Goal: Task Accomplishment & Management: Manage account settings

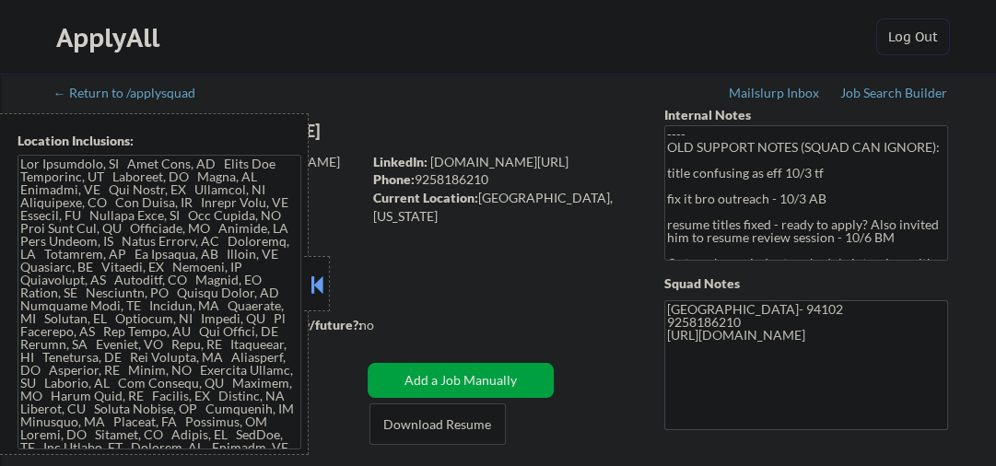
click at [313, 275] on button at bounding box center [317, 285] width 20 height 28
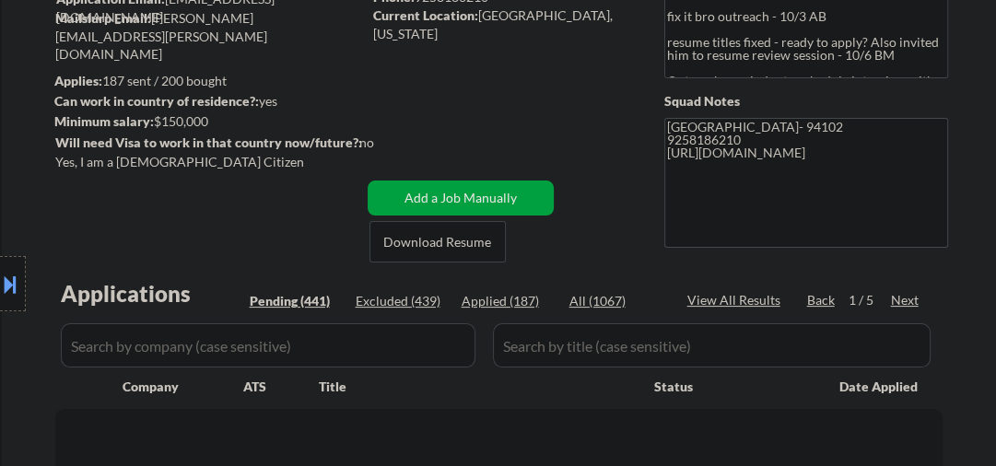
scroll to position [295, 0]
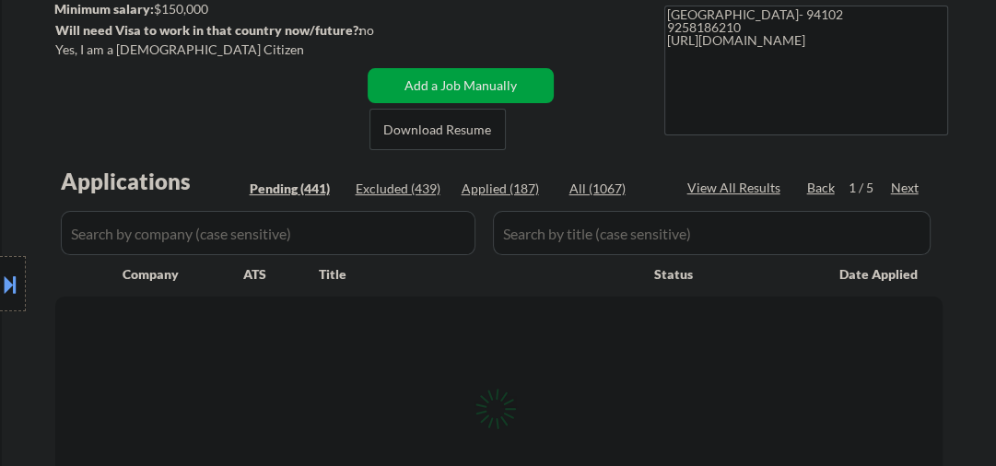
select select ""pending""
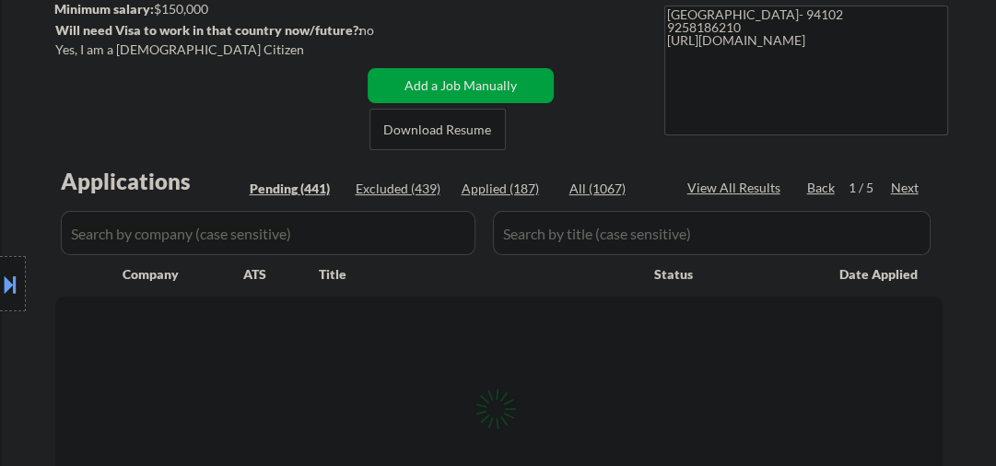
select select ""pending""
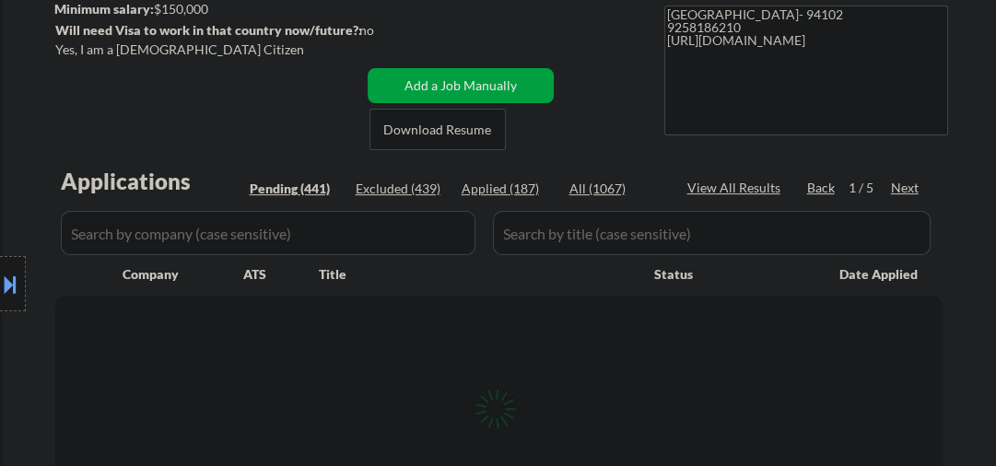
select select ""pending""
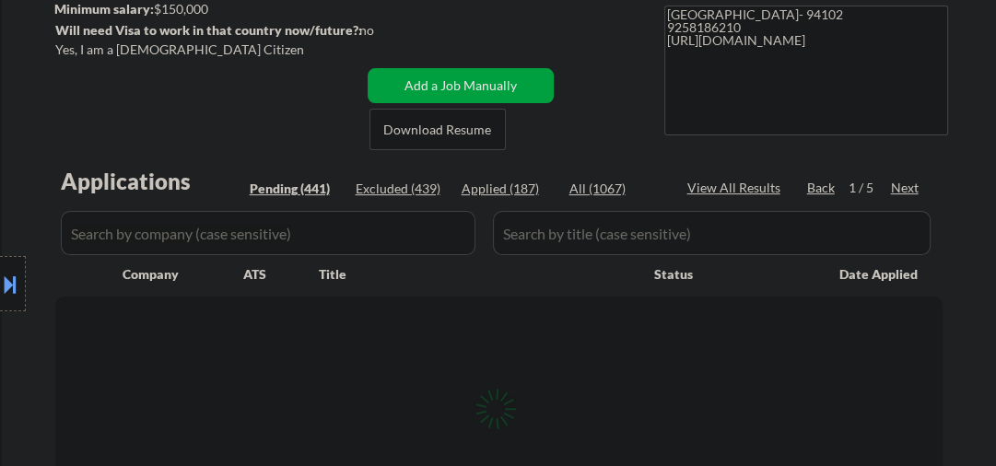
select select ""pending""
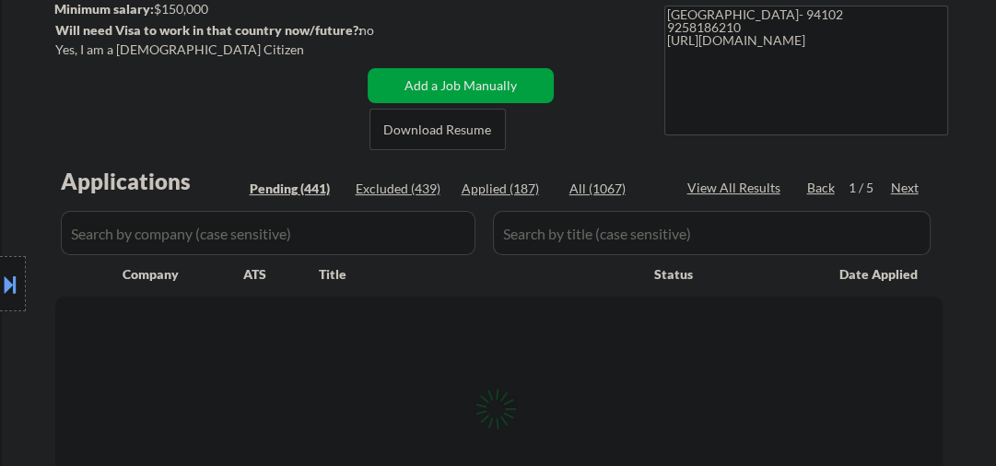
select select ""pending""
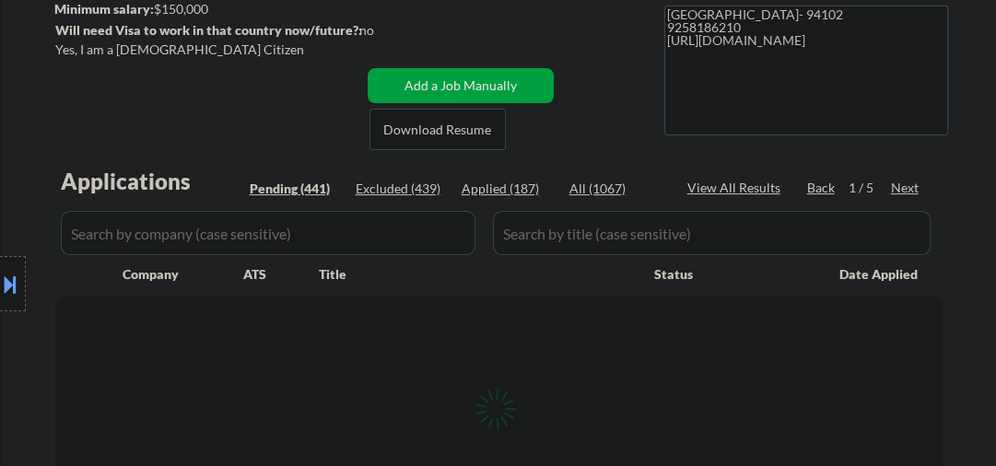
select select ""pending""
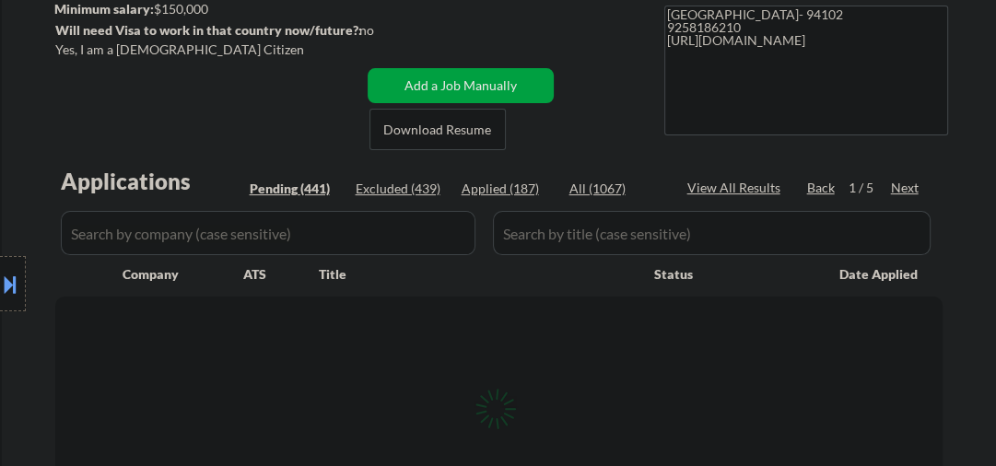
select select ""pending""
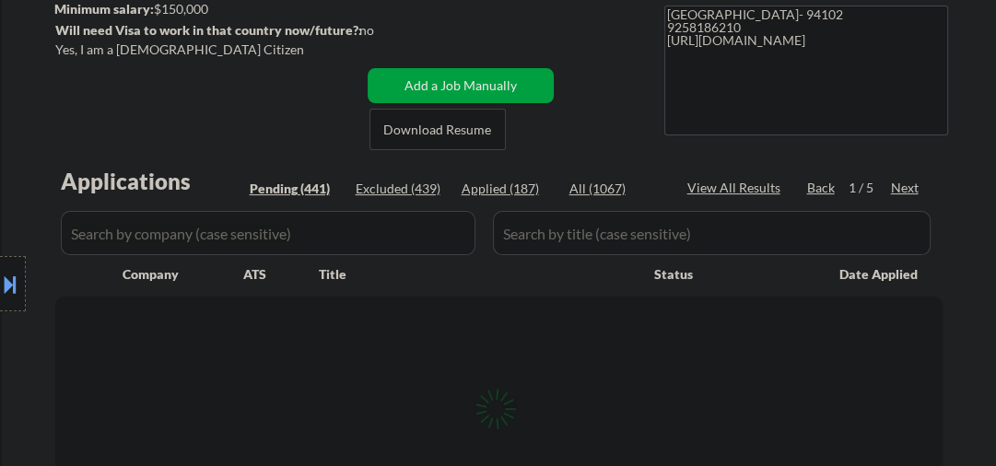
select select ""pending""
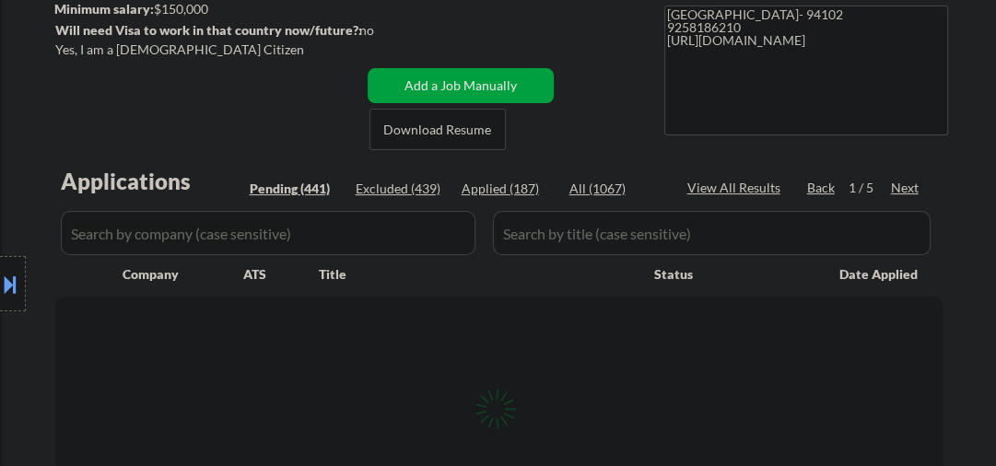
select select ""pending""
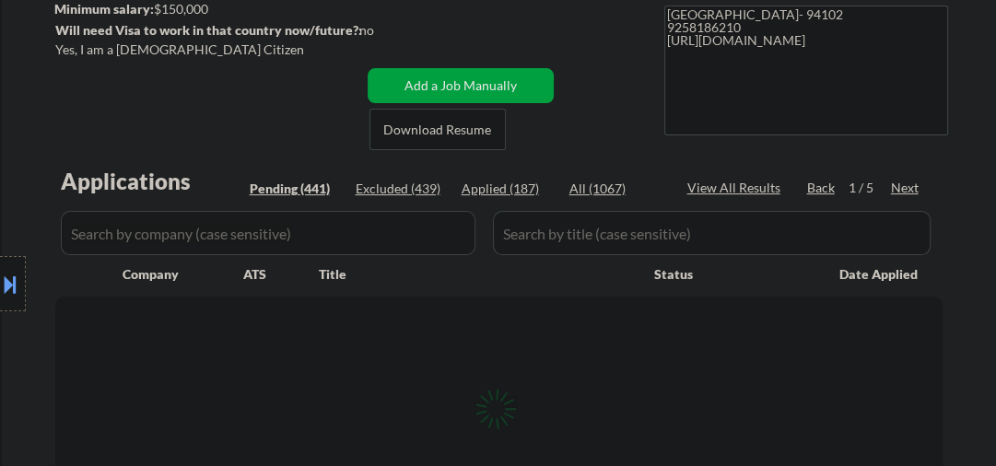
select select ""pending""
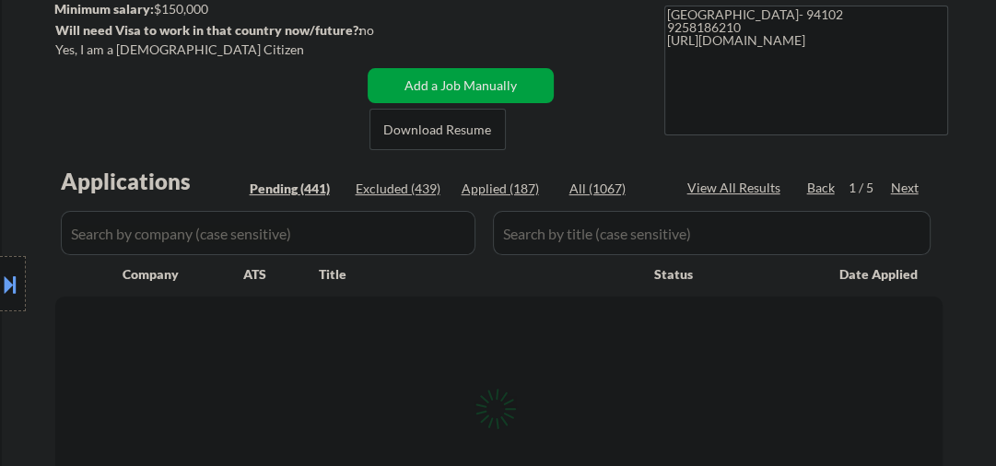
select select ""pending""
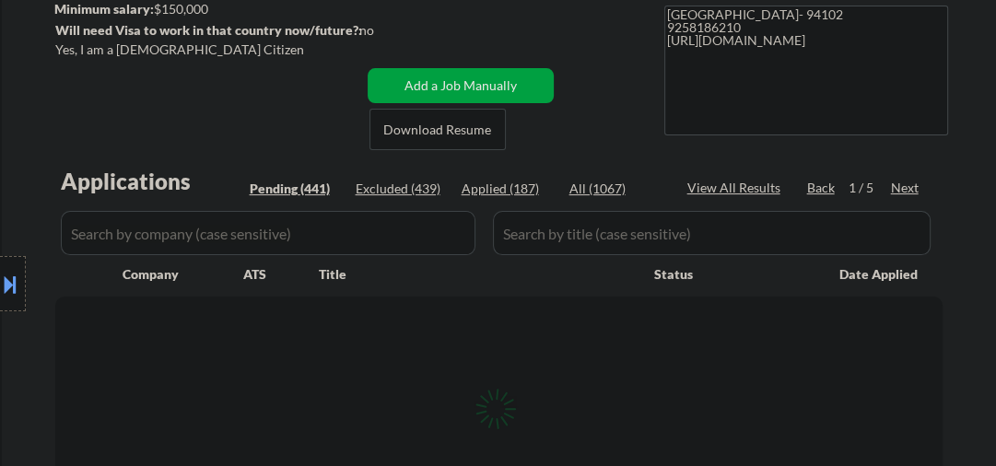
select select ""pending""
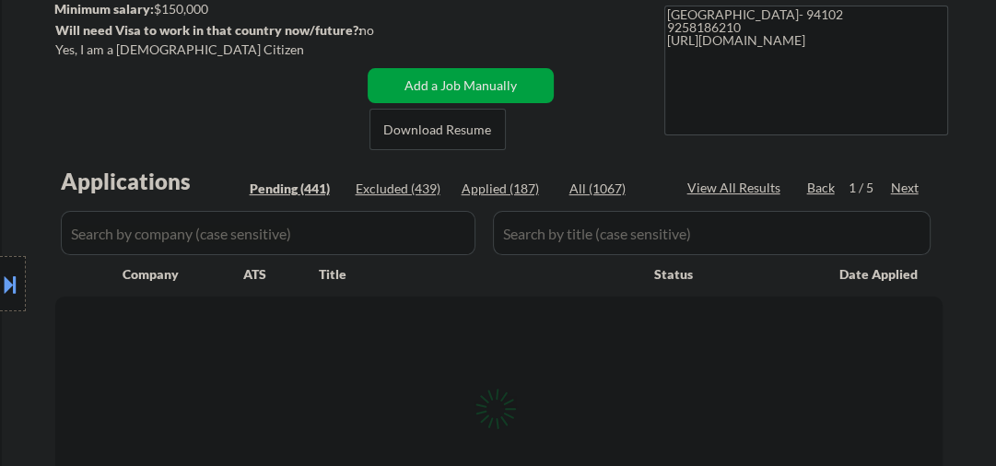
select select ""pending""
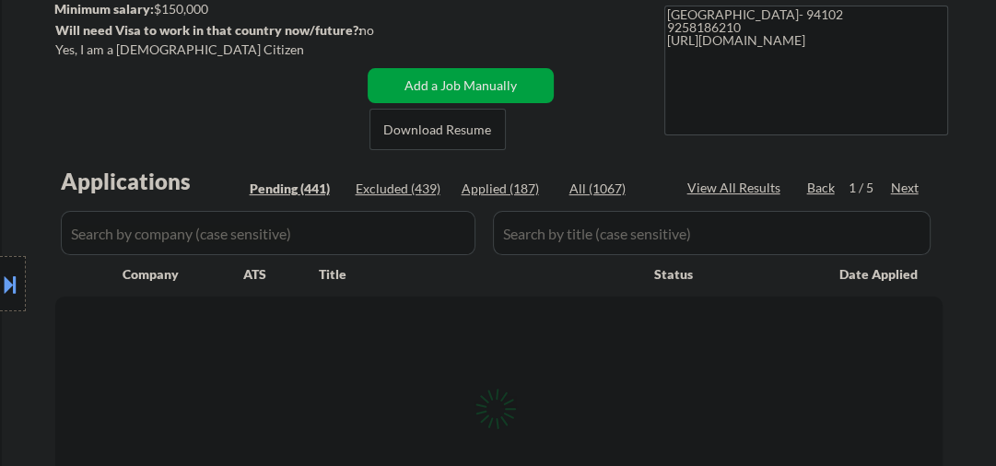
select select ""pending""
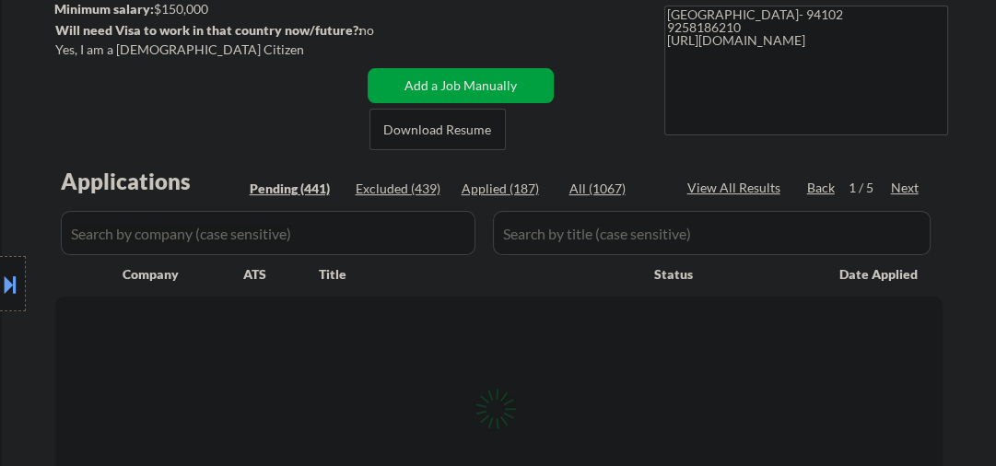
select select ""pending""
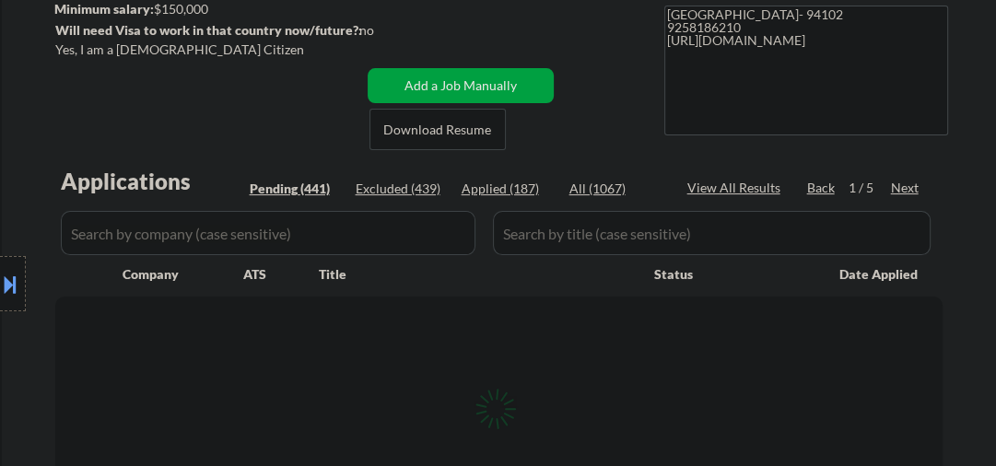
select select ""pending""
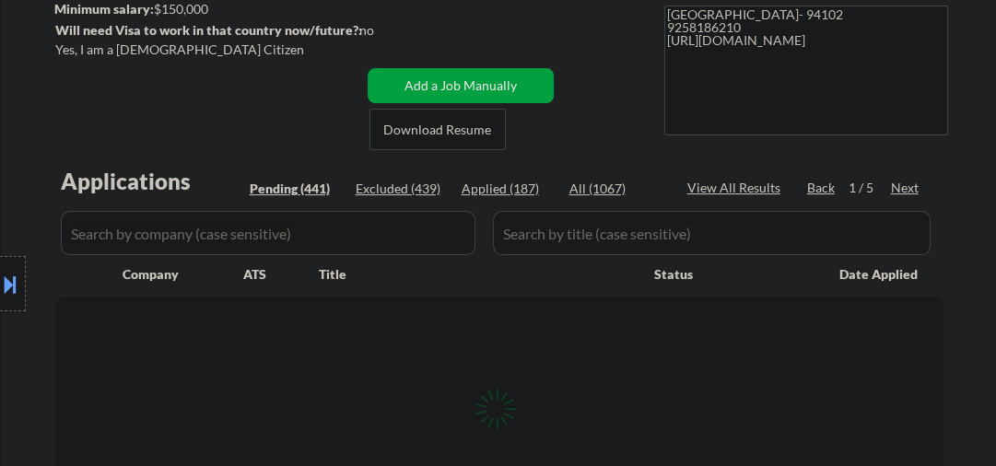
select select ""pending""
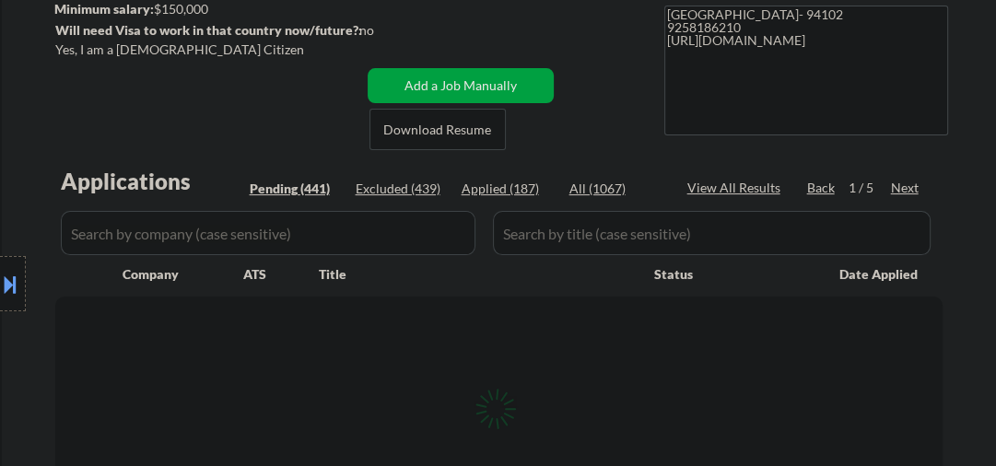
select select ""pending""
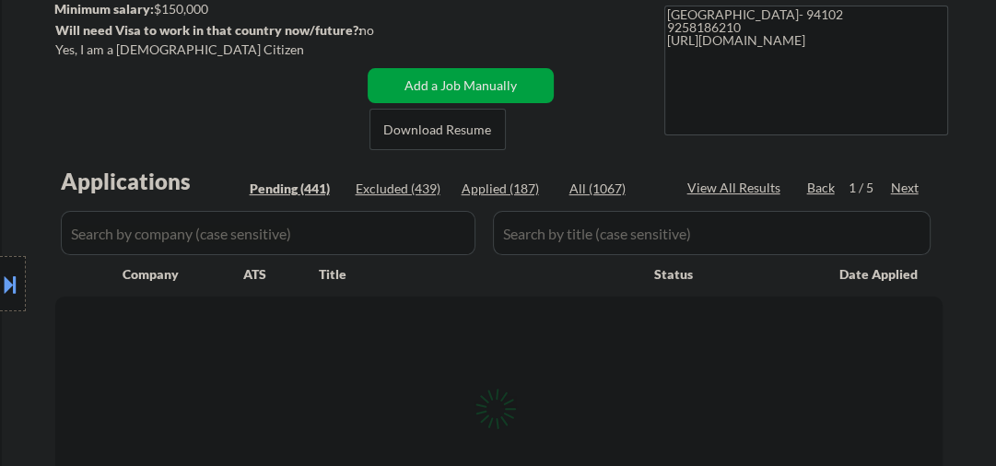
select select ""pending""
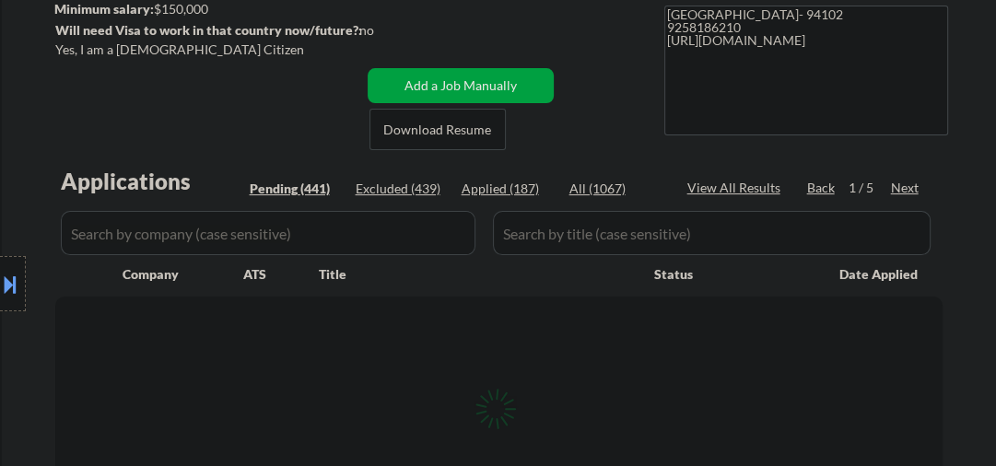
select select ""pending""
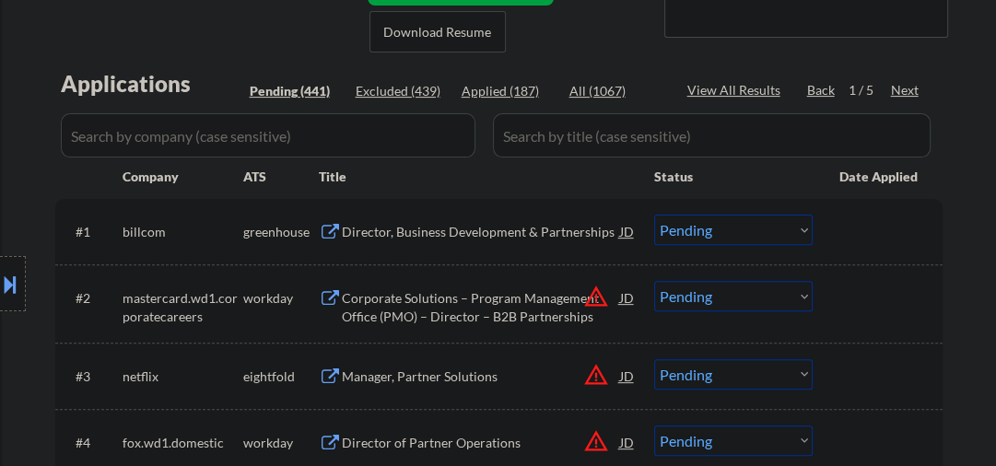
scroll to position [491, 0]
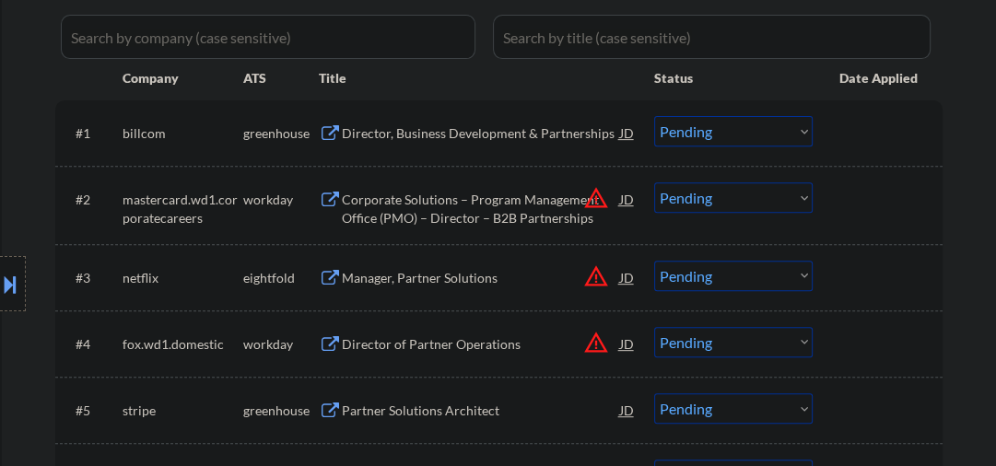
click at [378, 342] on div "Director of Partner Operations" at bounding box center [481, 345] width 278 height 18
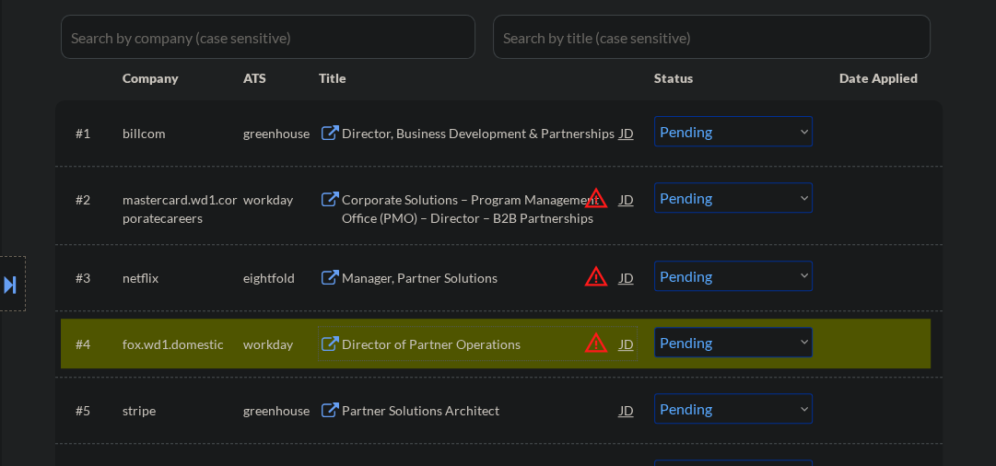
drag, startPoint x: 721, startPoint y: 341, endPoint x: 732, endPoint y: 326, distance: 18.4
click at [721, 341] on select "Choose an option... Pending Applied Excluded (Questions) Excluded (Expired) Exc…" at bounding box center [733, 342] width 159 height 30
click at [654, 327] on select "Choose an option... Pending Applied Excluded (Questions) Excluded (Expired) Exc…" at bounding box center [733, 342] width 159 height 30
select select ""pending""
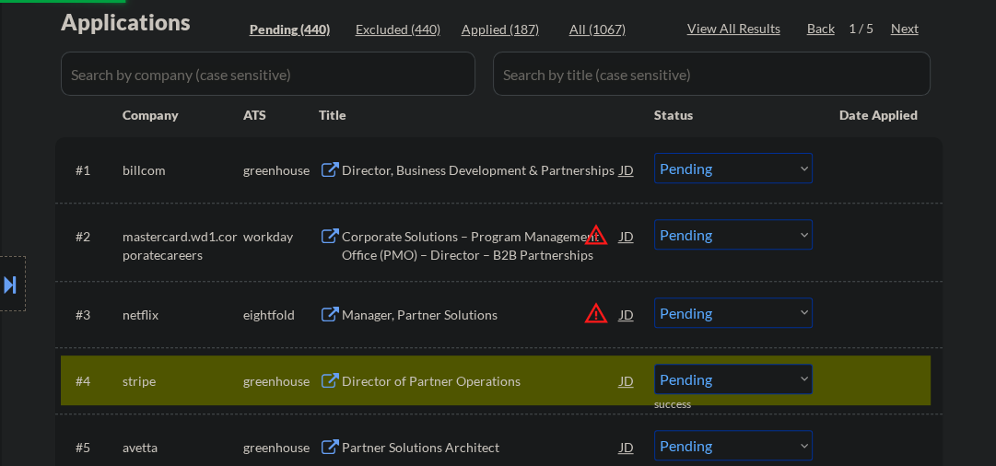
scroll to position [393, 0]
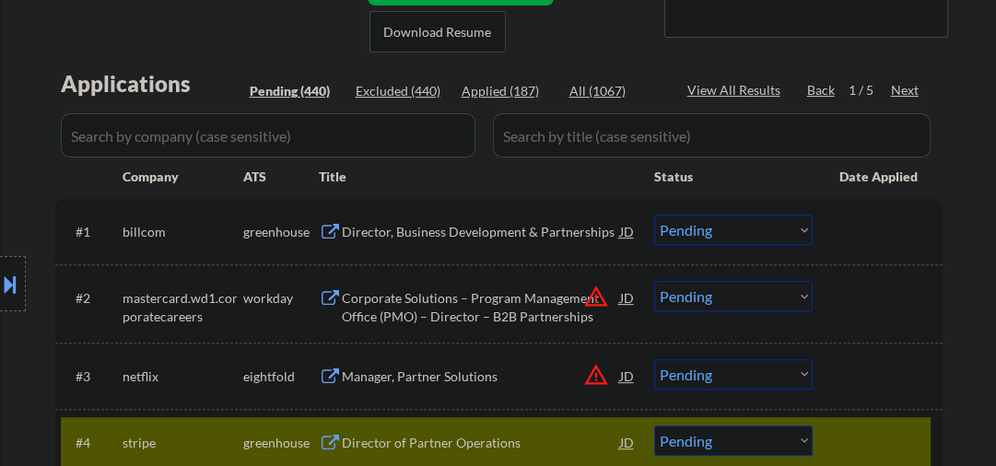
click at [906, 88] on div "Next" at bounding box center [905, 90] width 29 height 18
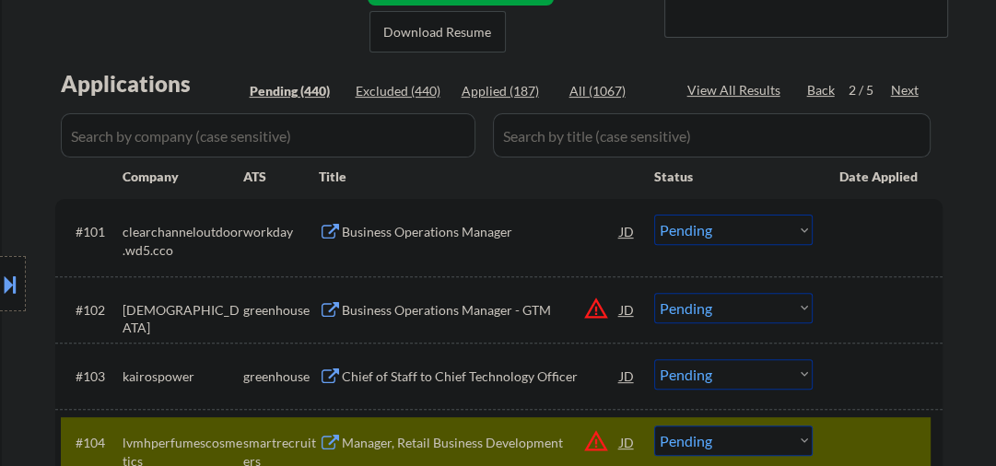
scroll to position [688, 0]
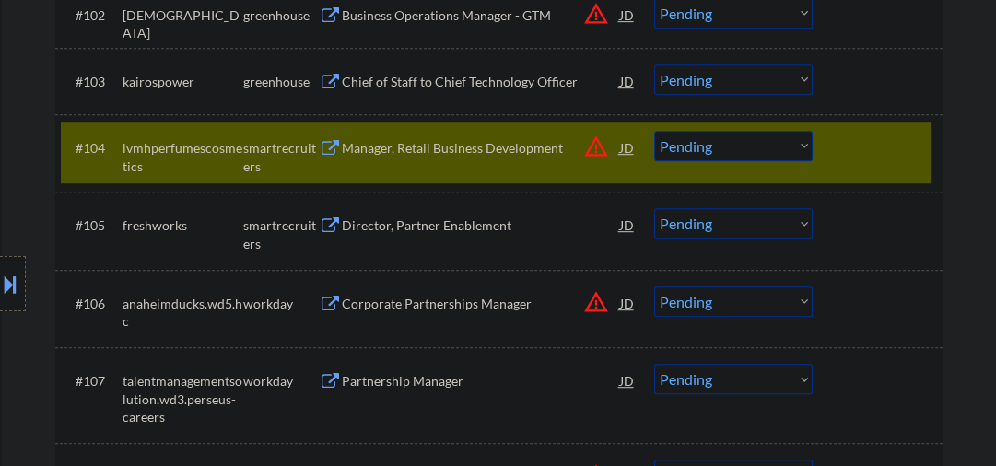
click at [449, 160] on div "Manager, Retail Business Development" at bounding box center [481, 147] width 278 height 33
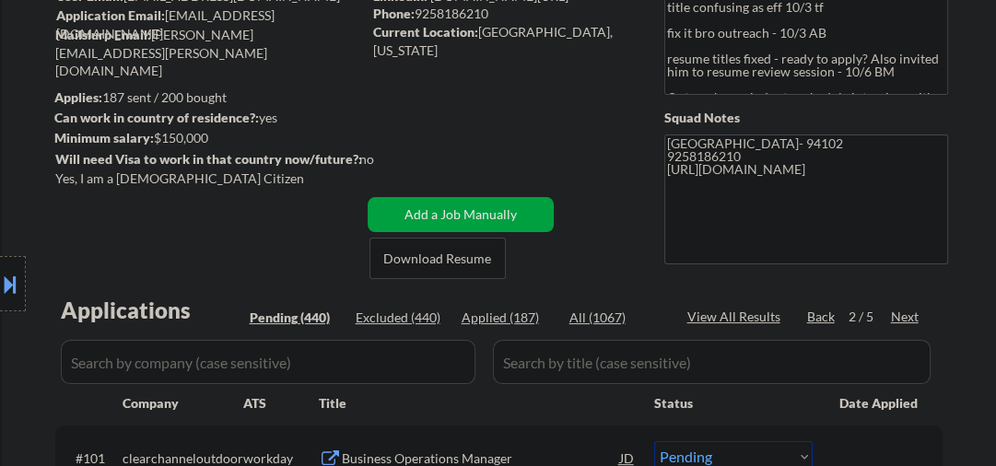
scroll to position [295, 0]
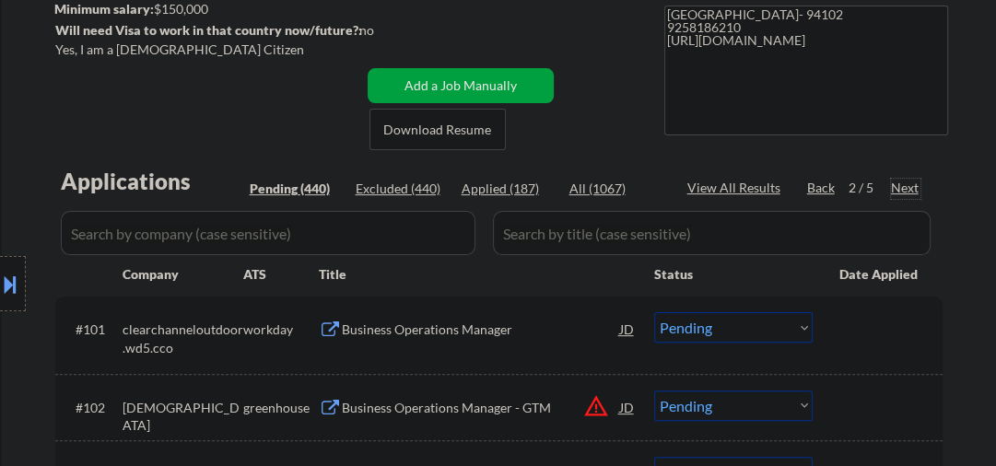
click at [909, 188] on div "Next" at bounding box center [905, 188] width 29 height 18
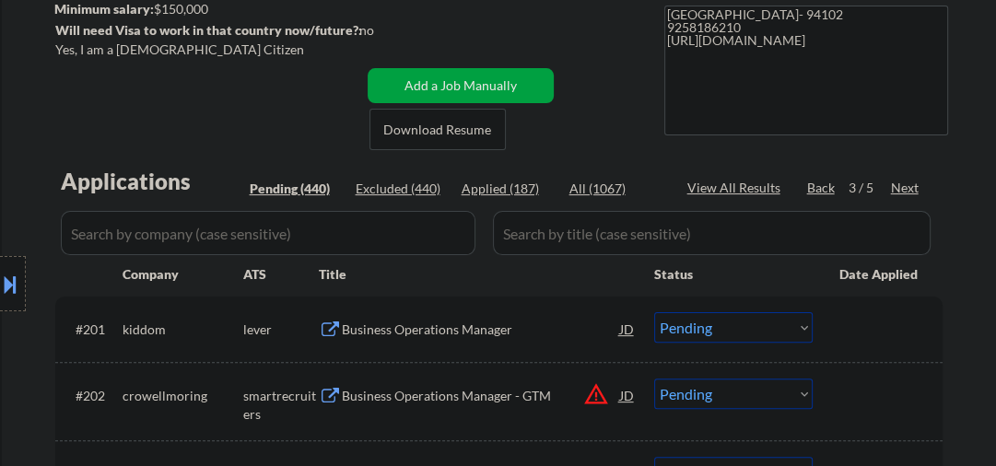
scroll to position [491, 0]
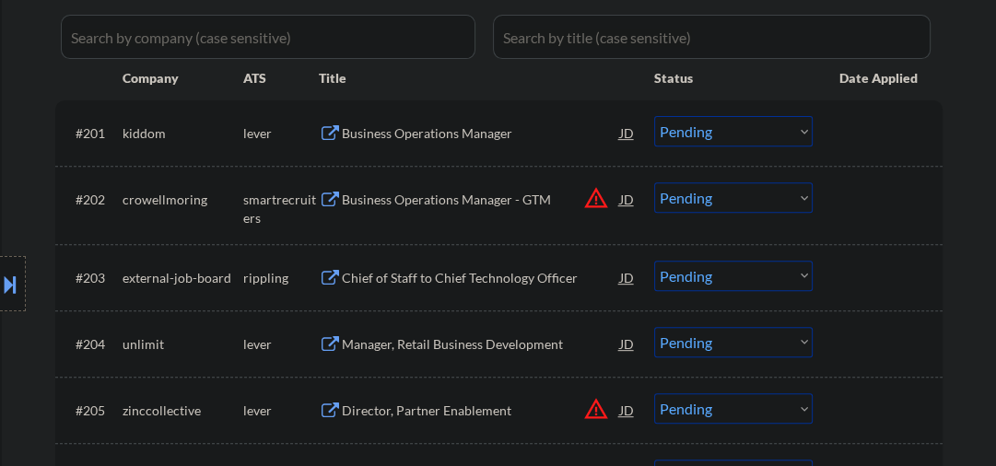
click at [408, 136] on div "Business Operations Manager" at bounding box center [481, 133] width 278 height 18
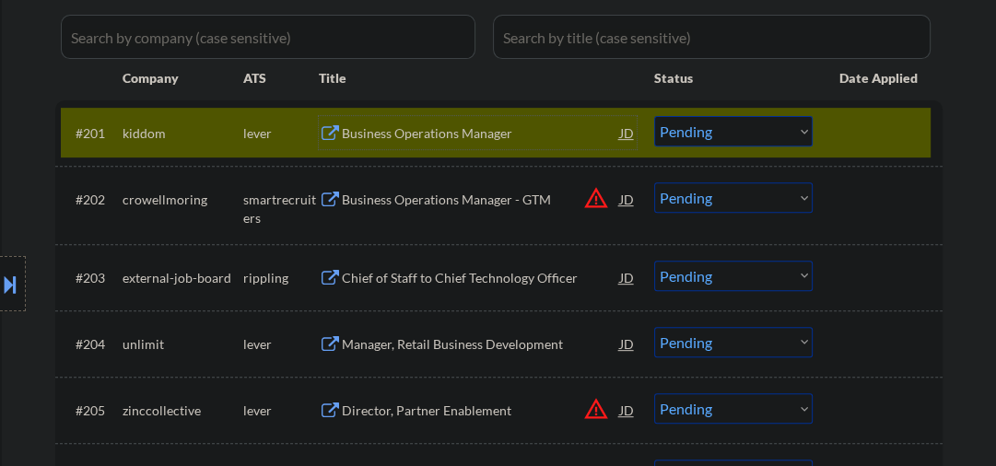
click at [720, 137] on select "Choose an option... Pending Applied Excluded (Questions) Excluded (Expired) Exc…" at bounding box center [733, 131] width 159 height 30
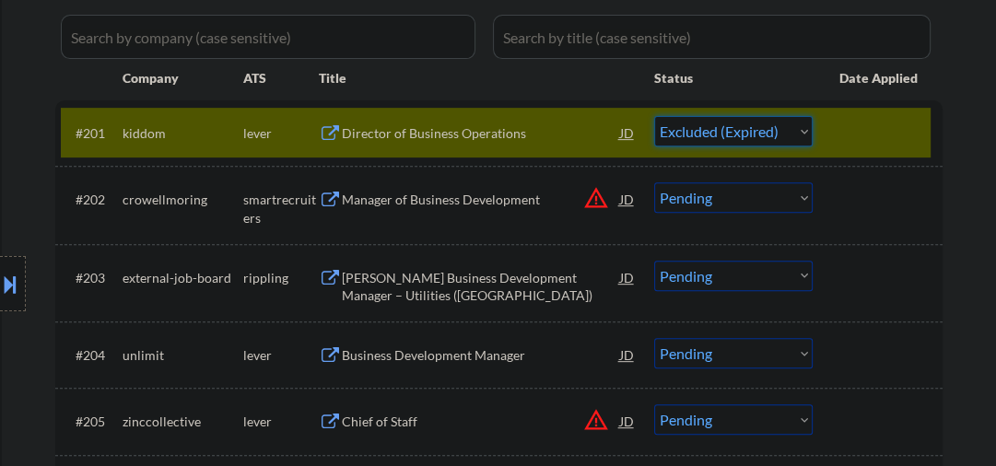
click at [654, 116] on select "Choose an option... Pending Applied Excluded (Questions) Excluded (Expired) Exc…" at bounding box center [733, 131] width 159 height 30
click at [403, 194] on div "Manager of Business Development" at bounding box center [481, 200] width 278 height 18
select select ""pending""
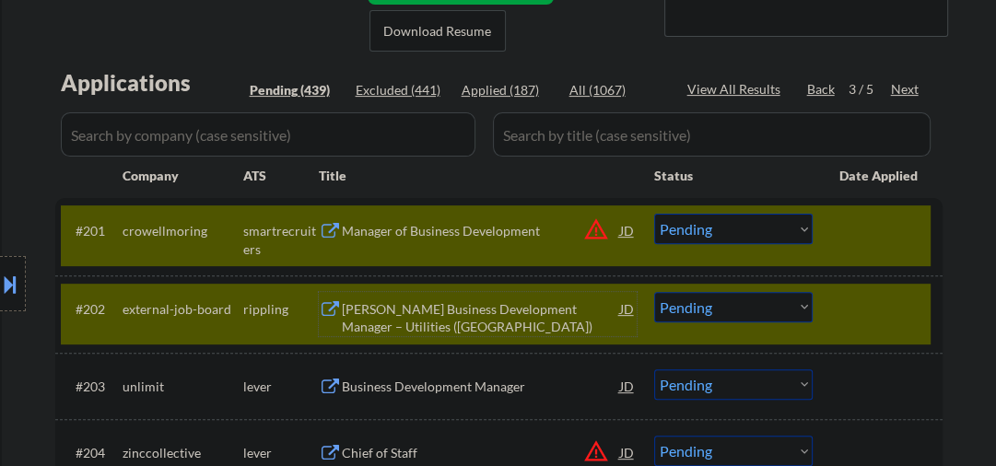
scroll to position [393, 0]
click at [864, 248] on div "#201 crowellmoring smartrecruiters Manager of Business Development JD warning_a…" at bounding box center [496, 236] width 870 height 61
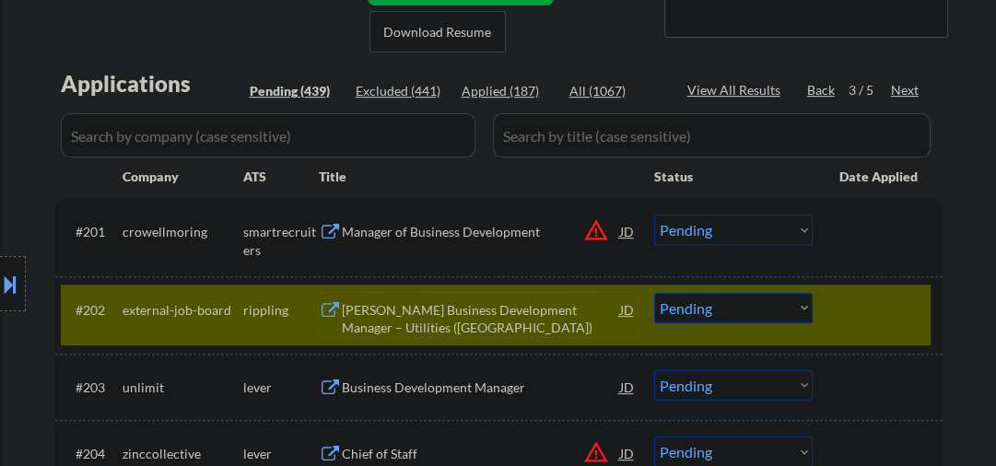
click at [405, 318] on div "BESS Business Development Manager – Utilities (West Region)" at bounding box center [481, 319] width 278 height 36
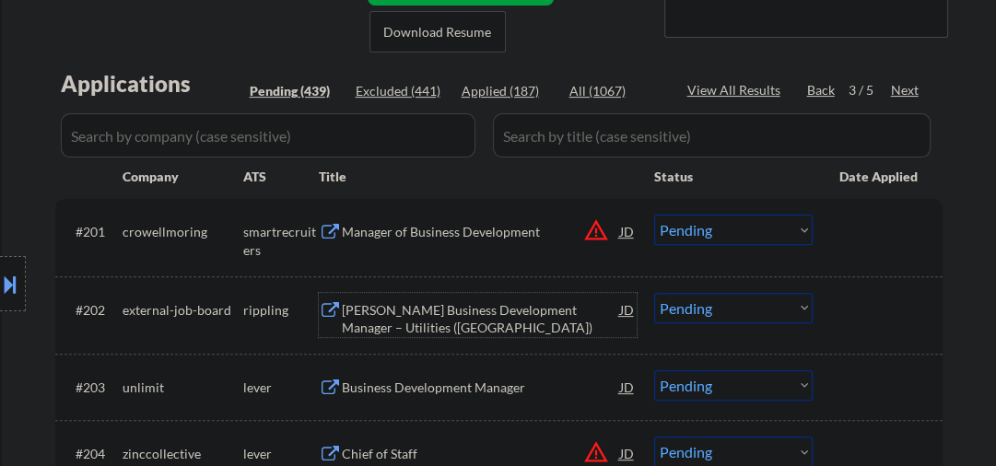
scroll to position [590, 0]
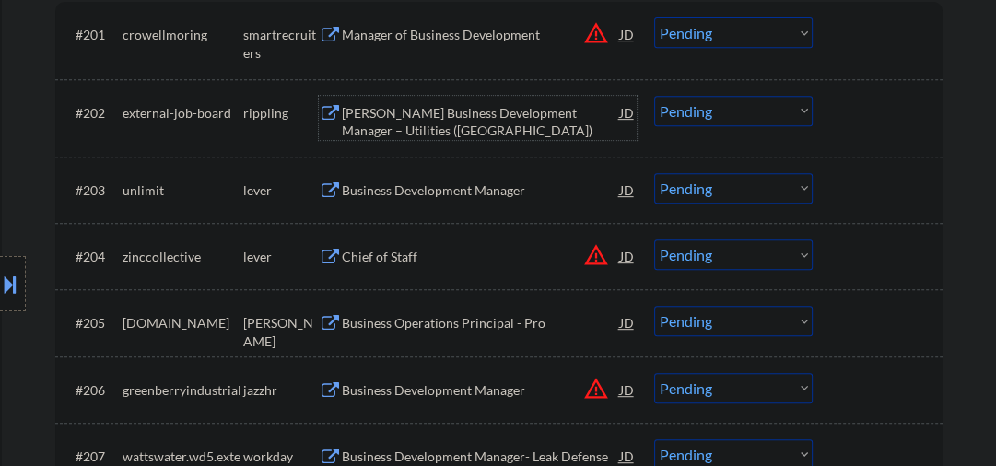
click at [686, 116] on select "Choose an option... Pending Applied Excluded (Questions) Excluded (Expired) Exc…" at bounding box center [733, 111] width 159 height 30
click at [654, 96] on select "Choose an option... Pending Applied Excluded (Questions) Excluded (Expired) Exc…" at bounding box center [733, 111] width 159 height 30
select select ""pending""
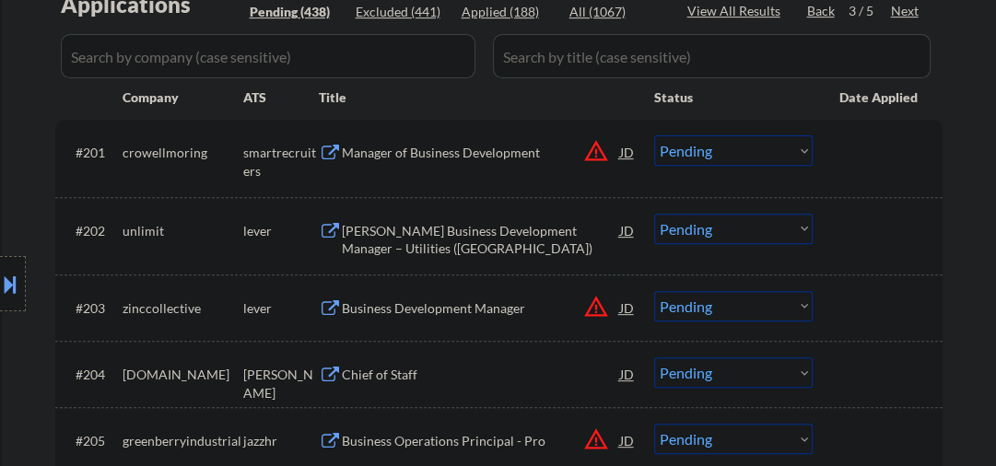
scroll to position [393, 0]
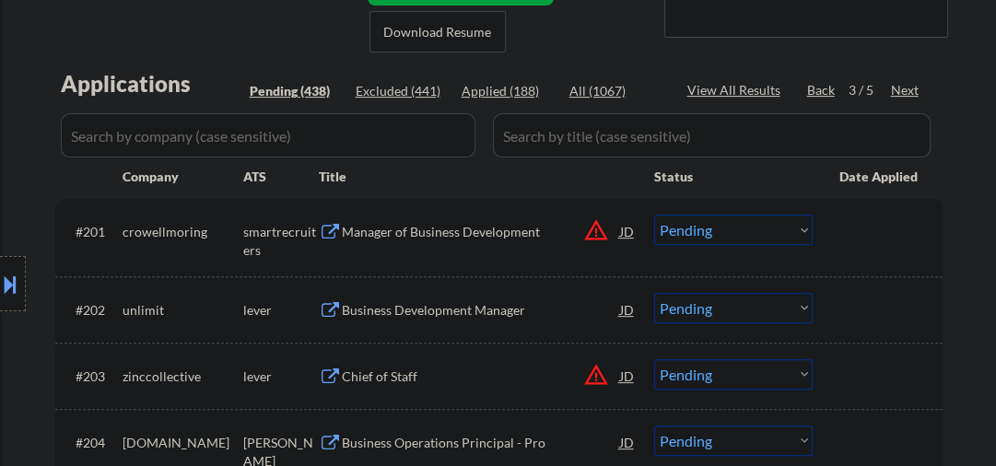
click at [431, 226] on div "Manager of Business Development" at bounding box center [481, 232] width 278 height 18
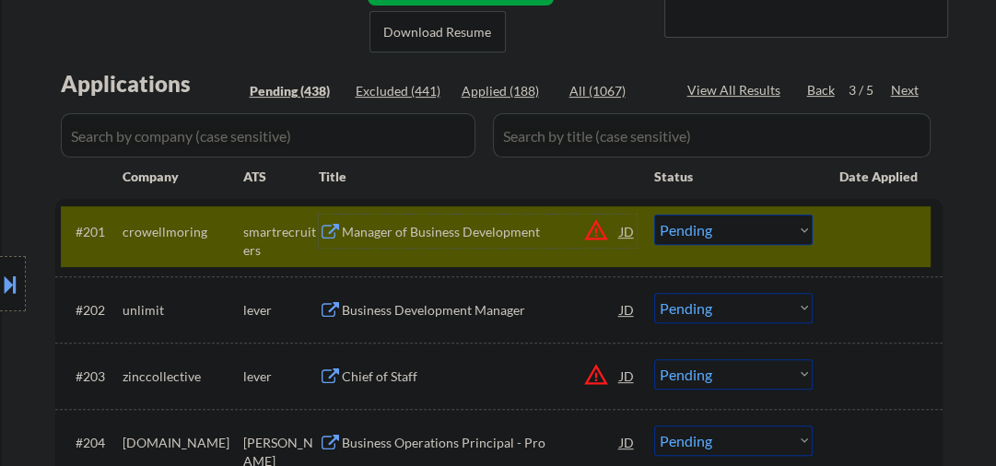
click at [437, 224] on div "Manager of Business Development" at bounding box center [481, 232] width 278 height 18
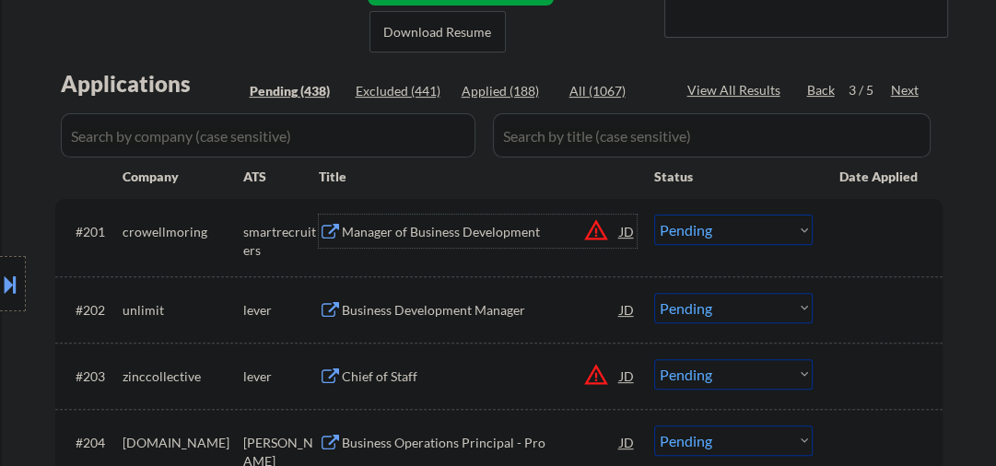
click at [420, 230] on div "Manager of Business Development" at bounding box center [481, 232] width 278 height 18
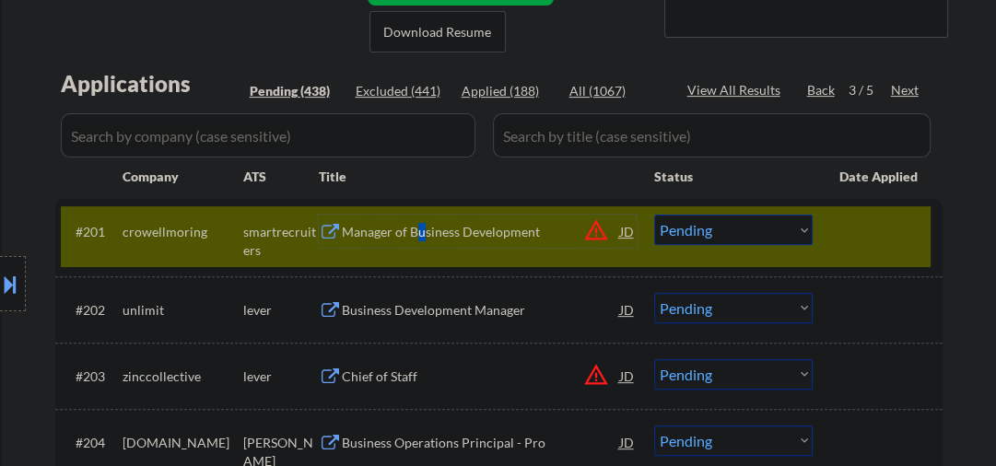
click at [736, 240] on select "Choose an option... Pending Applied Excluded (Questions) Excluded (Expired) Exc…" at bounding box center [733, 230] width 159 height 30
click at [654, 215] on select "Choose an option... Pending Applied Excluded (Questions) Excluded (Expired) Exc…" at bounding box center [733, 230] width 159 height 30
click at [457, 321] on div "Business Development Manager" at bounding box center [481, 309] width 278 height 33
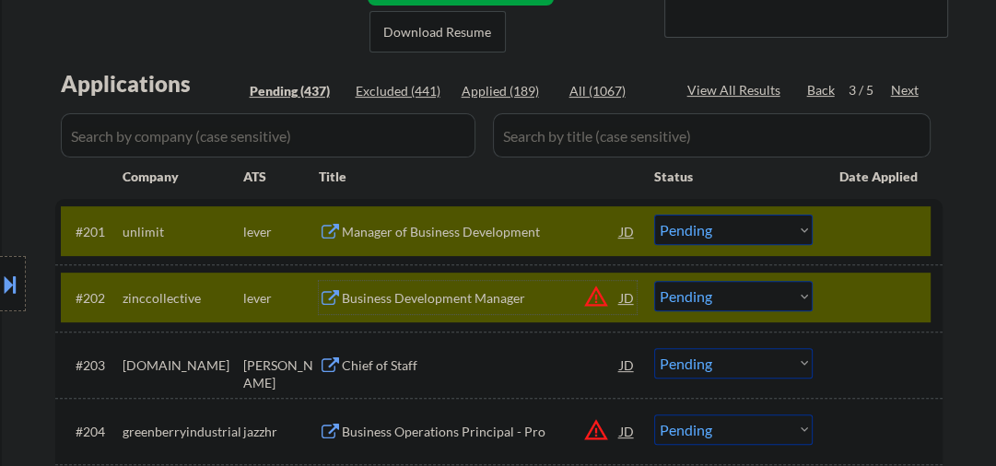
drag, startPoint x: 843, startPoint y: 310, endPoint x: 827, endPoint y: 299, distance: 19.9
click at [844, 309] on div at bounding box center [880, 297] width 81 height 33
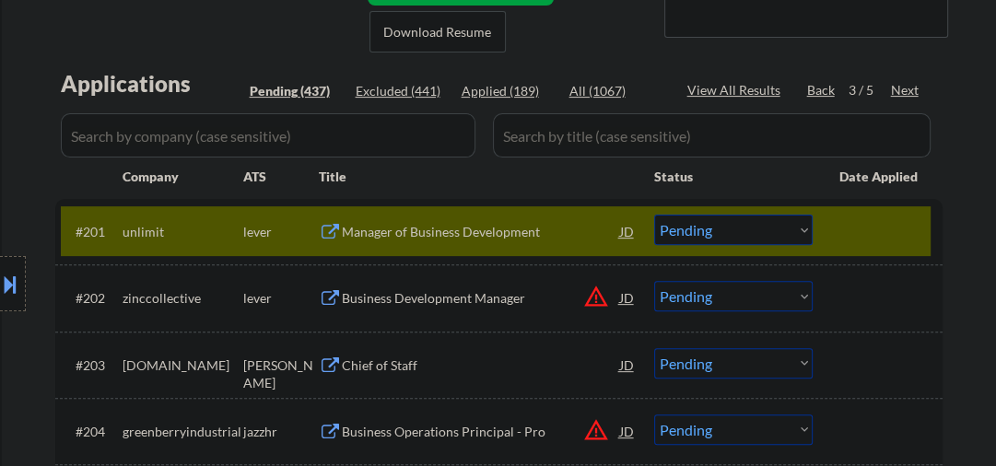
click at [723, 224] on select "Choose an option... Pending Applied Excluded (Questions) Excluded (Expired) Exc…" at bounding box center [733, 230] width 159 height 30
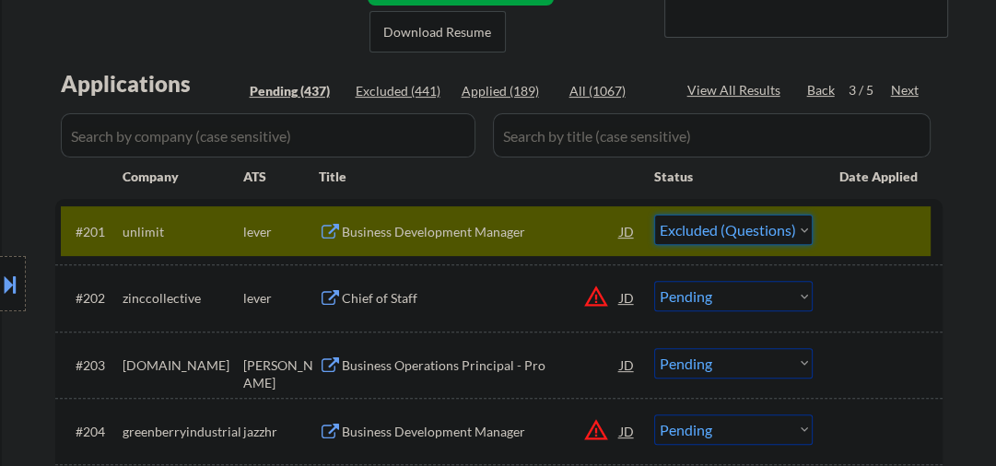
click at [654, 215] on select "Choose an option... Pending Applied Excluded (Questions) Excluded (Expired) Exc…" at bounding box center [733, 230] width 159 height 30
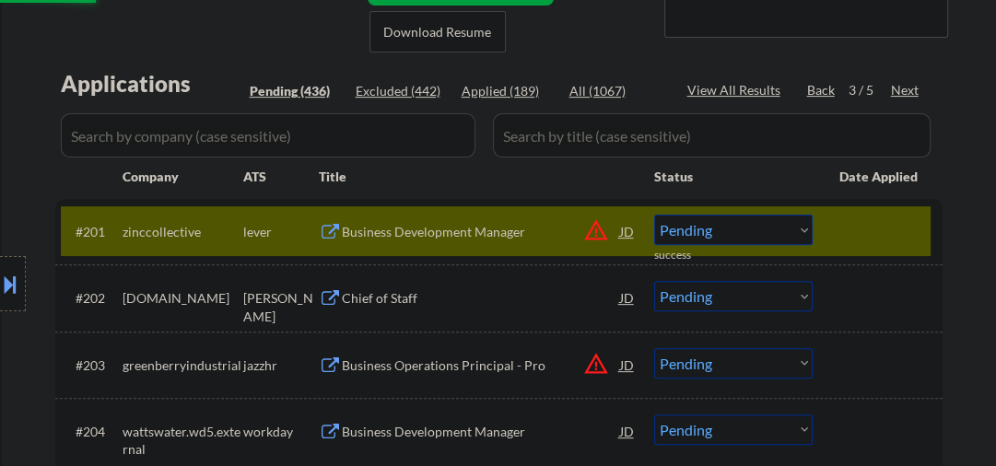
click at [405, 232] on div "Business Development Manager" at bounding box center [481, 232] width 278 height 18
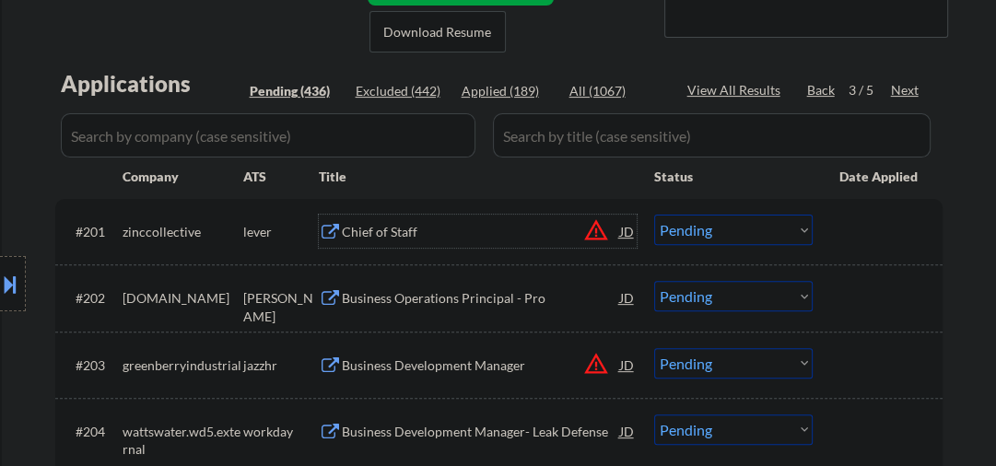
click at [361, 237] on div "Chief of Staff" at bounding box center [481, 232] width 278 height 18
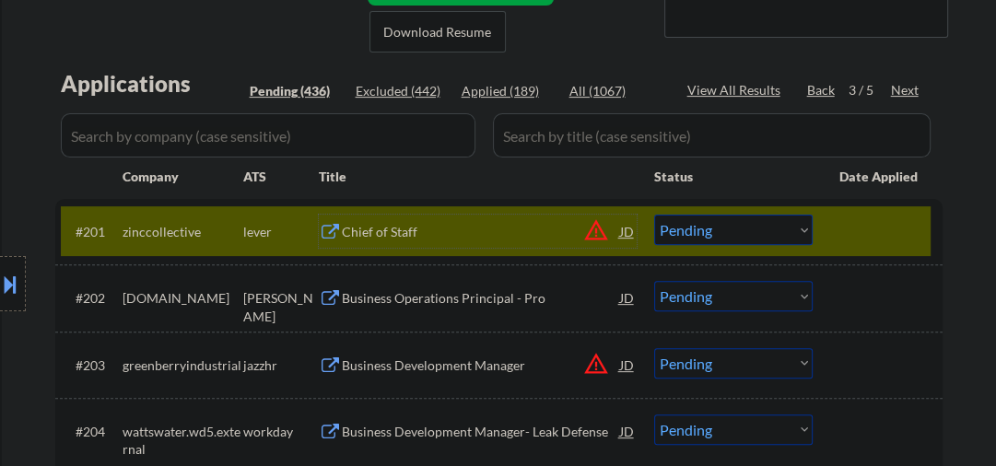
click at [398, 231] on div "Chief of Staff" at bounding box center [481, 232] width 278 height 18
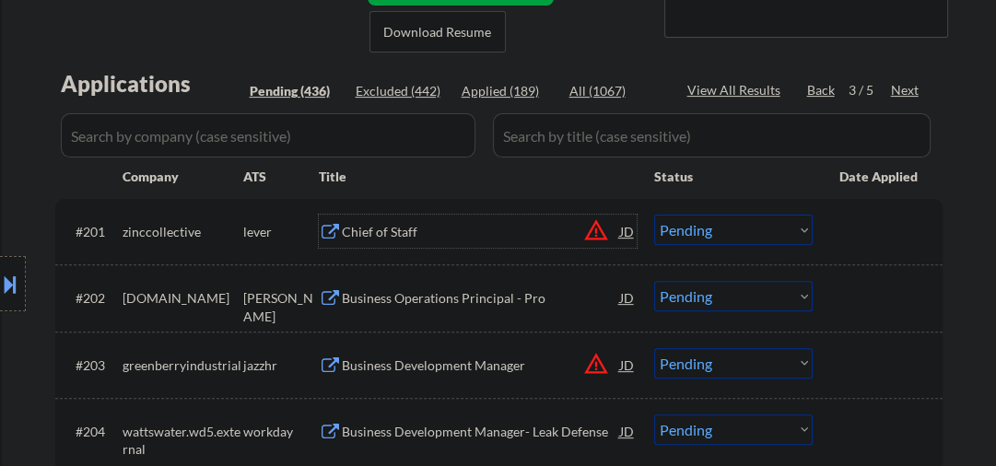
click at [678, 232] on select "Choose an option... Pending Applied Excluded (Questions) Excluded (Expired) Exc…" at bounding box center [733, 230] width 159 height 30
click at [654, 215] on select "Choose an option... Pending Applied Excluded (Questions) Excluded (Expired) Exc…" at bounding box center [733, 230] width 159 height 30
click at [450, 304] on div "Business Operations Principal - Pro" at bounding box center [481, 298] width 278 height 18
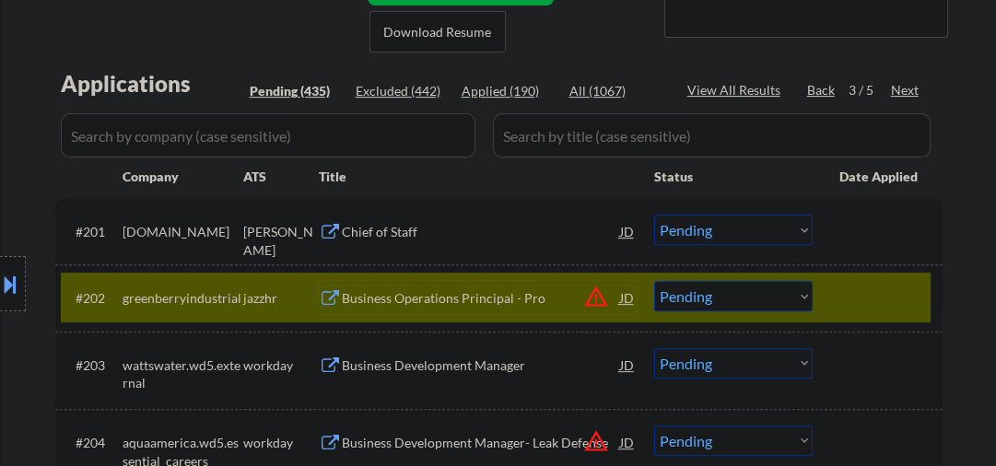
click at [904, 295] on div at bounding box center [880, 297] width 81 height 33
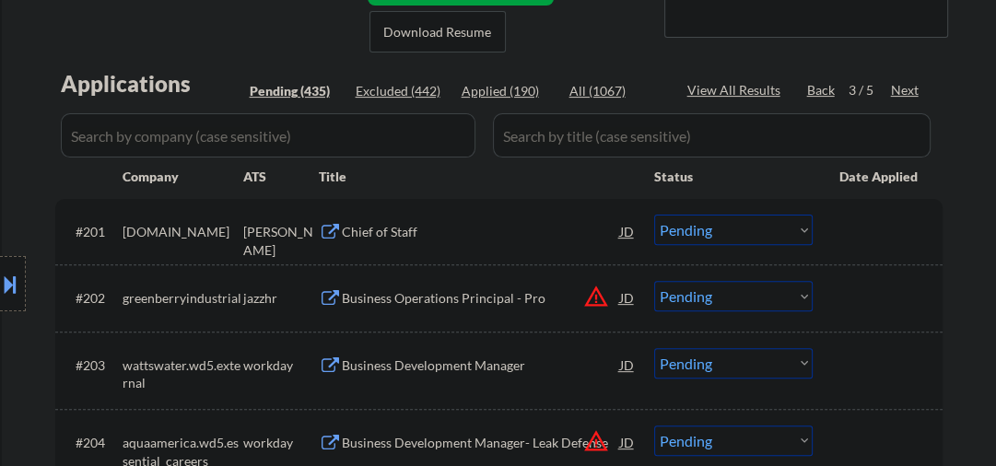
click at [770, 236] on select "Choose an option... Pending Applied Excluded (Questions) Excluded (Expired) Exc…" at bounding box center [733, 230] width 159 height 30
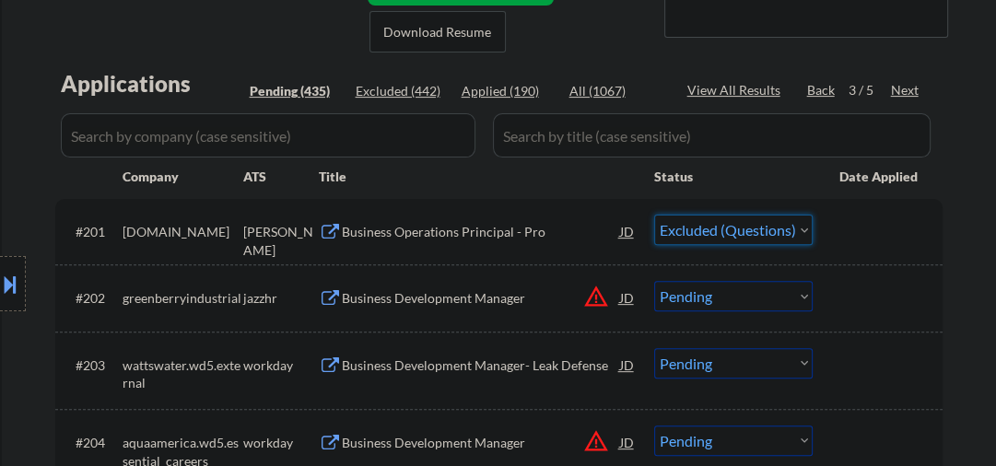
click at [654, 215] on select "Choose an option... Pending Applied Excluded (Questions) Excluded (Expired) Exc…" at bounding box center [733, 230] width 159 height 30
click at [463, 295] on div "Business Development Manager" at bounding box center [481, 298] width 278 height 18
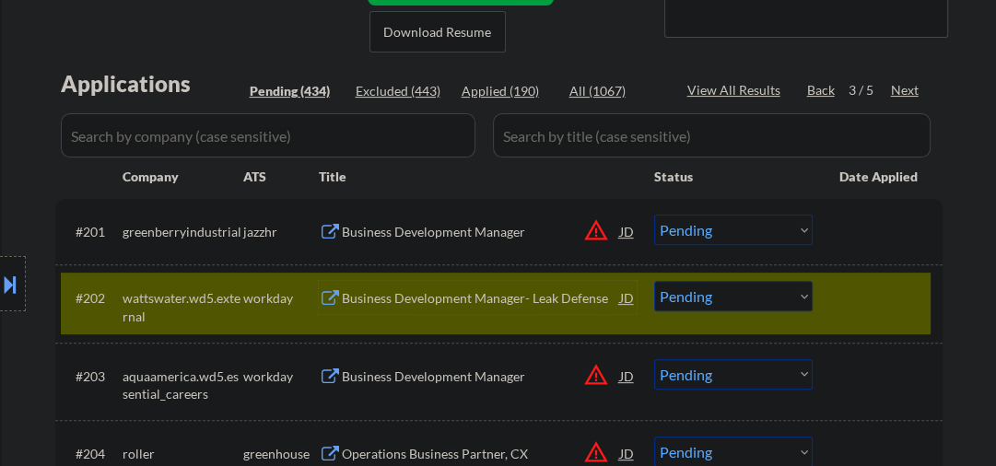
click at [424, 229] on div "Business Development Manager" at bounding box center [481, 232] width 278 height 18
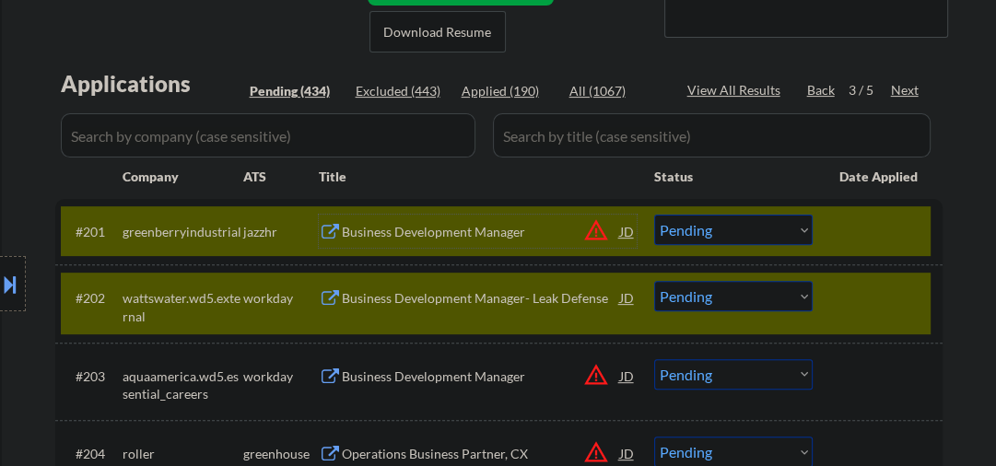
click at [768, 239] on select "Choose an option... Pending Applied Excluded (Questions) Excluded (Expired) Exc…" at bounding box center [733, 230] width 159 height 30
click at [654, 215] on select "Choose an option... Pending Applied Excluded (Questions) Excluded (Expired) Exc…" at bounding box center [733, 230] width 159 height 30
select select ""pending""
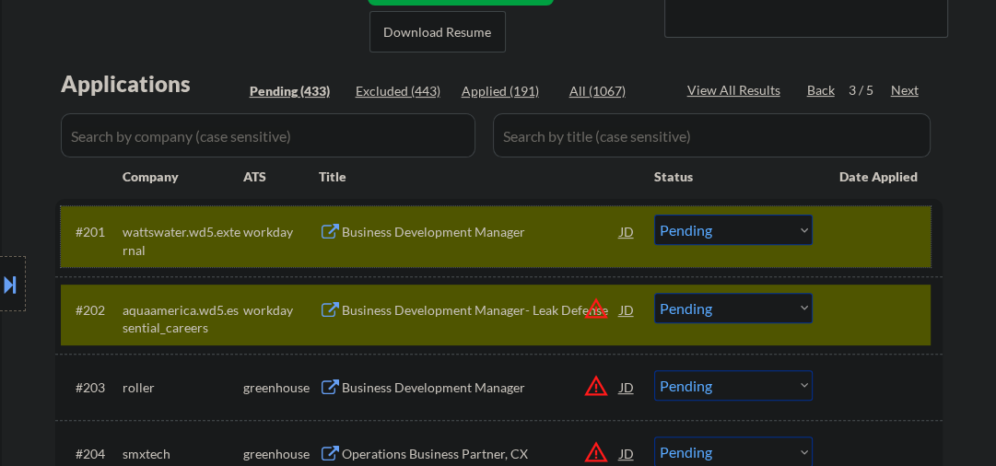
click at [866, 244] on div at bounding box center [880, 231] width 81 height 33
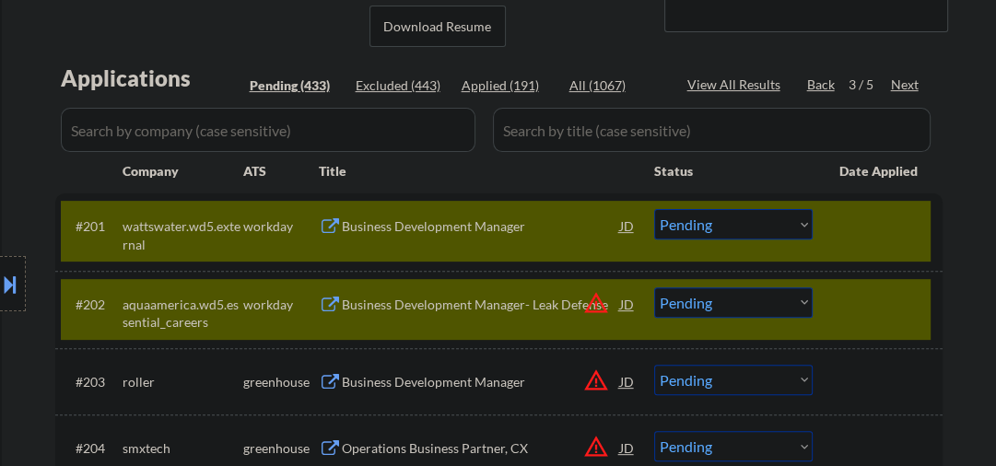
scroll to position [491, 0]
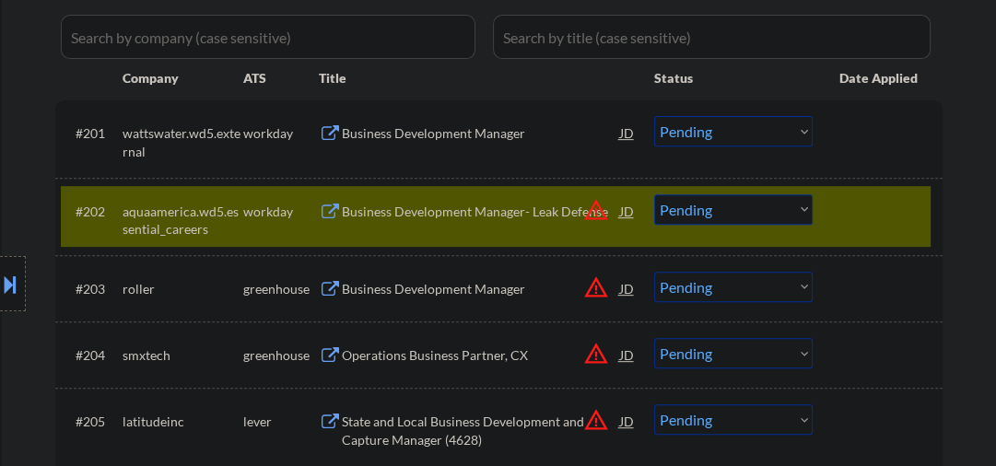
click at [477, 289] on div "Business Development Manager" at bounding box center [481, 289] width 278 height 18
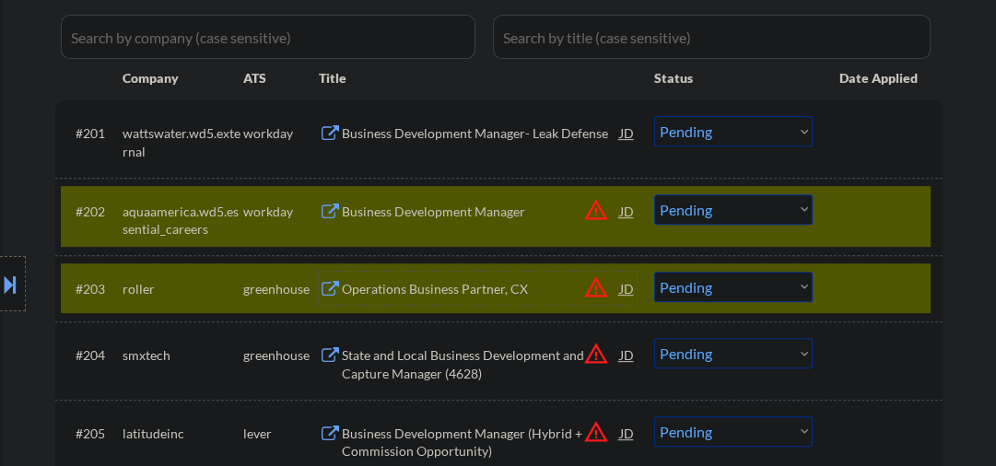
scroll to position [590, 0]
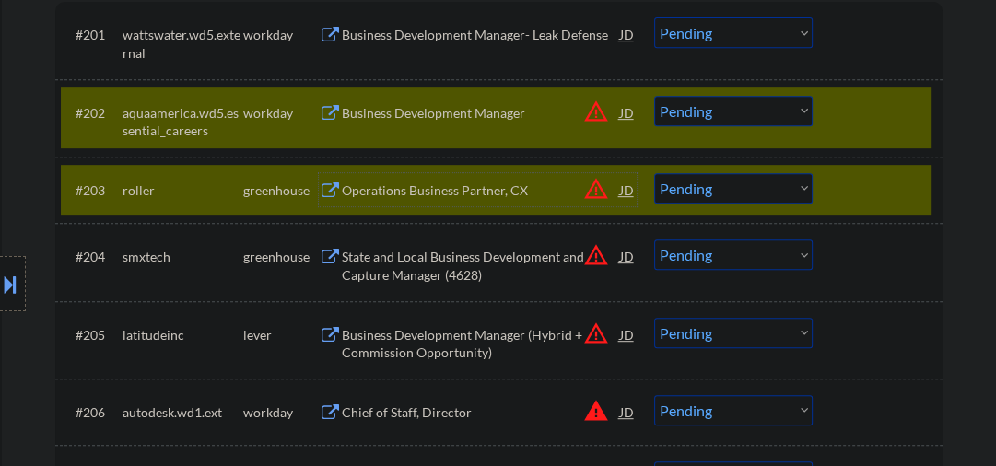
click at [855, 126] on div at bounding box center [880, 112] width 81 height 33
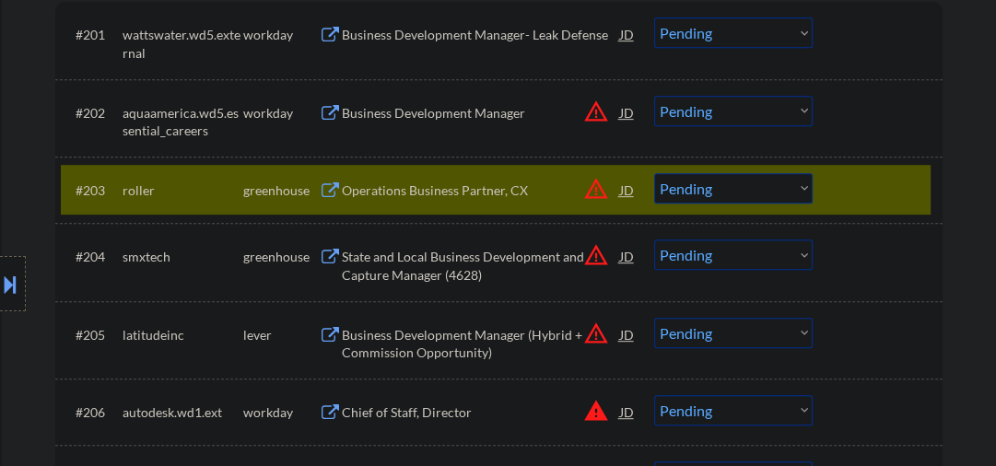
click at [741, 188] on select "Choose an option... Pending Applied Excluded (Questions) Excluded (Expired) Exc…" at bounding box center [733, 188] width 159 height 30
click at [654, 173] on select "Choose an option... Pending Applied Excluded (Questions) Excluded (Expired) Exc…" at bounding box center [733, 188] width 159 height 30
click at [472, 273] on div "State and Local Business Development and Capture Manager (4628)" at bounding box center [481, 266] width 278 height 36
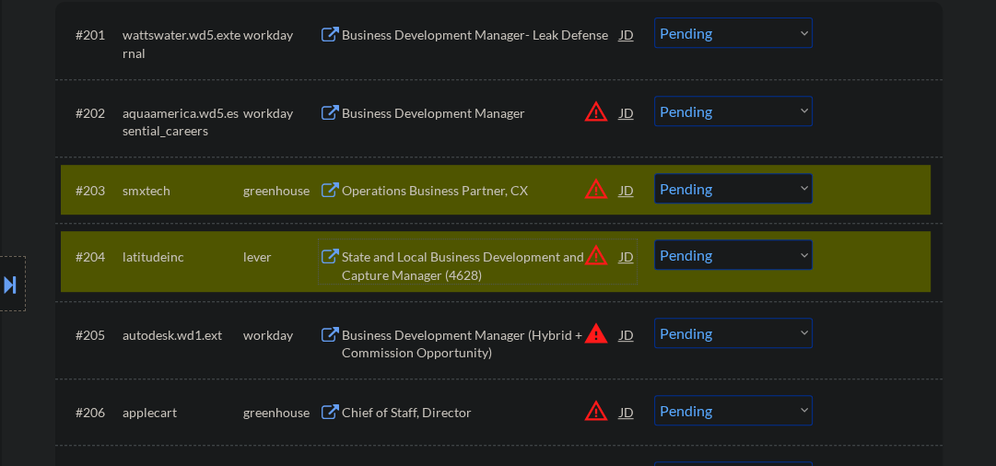
click at [841, 254] on div at bounding box center [880, 256] width 81 height 33
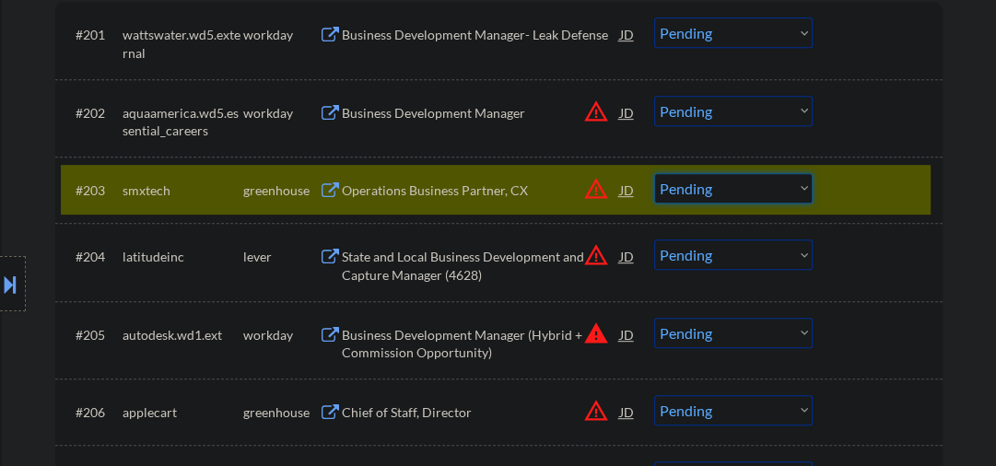
click at [735, 194] on select "Choose an option... Pending Applied Excluded (Questions) Excluded (Expired) Exc…" at bounding box center [733, 188] width 159 height 30
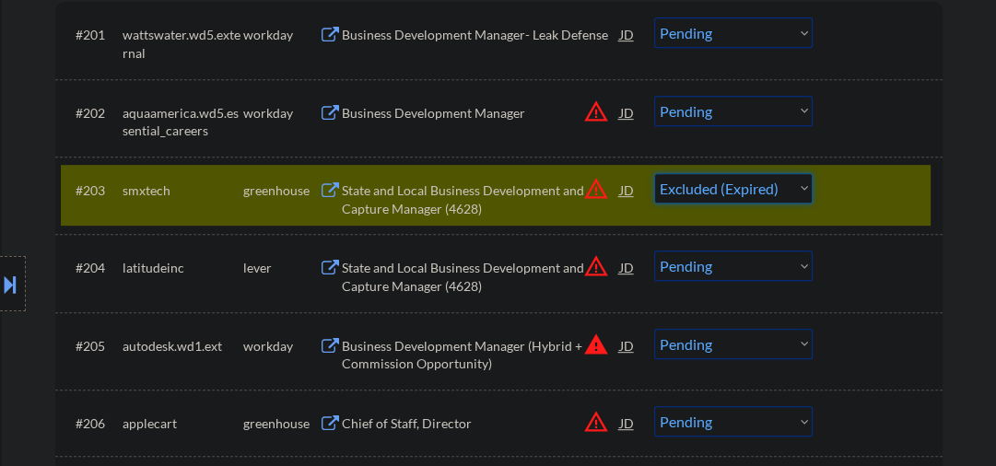
click at [654, 173] on select "Choose an option... Pending Applied Excluded (Questions) Excluded (Expired) Exc…" at bounding box center [733, 188] width 159 height 30
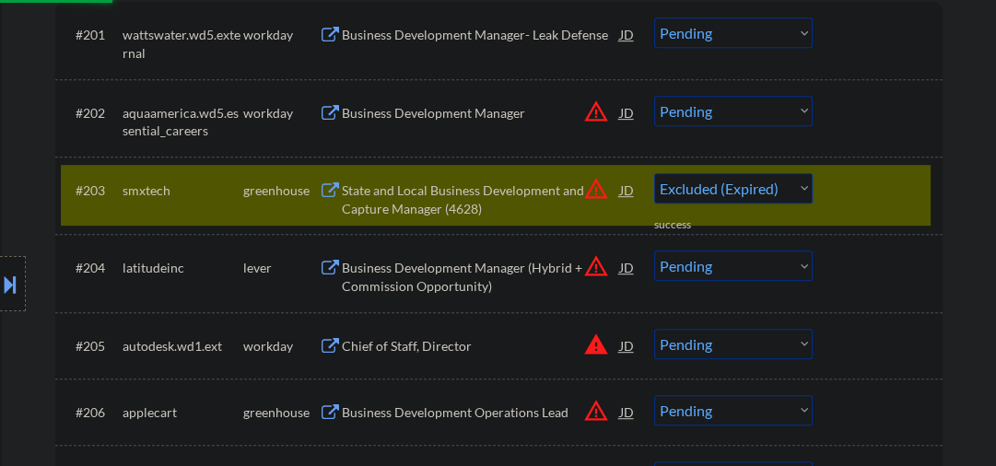
select select ""pending""
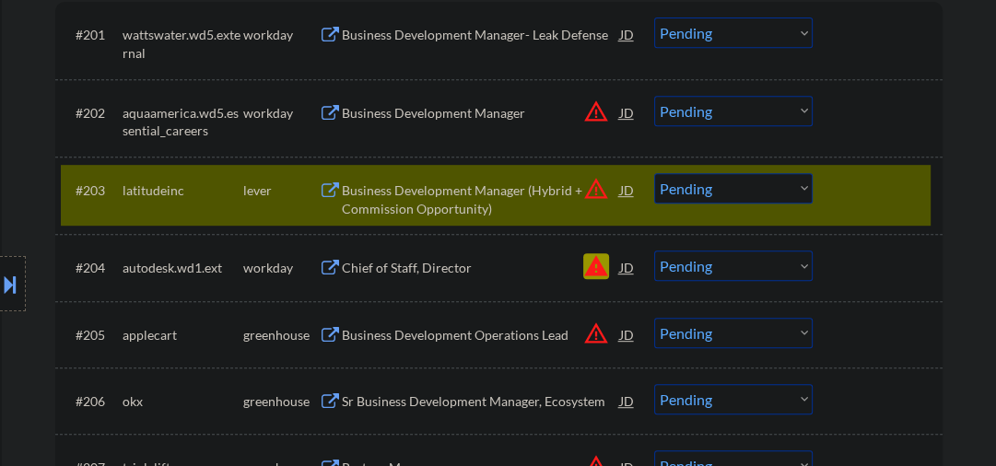
click at [878, 268] on div at bounding box center [880, 267] width 81 height 33
click at [797, 269] on select "Choose an option... Pending Applied Excluded (Questions) Excluded (Expired) Exc…" at bounding box center [733, 266] width 159 height 30
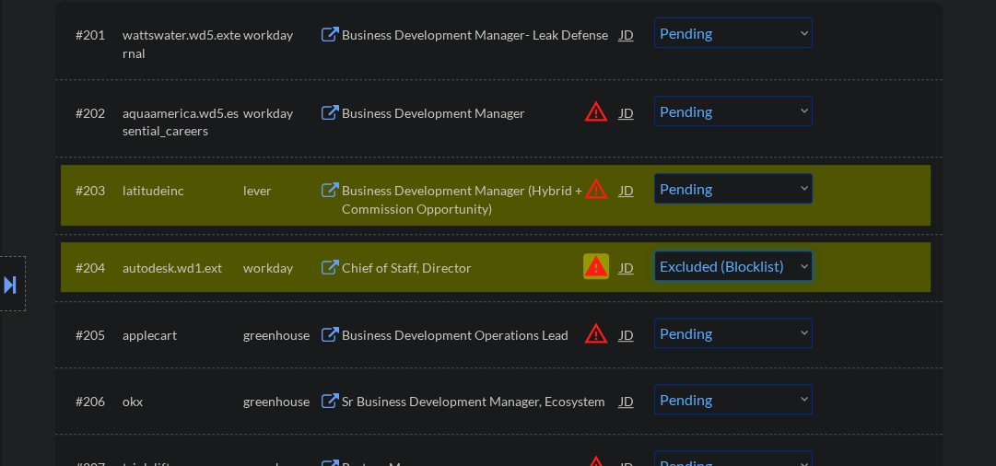
click at [654, 251] on select "Choose an option... Pending Applied Excluded (Questions) Excluded (Expired) Exc…" at bounding box center [733, 266] width 159 height 30
click at [457, 192] on div "Business Development Manager (Hybrid + Commission Opportunity)" at bounding box center [481, 200] width 278 height 36
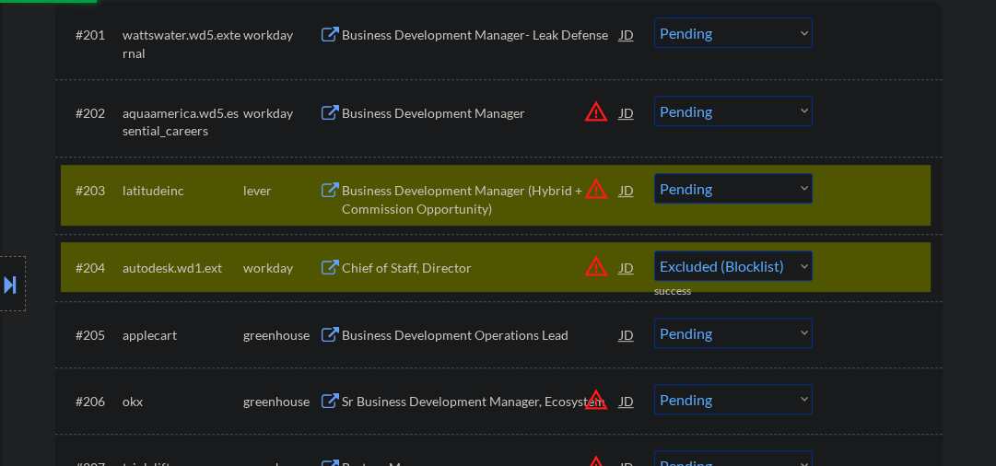
select select ""pending""
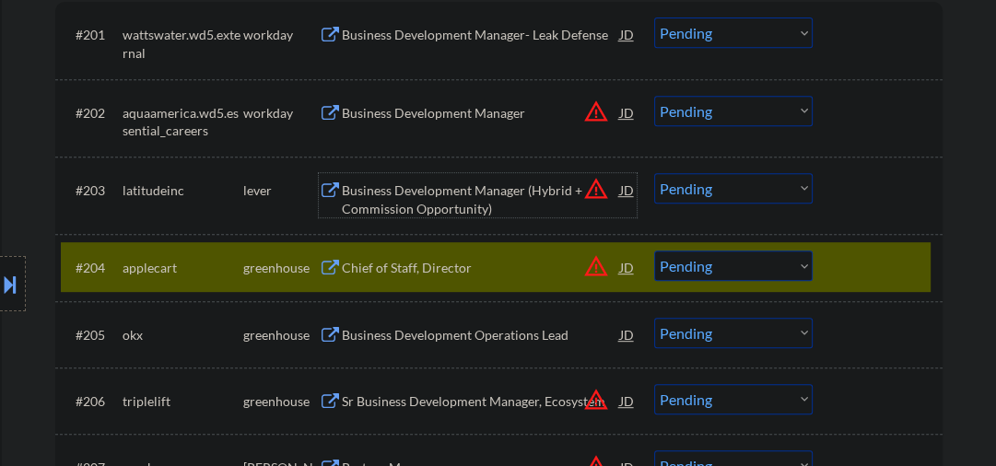
click at [697, 195] on select "Choose an option... Pending Applied Excluded (Questions) Excluded (Expired) Exc…" at bounding box center [733, 188] width 159 height 30
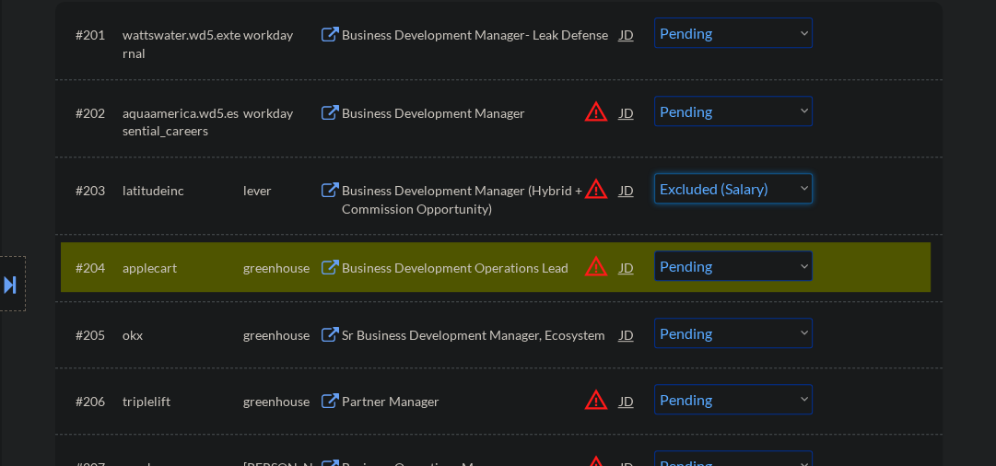
click at [654, 173] on select "Choose an option... Pending Applied Excluded (Questions) Excluded (Expired) Exc…" at bounding box center [733, 188] width 159 height 30
click at [374, 271] on div "Business Development Operations Lead" at bounding box center [481, 268] width 278 height 18
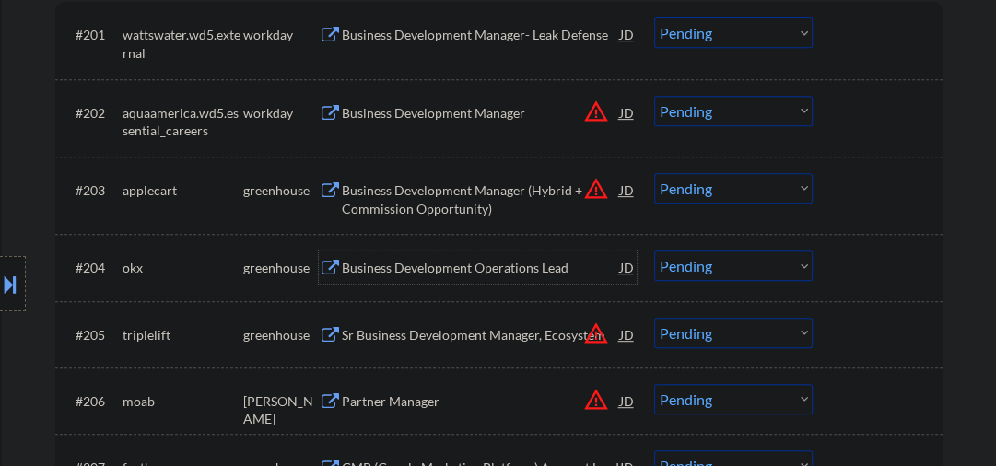
click at [856, 265] on div at bounding box center [880, 267] width 81 height 33
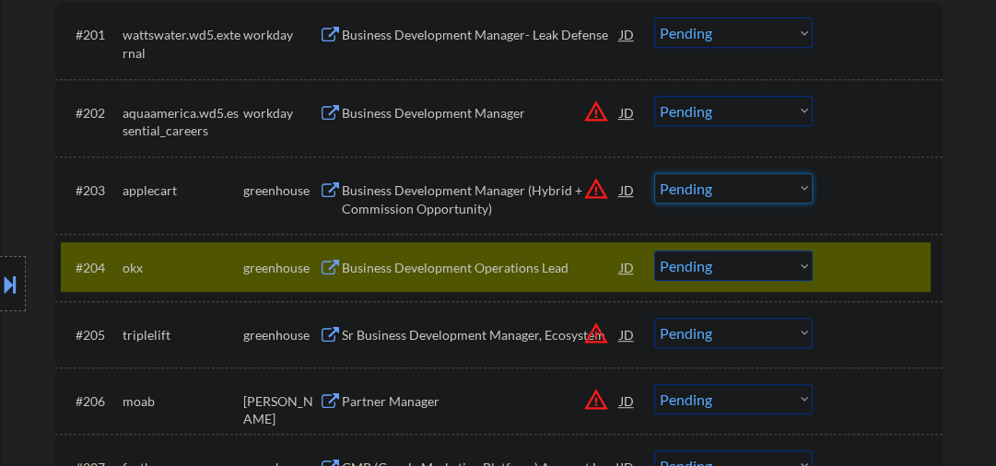
click at [734, 192] on select "Choose an option... Pending Applied Excluded (Questions) Excluded (Expired) Exc…" at bounding box center [733, 188] width 159 height 30
click at [654, 173] on select "Choose an option... Pending Applied Excluded (Questions) Excluded (Expired) Exc…" at bounding box center [733, 188] width 159 height 30
click at [428, 271] on div "Business Development Operations Lead" at bounding box center [481, 267] width 278 height 33
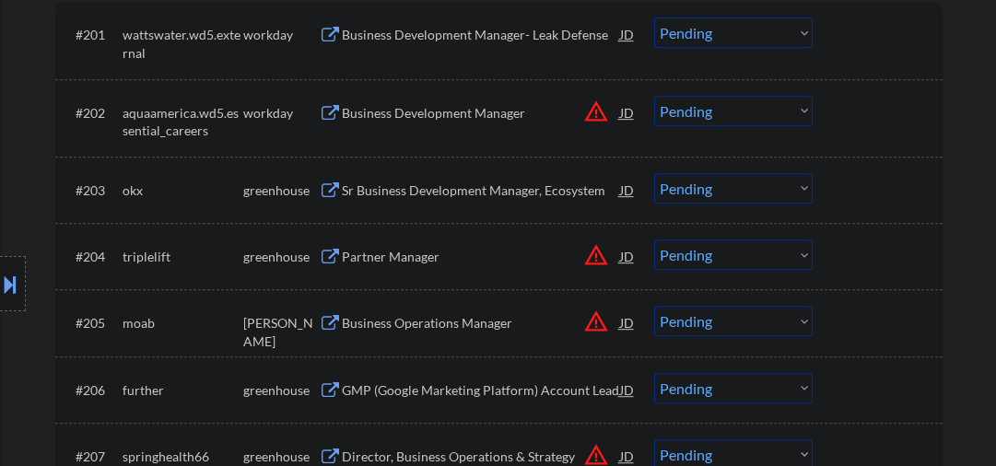
click at [689, 191] on select "Choose an option... Pending Applied Excluded (Questions) Excluded (Expired) Exc…" at bounding box center [733, 188] width 159 height 30
click at [654, 173] on select "Choose an option... Pending Applied Excluded (Questions) Excluded (Expired) Exc…" at bounding box center [733, 188] width 159 height 30
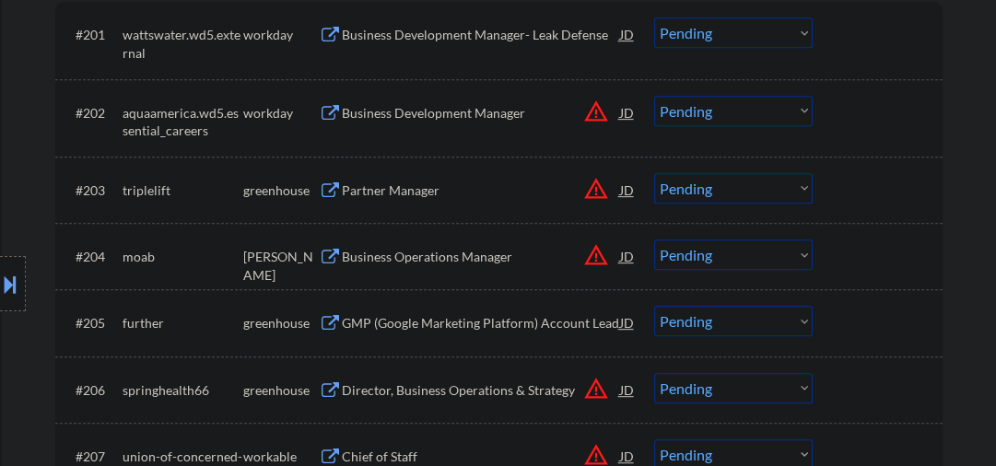
click at [428, 183] on div "Partner Manager" at bounding box center [481, 191] width 278 height 18
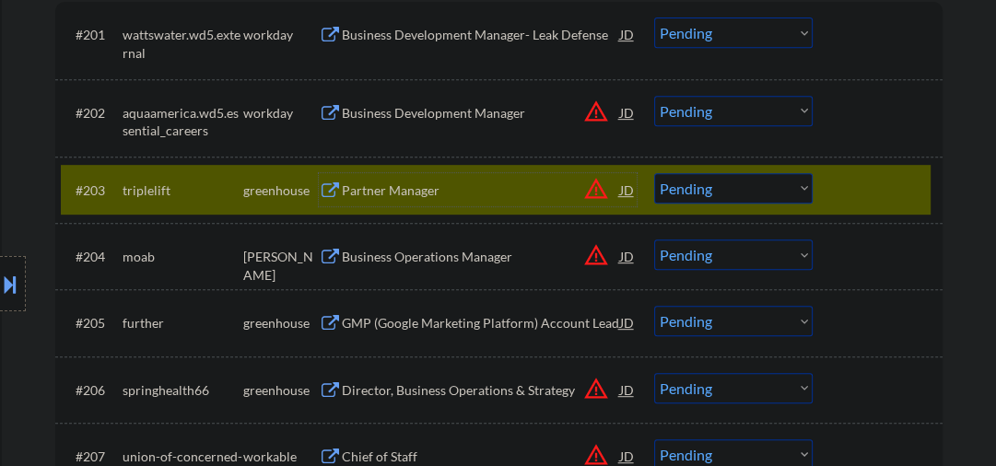
click at [730, 194] on select "Choose an option... Pending Applied Excluded (Questions) Excluded (Expired) Exc…" at bounding box center [733, 188] width 159 height 30
click at [654, 173] on select "Choose an option... Pending Applied Excluded (Questions) Excluded (Expired) Exc…" at bounding box center [733, 188] width 159 height 30
click at [415, 261] on div "Business Operations Manager" at bounding box center [481, 257] width 278 height 18
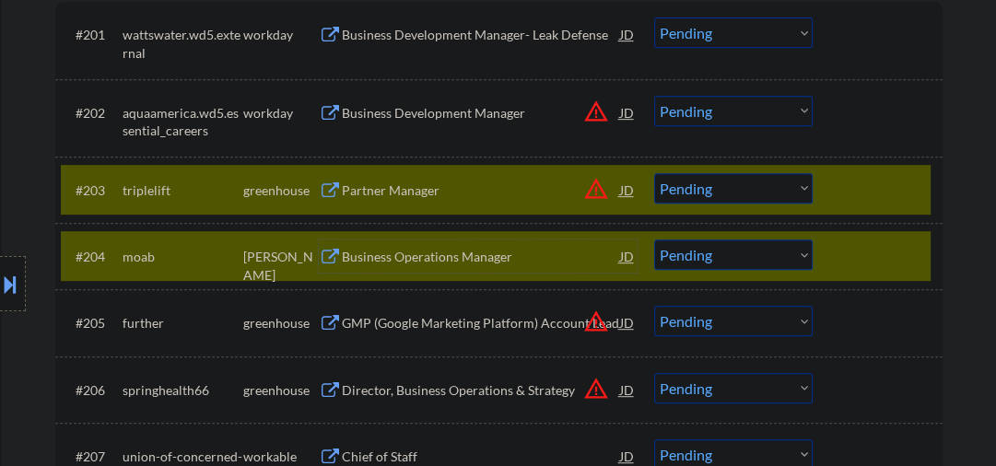
click at [855, 265] on div at bounding box center [880, 256] width 81 height 33
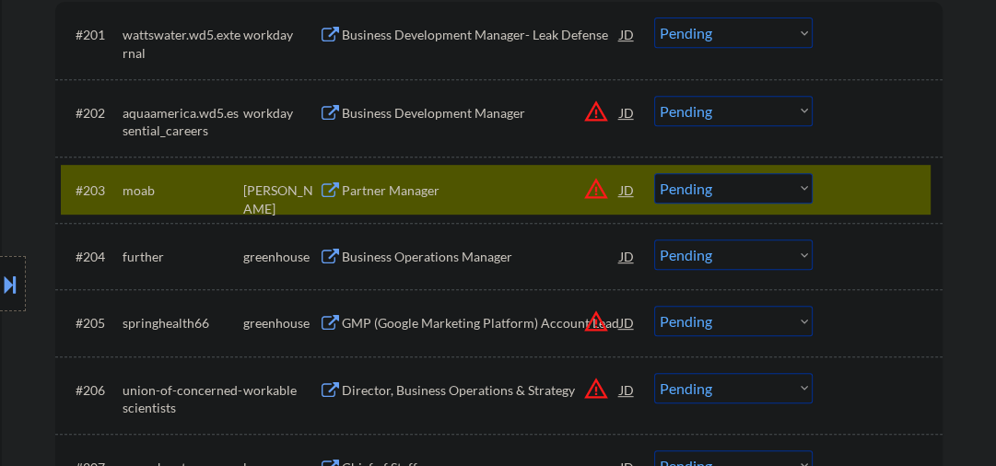
click at [439, 185] on div "Partner Manager" at bounding box center [481, 191] width 278 height 18
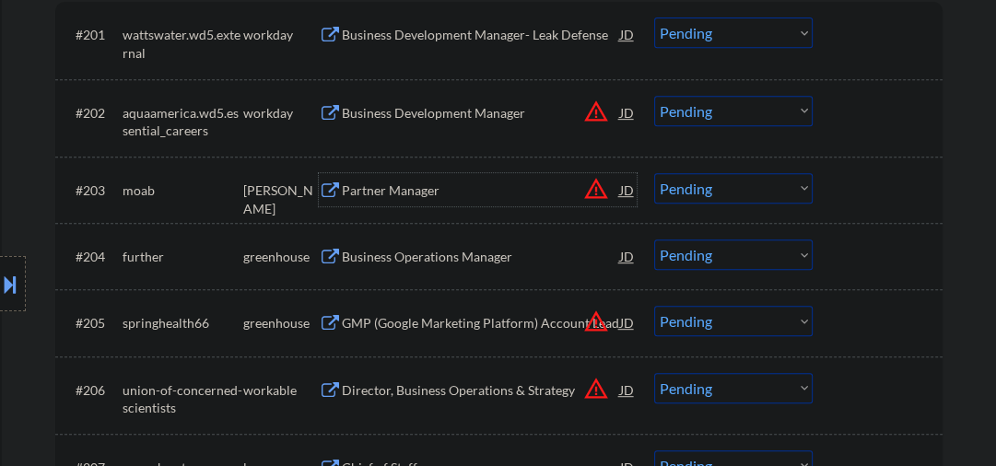
click at [678, 186] on select "Choose an option... Pending Applied Excluded (Questions) Excluded (Expired) Exc…" at bounding box center [733, 188] width 159 height 30
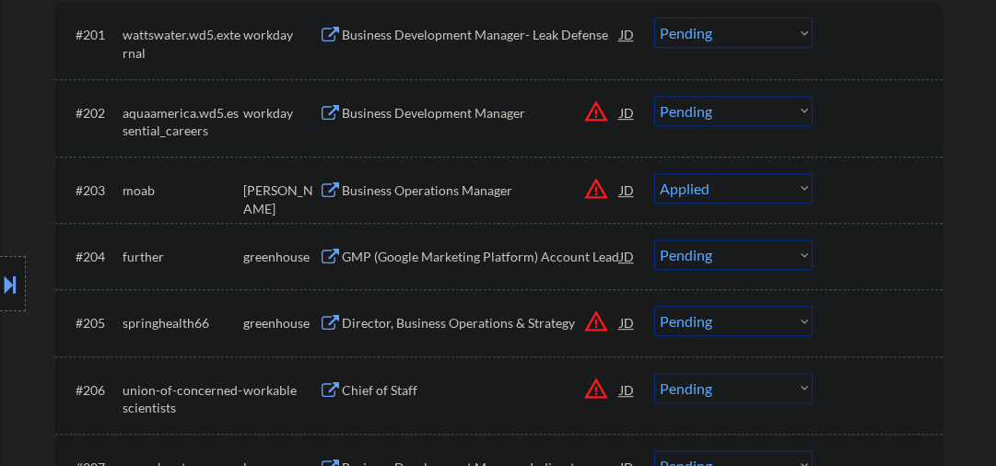
click at [654, 173] on select "Choose an option... Pending Applied Excluded (Questions) Excluded (Expired) Exc…" at bounding box center [733, 188] width 159 height 30
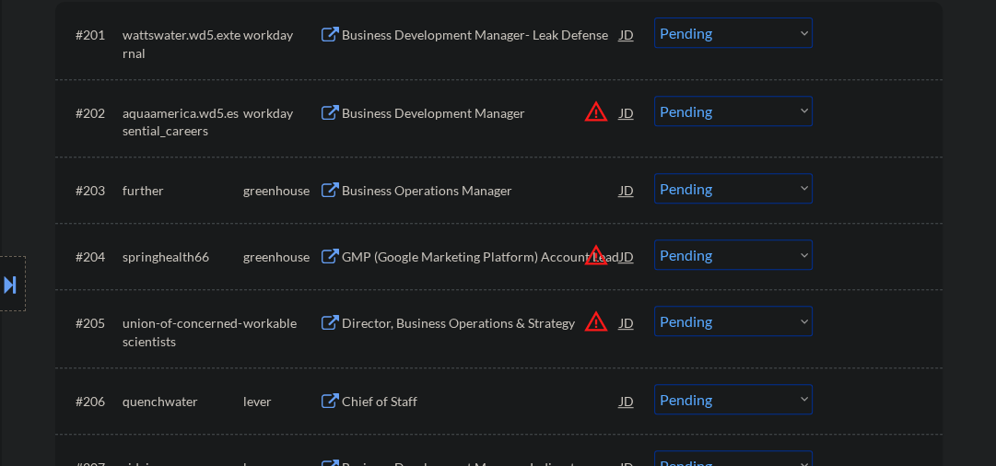
click at [372, 183] on div "Business Operations Manager" at bounding box center [481, 191] width 278 height 18
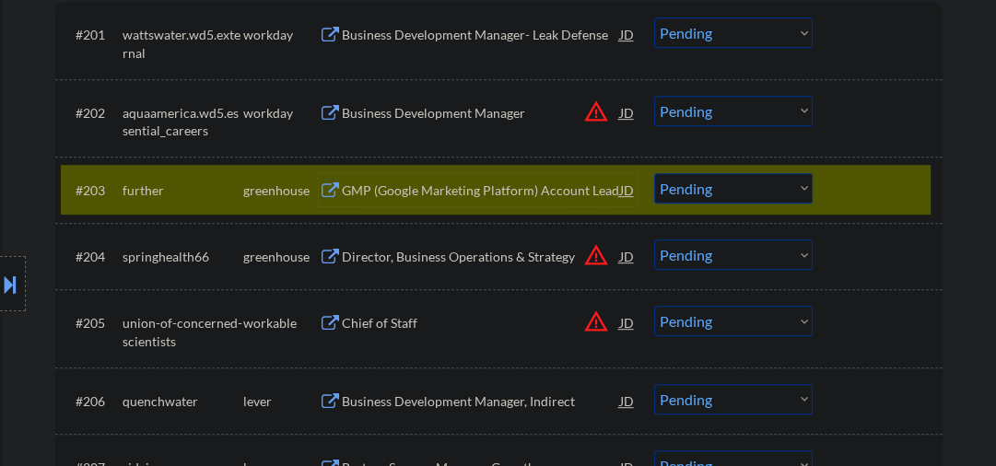
click at [708, 183] on select "Choose an option... Pending Applied Excluded (Questions) Excluded (Expired) Exc…" at bounding box center [733, 188] width 159 height 30
click at [654, 173] on select "Choose an option... Pending Applied Excluded (Questions) Excluded (Expired) Exc…" at bounding box center [733, 188] width 159 height 30
click at [482, 254] on div "Director, Business Operations & Strategy" at bounding box center [481, 257] width 278 height 18
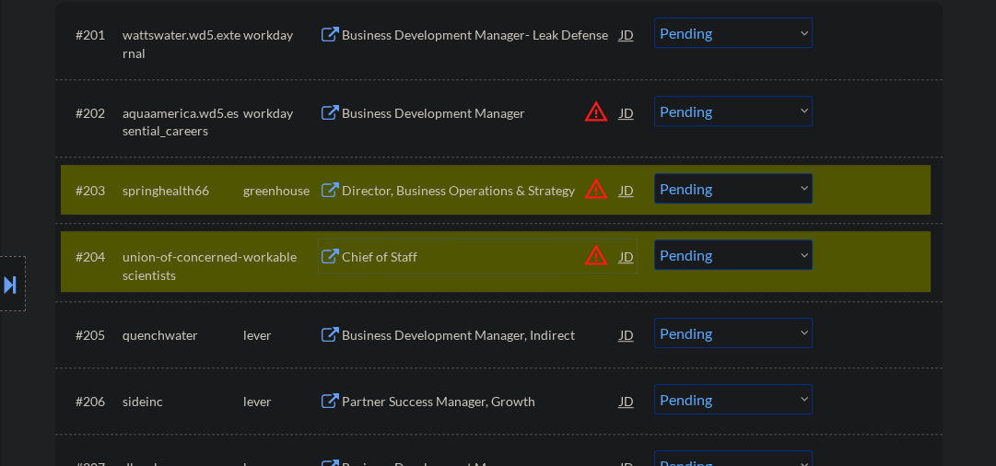
click at [869, 268] on div at bounding box center [880, 256] width 81 height 33
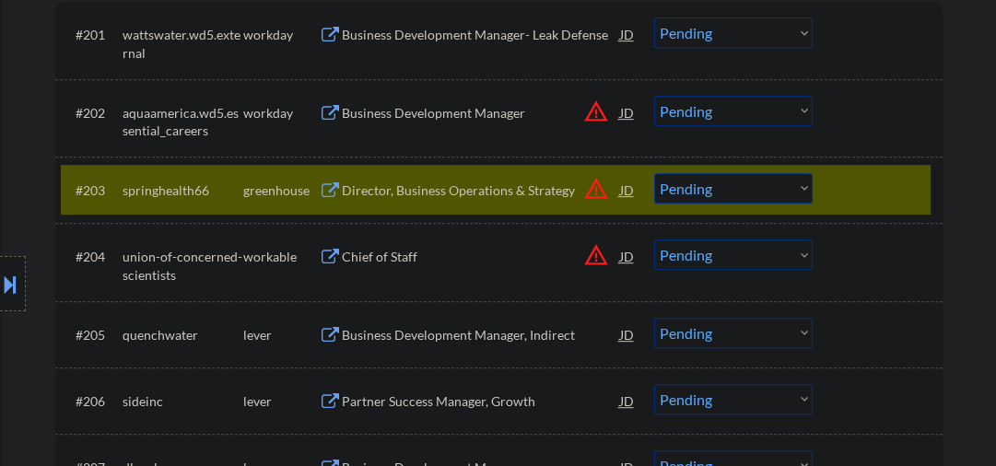
click at [407, 187] on div "Director, Business Operations & Strategy" at bounding box center [481, 191] width 278 height 18
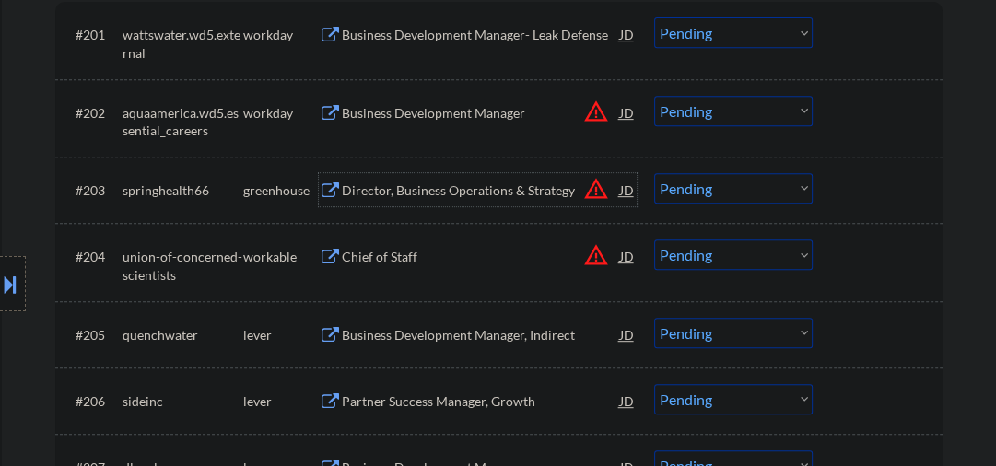
click at [698, 190] on select "Choose an option... Pending Applied Excluded (Questions) Excluded (Expired) Exc…" at bounding box center [733, 188] width 159 height 30
click at [654, 173] on select "Choose an option... Pending Applied Excluded (Questions) Excluded (Expired) Exc…" at bounding box center [733, 188] width 159 height 30
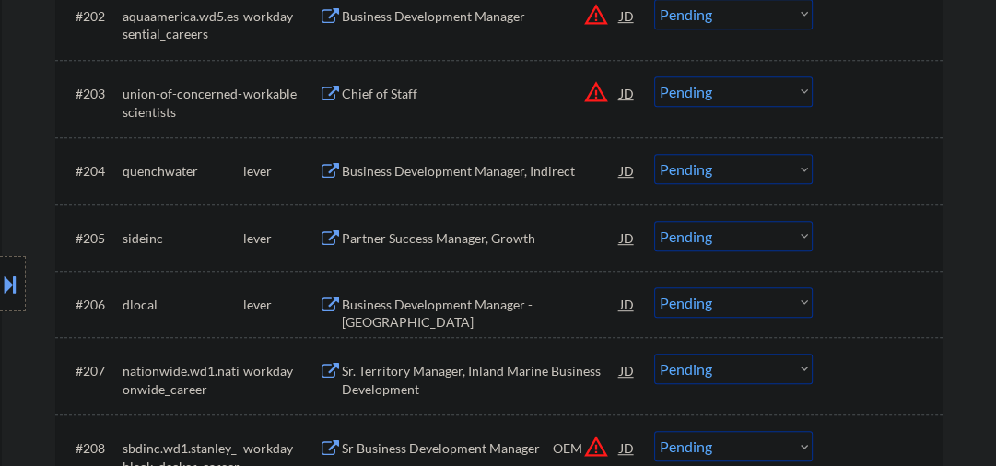
scroll to position [688, 0]
click at [391, 91] on div "Chief of Staff" at bounding box center [481, 93] width 278 height 18
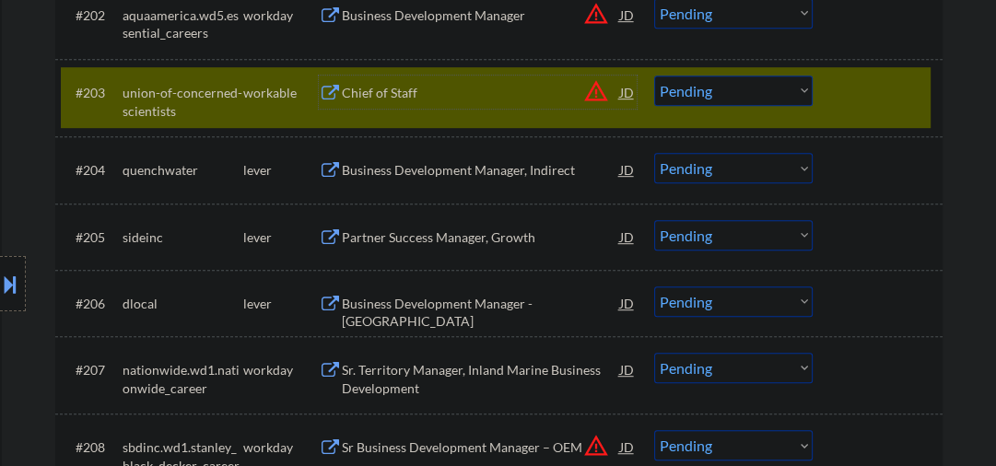
click at [726, 95] on select "Choose an option... Pending Applied Excluded (Questions) Excluded (Expired) Exc…" at bounding box center [733, 91] width 159 height 30
click at [654, 76] on select "Choose an option... Pending Applied Excluded (Questions) Excluded (Expired) Exc…" at bounding box center [733, 91] width 159 height 30
click at [444, 179] on div "Business Development Manager, Indirect" at bounding box center [481, 169] width 278 height 33
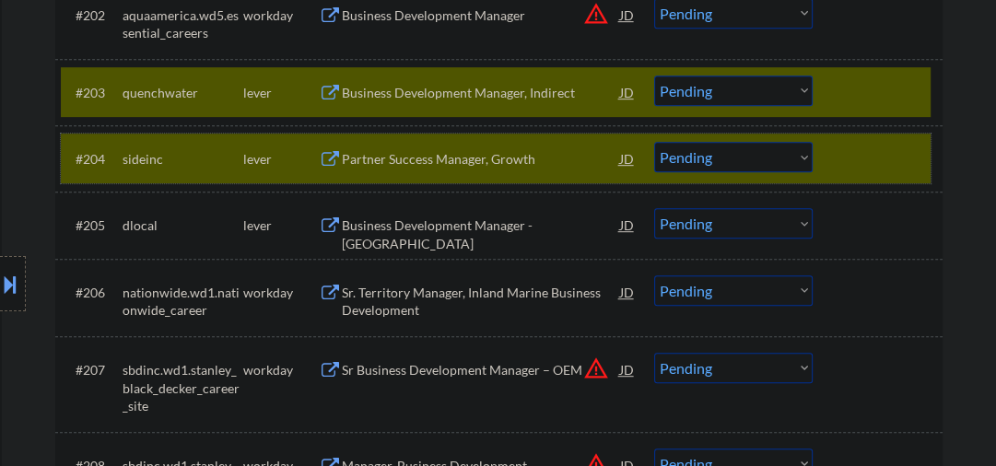
click at [848, 151] on div at bounding box center [880, 158] width 81 height 33
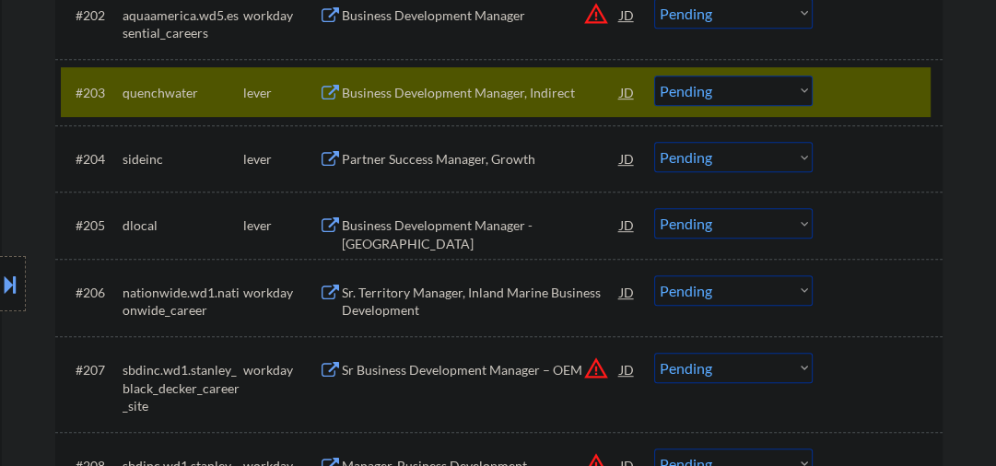
click at [749, 86] on select "Choose an option... Pending Applied Excluded (Questions) Excluded (Expired) Exc…" at bounding box center [733, 91] width 159 height 30
click at [654, 76] on select "Choose an option... Pending Applied Excluded (Questions) Excluded (Expired) Exc…" at bounding box center [733, 91] width 159 height 30
click at [431, 150] on div "Partner Success Manager, Growth" at bounding box center [481, 159] width 278 height 18
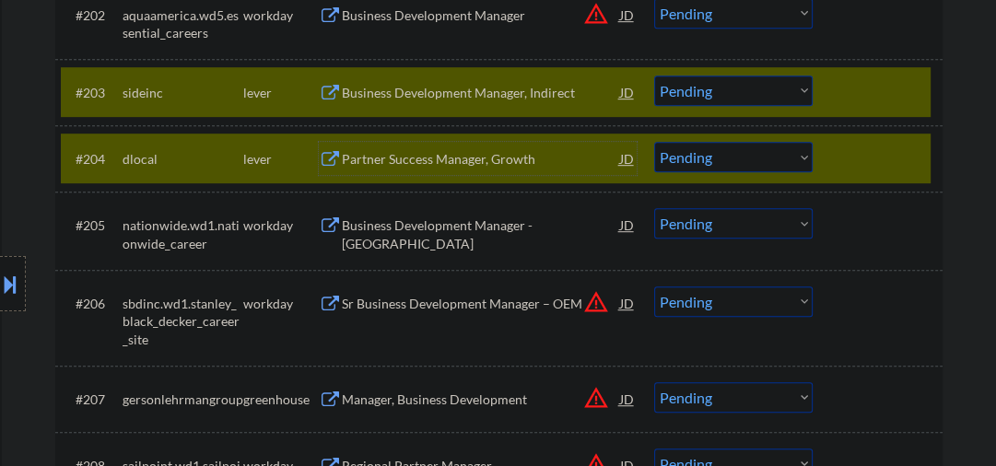
click at [419, 154] on div "Partner Success Manager, Growth" at bounding box center [481, 159] width 278 height 18
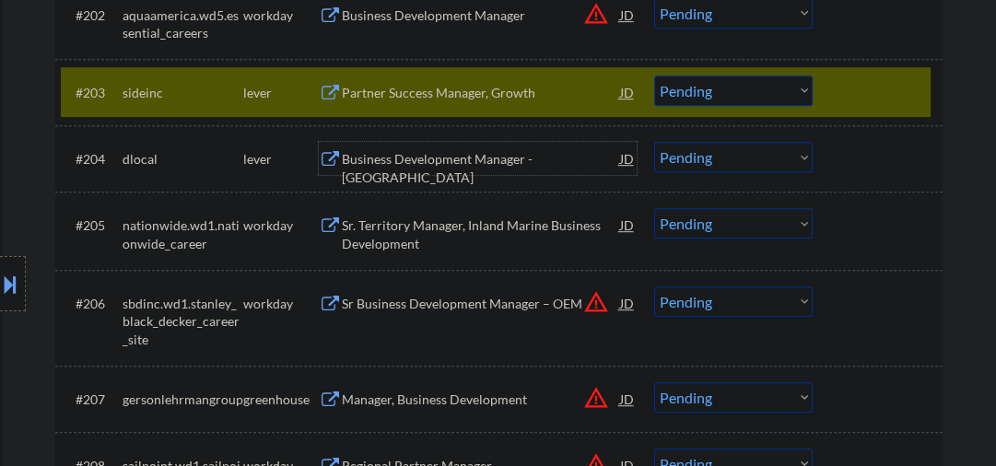
click at [457, 85] on div "Partner Success Manager, Growth" at bounding box center [481, 93] width 278 height 18
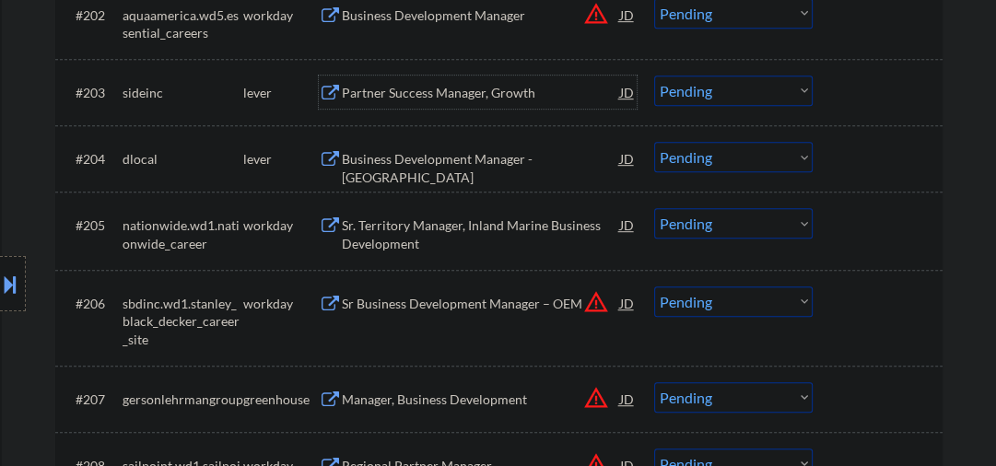
click at [718, 95] on select "Choose an option... Pending Applied Excluded (Questions) Excluded (Expired) Exc…" at bounding box center [733, 91] width 159 height 30
click at [654, 76] on select "Choose an option... Pending Applied Excluded (Questions) Excluded (Expired) Exc…" at bounding box center [733, 91] width 159 height 30
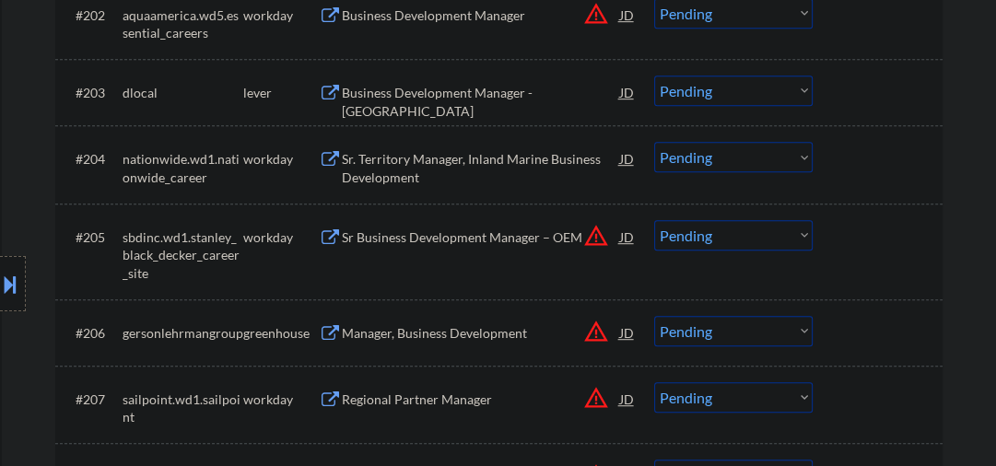
click at [442, 91] on div "Business Development Manager - NY" at bounding box center [481, 102] width 278 height 36
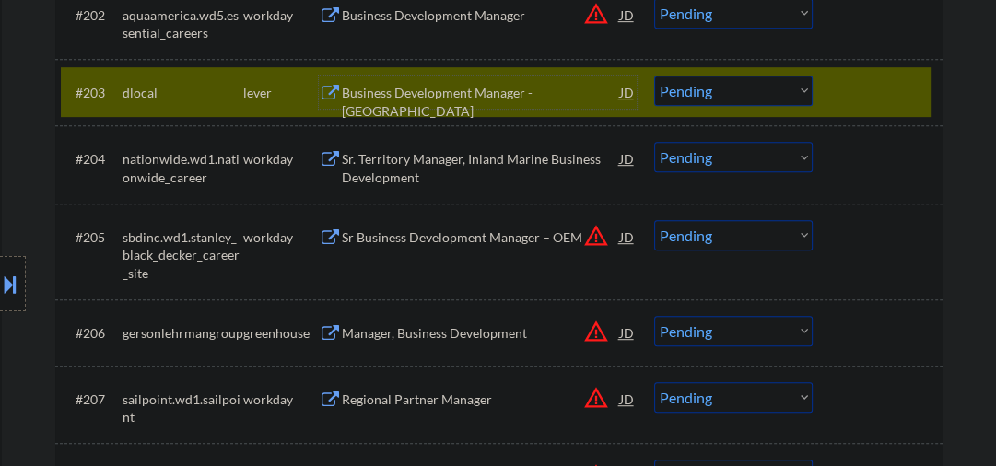
click at [723, 92] on select "Choose an option... Pending Applied Excluded (Questions) Excluded (Expired) Exc…" at bounding box center [733, 91] width 159 height 30
click at [654, 76] on select "Choose an option... Pending Applied Excluded (Questions) Excluded (Expired) Exc…" at bounding box center [733, 91] width 159 height 30
select select ""pending""
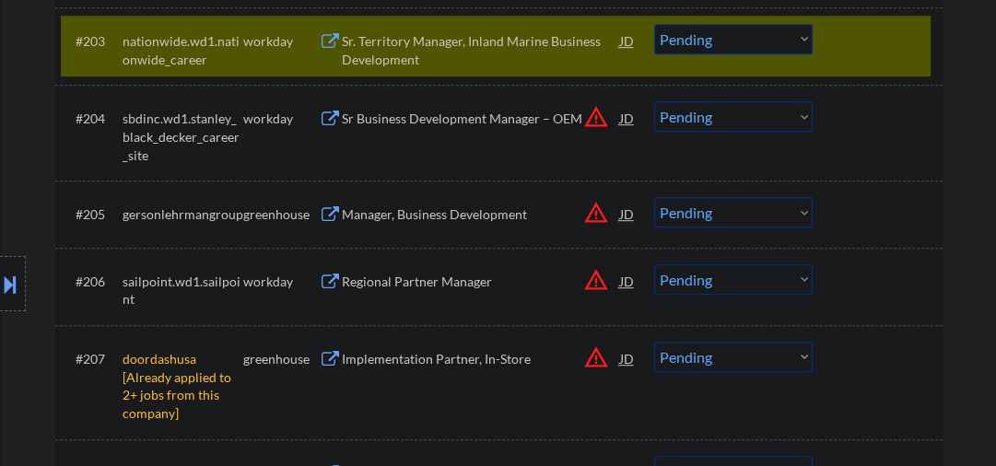
scroll to position [786, 0]
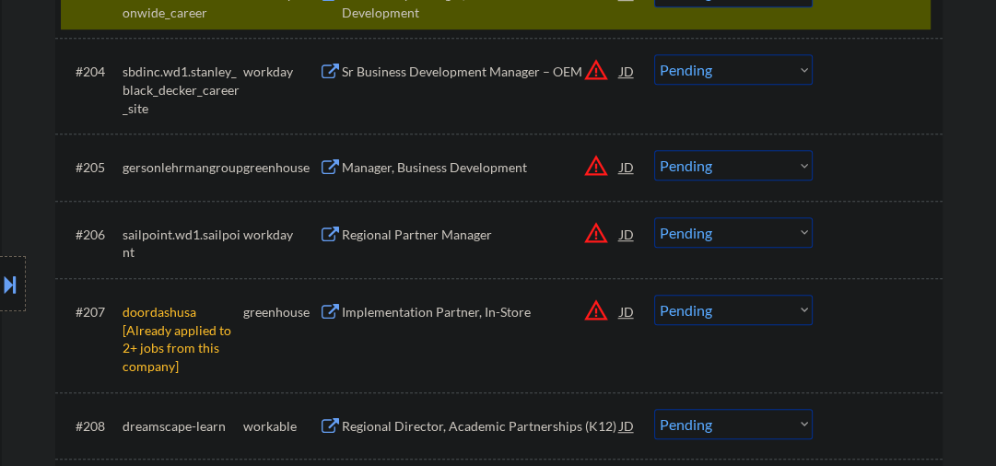
click at [374, 161] on div "Manager, Business Development" at bounding box center [481, 168] width 278 height 18
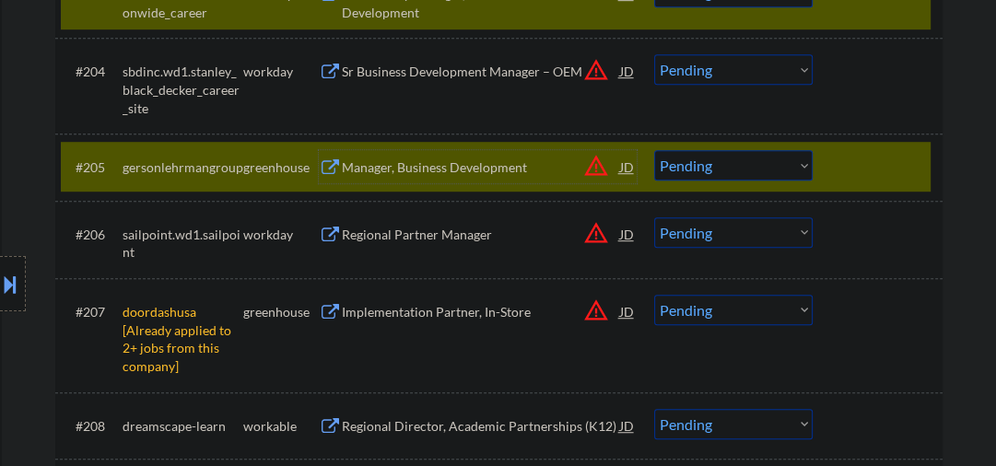
click at [729, 176] on select "Choose an option... Pending Applied Excluded (Questions) Excluded (Expired) Exc…" at bounding box center [733, 165] width 159 height 30
click at [654, 150] on select "Choose an option... Pending Applied Excluded (Questions) Excluded (Expired) Exc…" at bounding box center [733, 165] width 159 height 30
select select ""pending""
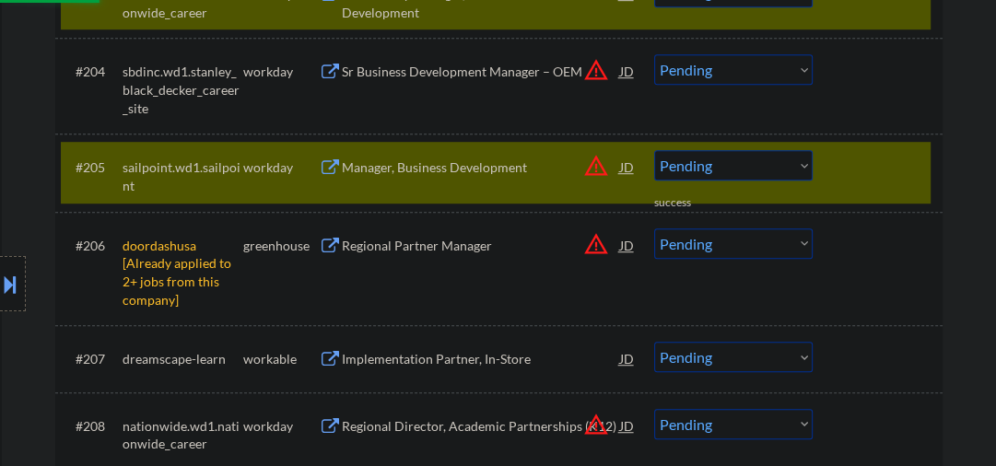
scroll to position [983, 0]
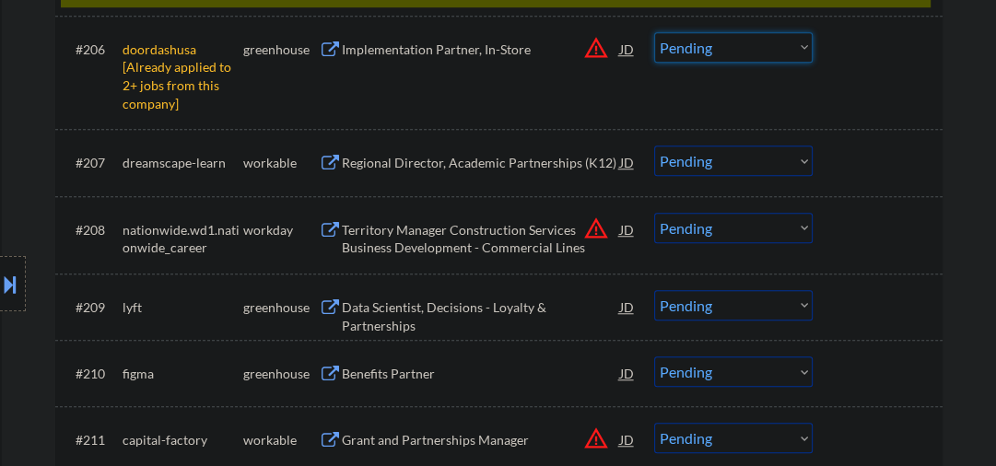
click at [722, 46] on select "Choose an option... Pending Applied Excluded (Questions) Excluded (Expired) Exc…" at bounding box center [733, 47] width 159 height 30
click at [654, 32] on select "Choose an option... Pending Applied Excluded (Questions) Excluded (Expired) Exc…" at bounding box center [733, 47] width 159 height 30
select select ""pending""
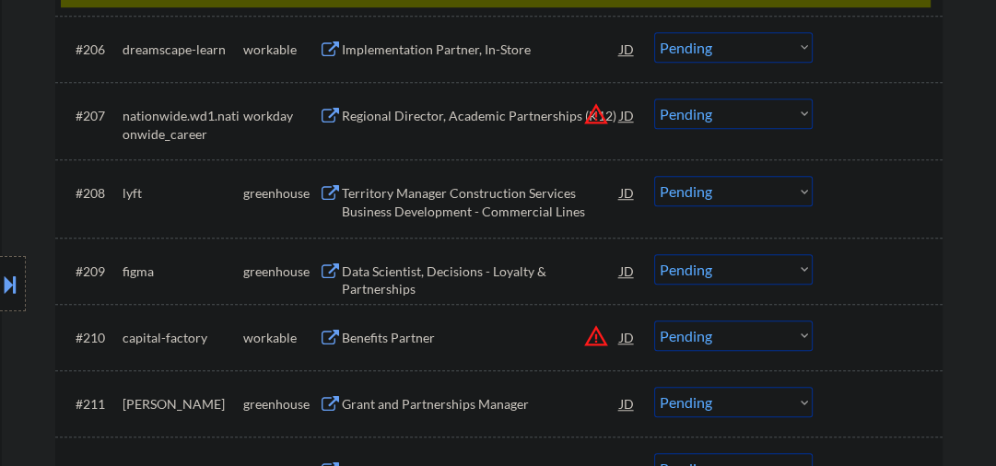
scroll to position [1081, 0]
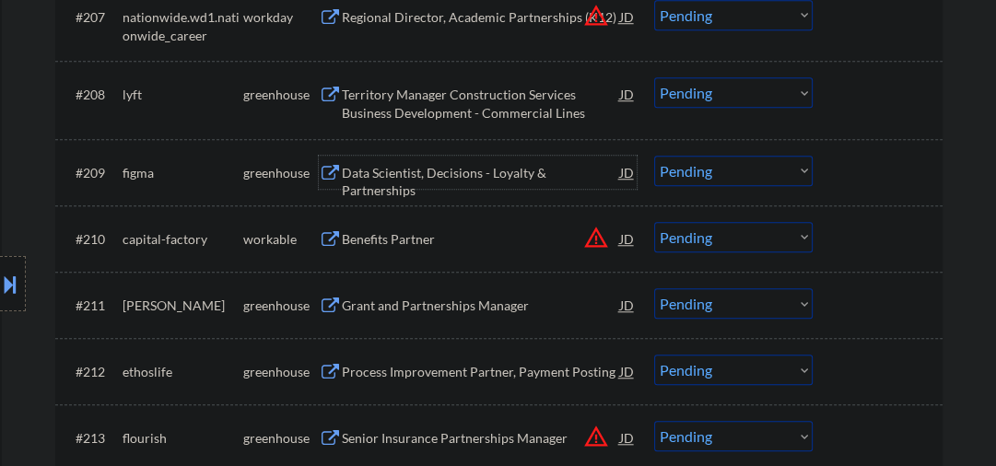
click at [399, 182] on div "#209 figma greenhouse Data Scientist, Decisions - Loyalty & Partnerships JD war…" at bounding box center [496, 172] width 870 height 50
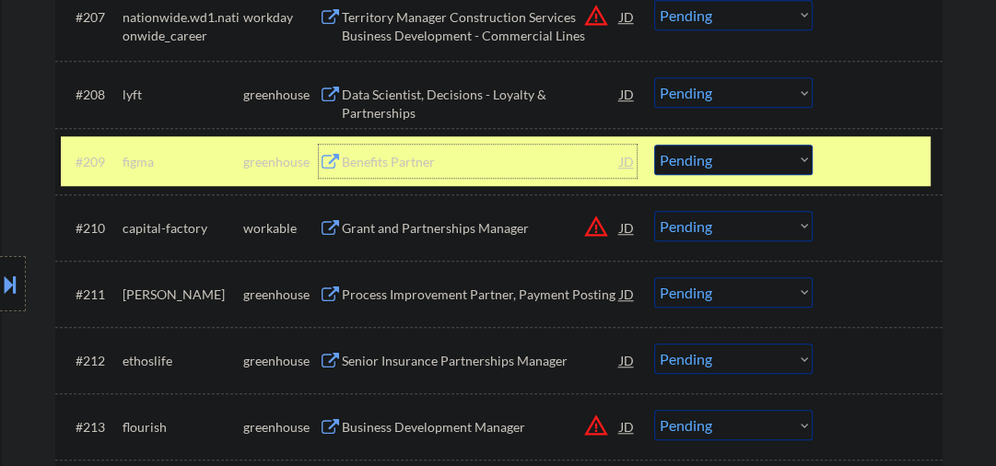
click at [432, 168] on div "Benefits Partner" at bounding box center [481, 162] width 278 height 18
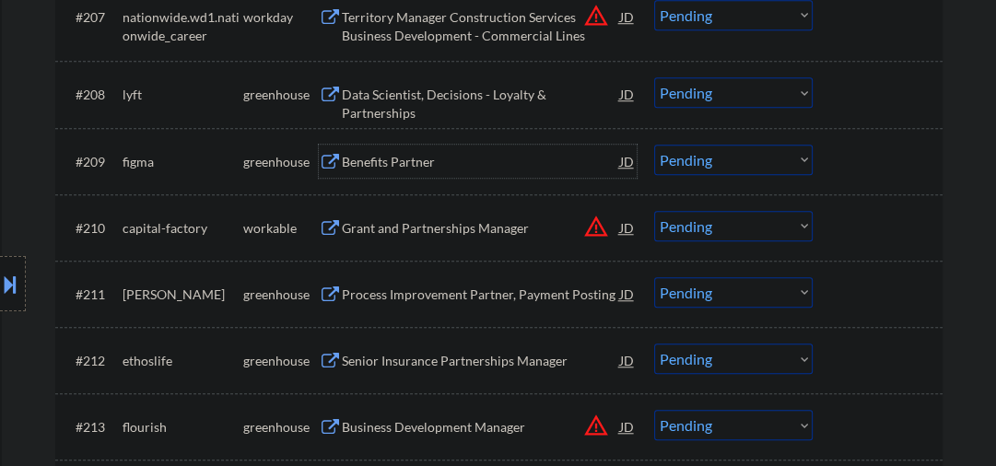
click at [695, 160] on select "Choose an option... Pending Applied Excluded (Questions) Excluded (Expired) Exc…" at bounding box center [733, 160] width 159 height 30
click at [654, 145] on select "Choose an option... Pending Applied Excluded (Questions) Excluded (Expired) Exc…" at bounding box center [733, 160] width 159 height 30
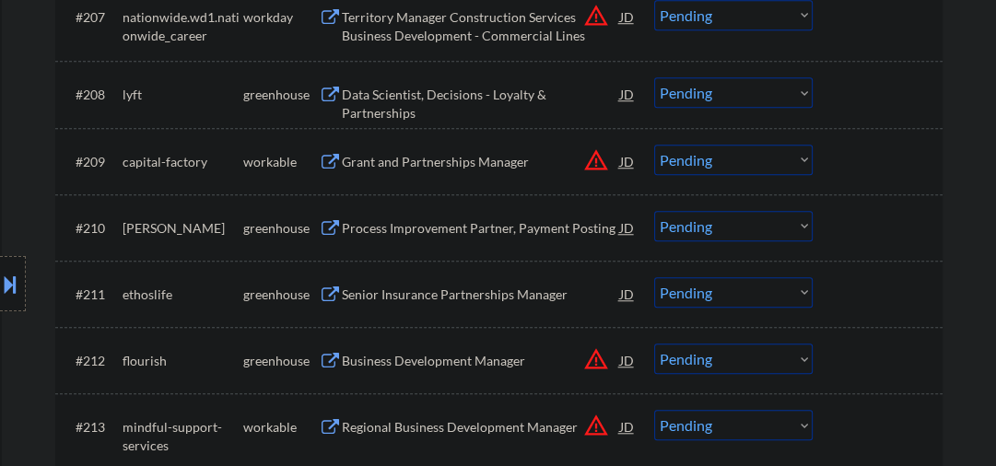
click at [408, 155] on div "Grant and Partnerships Manager" at bounding box center [481, 162] width 278 height 18
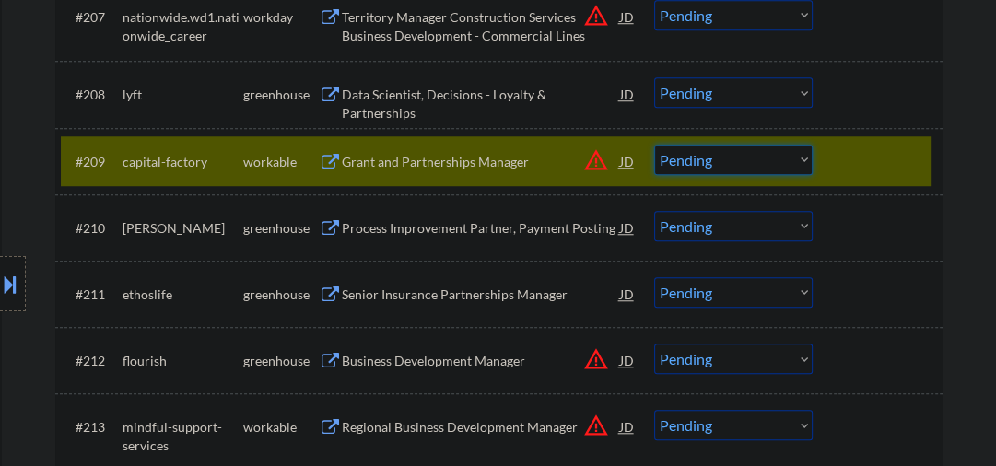
click at [686, 161] on select "Choose an option... Pending Applied Excluded (Questions) Excluded (Expired) Exc…" at bounding box center [733, 160] width 159 height 30
click at [654, 145] on select "Choose an option... Pending Applied Excluded (Questions) Excluded (Expired) Exc…" at bounding box center [733, 160] width 159 height 30
click at [434, 236] on div "Process Improvement Partner, Payment Posting" at bounding box center [481, 227] width 278 height 33
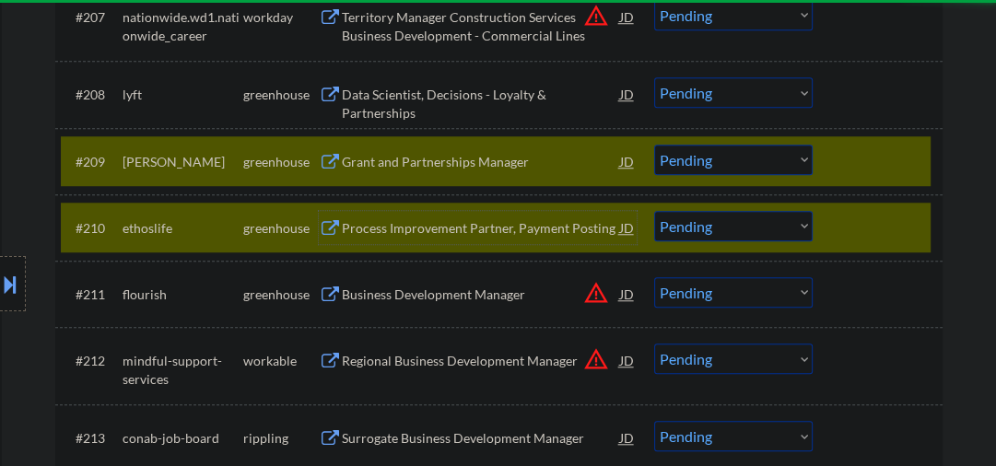
click at [841, 226] on div at bounding box center [880, 227] width 81 height 33
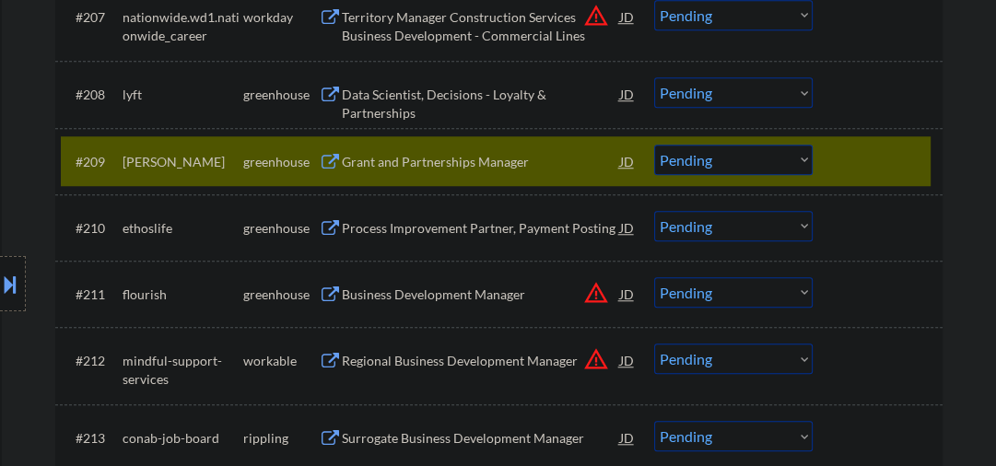
click at [748, 157] on select "Choose an option... Pending Applied Excluded (Questions) Excluded (Expired) Exc…" at bounding box center [733, 160] width 159 height 30
click at [654, 145] on select "Choose an option... Pending Applied Excluded (Questions) Excluded (Expired) Exc…" at bounding box center [733, 160] width 159 height 30
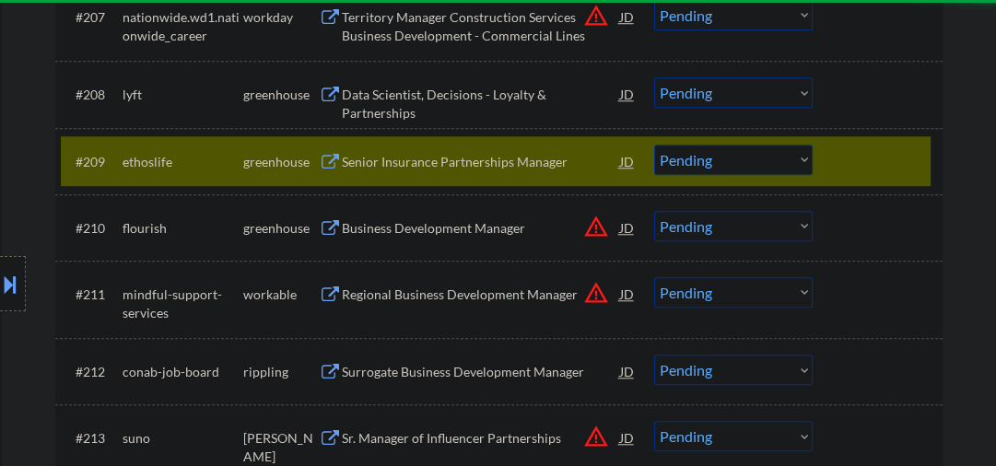
click at [406, 158] on div "Senior Insurance Partnerships Manager" at bounding box center [481, 162] width 278 height 18
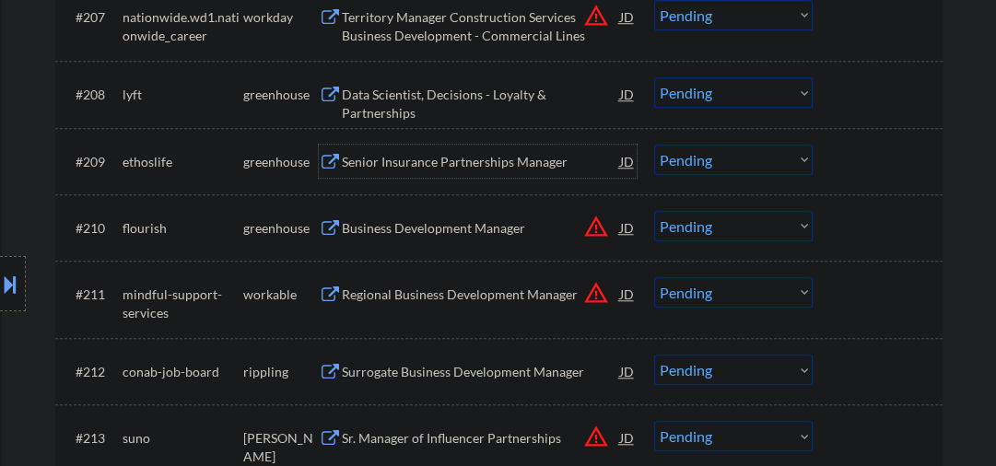
click at [705, 155] on select "Choose an option... Pending Applied Excluded (Questions) Excluded (Expired) Exc…" at bounding box center [733, 160] width 159 height 30
click at [654, 145] on select "Choose an option... Pending Applied Excluded (Questions) Excluded (Expired) Exc…" at bounding box center [733, 160] width 159 height 30
select select ""pending""
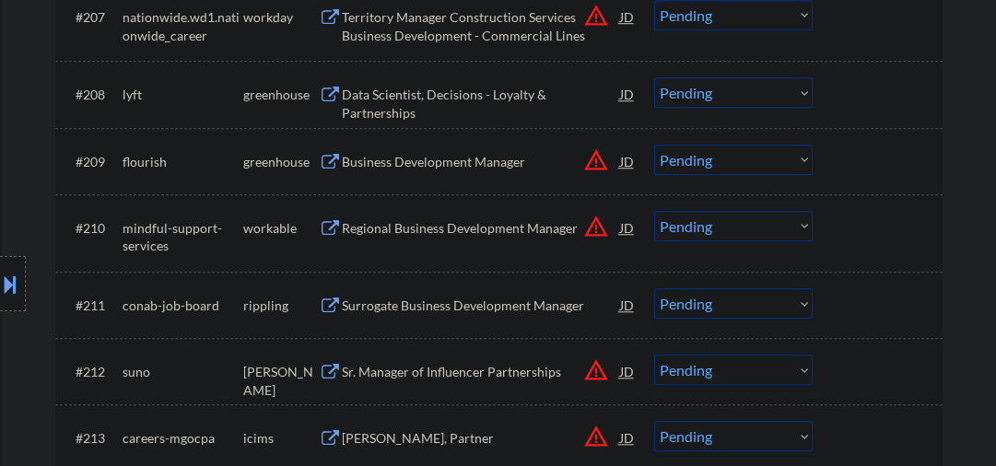
click at [358, 233] on div "Regional Business Development Manager" at bounding box center [481, 228] width 278 height 18
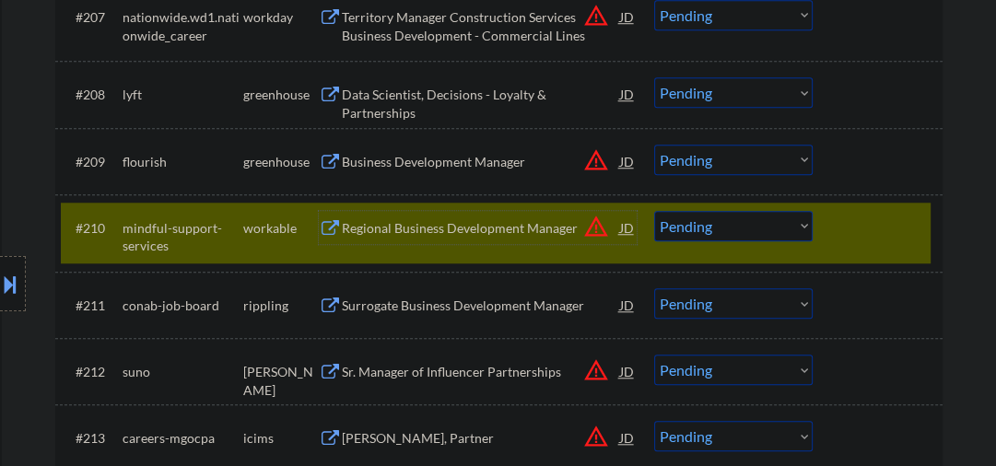
click at [849, 245] on div "#210 mindful-support-services workable Regional Business Development Manager JD…" at bounding box center [496, 233] width 870 height 61
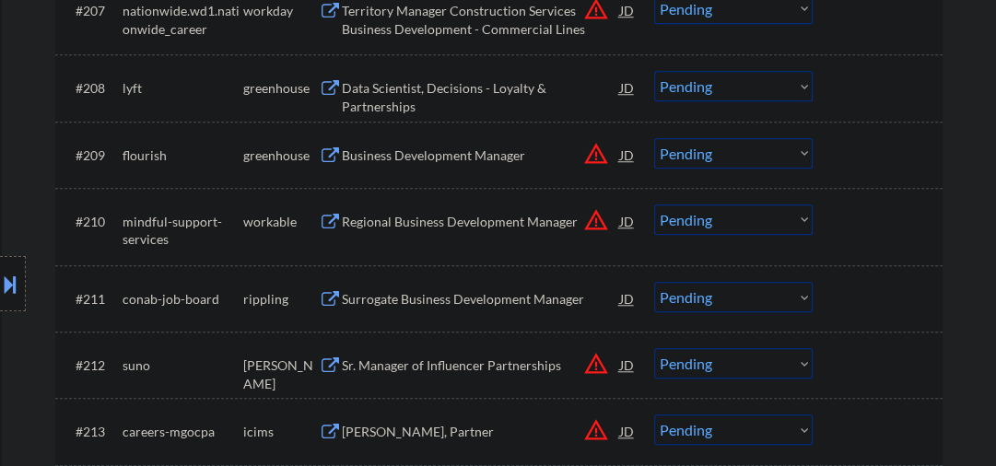
scroll to position [1180, 0]
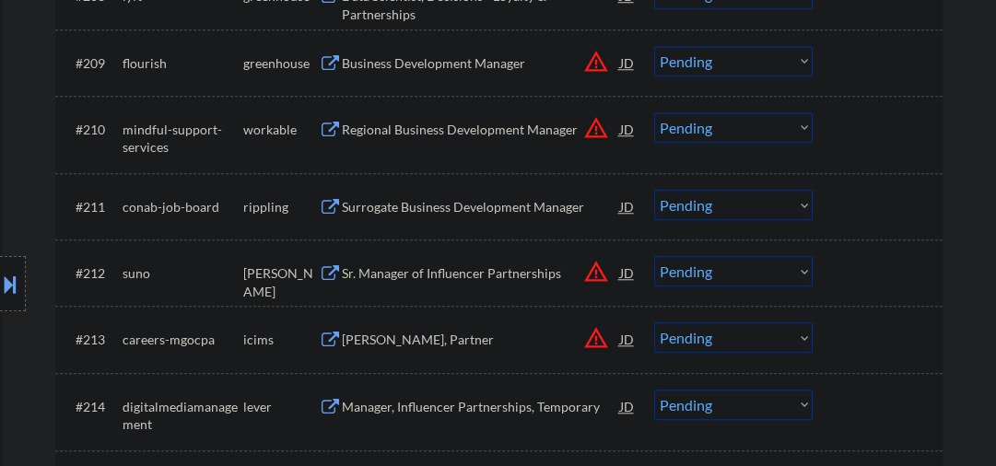
click at [398, 206] on div "Surrogate Business Development Manager" at bounding box center [481, 207] width 278 height 18
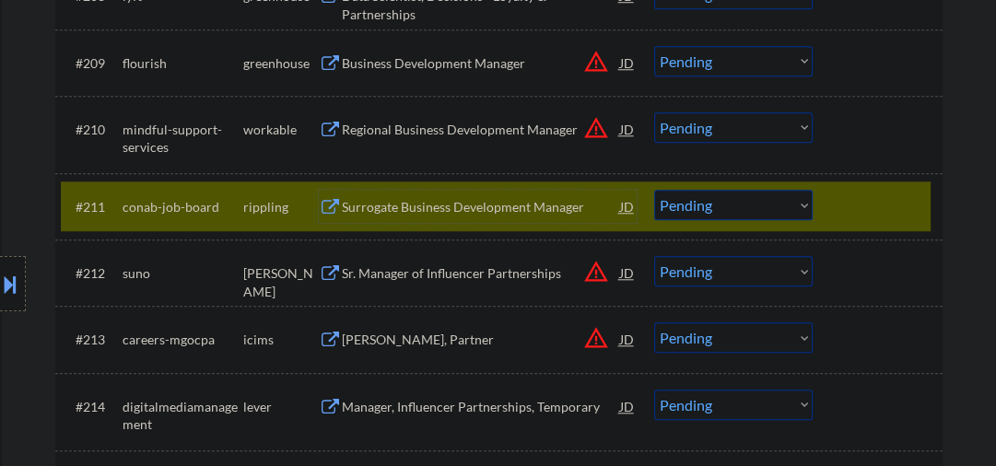
click at [712, 207] on select "Choose an option... Pending Applied Excluded (Questions) Excluded (Expired) Exc…" at bounding box center [733, 205] width 159 height 30
click at [654, 190] on select "Choose an option... Pending Applied Excluded (Questions) Excluded (Expired) Exc…" at bounding box center [733, 205] width 159 height 30
click at [420, 271] on div "Sr. Manager of Influencer Partnerships" at bounding box center [481, 274] width 278 height 18
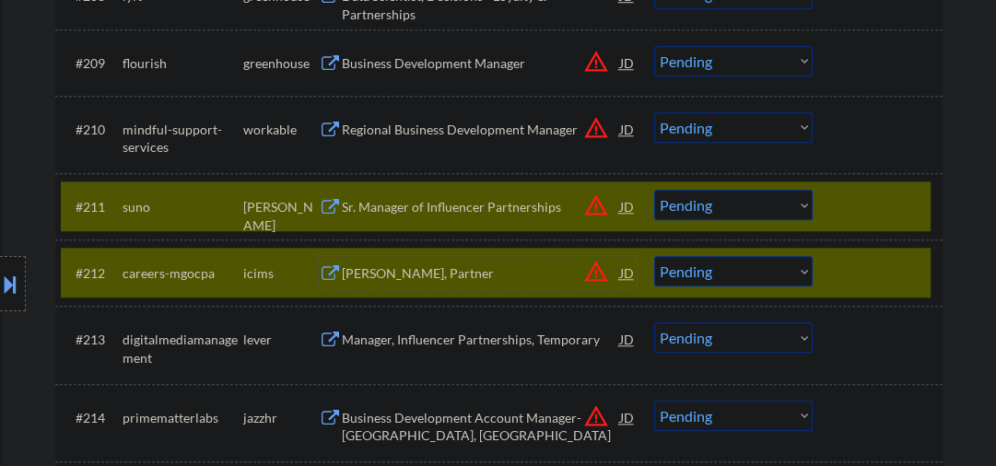
click at [860, 279] on div at bounding box center [880, 272] width 81 height 33
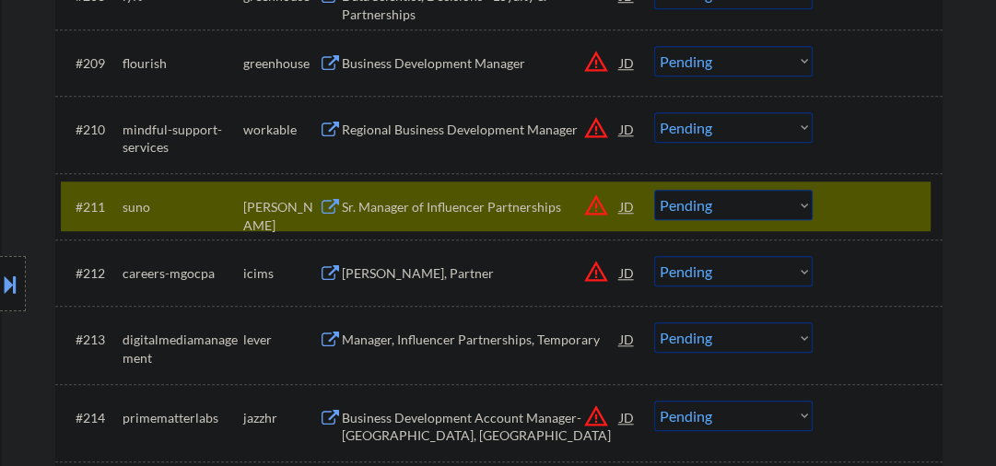
click at [748, 207] on select "Choose an option... Pending Applied Excluded (Questions) Excluded (Expired) Exc…" at bounding box center [733, 205] width 159 height 30
click at [654, 190] on select "Choose an option... Pending Applied Excluded (Questions) Excluded (Expired) Exc…" at bounding box center [733, 205] width 159 height 30
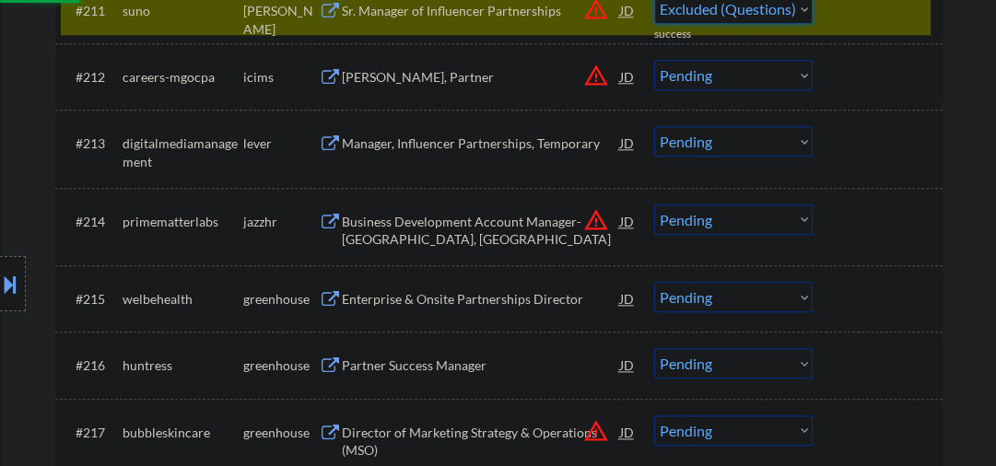
select select ""pending""
click at [359, 148] on div "Manager, Influencer Partnerships, Temporary" at bounding box center [481, 144] width 278 height 18
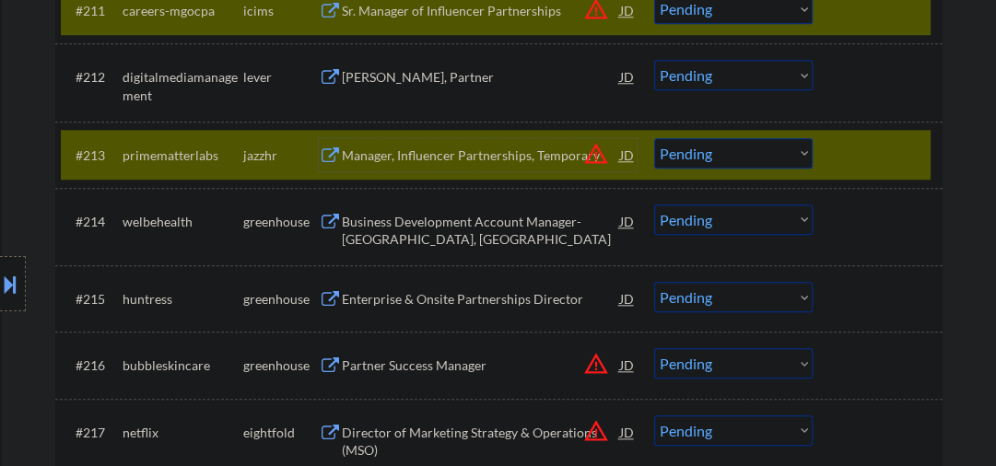
click at [738, 159] on select "Choose an option... Pending Applied Excluded (Questions) Excluded (Expired) Exc…" at bounding box center [733, 153] width 159 height 30
click at [654, 138] on select "Choose an option... Pending Applied Excluded (Questions) Excluded (Expired) Exc…" at bounding box center [733, 153] width 159 height 30
click at [546, 232] on div "Business Development Account Manager- Torrance, CA" at bounding box center [481, 231] width 278 height 36
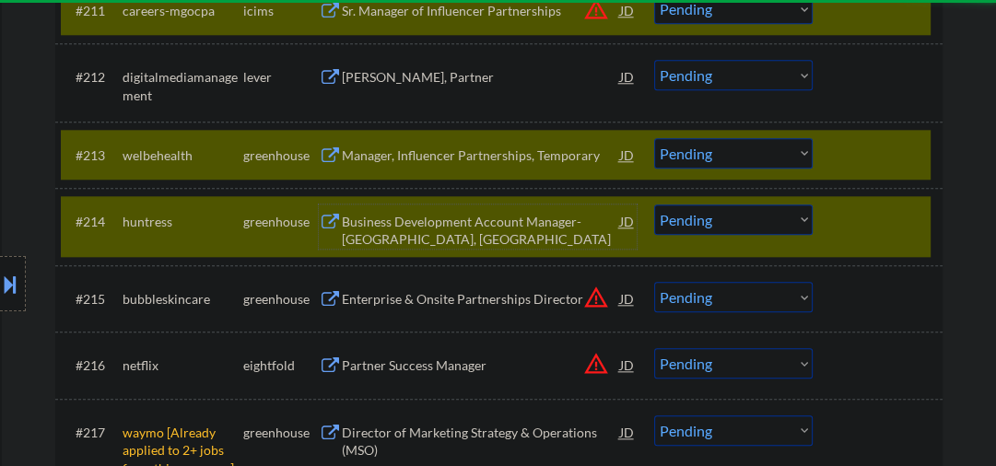
click at [827, 230] on div "#214 huntress greenhouse Business Development Account Manager- Torrance, CA JD …" at bounding box center [496, 226] width 870 height 61
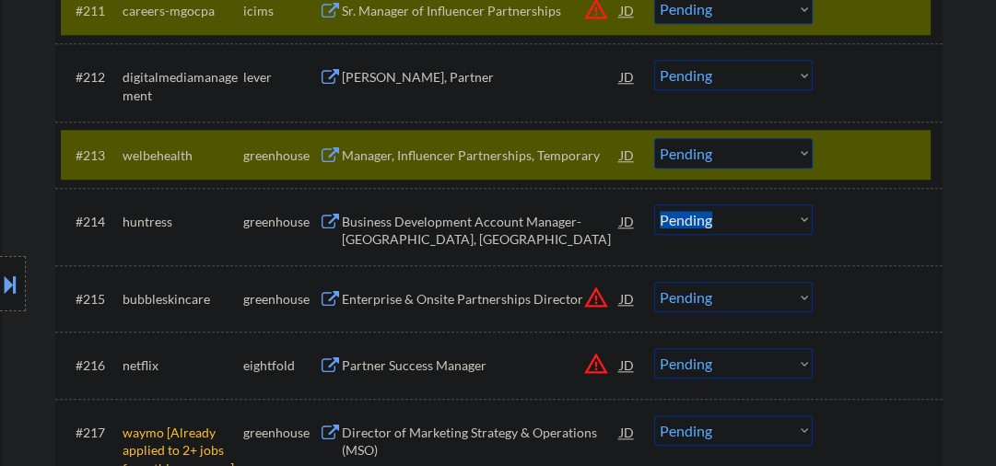
click at [746, 159] on select "Choose an option... Pending Applied Excluded (Questions) Excluded (Expired) Exc…" at bounding box center [733, 153] width 159 height 30
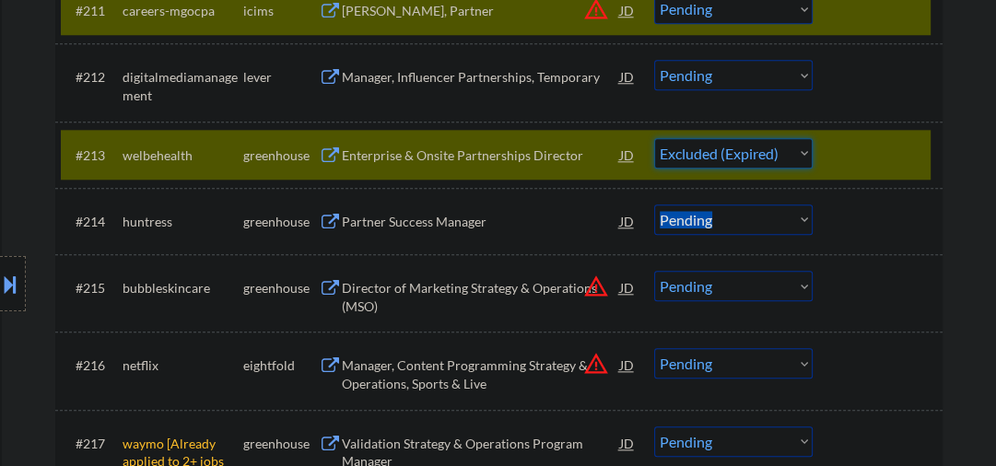
click at [654, 138] on select "Choose an option... Pending Applied Excluded (Questions) Excluded (Expired) Exc…" at bounding box center [733, 153] width 159 height 30
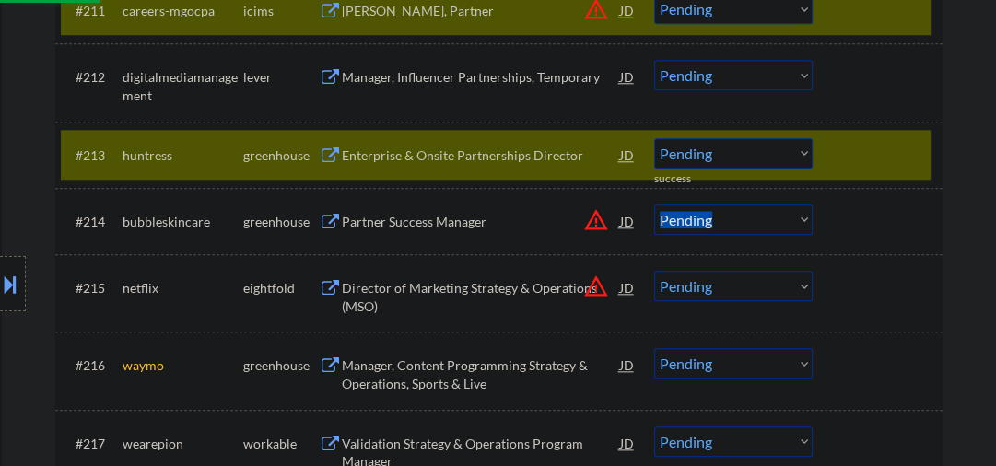
click at [398, 155] on div "Enterprise & Onsite Partnerships Director" at bounding box center [481, 156] width 278 height 18
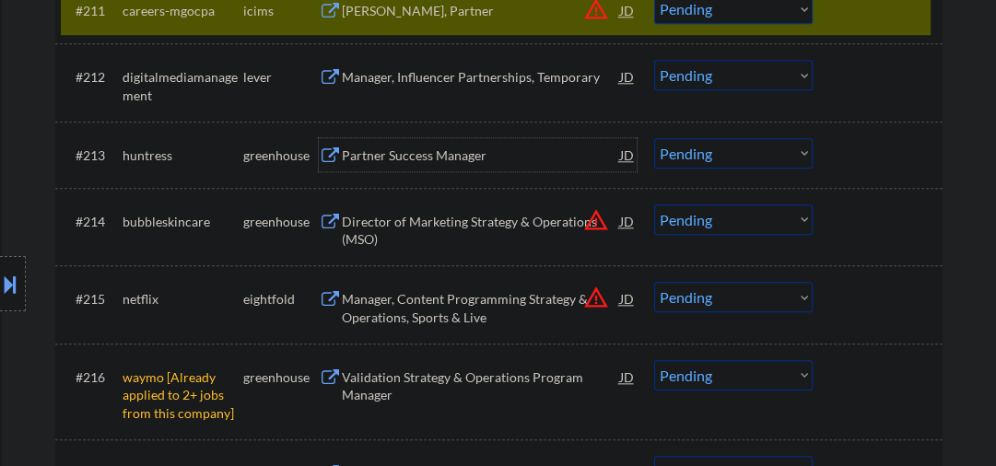
click at [699, 159] on select "Choose an option... Pending Applied Excluded (Questions) Excluded (Expired) Exc…" at bounding box center [733, 153] width 159 height 30
click at [654, 138] on select "Choose an option... Pending Applied Excluded (Questions) Excluded (Expired) Exc…" at bounding box center [733, 153] width 159 height 30
click at [426, 79] on div "Manager, Influencer Partnerships, Temporary" at bounding box center [481, 77] width 278 height 18
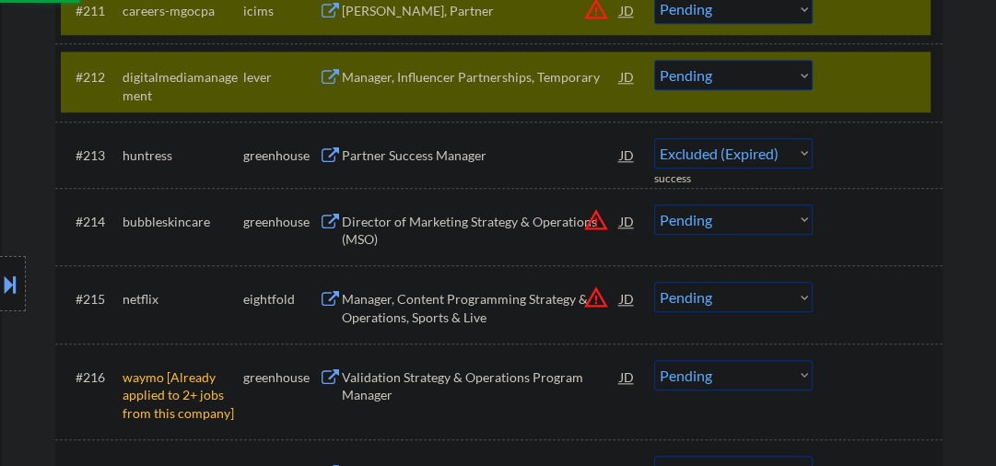
select select ""pending""
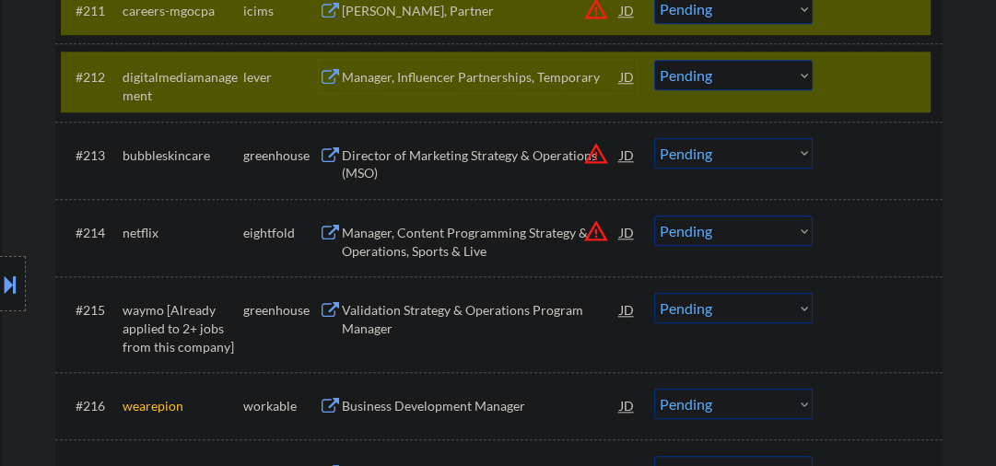
click at [748, 70] on select "Choose an option... Pending Applied Excluded (Questions) Excluded (Expired) Exc…" at bounding box center [733, 75] width 159 height 30
click at [654, 60] on select "Choose an option... Pending Applied Excluded (Questions) Excluded (Expired) Exc…" at bounding box center [733, 75] width 159 height 30
select select ""pending""
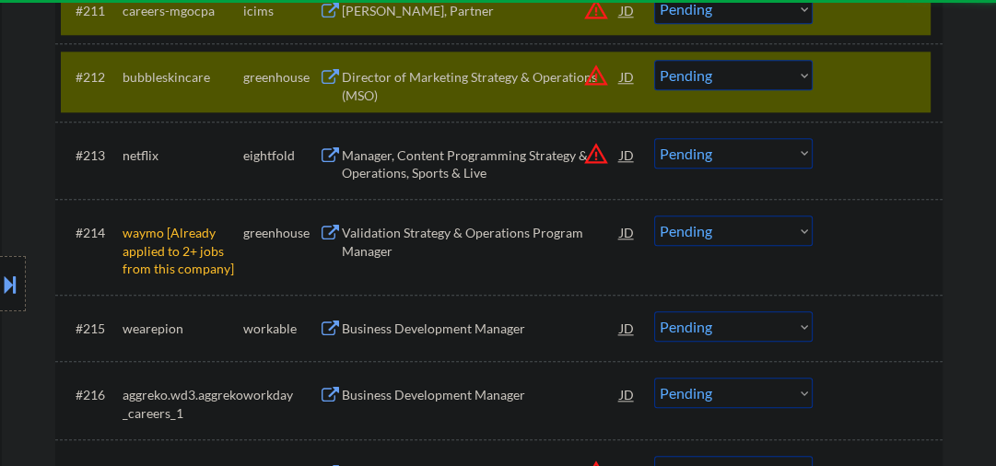
click at [888, 9] on div at bounding box center [880, 10] width 81 height 33
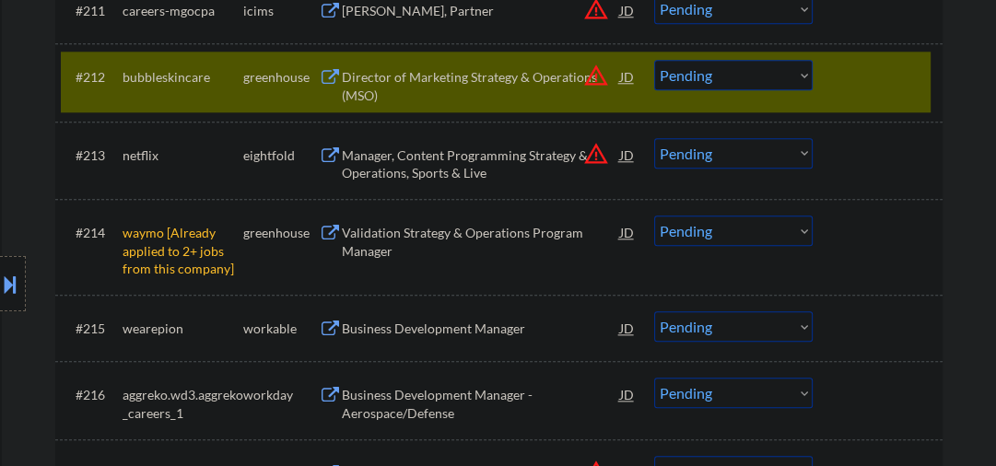
click at [453, 77] on div "Director of Marketing Strategy & Operations (MSO)" at bounding box center [481, 86] width 278 height 36
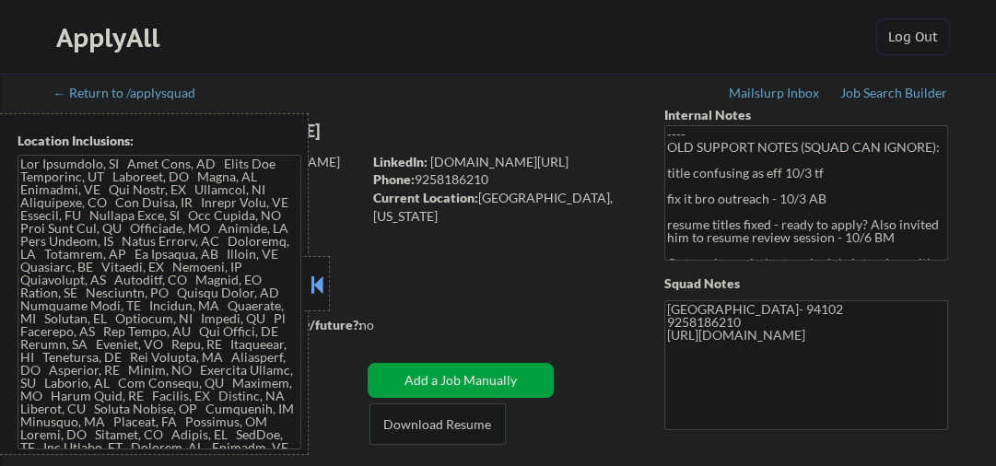
click at [318, 284] on button at bounding box center [317, 285] width 20 height 28
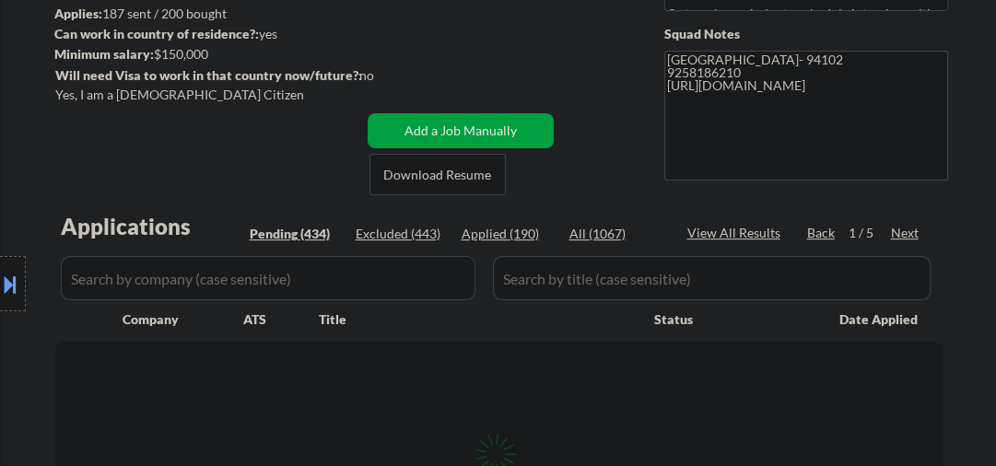
scroll to position [295, 0]
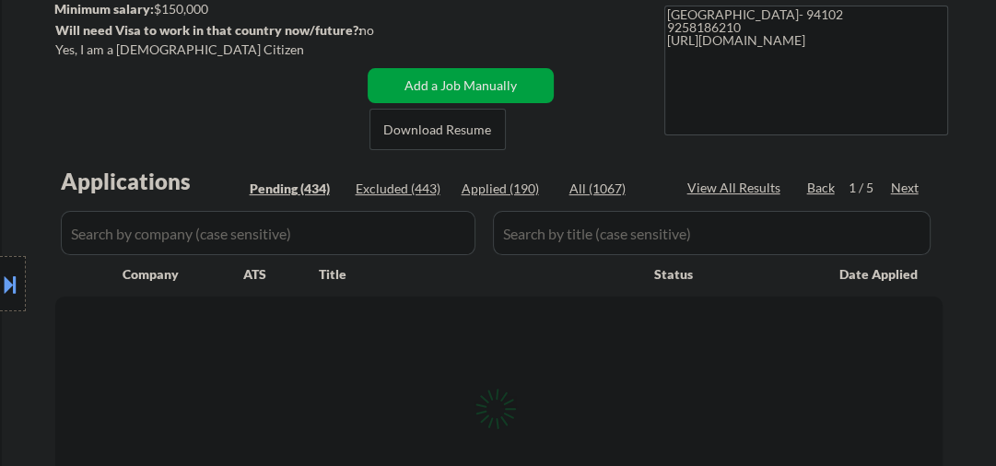
select select ""pending""
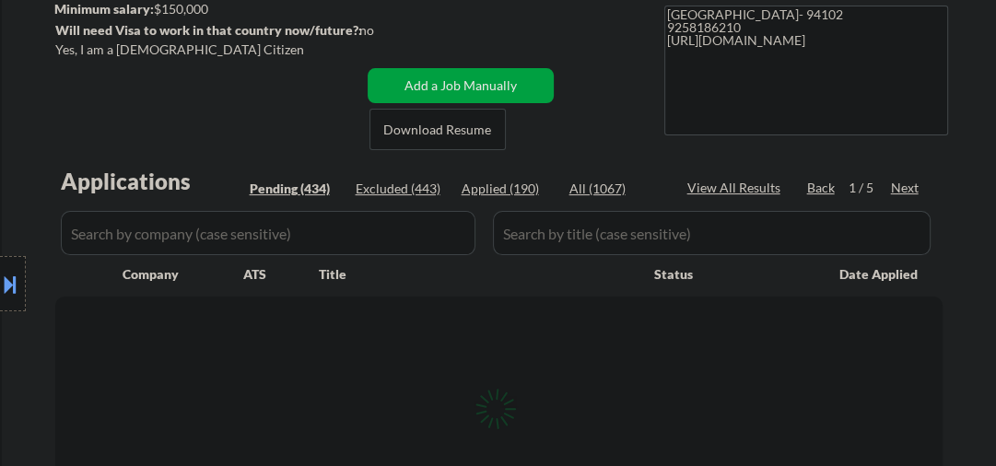
select select ""pending""
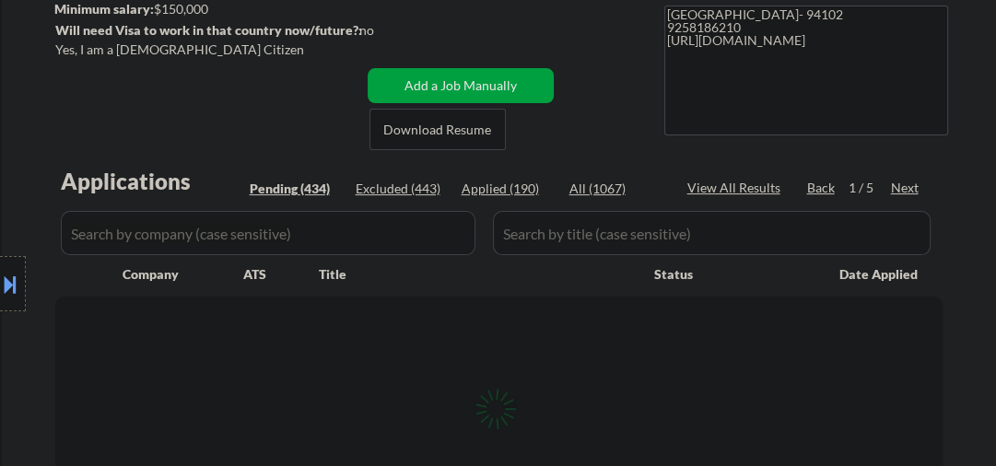
select select ""pending""
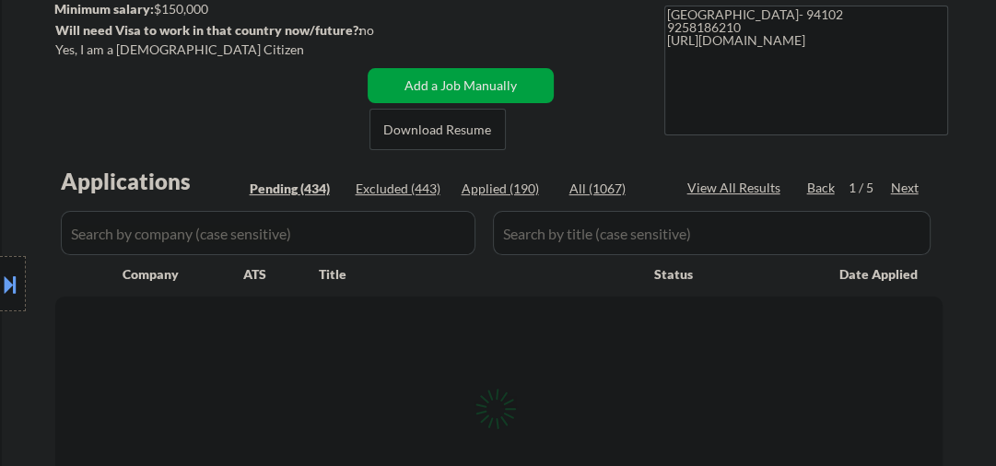
select select ""pending""
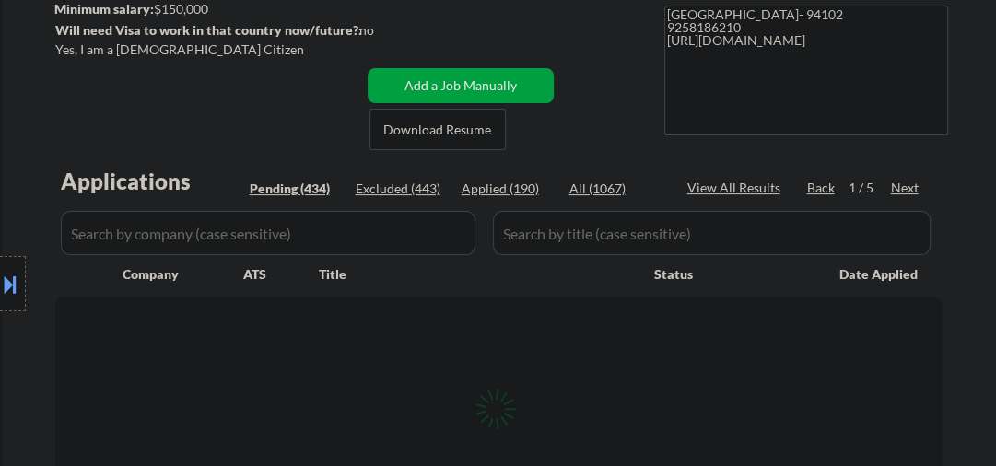
select select ""pending""
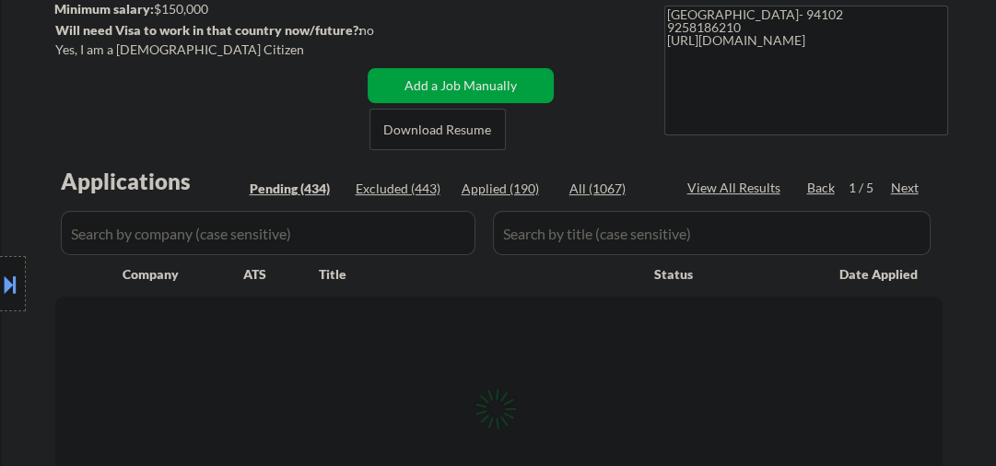
select select ""pending""
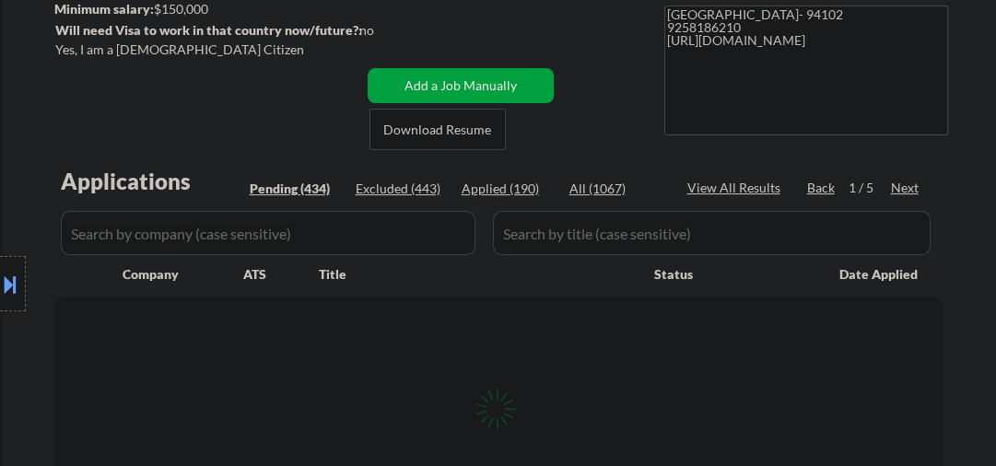
select select ""pending""
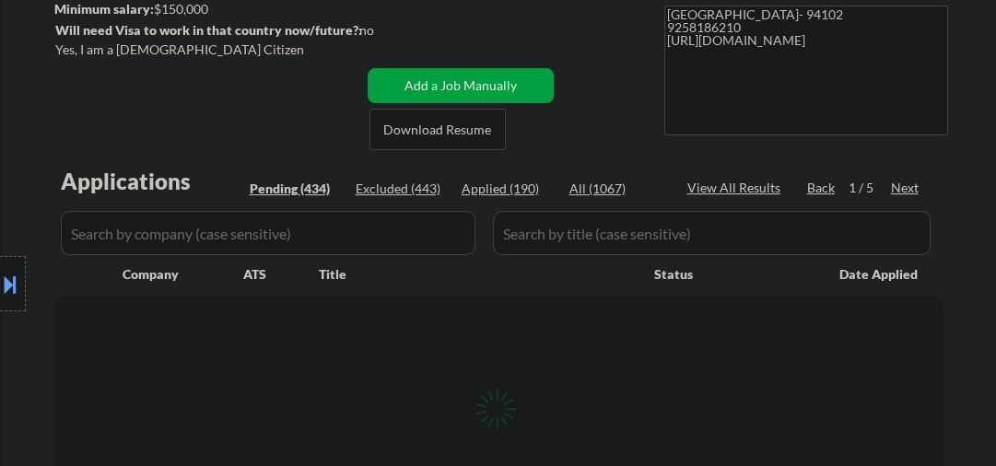
select select ""pending""
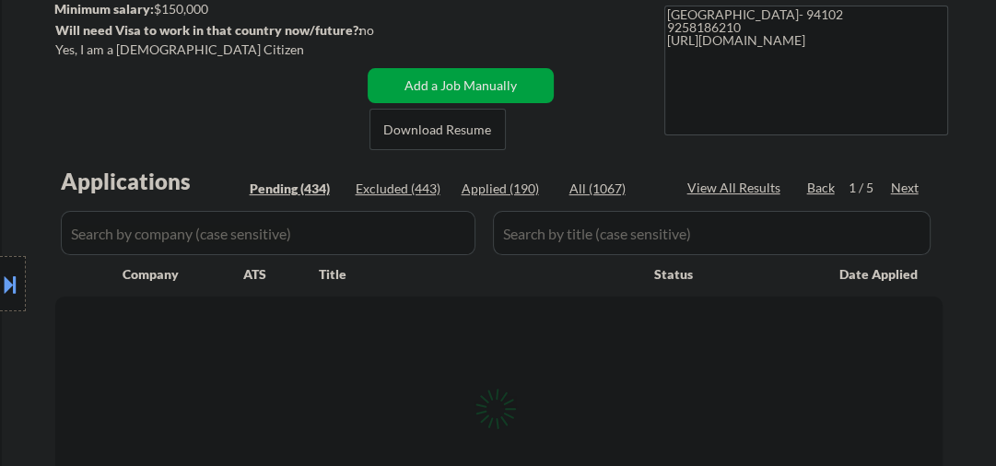
select select ""pending""
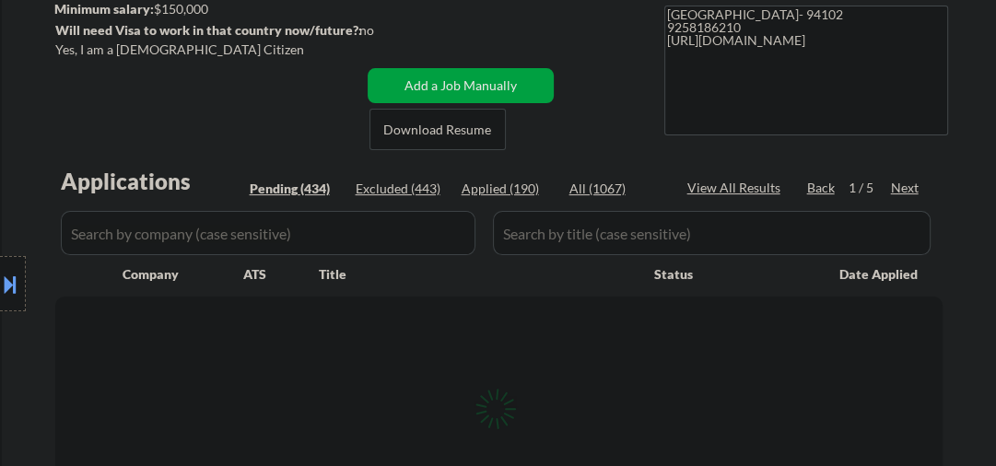
select select ""pending""
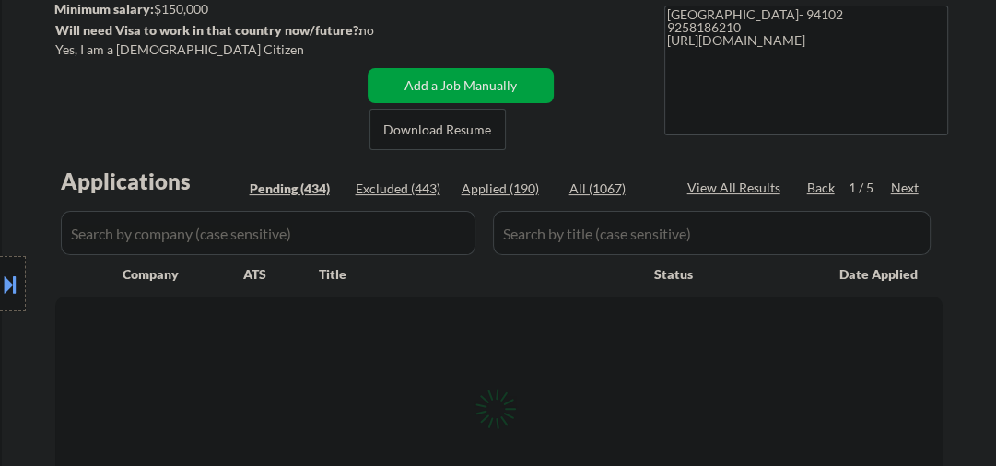
select select ""pending""
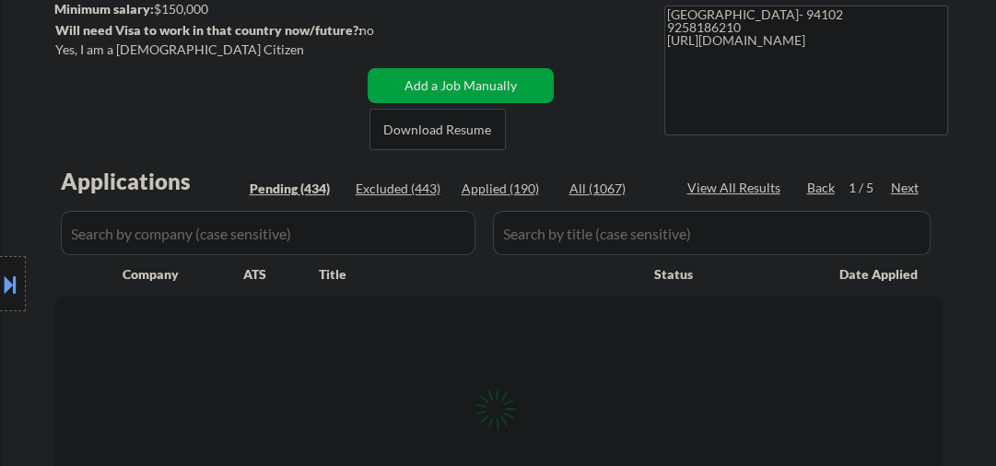
select select ""pending""
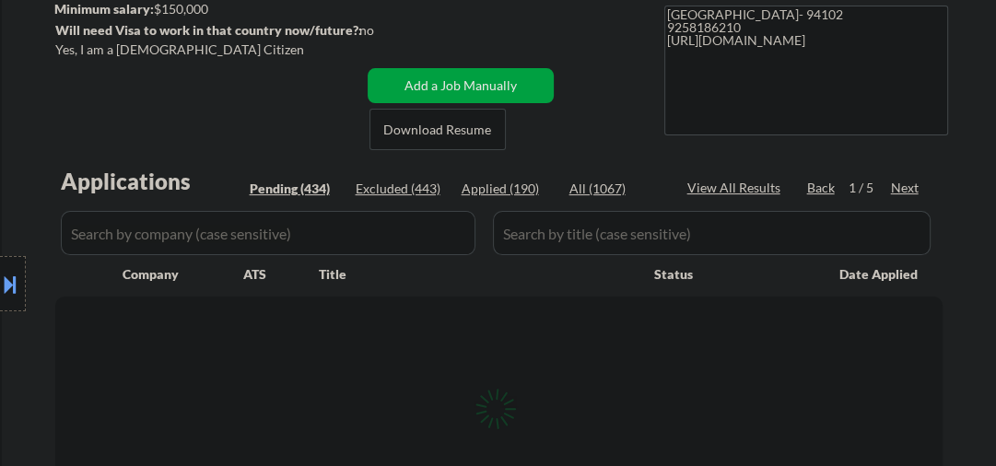
select select ""pending""
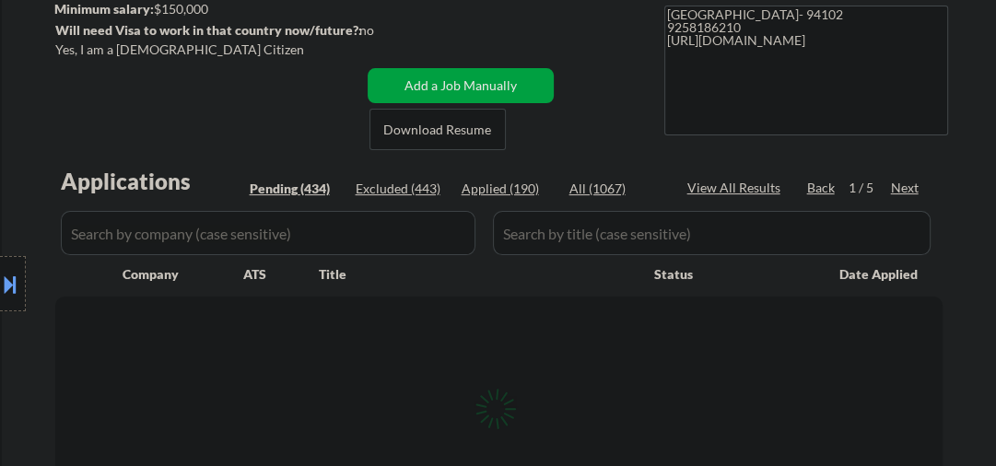
select select ""pending""
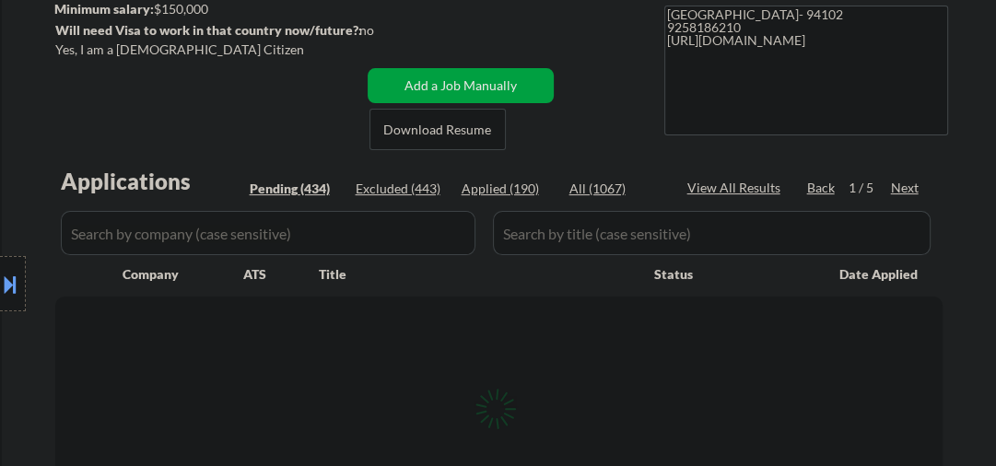
select select ""pending""
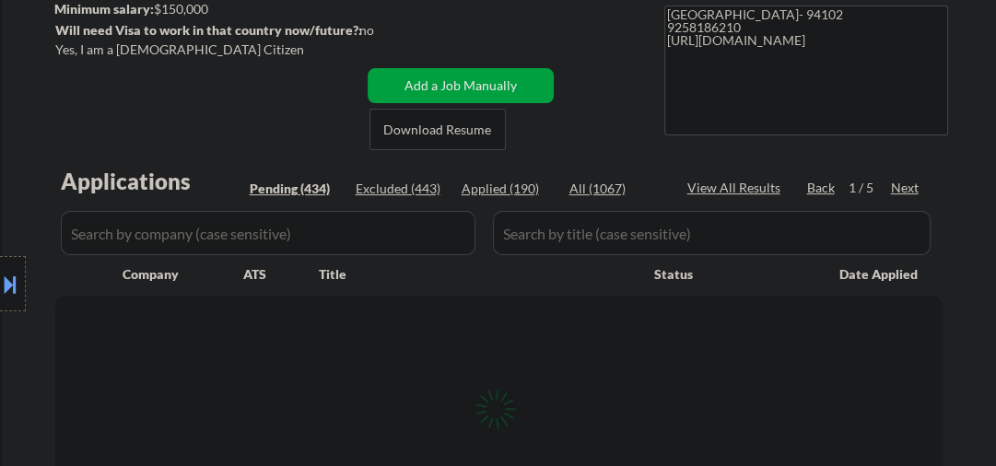
select select ""pending""
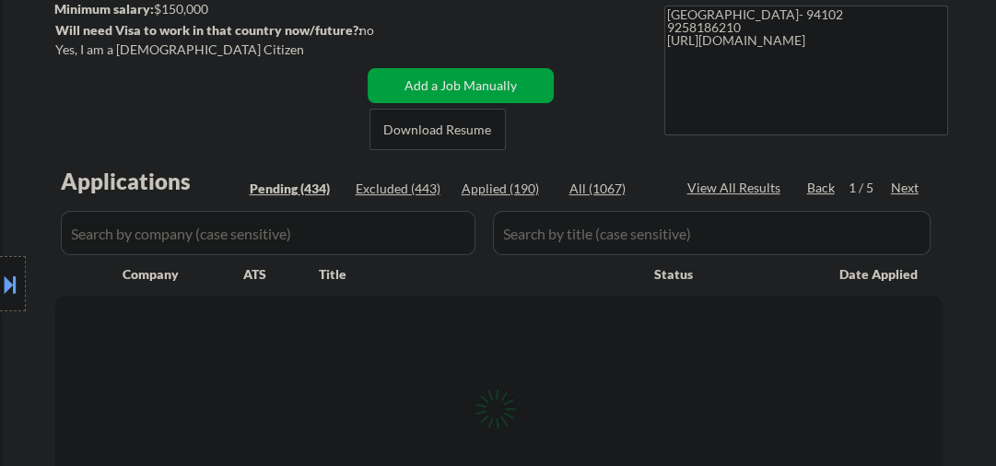
select select ""pending""
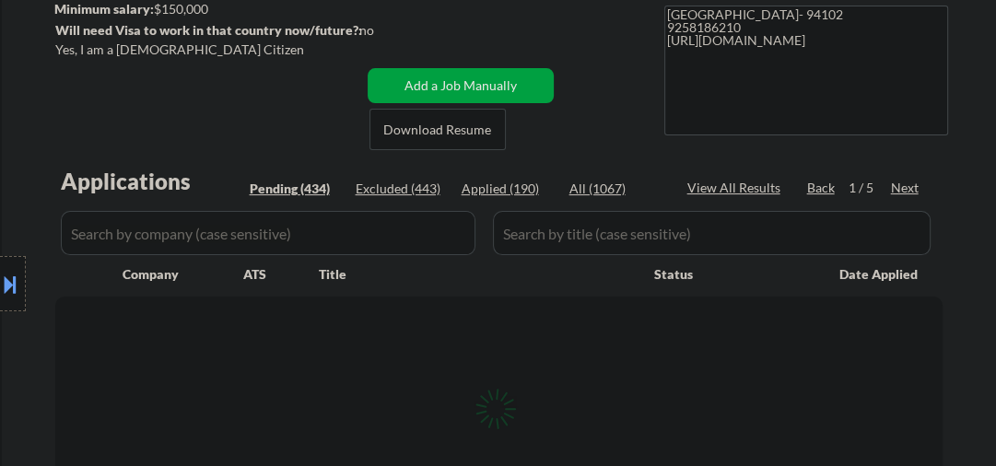
select select ""pending""
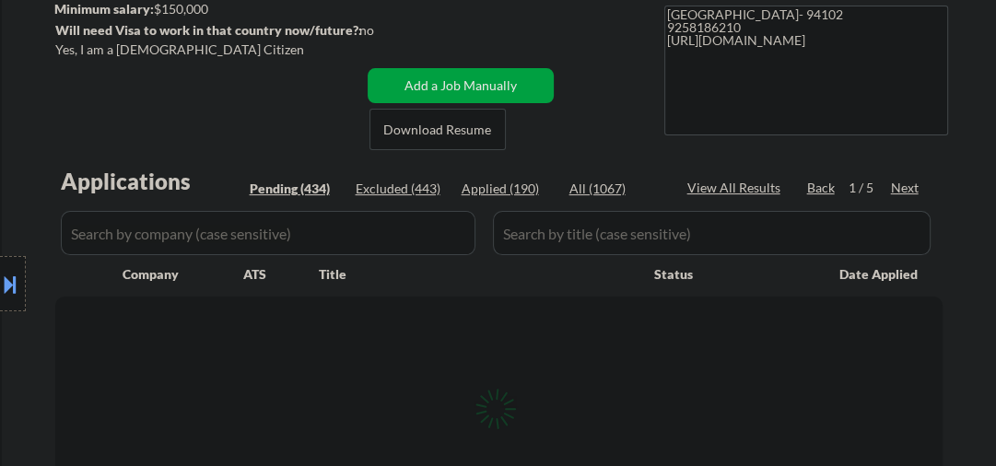
select select ""pending""
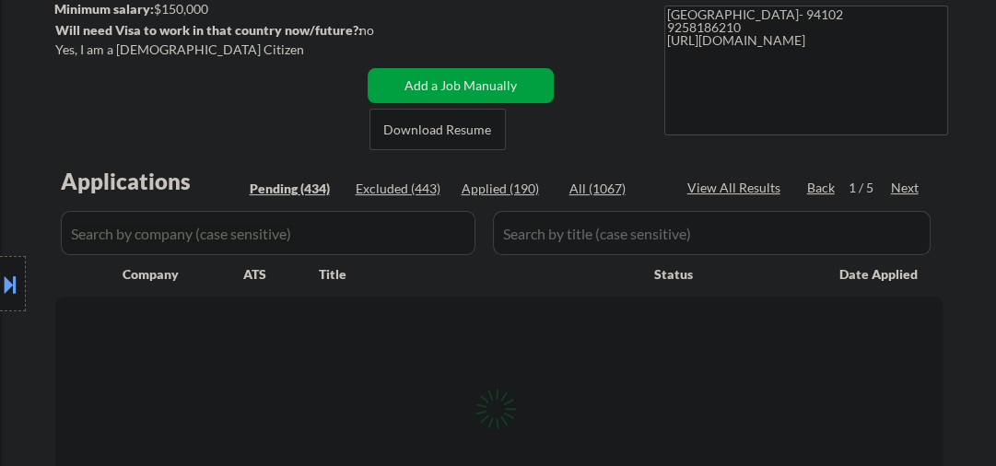
select select ""pending""
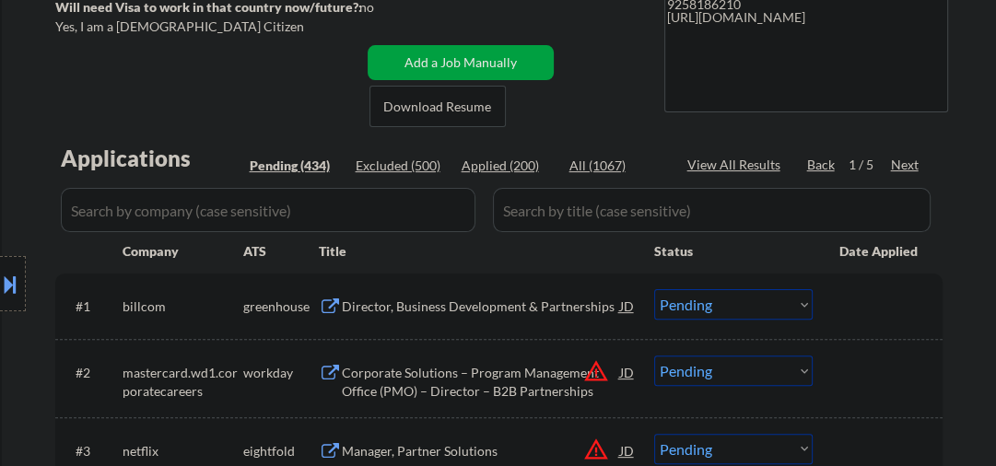
scroll to position [196, 0]
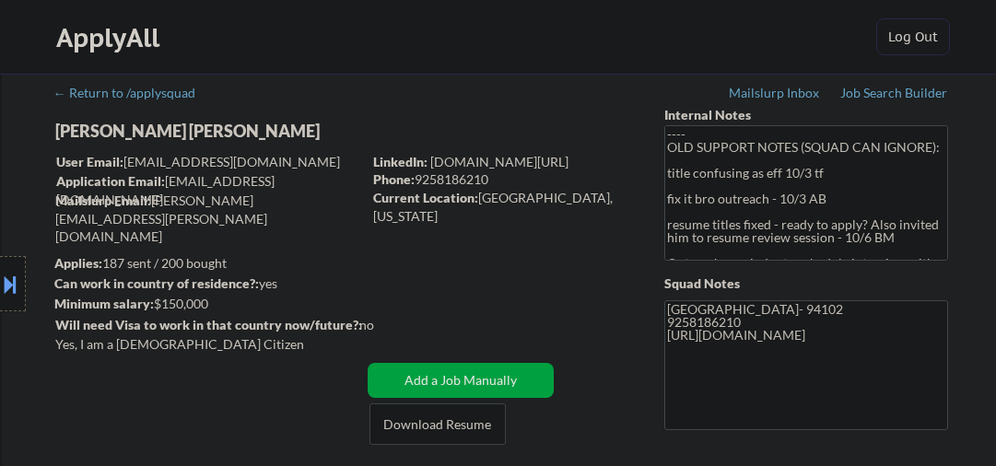
select select ""pending""
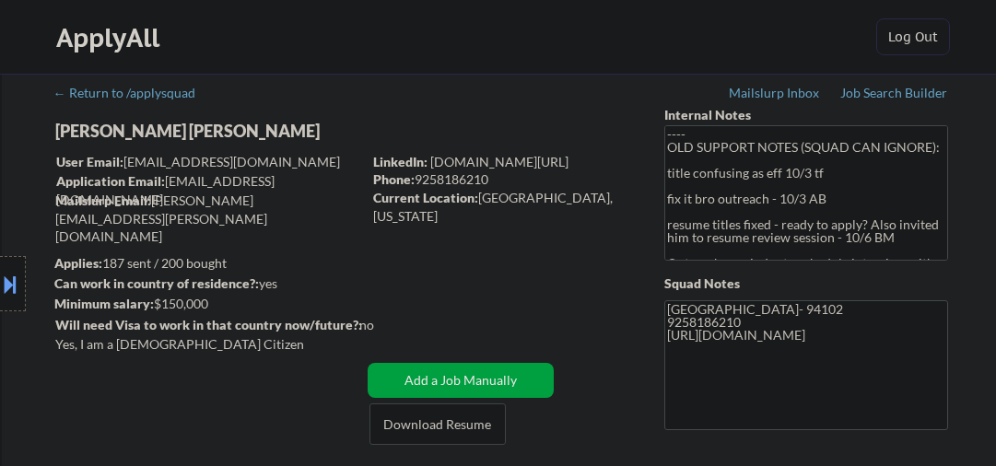
select select ""pending""
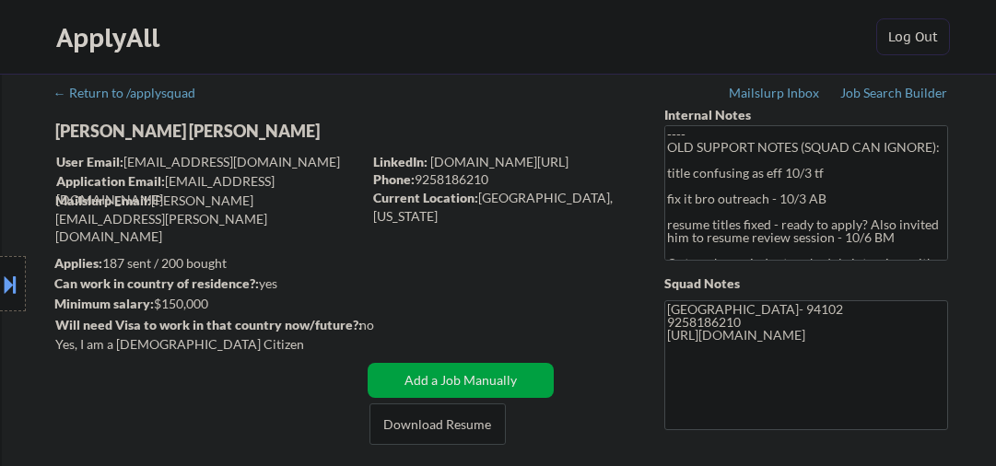
select select ""pending""
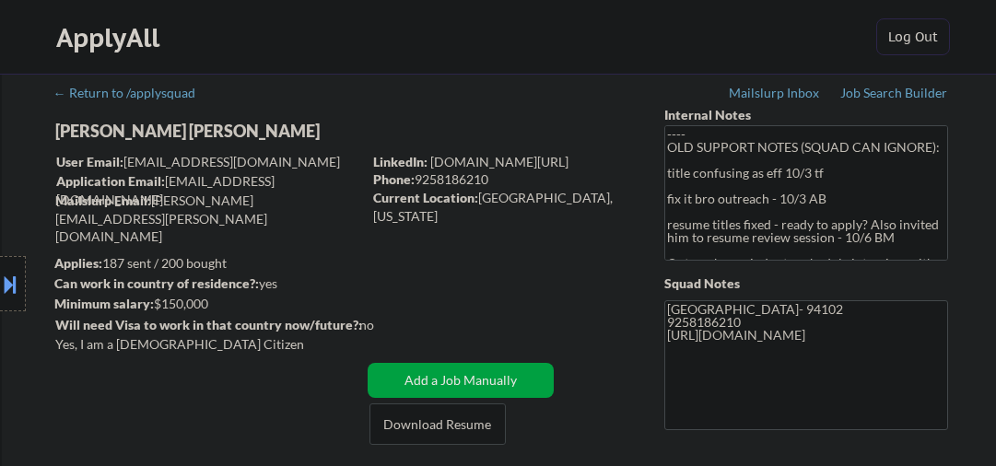
select select ""pending""
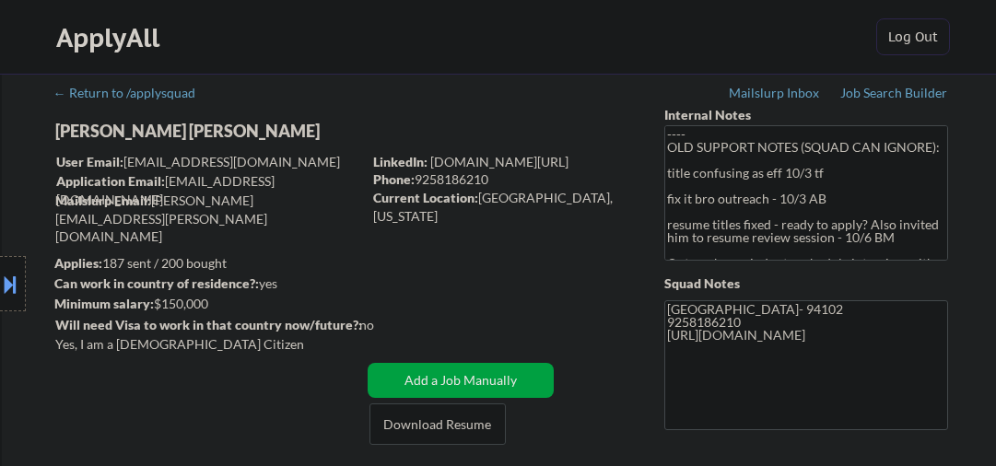
select select ""pending""
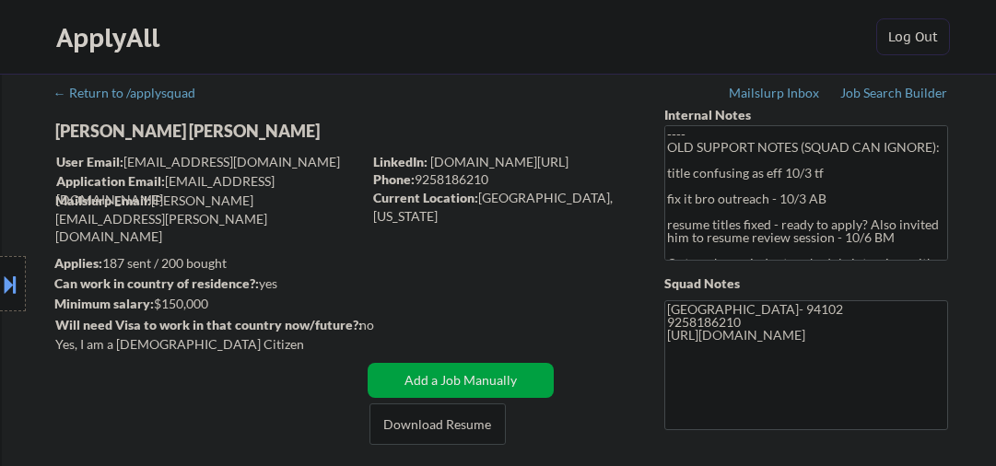
select select ""pending""
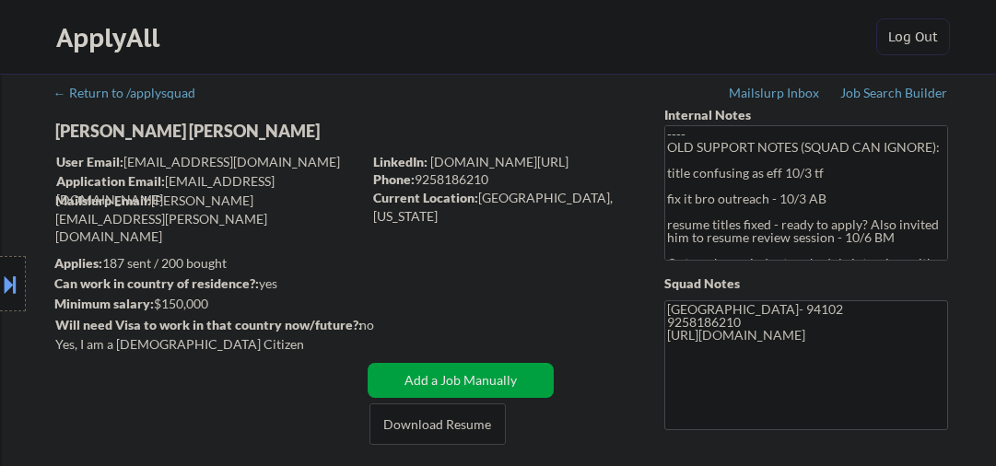
select select ""pending""
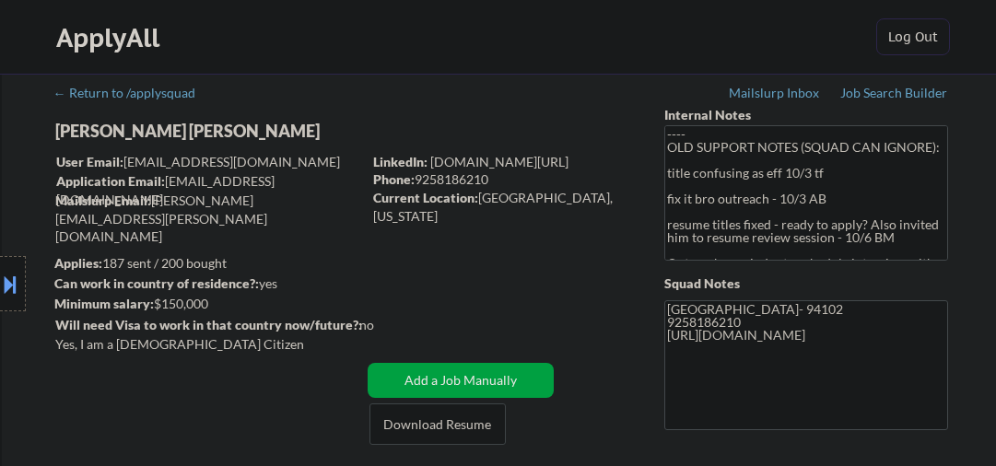
select select ""pending""
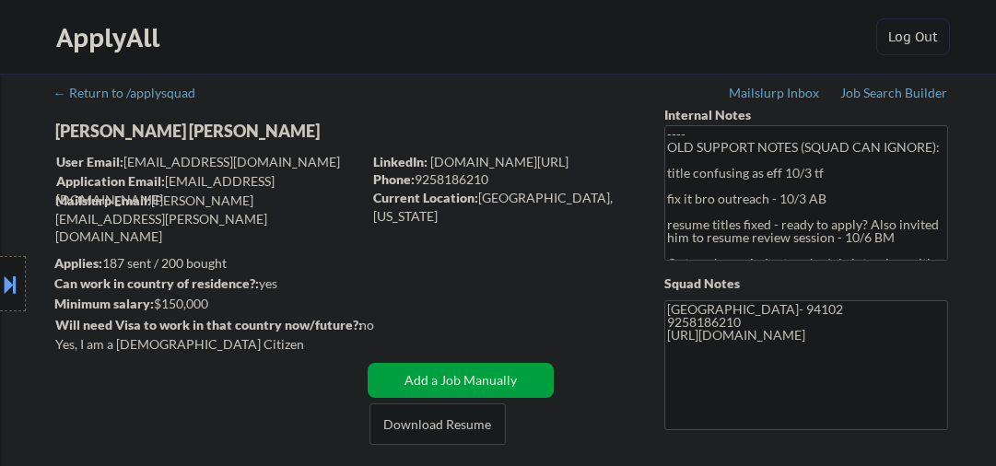
select select ""pending""
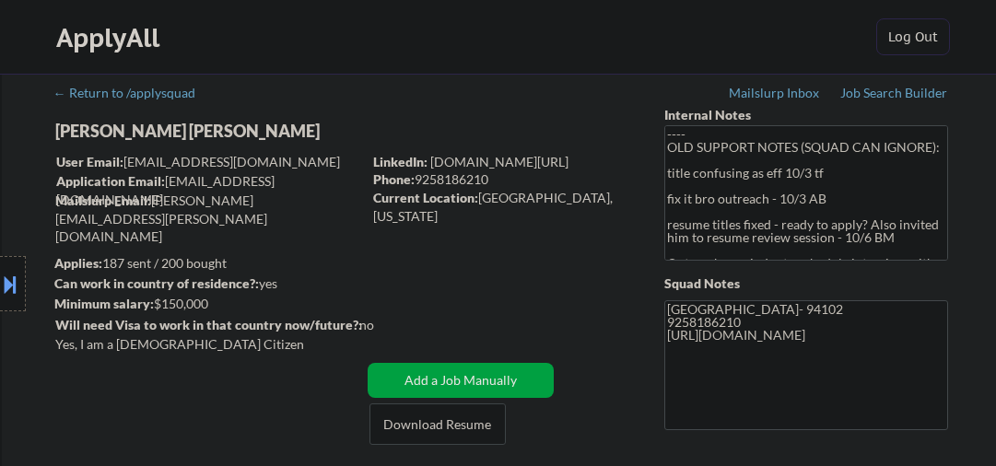
select select ""pending""
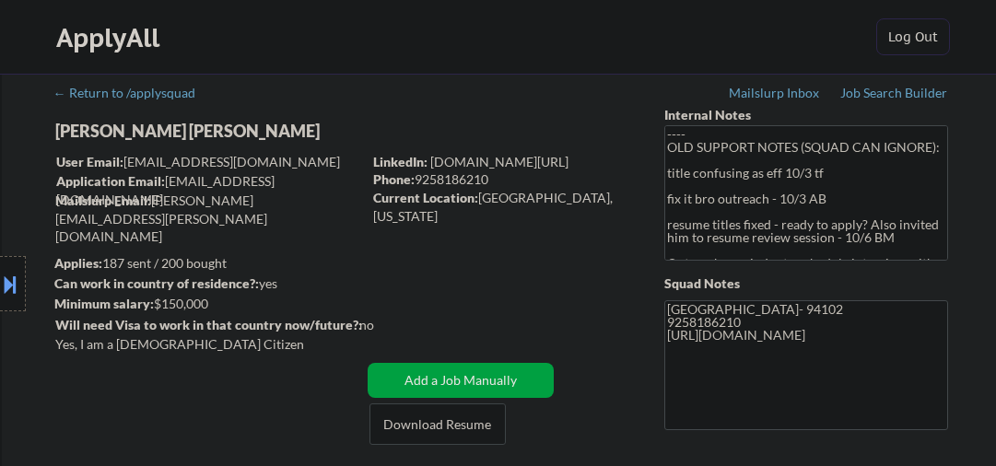
select select ""pending""
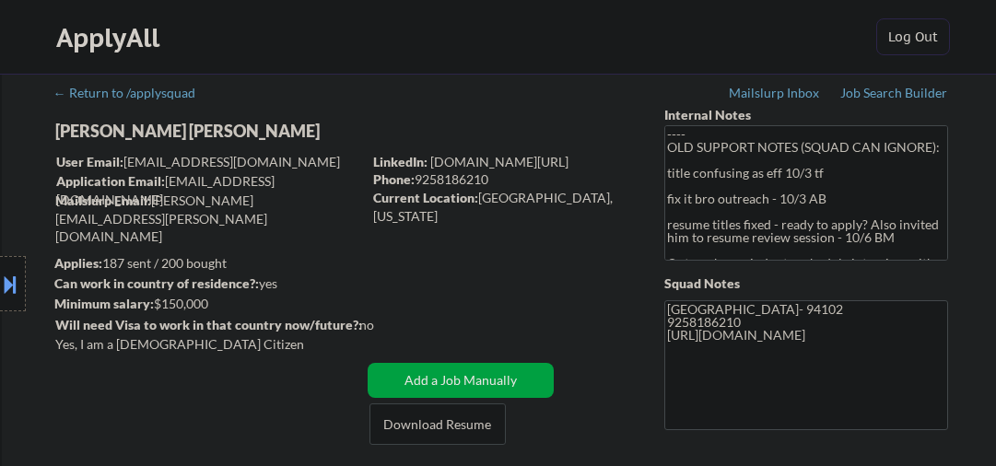
select select ""pending""
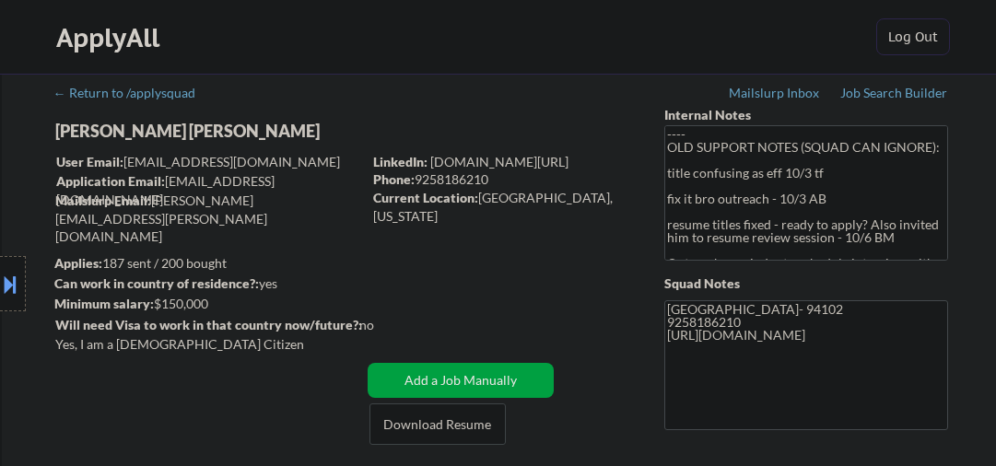
select select ""pending""
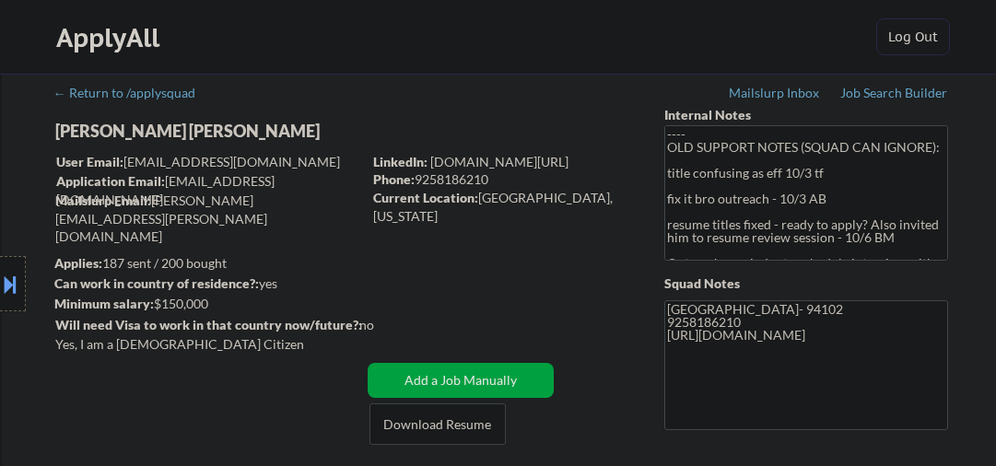
select select ""pending""
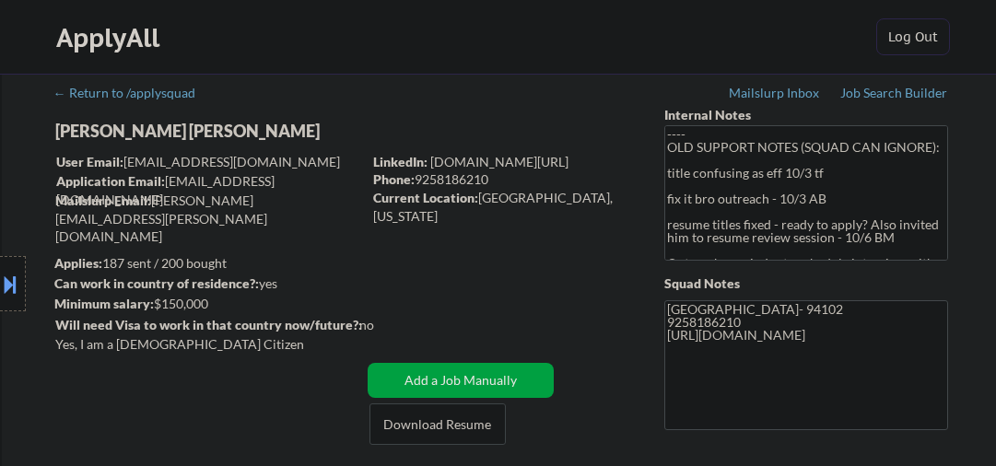
select select ""pending""
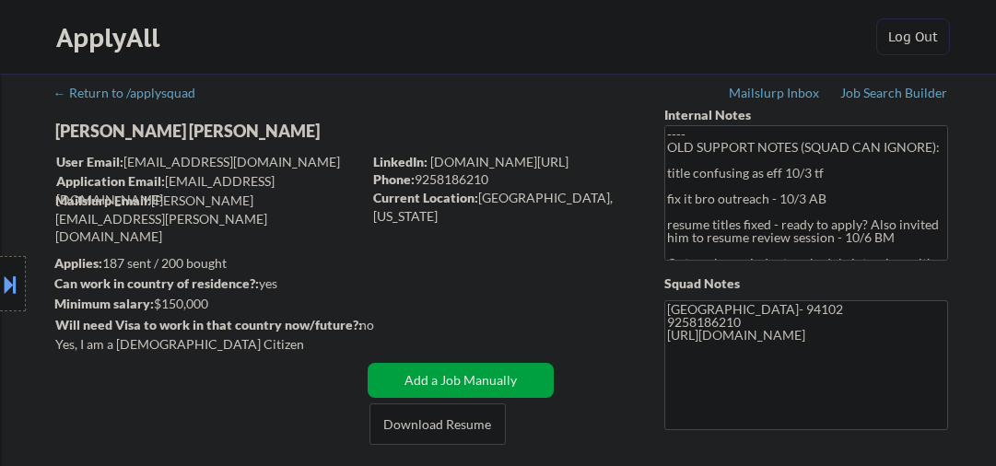
select select ""pending""
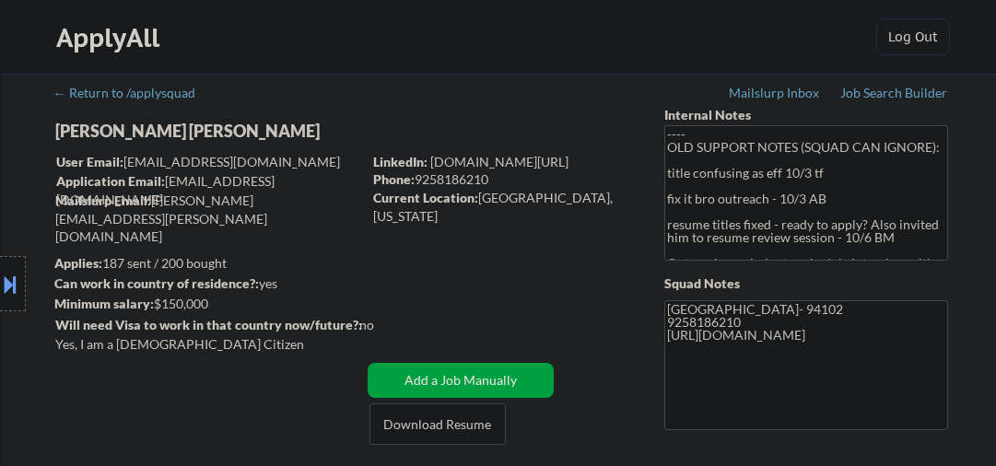
select select ""pending""
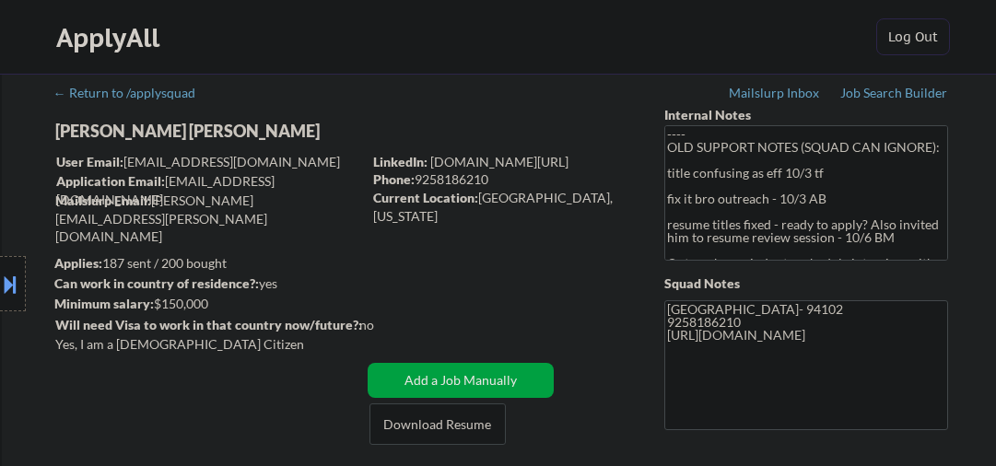
select select ""pending""
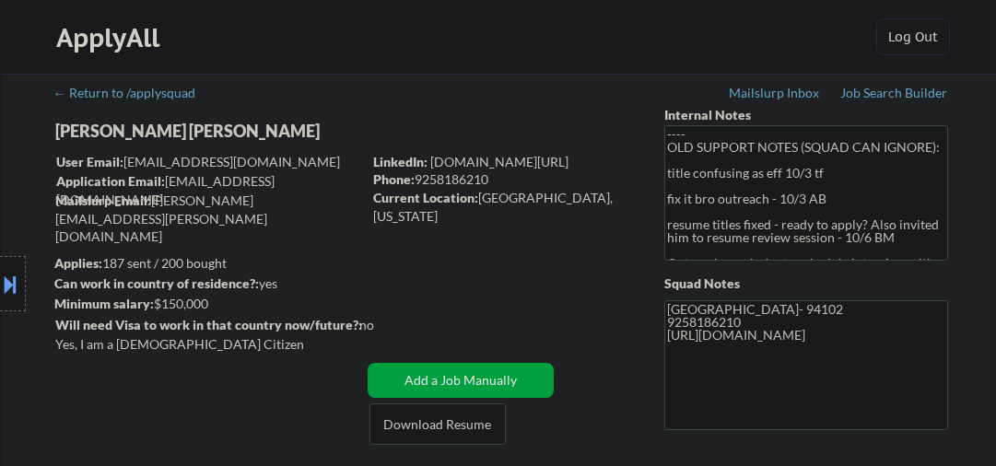
select select ""pending""
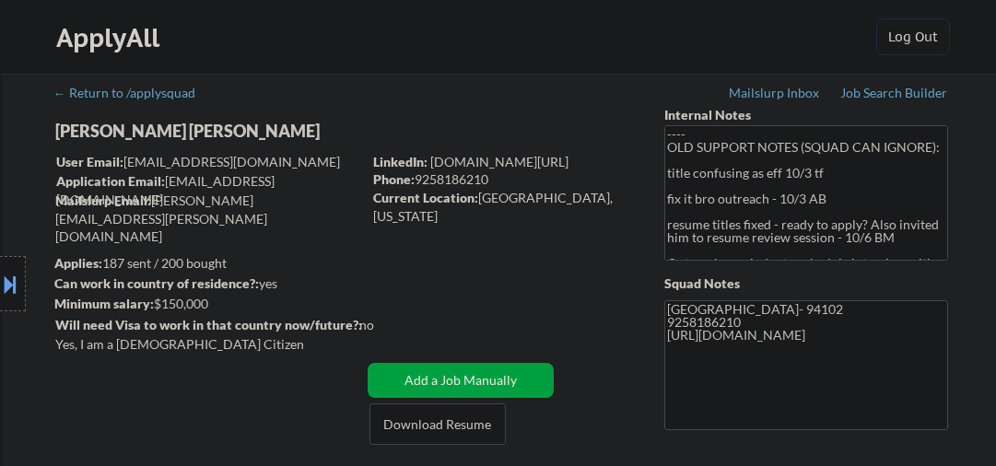
select select ""pending""
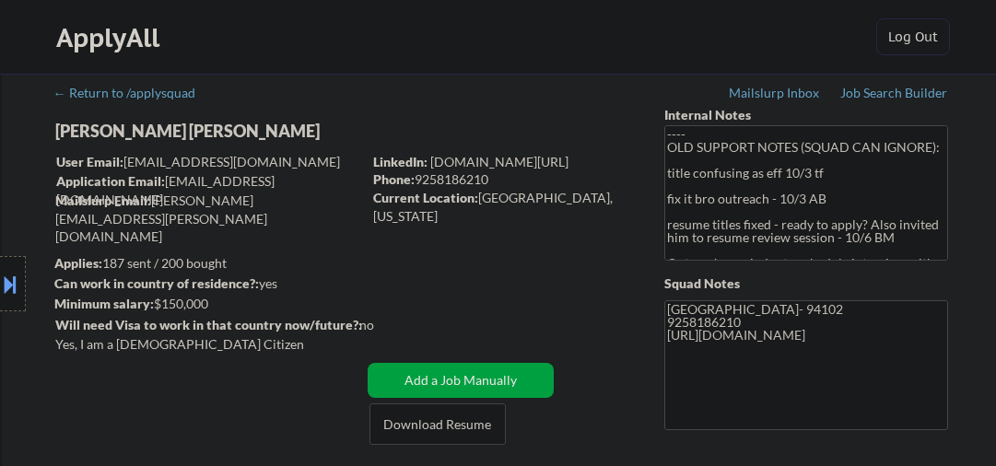
scroll to position [1376, 0]
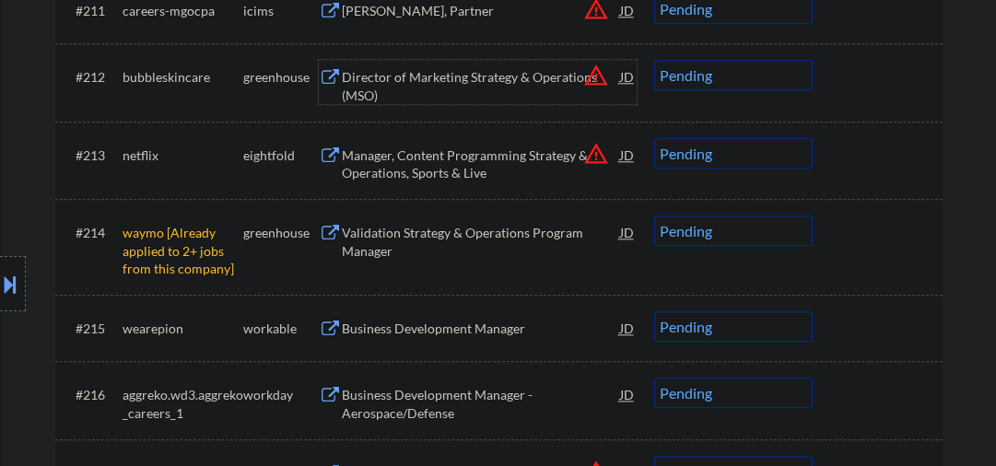
click at [691, 87] on select "Choose an option... Pending Applied Excluded (Questions) Excluded (Expired) Exc…" at bounding box center [733, 75] width 159 height 30
click at [654, 60] on select "Choose an option... Pending Applied Excluded (Questions) Excluded (Expired) Exc…" at bounding box center [733, 75] width 159 height 30
select select ""pending""
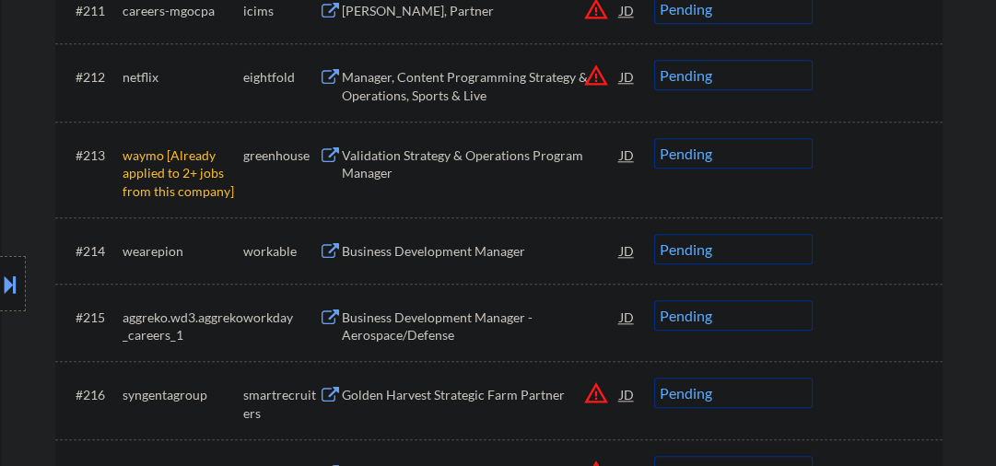
click at [697, 155] on select "Choose an option... Pending Applied Excluded (Questions) Excluded (Expired) Exc…" at bounding box center [733, 153] width 159 height 30
click at [654, 138] on select "Choose an option... Pending Applied Excluded (Questions) Excluded (Expired) Exc…" at bounding box center [733, 153] width 159 height 30
click at [368, 247] on div "Business Development Manager" at bounding box center [481, 251] width 278 height 18
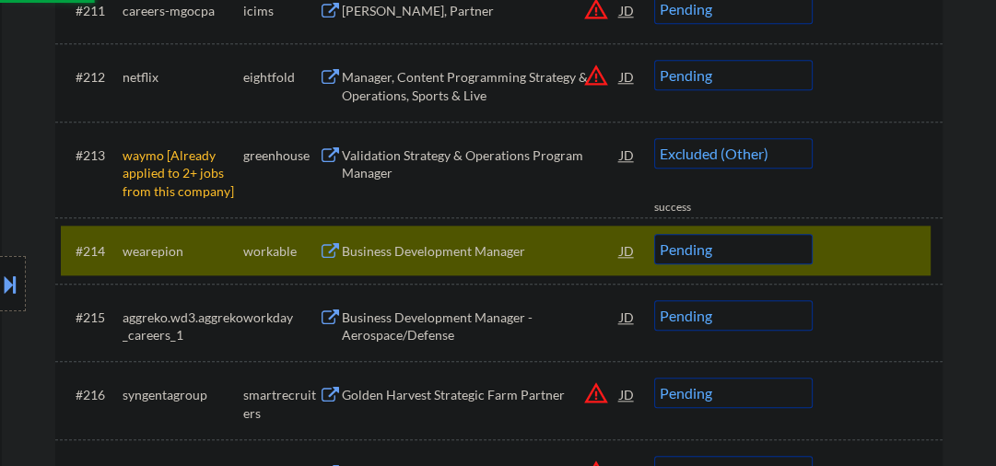
select select ""pending""
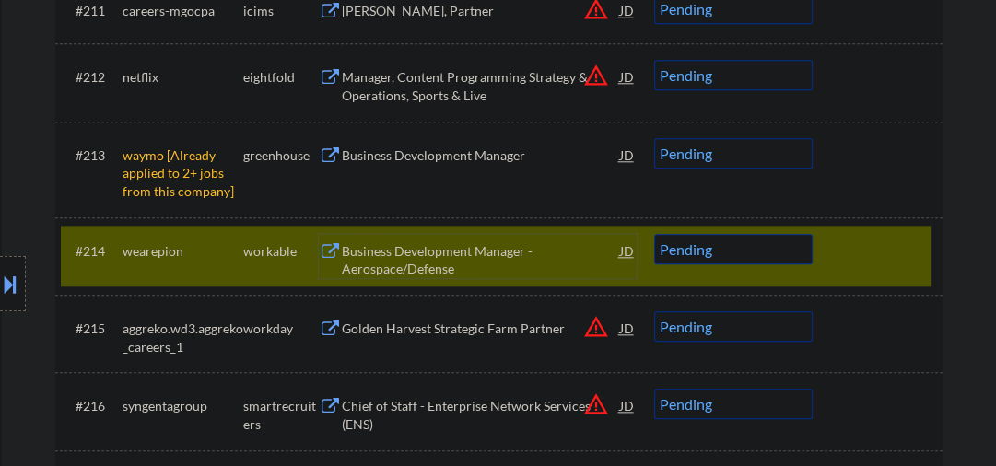
click at [731, 155] on select "Choose an option... Pending Applied Excluded (Questions) Excluded (Expired) Exc…" at bounding box center [733, 153] width 159 height 30
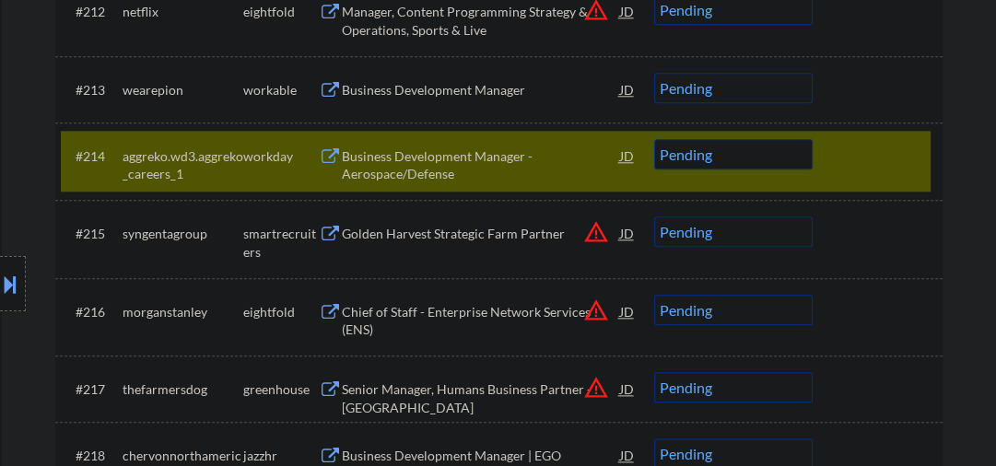
scroll to position [1475, 0]
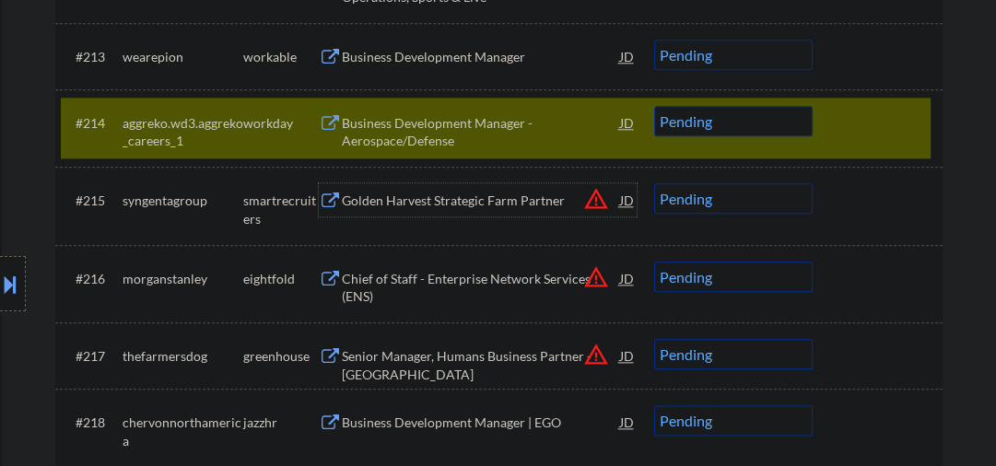
click at [393, 212] on div "Golden Harvest Strategic Farm Partner" at bounding box center [481, 199] width 278 height 33
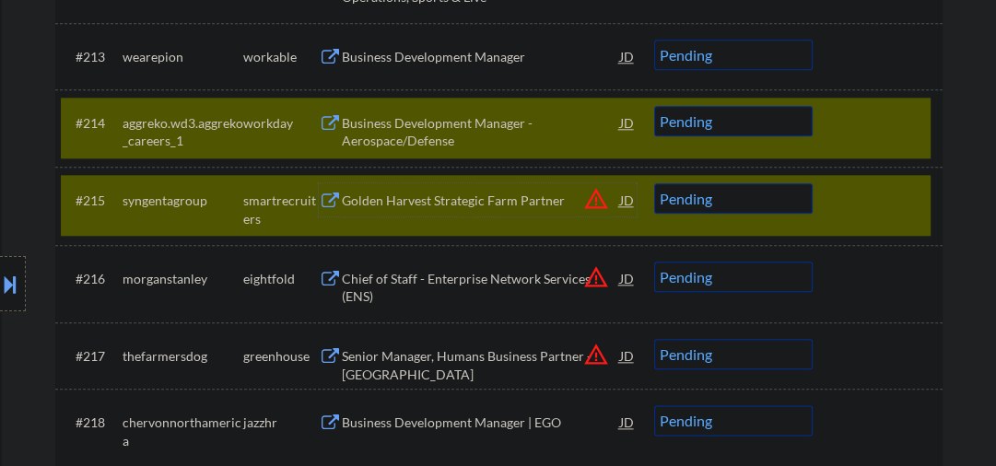
click at [394, 200] on div "Golden Harvest Strategic Farm Partner" at bounding box center [481, 201] width 278 height 18
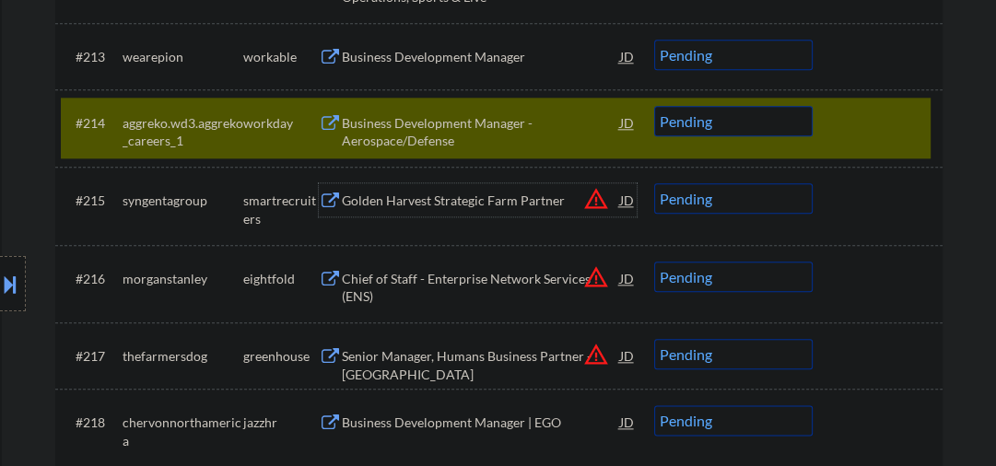
click at [714, 200] on select "Choose an option... Pending Applied Excluded (Questions) Excluded (Expired) Exc…" at bounding box center [733, 198] width 159 height 30
click at [654, 183] on select "Choose an option... Pending Applied Excluded (Questions) Excluded (Expired) Exc…" at bounding box center [733, 198] width 159 height 30
select select ""pending""
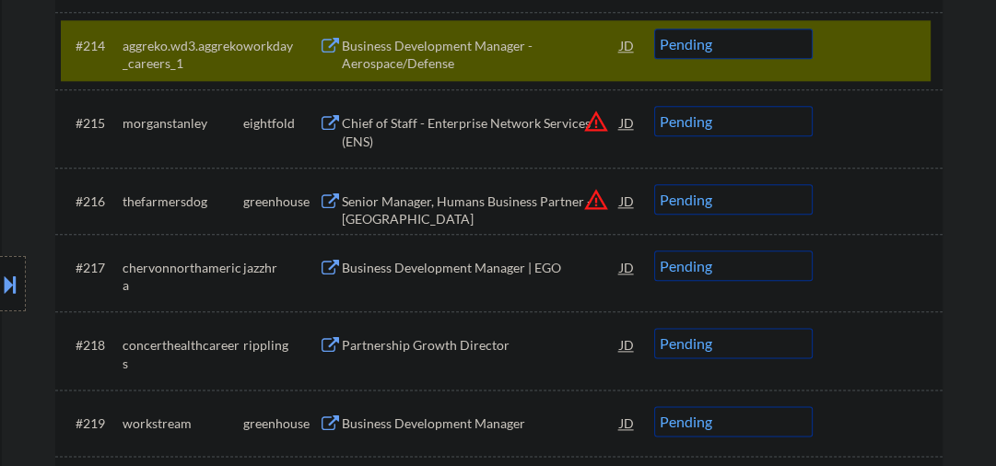
scroll to position [1573, 0]
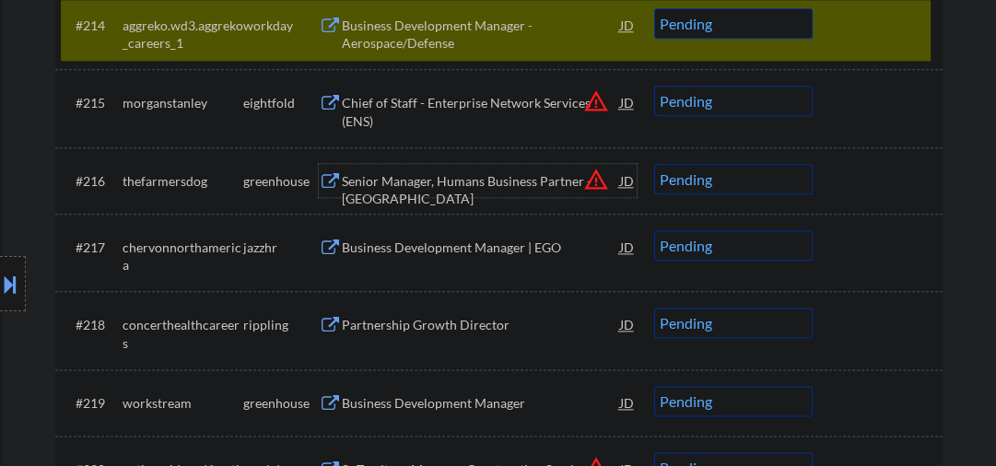
click at [371, 184] on div "Senior Manager, Humans Business Partner - NYC" at bounding box center [481, 190] width 278 height 36
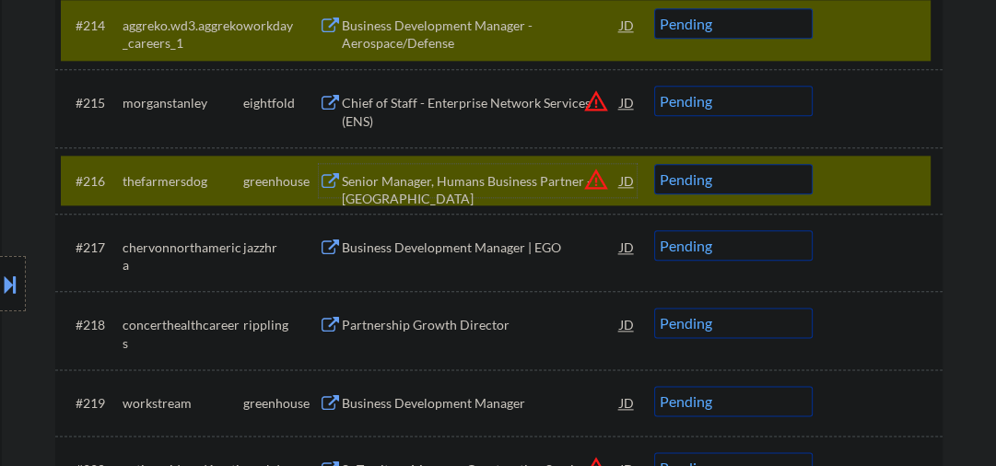
click at [849, 24] on div at bounding box center [880, 24] width 81 height 33
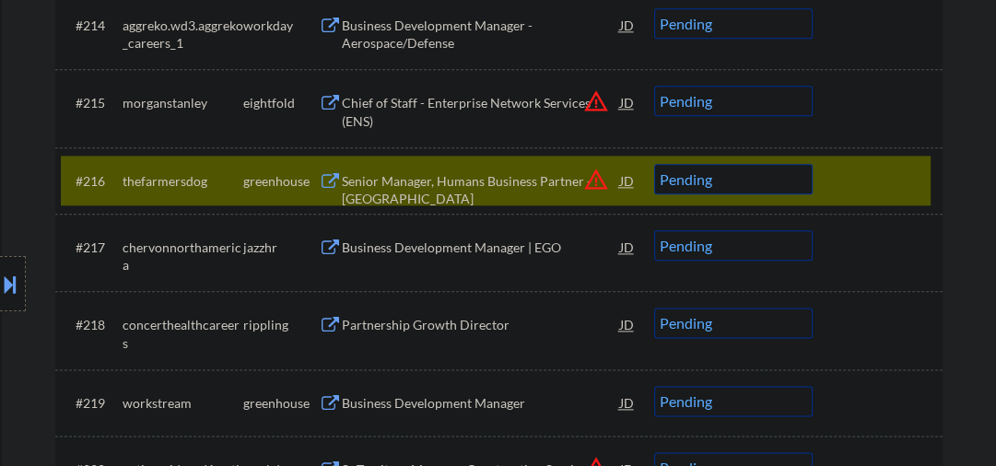
click at [704, 175] on select "Choose an option... Pending Applied Excluded (Questions) Excluded (Expired) Exc…" at bounding box center [733, 179] width 159 height 30
click at [654, 164] on select "Choose an option... Pending Applied Excluded (Questions) Excluded (Expired) Exc…" at bounding box center [733, 179] width 159 height 30
click at [431, 250] on div "Business Development Manager | EGO" at bounding box center [481, 248] width 278 height 18
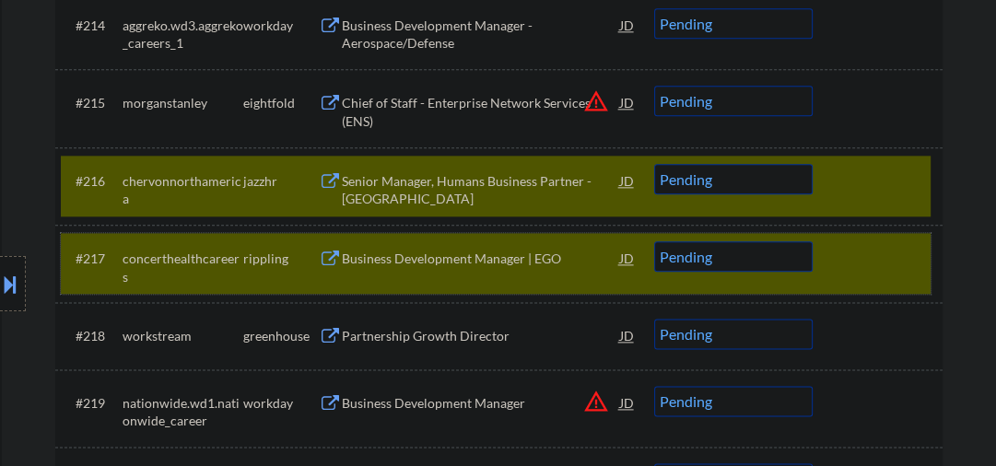
click at [844, 244] on div at bounding box center [880, 258] width 81 height 33
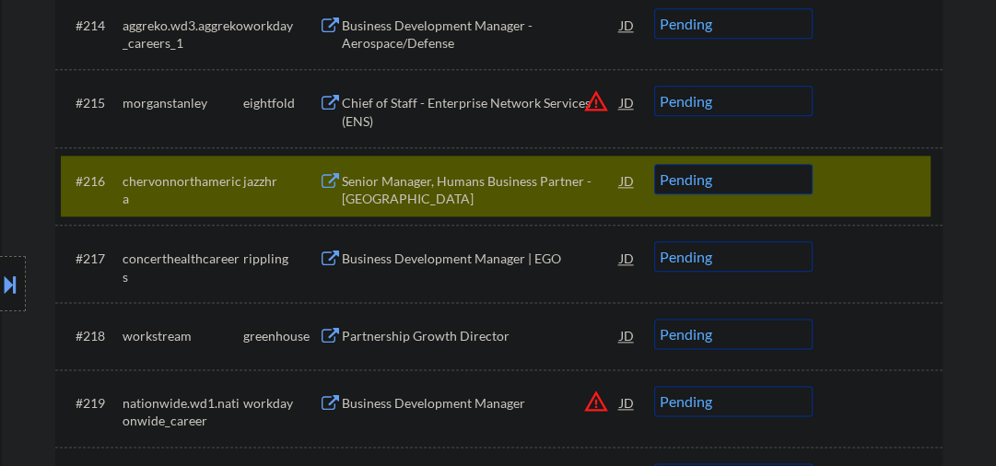
click at [747, 188] on select "Choose an option... Pending Applied Excluded (Questions) Excluded (Expired) Exc…" at bounding box center [733, 179] width 159 height 30
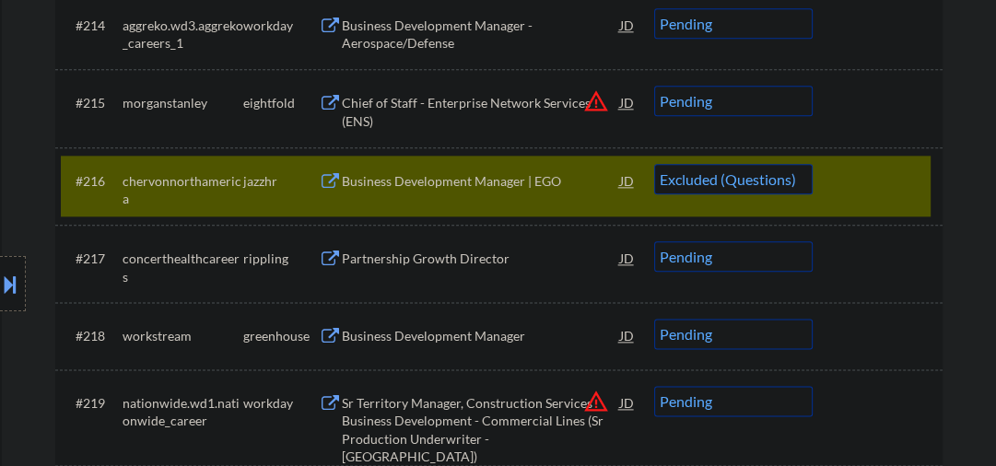
click at [654, 164] on select "Choose an option... Pending Applied Excluded (Questions) Excluded (Expired) Exc…" at bounding box center [733, 179] width 159 height 30
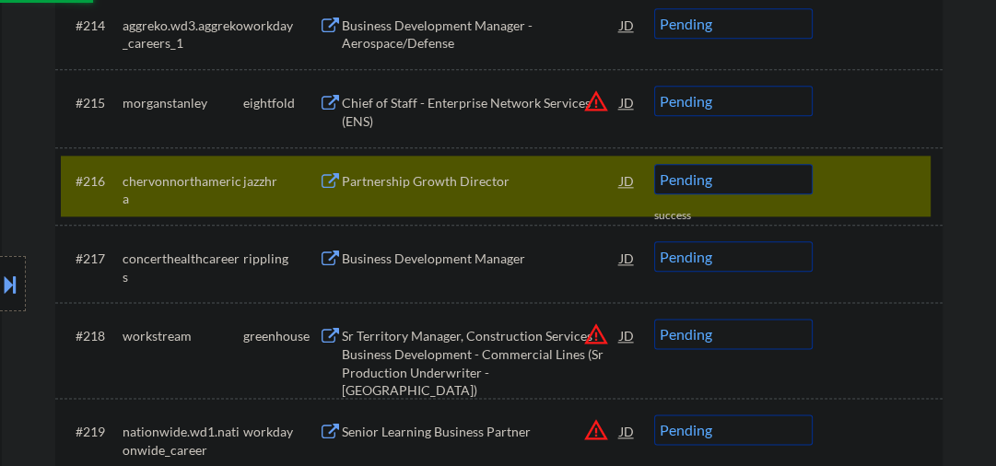
click at [359, 183] on div "Partnership Growth Director" at bounding box center [481, 181] width 278 height 18
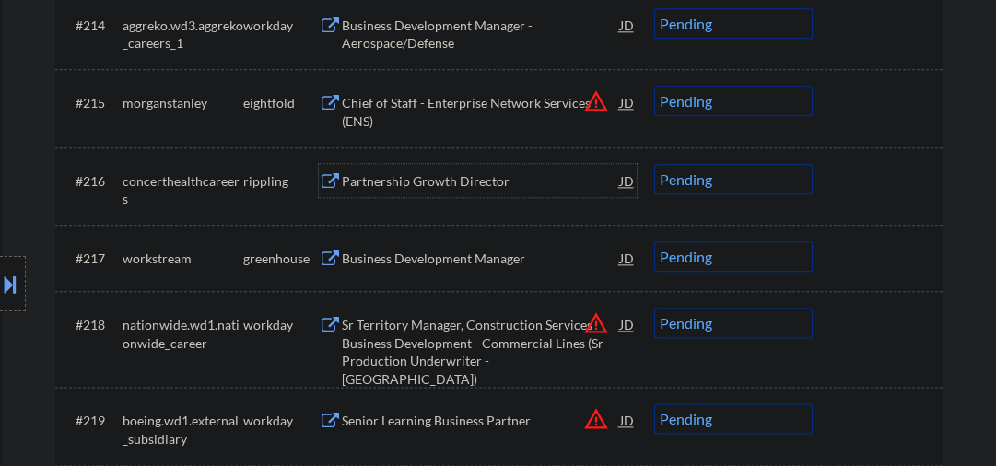
click at [407, 182] on div "Partnership Growth Director" at bounding box center [481, 181] width 278 height 18
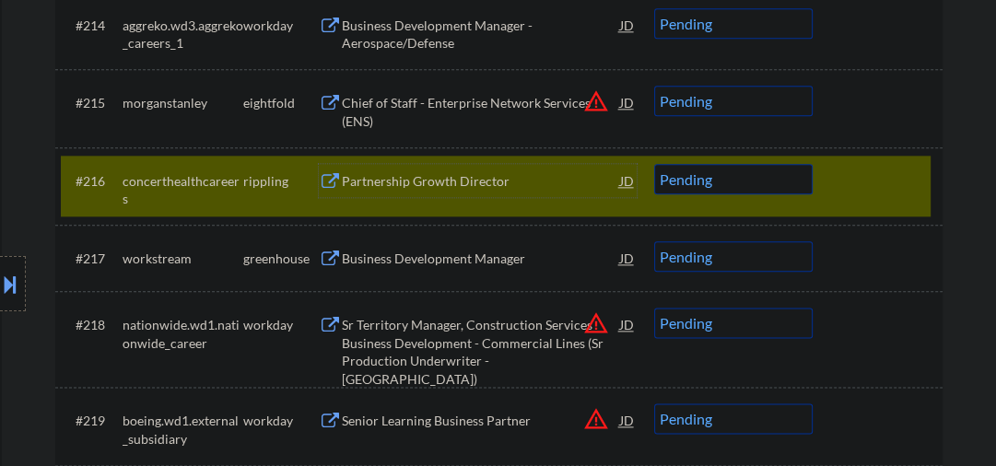
click at [418, 184] on div "Partnership Growth Director" at bounding box center [481, 181] width 278 height 18
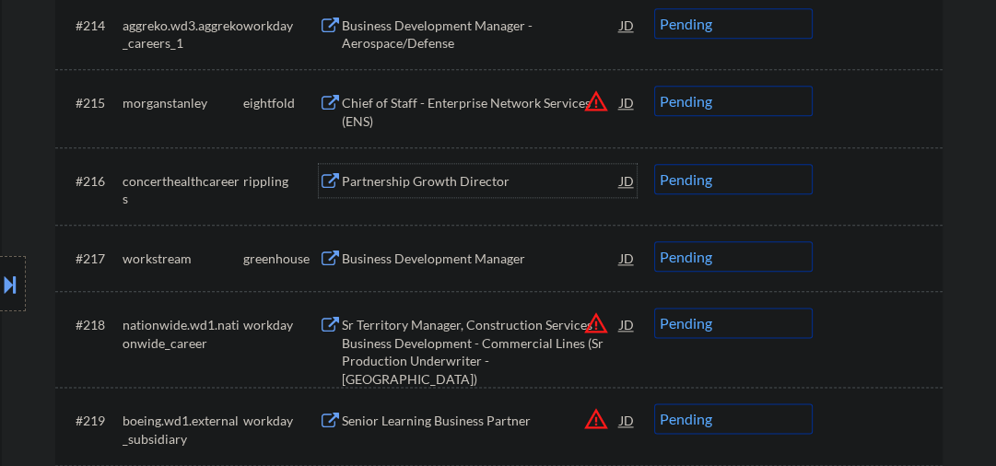
click at [705, 177] on select "Choose an option... Pending Applied Excluded (Questions) Excluded (Expired) Exc…" at bounding box center [733, 179] width 159 height 30
click at [654, 164] on select "Choose an option... Pending Applied Excluded (Questions) Excluded (Expired) Exc…" at bounding box center [733, 179] width 159 height 30
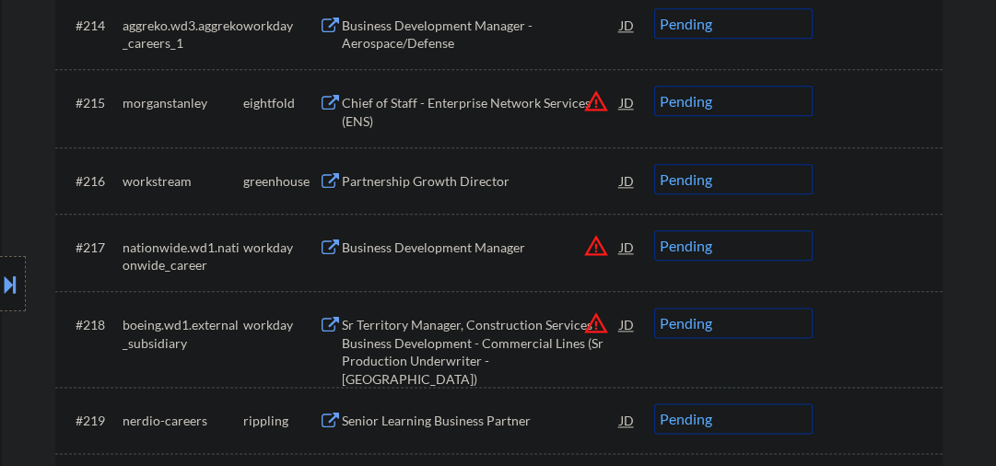
click at [376, 180] on div "Partnership Growth Director" at bounding box center [481, 181] width 278 height 18
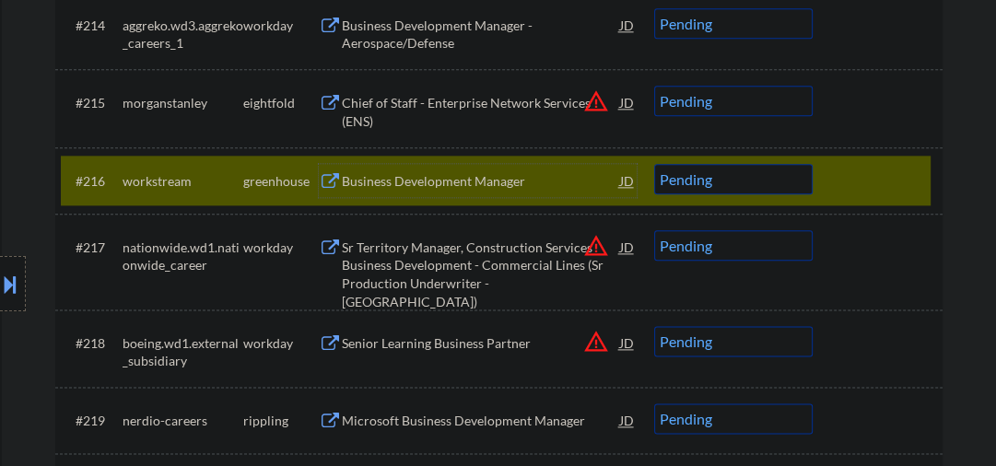
click at [406, 170] on div "Business Development Manager" at bounding box center [481, 180] width 278 height 33
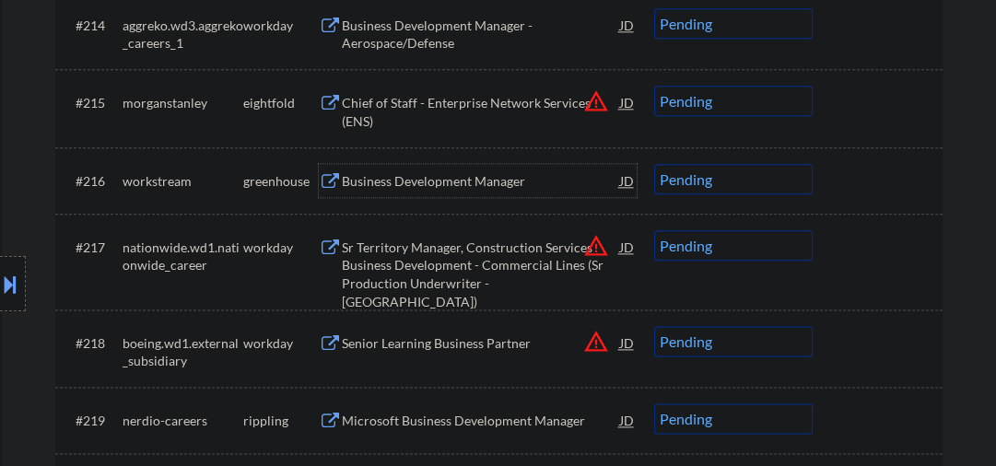
click at [692, 176] on select "Choose an option... Pending Applied Excluded (Questions) Excluded (Expired) Exc…" at bounding box center [733, 179] width 159 height 30
click at [654, 164] on select "Choose an option... Pending Applied Excluded (Questions) Excluded (Expired) Exc…" at bounding box center [733, 179] width 159 height 30
select select ""pending""
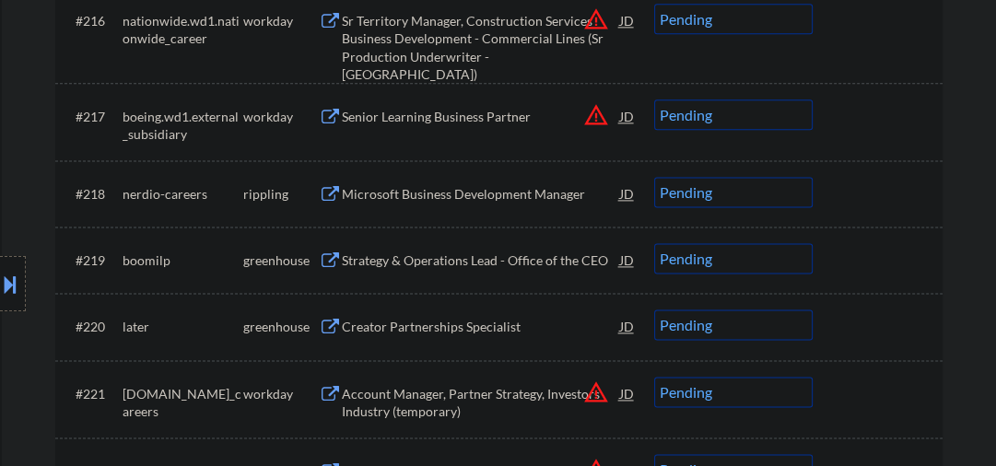
scroll to position [1770, 0]
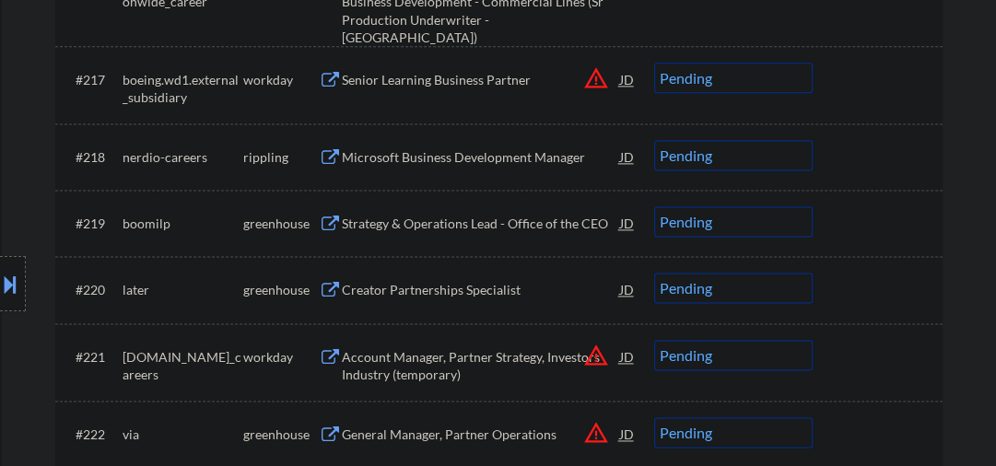
click at [383, 157] on div "Microsoft Business Development Manager" at bounding box center [481, 157] width 278 height 18
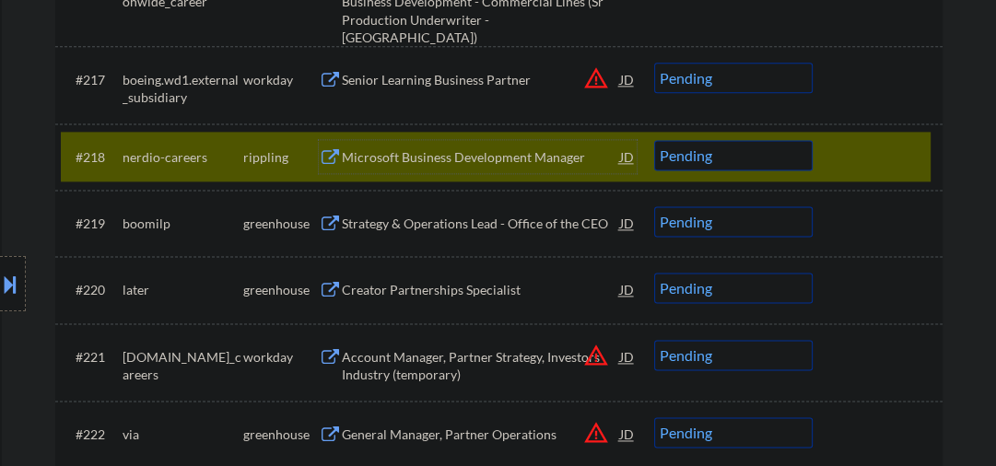
click at [689, 158] on select "Choose an option... Pending Applied Excluded (Questions) Excluded (Expired) Exc…" at bounding box center [733, 155] width 159 height 30
click at [654, 140] on select "Choose an option... Pending Applied Excluded (Questions) Excluded (Expired) Exc…" at bounding box center [733, 155] width 159 height 30
click at [406, 222] on div "Strategy & Operations Lead - Office of the CEO" at bounding box center [481, 224] width 278 height 18
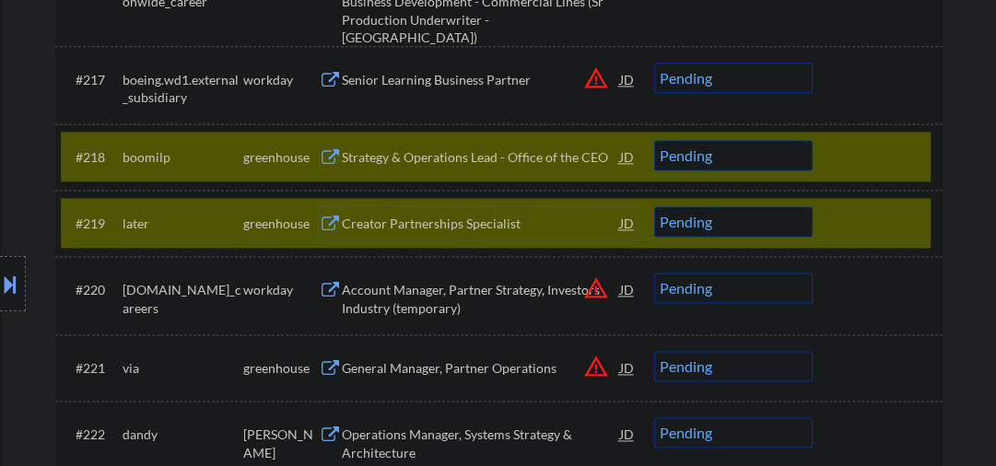
click at [850, 210] on div at bounding box center [880, 222] width 81 height 33
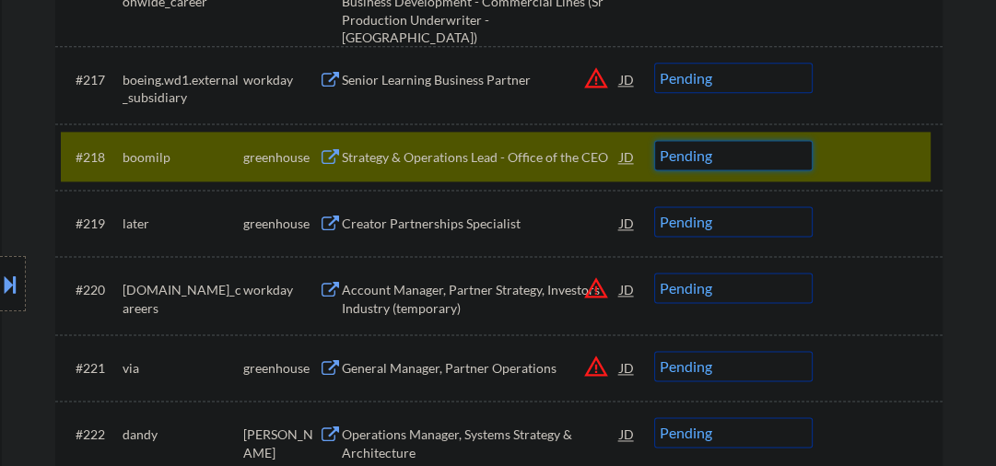
click at [680, 155] on select "Choose an option... Pending Applied Excluded (Questions) Excluded (Expired) Exc…" at bounding box center [733, 155] width 159 height 30
click at [654, 140] on select "Choose an option... Pending Applied Excluded (Questions) Excluded (Expired) Exc…" at bounding box center [733, 155] width 159 height 30
click at [427, 230] on div "Creator Partnerships Specialist" at bounding box center [481, 224] width 278 height 18
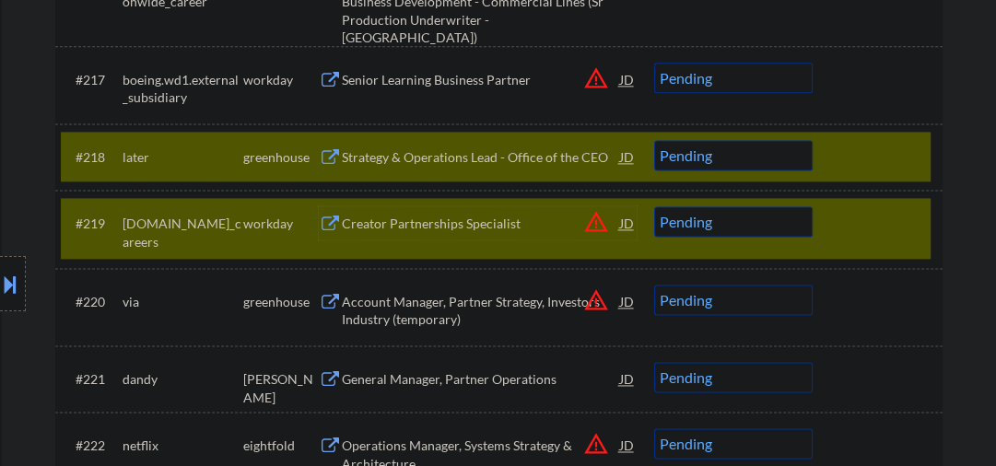
click at [821, 235] on div "#219 weforum.wd3.forum_careers workday Creator Partnerships Specialist JD warni…" at bounding box center [496, 228] width 870 height 61
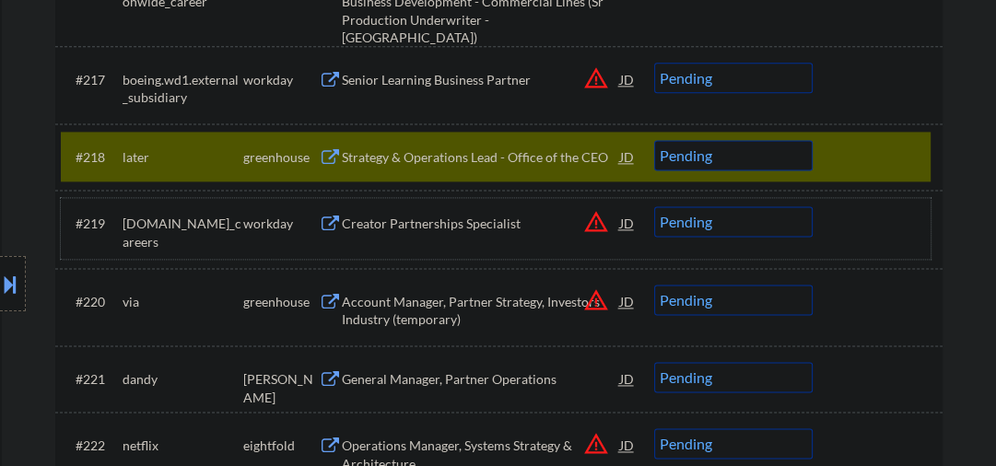
click at [747, 159] on select "Choose an option... Pending Applied Excluded (Questions) Excluded (Expired) Exc…" at bounding box center [733, 155] width 159 height 30
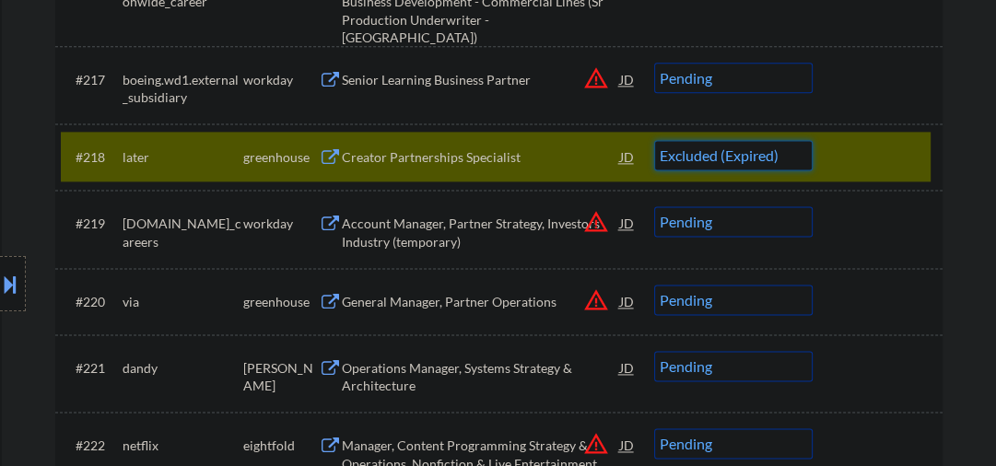
click at [654, 140] on select "Choose an option... Pending Applied Excluded (Questions) Excluded (Expired) Exc…" at bounding box center [733, 155] width 159 height 30
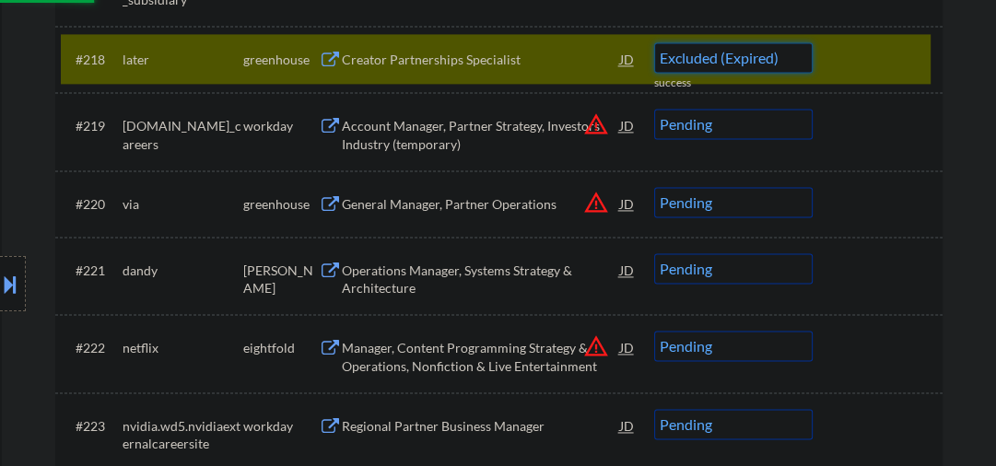
select select ""pending""
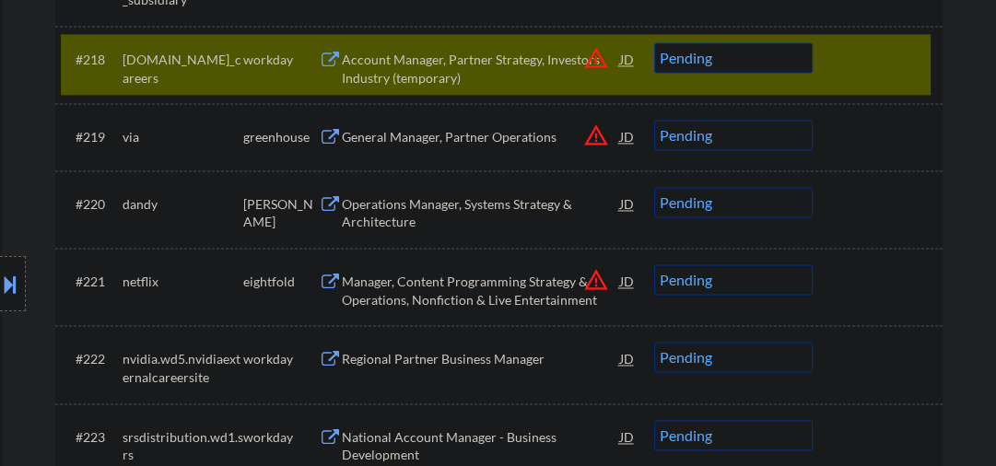
scroll to position [1966, 0]
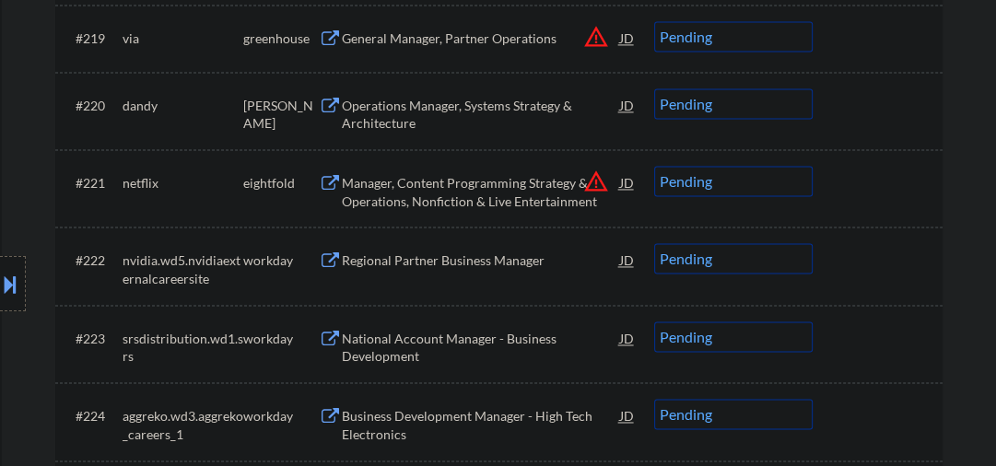
click at [424, 41] on div "General Manager, Partner Operations" at bounding box center [481, 38] width 278 height 18
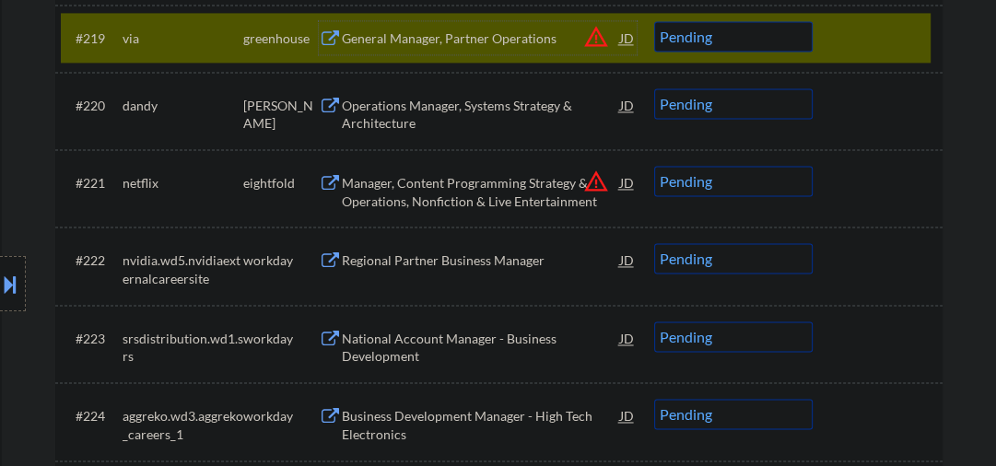
click at [746, 27] on select "Choose an option... Pending Applied Excluded (Questions) Excluded (Expired) Exc…" at bounding box center [733, 36] width 159 height 30
click at [654, 21] on select "Choose an option... Pending Applied Excluded (Questions) Excluded (Expired) Exc…" at bounding box center [733, 36] width 159 height 30
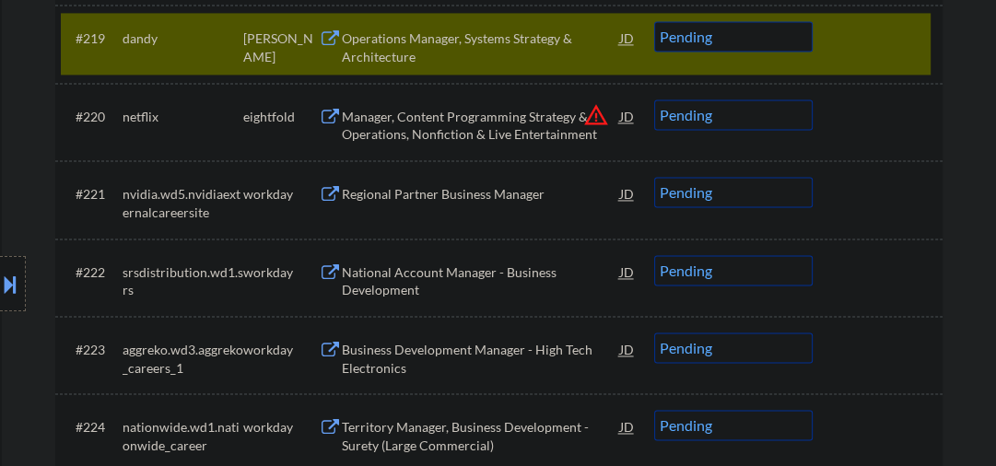
click at [425, 37] on div "Operations Manager, Systems Strategy & Architecture" at bounding box center [481, 47] width 278 height 36
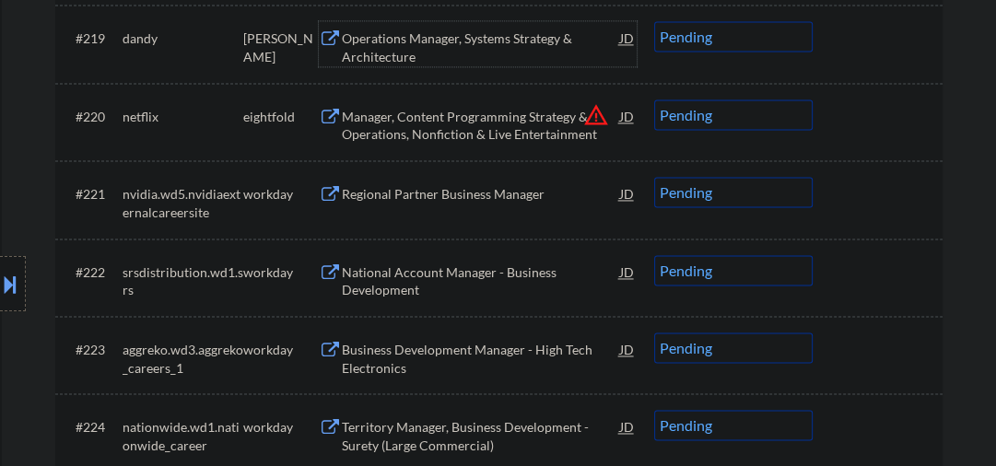
click at [477, 49] on div "Operations Manager, Systems Strategy & Architecture" at bounding box center [481, 47] width 278 height 36
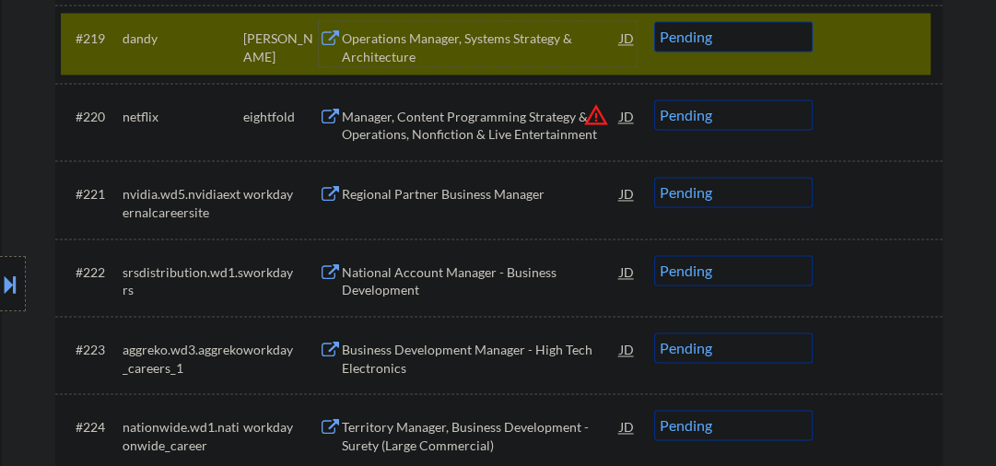
click at [420, 48] on div "Operations Manager, Systems Strategy & Architecture" at bounding box center [481, 47] width 278 height 36
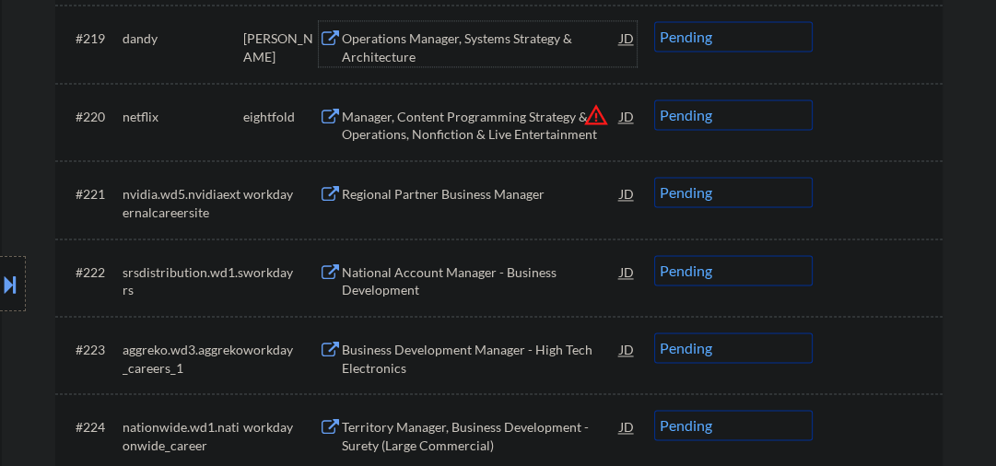
click at [684, 30] on select "Choose an option... Pending Applied Excluded (Questions) Excluded (Expired) Exc…" at bounding box center [733, 36] width 159 height 30
click at [654, 21] on select "Choose an option... Pending Applied Excluded (Questions) Excluded (Expired) Exc…" at bounding box center [733, 36] width 159 height 30
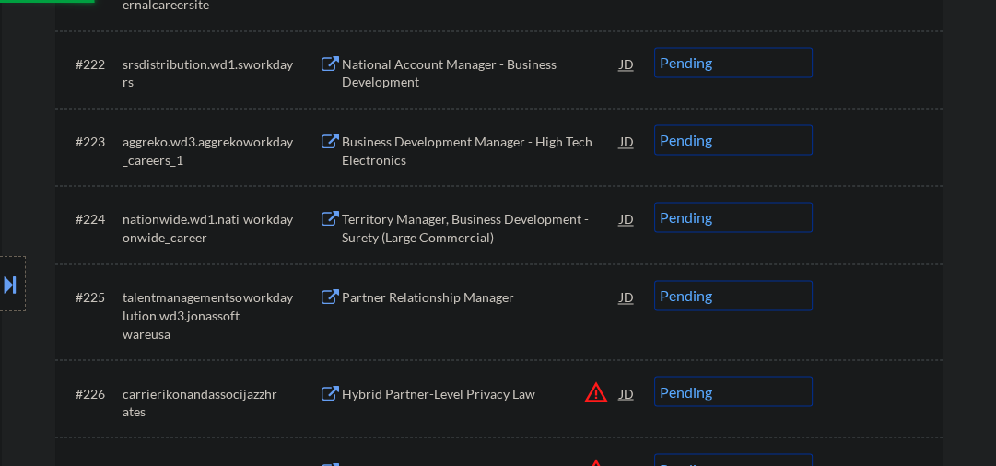
select select ""pending""
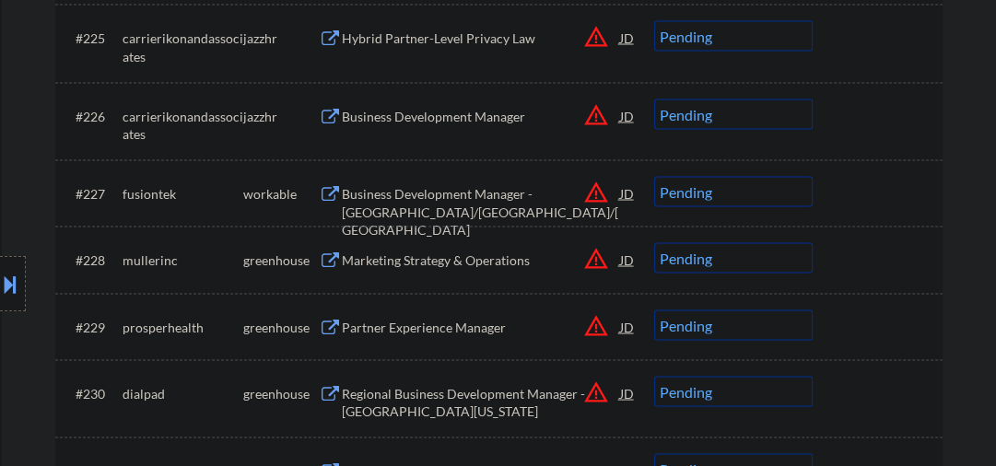
scroll to position [2360, 0]
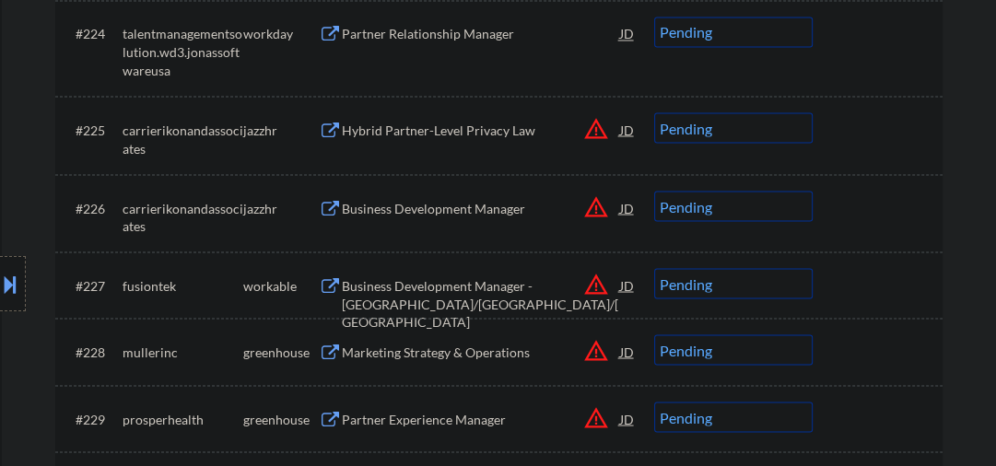
click at [359, 121] on div "Hybrid Partner-Level Privacy Law" at bounding box center [481, 130] width 278 height 18
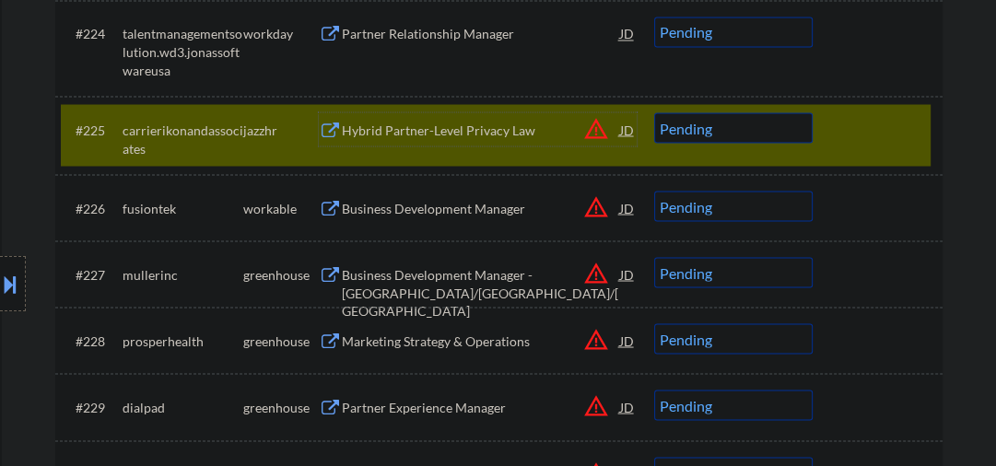
drag, startPoint x: 704, startPoint y: 131, endPoint x: 736, endPoint y: 141, distance: 33.8
click at [704, 131] on select "Choose an option... Pending Applied Excluded (Questions) Excluded (Expired) Exc…" at bounding box center [733, 127] width 159 height 30
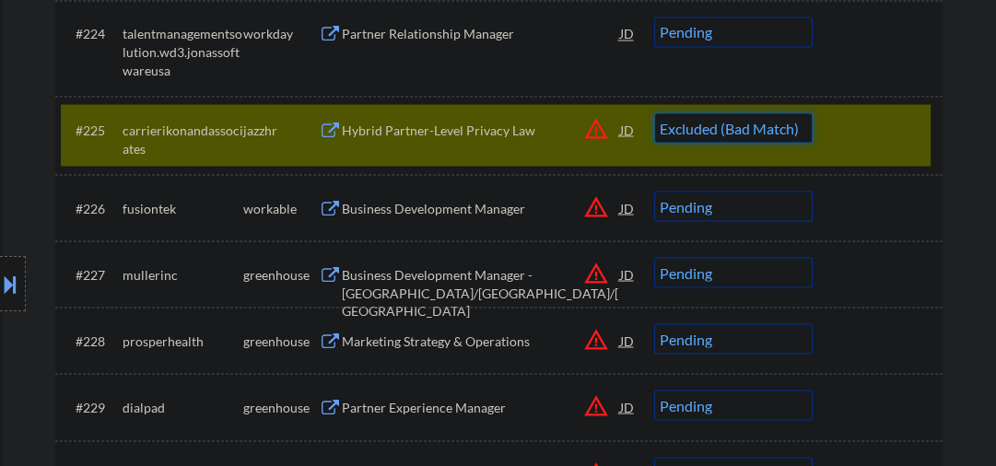
click at [654, 112] on select "Choose an option... Pending Applied Excluded (Questions) Excluded (Expired) Exc…" at bounding box center [733, 127] width 159 height 30
click at [415, 206] on div "Business Development Manager" at bounding box center [481, 208] width 278 height 18
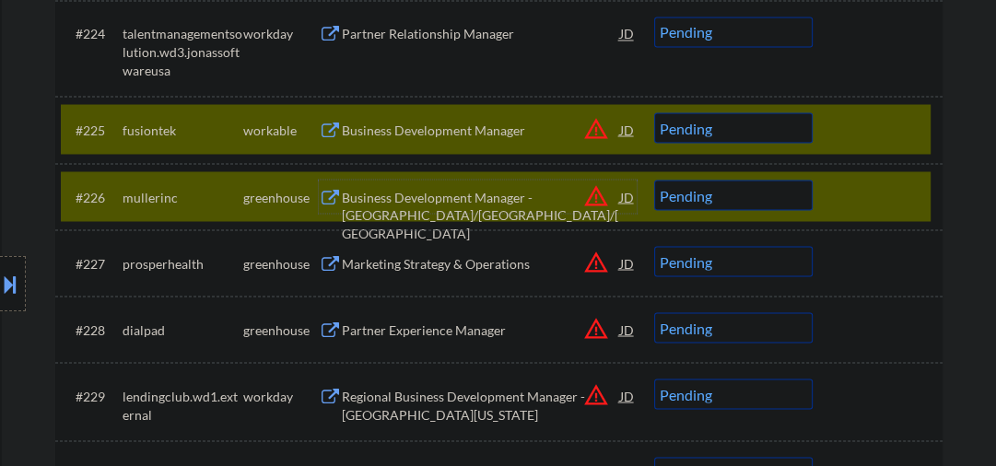
click at [869, 184] on div at bounding box center [880, 196] width 81 height 33
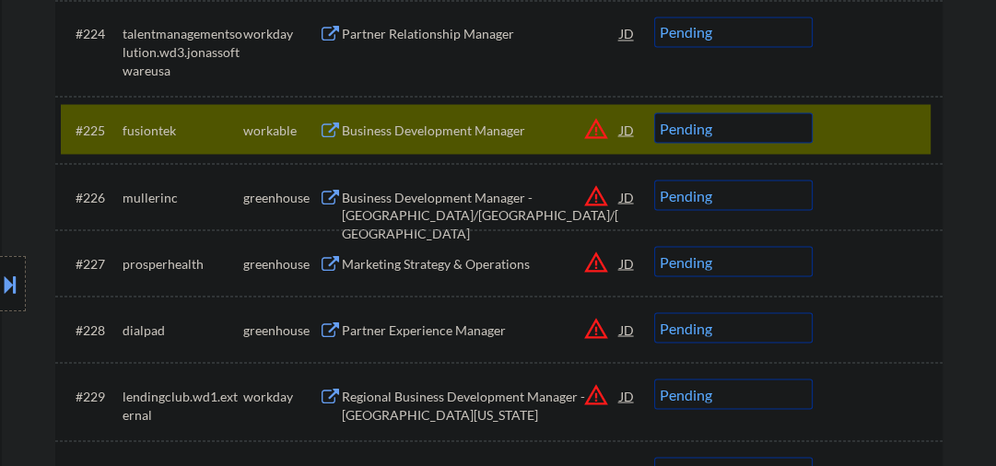
click at [735, 125] on select "Choose an option... Pending Applied Excluded (Questions) Excluded (Expired) Exc…" at bounding box center [733, 127] width 159 height 30
click at [654, 112] on select "Choose an option... Pending Applied Excluded (Questions) Excluded (Expired) Exc…" at bounding box center [733, 127] width 159 height 30
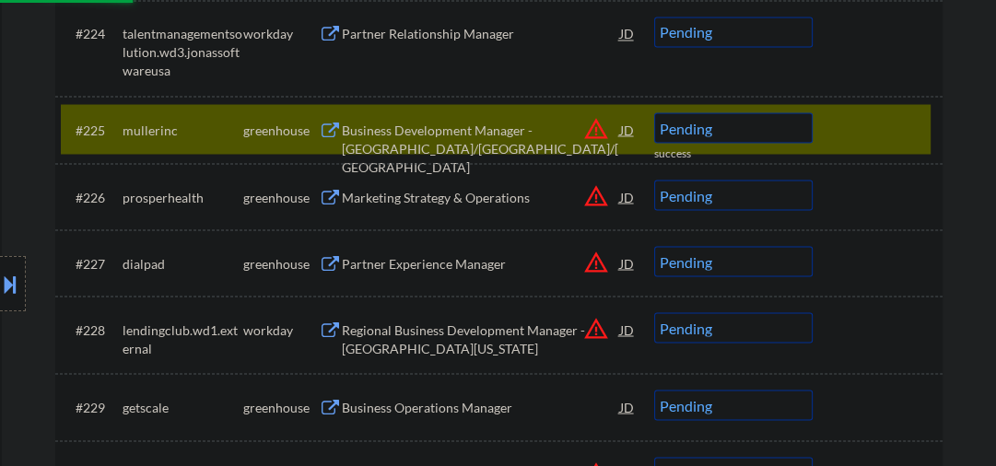
click at [406, 132] on div "Business Development Manager -DC/MD/VA" at bounding box center [481, 148] width 278 height 54
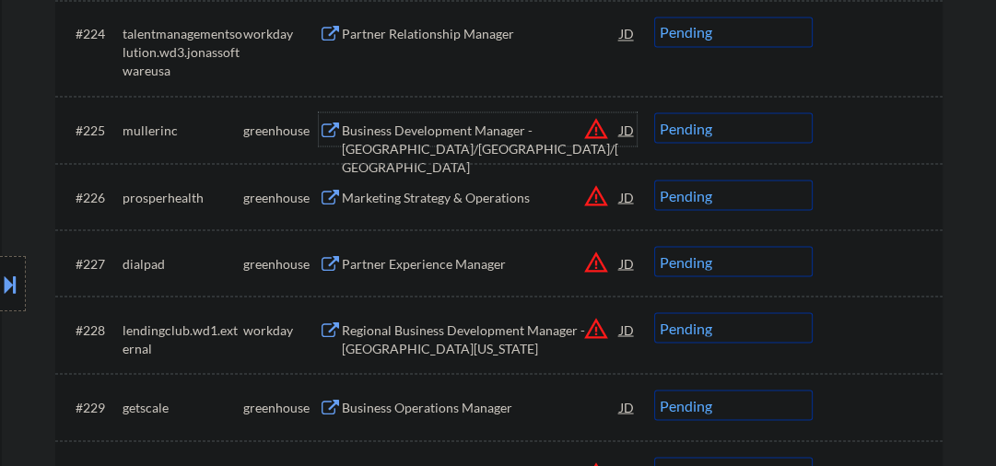
click at [416, 198] on div "Marketing Strategy & Operations" at bounding box center [481, 197] width 278 height 18
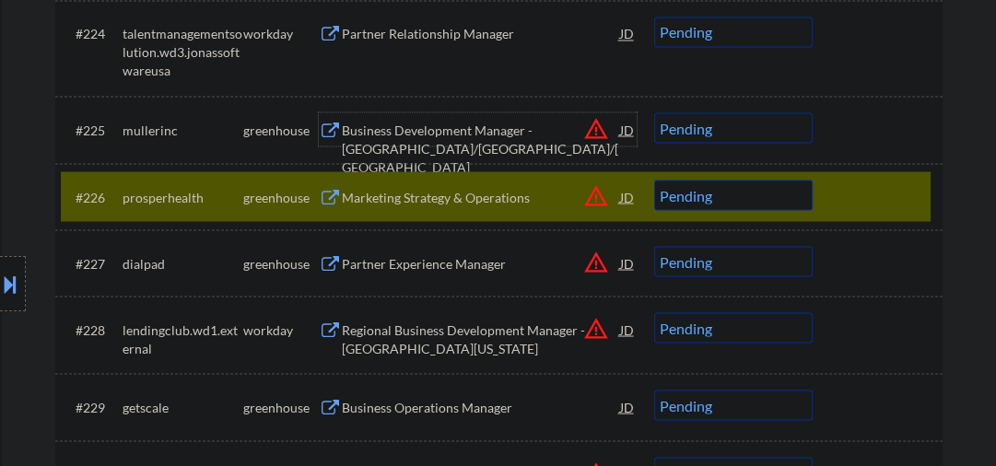
click at [496, 114] on div "Business Development Manager -DC/MD/VA" at bounding box center [481, 128] width 278 height 33
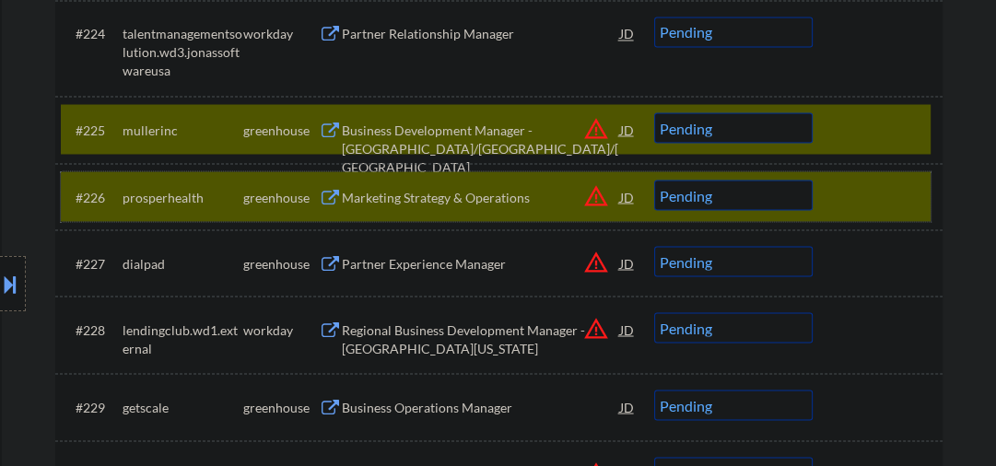
click at [861, 181] on div at bounding box center [880, 196] width 81 height 33
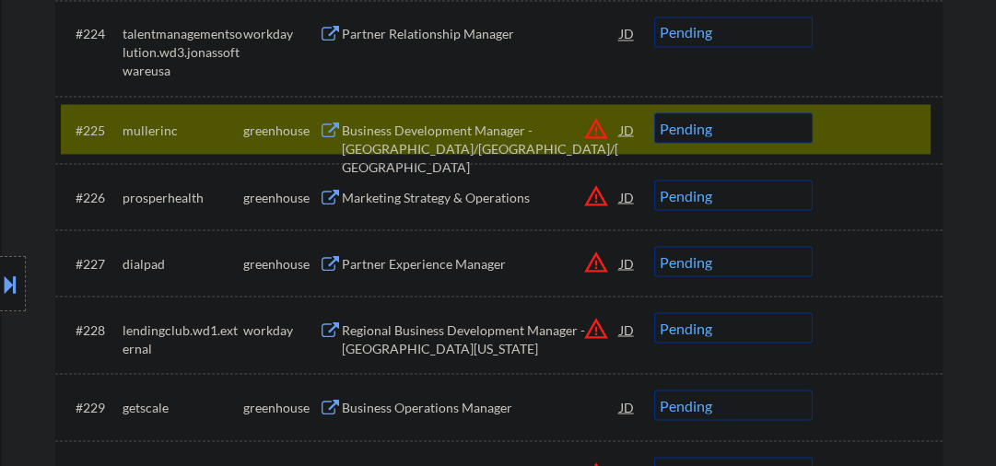
click at [778, 133] on select "Choose an option... Pending Applied Excluded (Questions) Excluded (Expired) Exc…" at bounding box center [733, 127] width 159 height 30
click at [654, 112] on select "Choose an option... Pending Applied Excluded (Questions) Excluded (Expired) Exc…" at bounding box center [733, 127] width 159 height 30
click at [444, 199] on div "Marketing Strategy & Operations" at bounding box center [481, 197] width 278 height 18
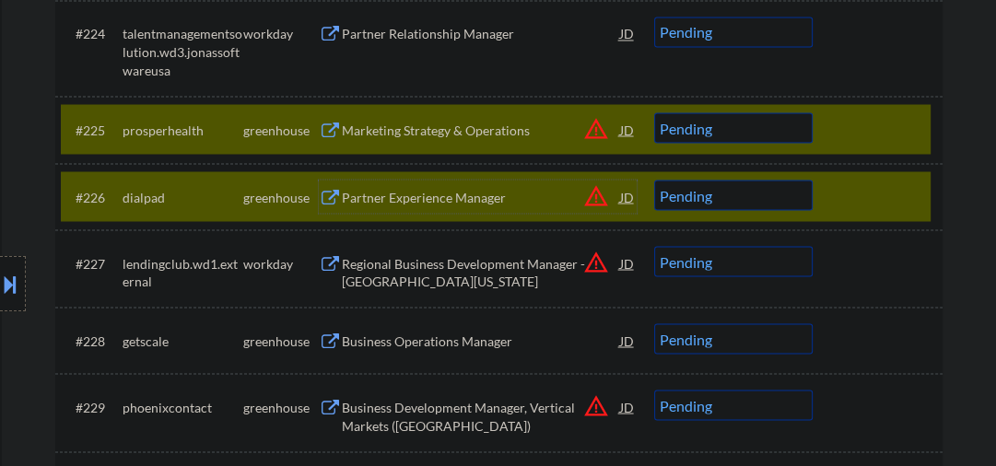
click at [862, 192] on div at bounding box center [880, 196] width 81 height 33
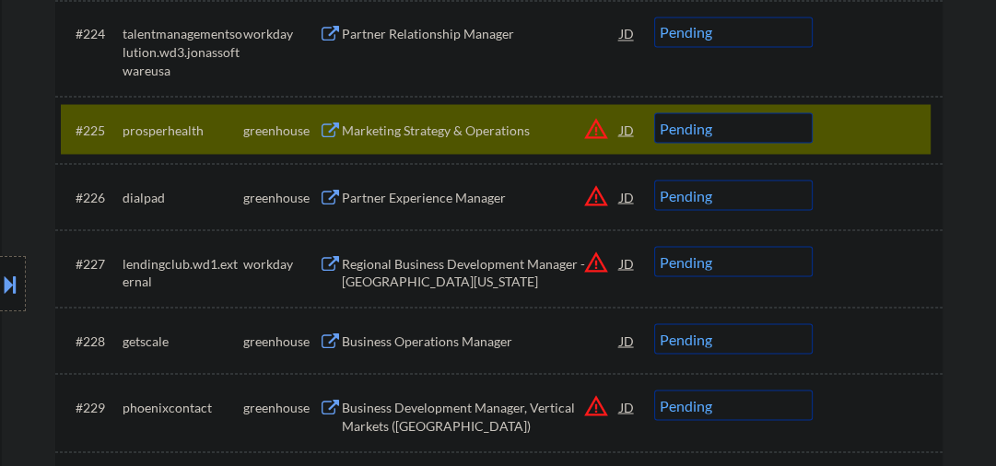
click at [768, 134] on select "Choose an option... Pending Applied Excluded (Questions) Excluded (Expired) Exc…" at bounding box center [733, 127] width 159 height 30
click at [654, 112] on select "Choose an option... Pending Applied Excluded (Questions) Excluded (Expired) Exc…" at bounding box center [733, 127] width 159 height 30
click at [407, 188] on div "Partner Experience Manager" at bounding box center [481, 197] width 278 height 18
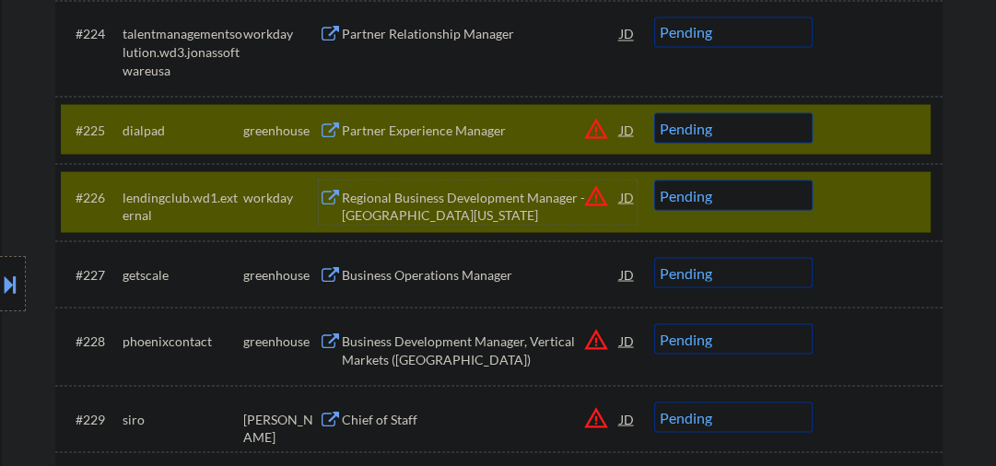
click at [9, 288] on button at bounding box center [10, 284] width 20 height 30
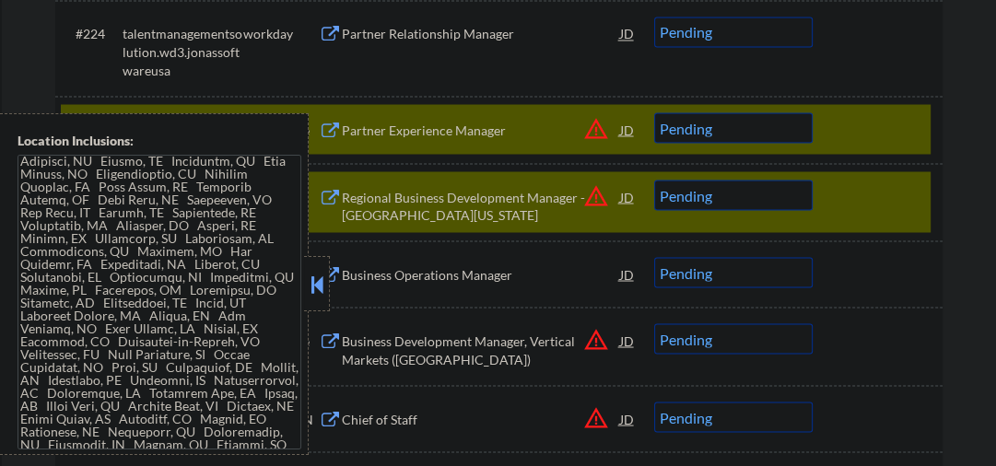
scroll to position [1848, 0]
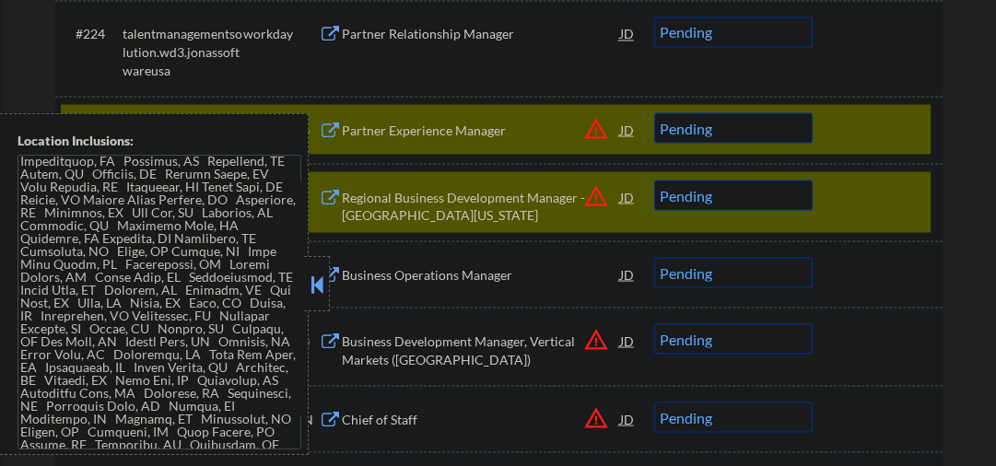
click at [322, 282] on button at bounding box center [317, 285] width 20 height 28
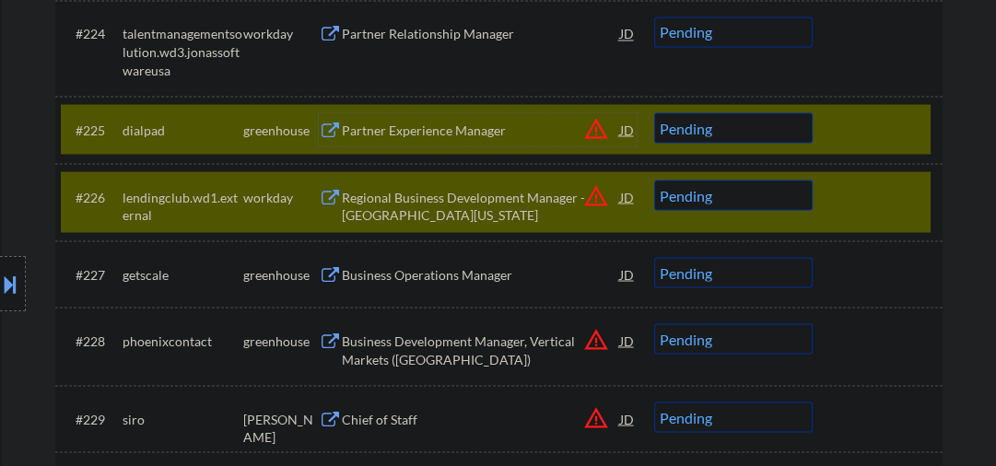
click at [428, 127] on div "Partner Experience Manager" at bounding box center [481, 130] width 278 height 18
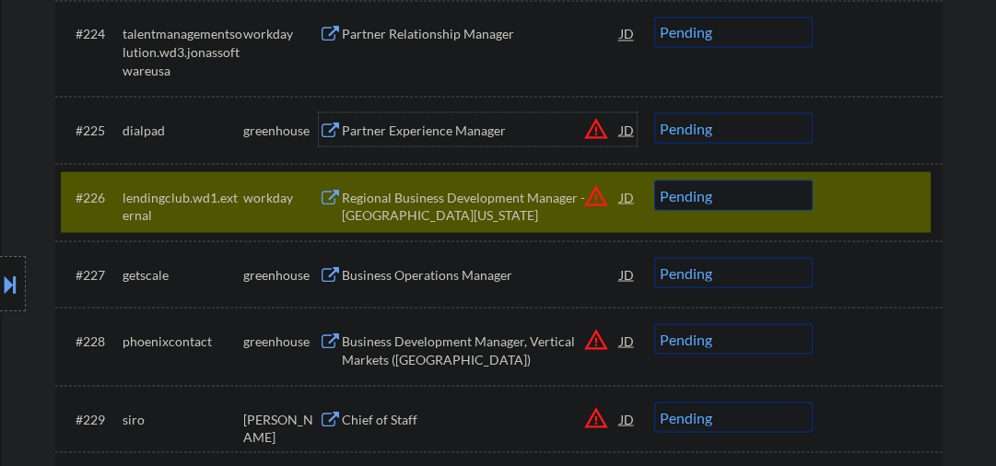
click at [740, 125] on select "Choose an option... Pending Applied Excluded (Questions) Excluded (Expired) Exc…" at bounding box center [733, 127] width 159 height 30
click at [654, 112] on select "Choose an option... Pending Applied Excluded (Questions) Excluded (Expired) Exc…" at bounding box center [733, 127] width 159 height 30
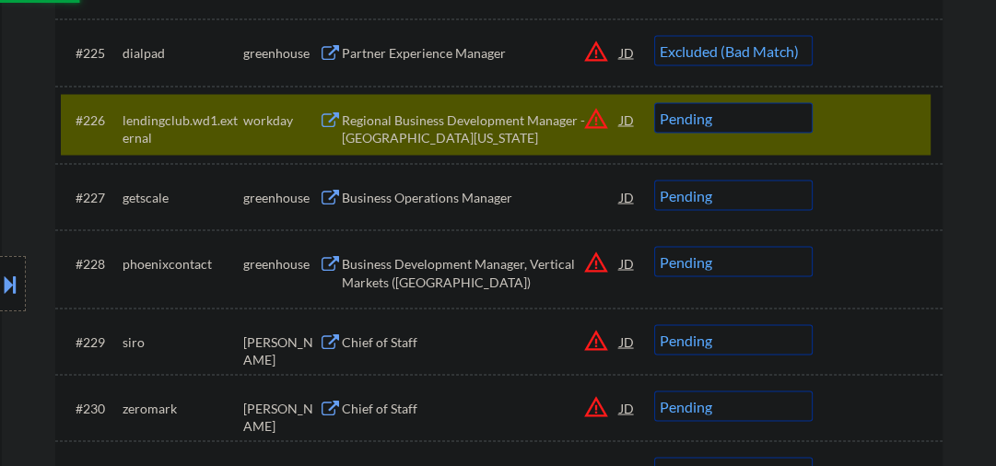
scroll to position [2457, 0]
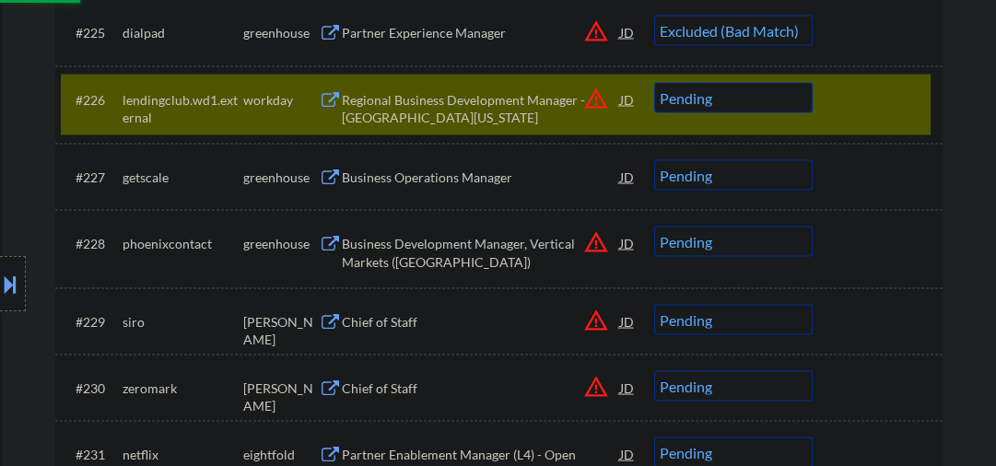
click at [383, 172] on div "Business Operations Manager" at bounding box center [481, 177] width 278 height 18
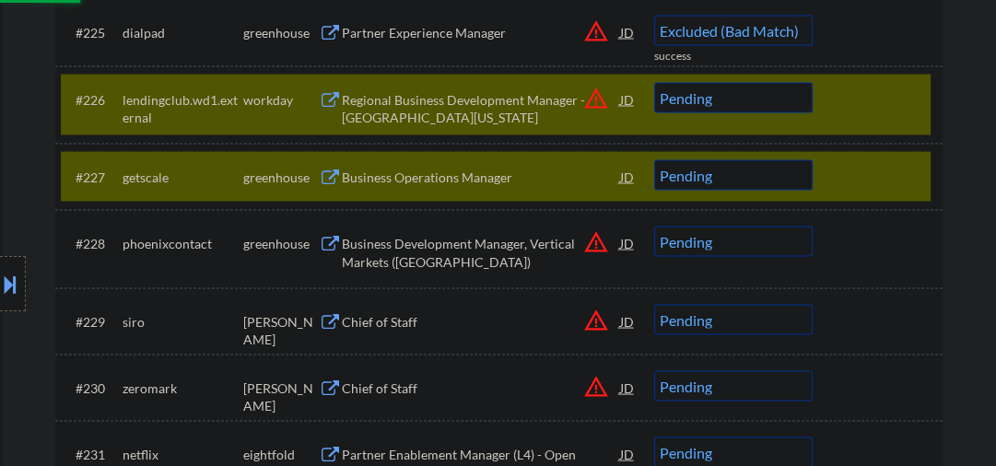
select select ""pending""
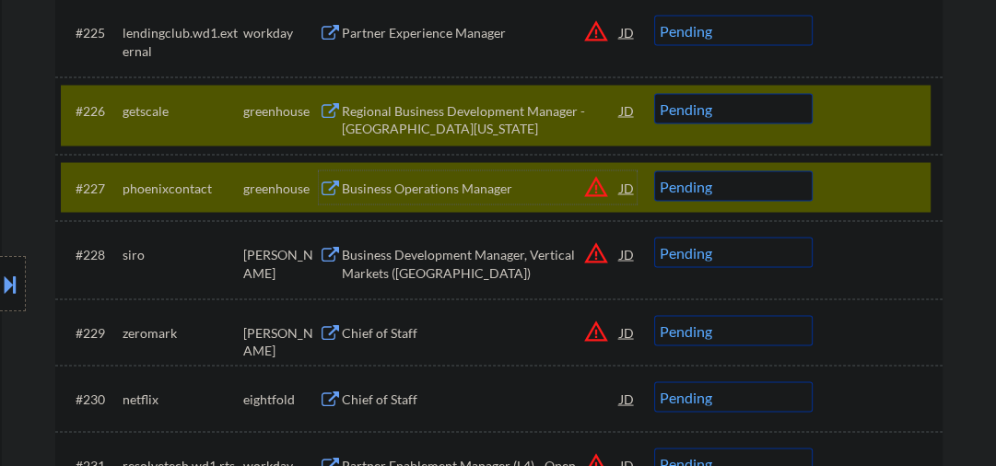
click at [841, 186] on div at bounding box center [880, 187] width 81 height 33
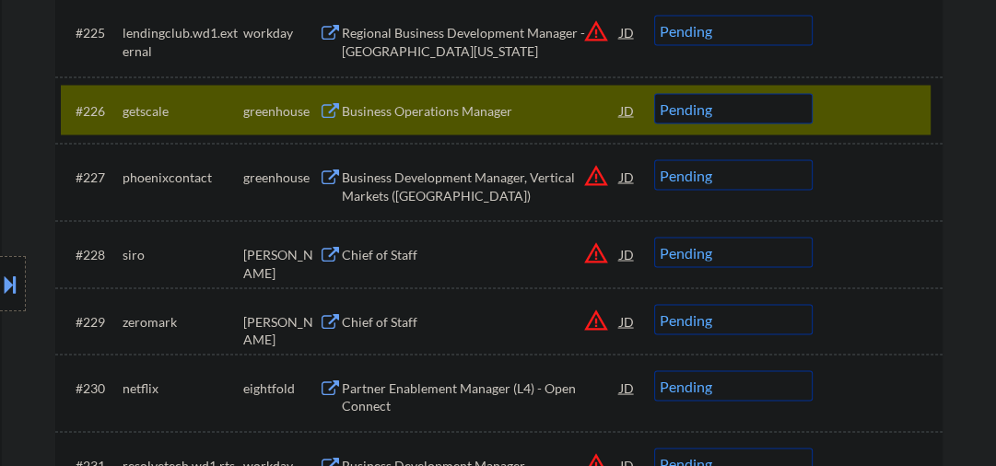
click at [717, 112] on select "Choose an option... Pending Applied Excluded (Questions) Excluded (Expired) Exc…" at bounding box center [733, 108] width 159 height 30
click at [654, 93] on select "Choose an option... Pending Applied Excluded (Questions) Excluded (Expired) Exc…" at bounding box center [733, 108] width 159 height 30
click at [401, 195] on div "Business Development Manager, Vertical Markets (EtherWAN)" at bounding box center [481, 186] width 278 height 36
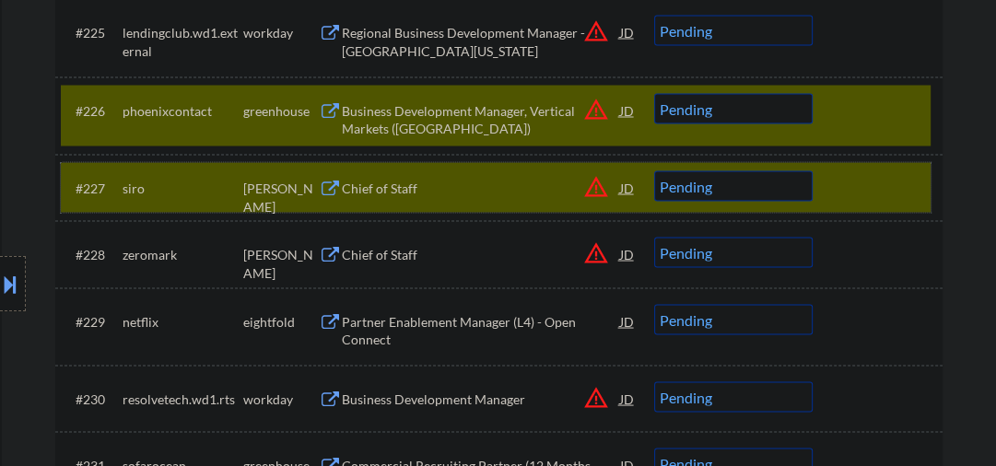
drag, startPoint x: 882, startPoint y: 195, endPoint x: 760, endPoint y: 124, distance: 141.7
click at [882, 195] on div at bounding box center [880, 187] width 81 height 33
click at [844, 183] on div at bounding box center [880, 187] width 81 height 33
click at [834, 175] on div "#227 siro ashby Chief of Staff JD warning_amber Choose an option... Pending App…" at bounding box center [496, 187] width 870 height 50
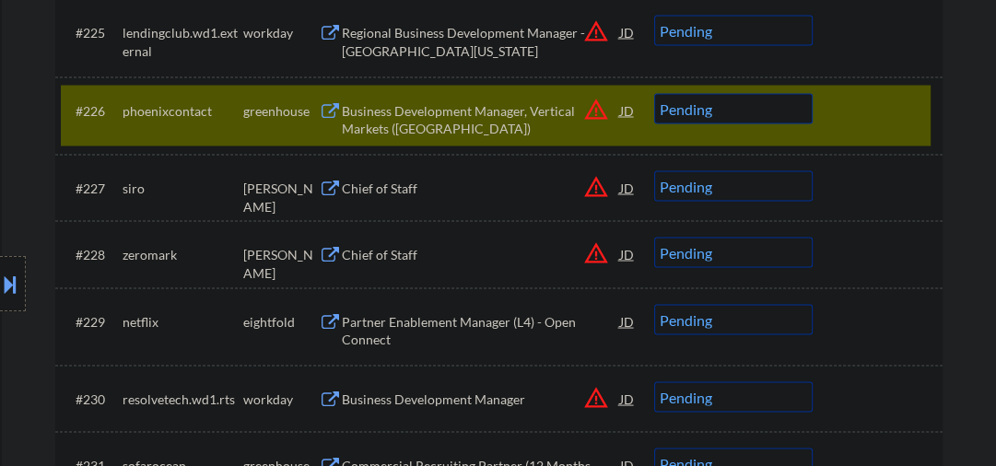
click at [755, 111] on select "Choose an option... Pending Applied Excluded (Questions) Excluded (Expired) Exc…" at bounding box center [733, 108] width 159 height 30
click at [654, 93] on select "Choose an option... Pending Applied Excluded (Questions) Excluded (Expired) Exc…" at bounding box center [733, 108] width 159 height 30
click at [403, 186] on div "Chief of Staff" at bounding box center [481, 188] width 278 height 18
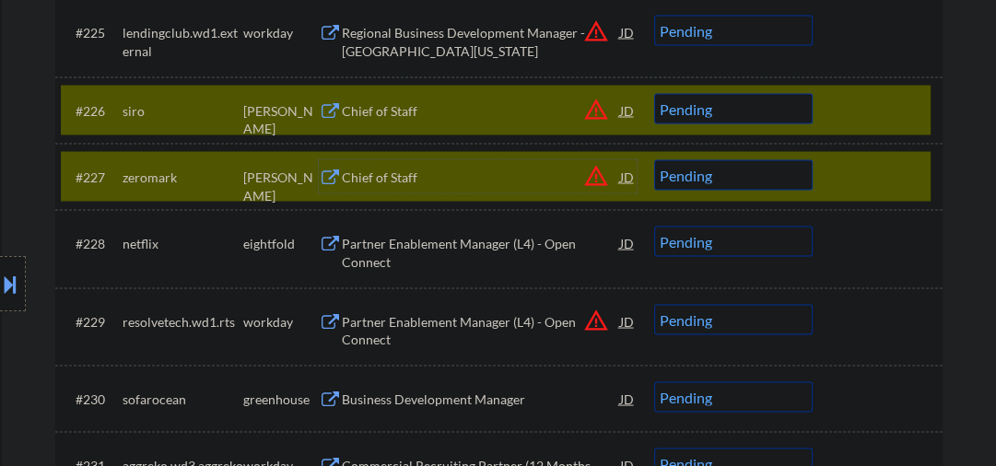
click at [857, 164] on div at bounding box center [880, 175] width 81 height 33
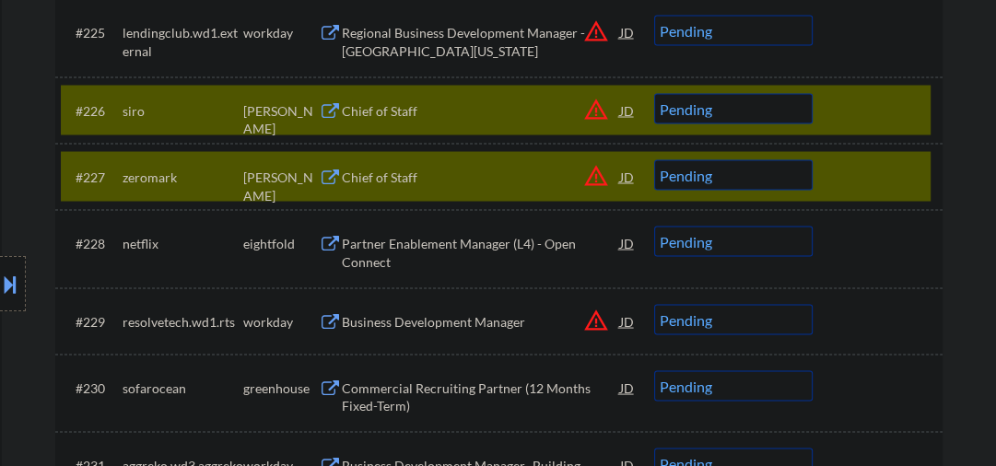
drag, startPoint x: 859, startPoint y: 173, endPoint x: 734, endPoint y: 118, distance: 137.0
click at [860, 172] on div at bounding box center [880, 175] width 81 height 33
click at [837, 113] on div "#226 siro ashby Chief of Staff JD warning_amber Choose an option... Pending App…" at bounding box center [496, 110] width 870 height 50
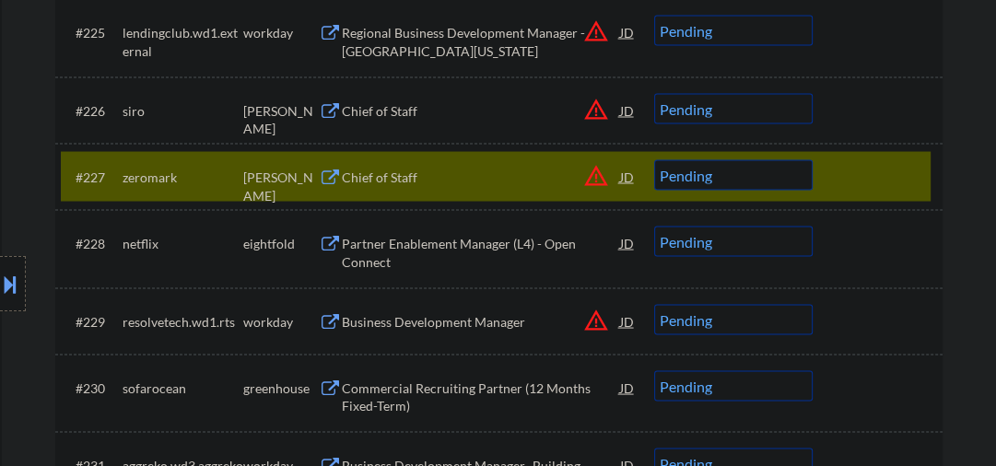
click at [747, 107] on select "Choose an option... Pending Applied Excluded (Questions) Excluded (Expired) Exc…" at bounding box center [733, 108] width 159 height 30
click at [654, 93] on select "Choose an option... Pending Applied Excluded (Questions) Excluded (Expired) Exc…" at bounding box center [733, 108] width 159 height 30
click at [414, 176] on div "Chief of Staff" at bounding box center [481, 177] width 278 height 18
select select ""pending""
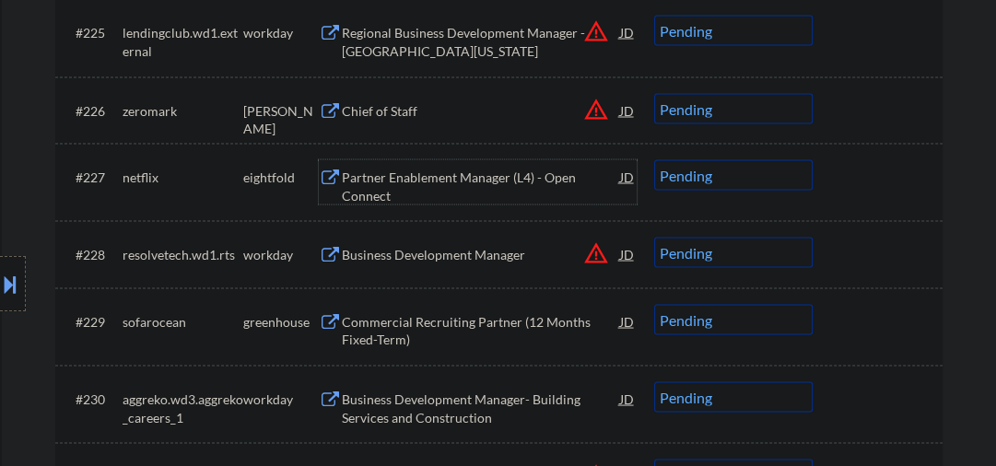
scroll to position [2556, 0]
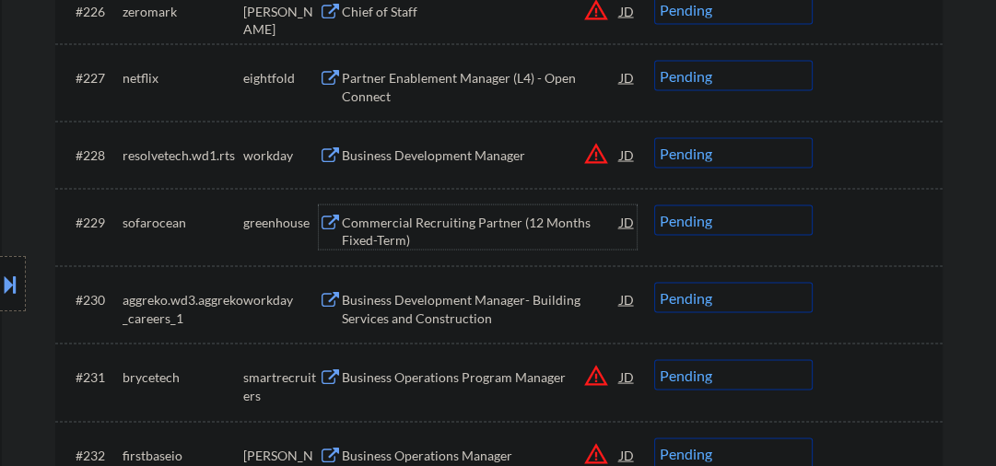
click at [529, 221] on div "Commercial Recruiting Partner (12 Months Fixed-Term)" at bounding box center [481, 232] width 278 height 36
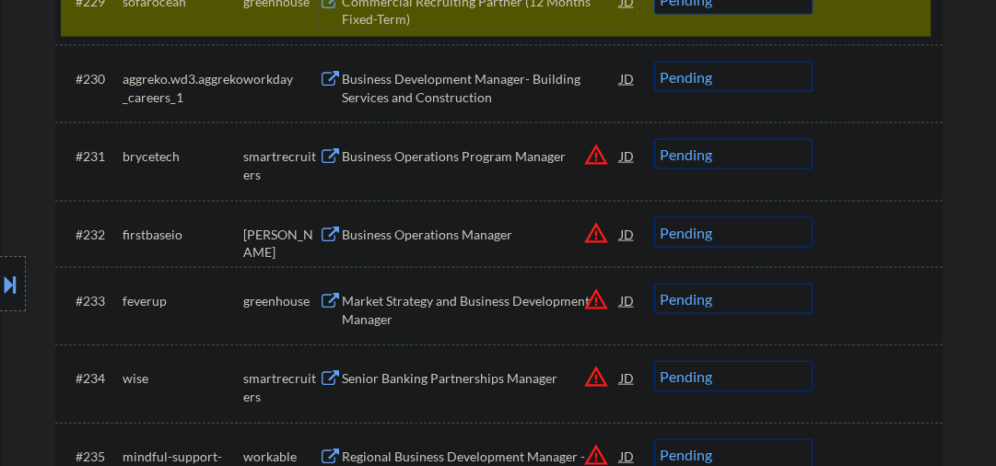
scroll to position [2851, 0]
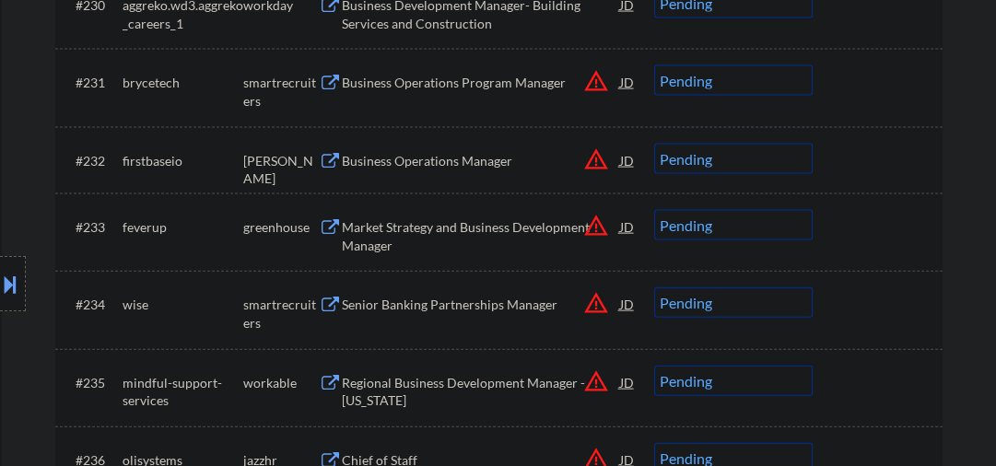
click at [448, 85] on div "Business Operations Program Manager" at bounding box center [481, 83] width 278 height 18
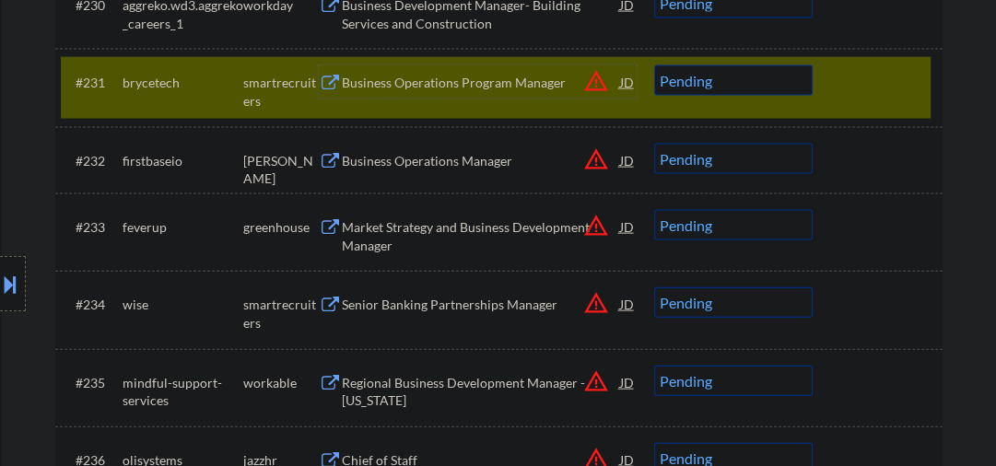
click at [398, 86] on div "Business Operations Program Manager" at bounding box center [481, 83] width 278 height 18
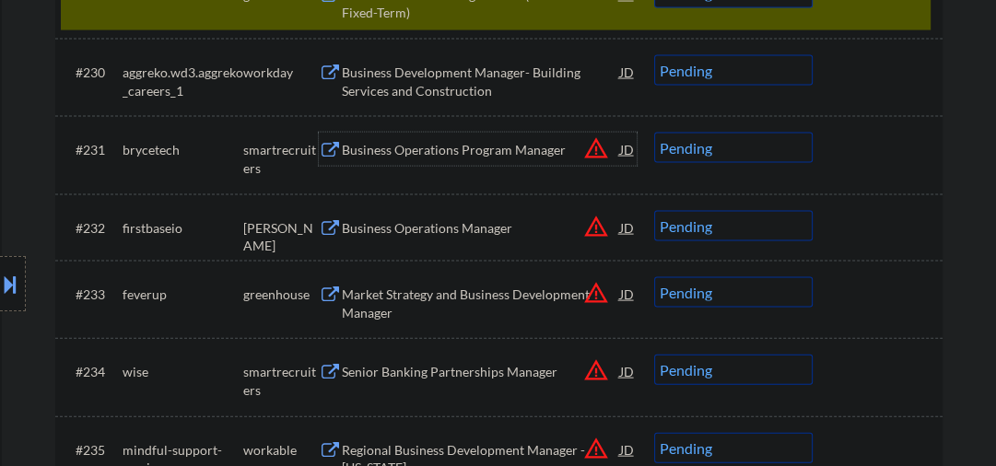
scroll to position [2752, 0]
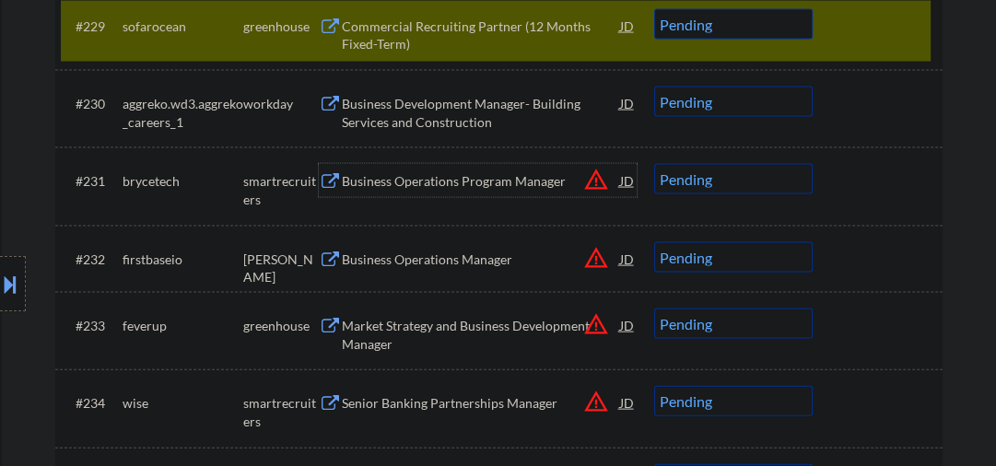
click at [688, 182] on select "Choose an option... Pending Applied Excluded (Questions) Excluded (Expired) Exc…" at bounding box center [733, 179] width 159 height 30
click at [654, 164] on select "Choose an option... Pending Applied Excluded (Questions) Excluded (Expired) Exc…" at bounding box center [733, 179] width 159 height 30
click at [359, 251] on div "Business Operations Manager" at bounding box center [481, 260] width 278 height 18
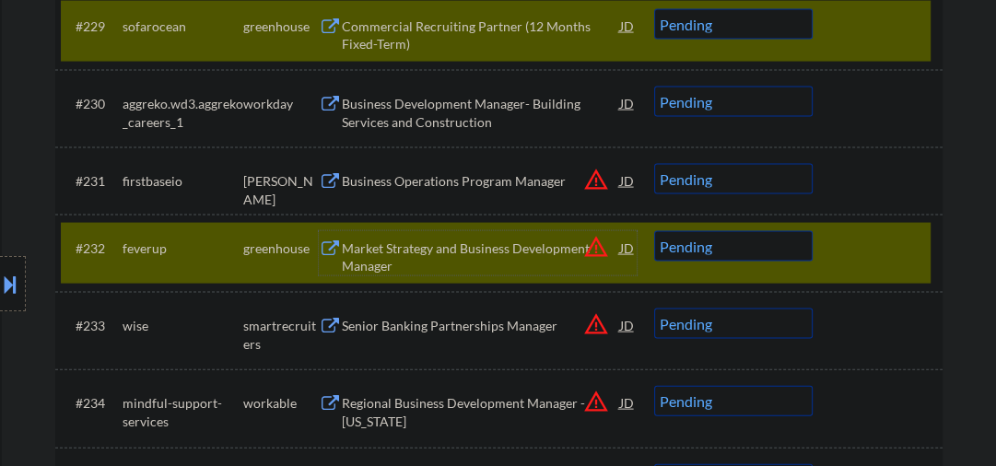
click at [898, 46] on div "#229 sofarocean greenhouse Commercial Recruiting Partner (12 Months Fixed-Term)…" at bounding box center [496, 31] width 870 height 61
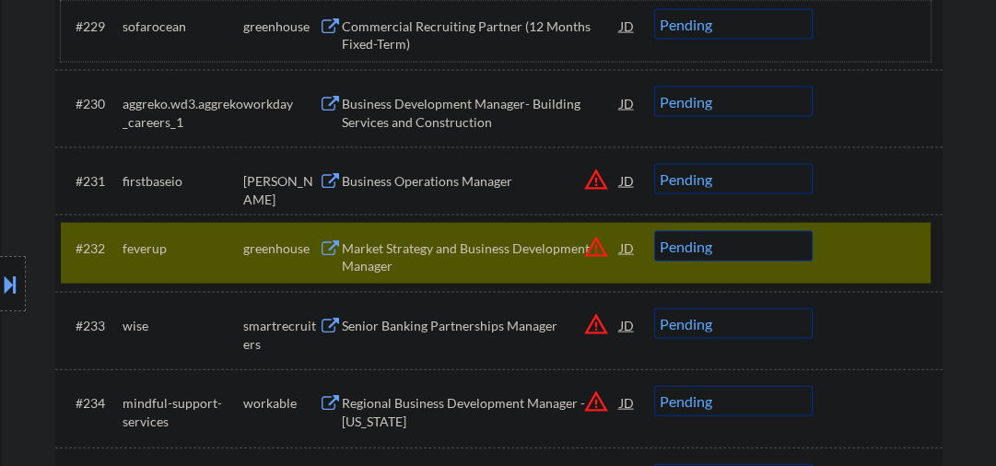
click at [864, 251] on div at bounding box center [880, 247] width 81 height 33
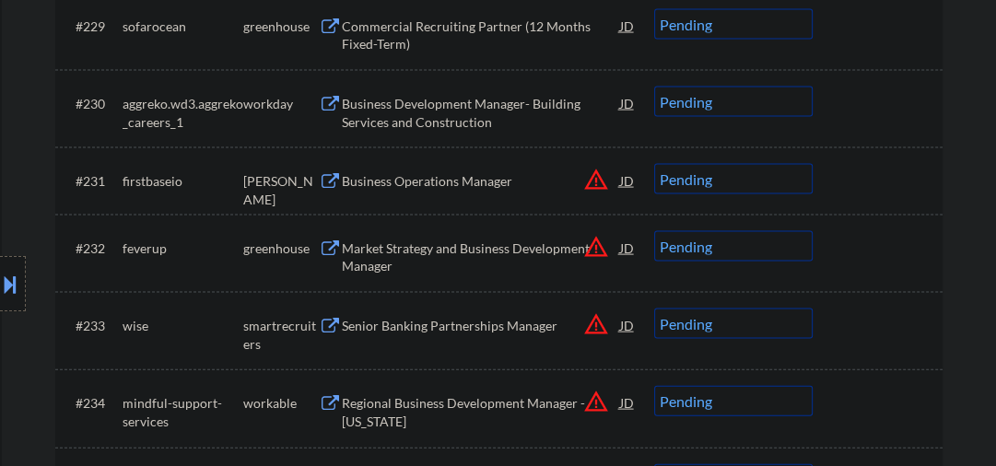
click at [672, 181] on select "Choose an option... Pending Applied Excluded (Questions) Excluded (Expired) Exc…" at bounding box center [733, 179] width 159 height 30
click at [654, 164] on select "Choose an option... Pending Applied Excluded (Questions) Excluded (Expired) Exc…" at bounding box center [733, 179] width 159 height 30
click at [356, 249] on div "Market Strategy and Business Development Manager" at bounding box center [481, 258] width 278 height 36
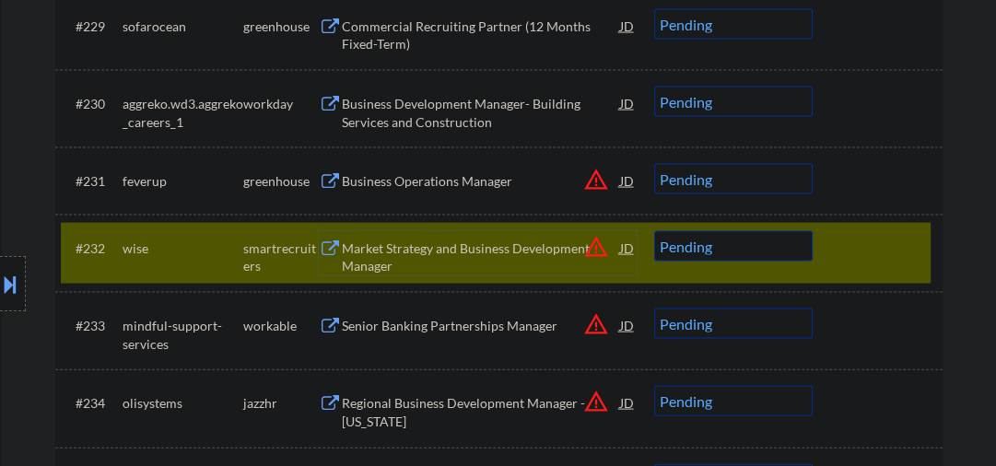
click at [748, 178] on select "Choose an option... Pending Applied Excluded (Questions) Excluded (Expired) Exc…" at bounding box center [733, 179] width 159 height 30
click at [654, 164] on select "Choose an option... Pending Applied Excluded (Questions) Excluded (Expired) Exc…" at bounding box center [733, 179] width 159 height 30
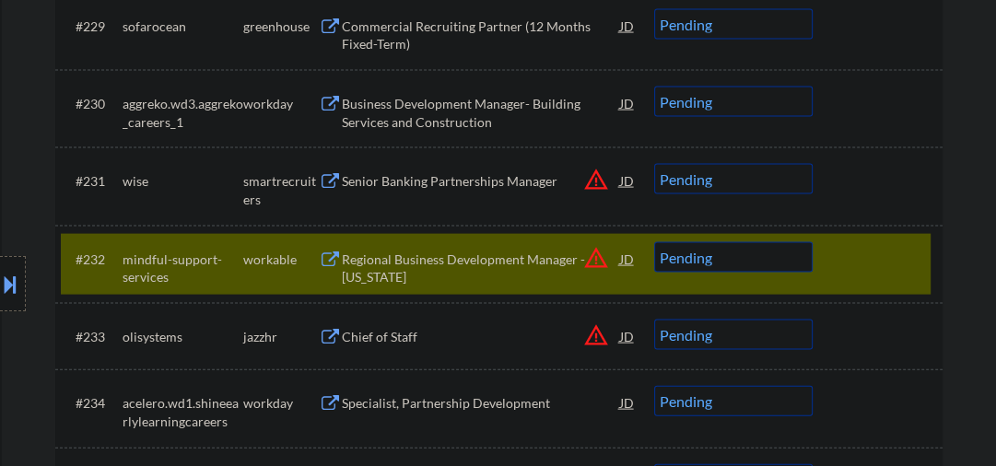
click at [412, 188] on div "Senior Banking Partnerships Manager" at bounding box center [481, 181] width 278 height 18
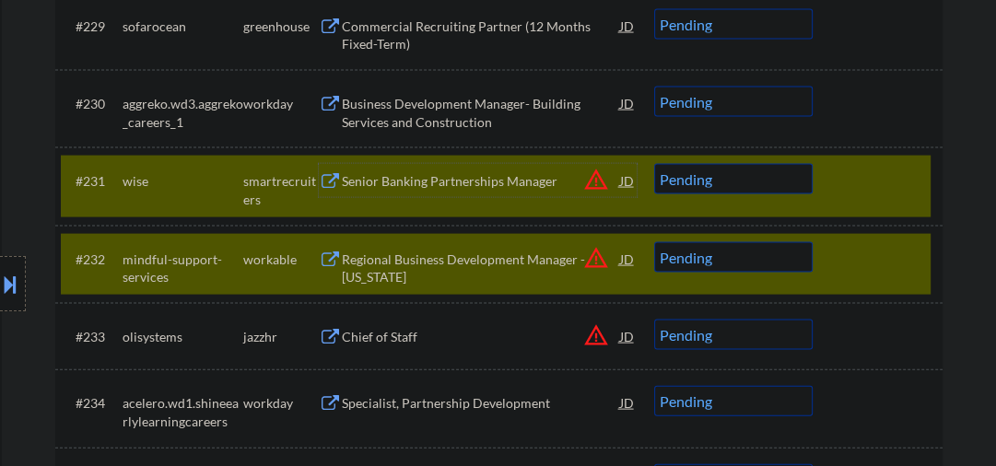
click at [911, 278] on div "#232 mindful-support-services workable Regional Business Development Manager - …" at bounding box center [496, 264] width 870 height 61
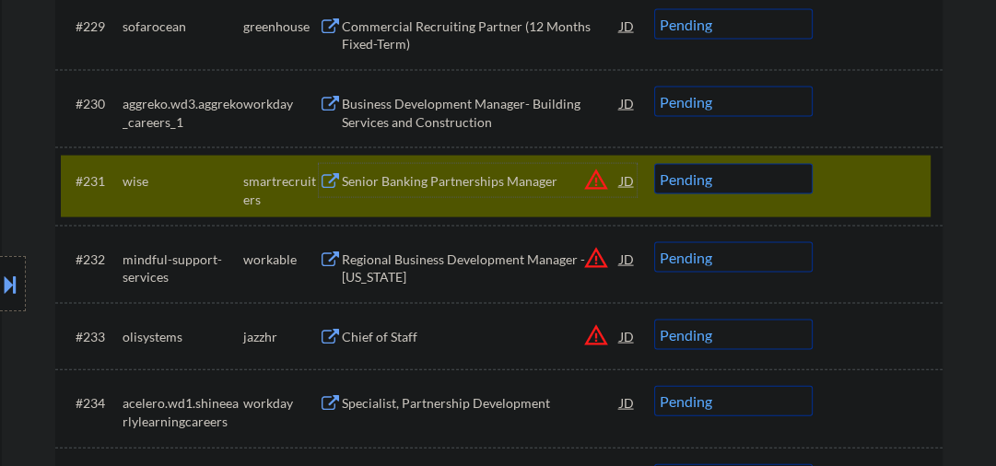
click at [431, 173] on div "Senior Banking Partnerships Manager" at bounding box center [481, 181] width 278 height 18
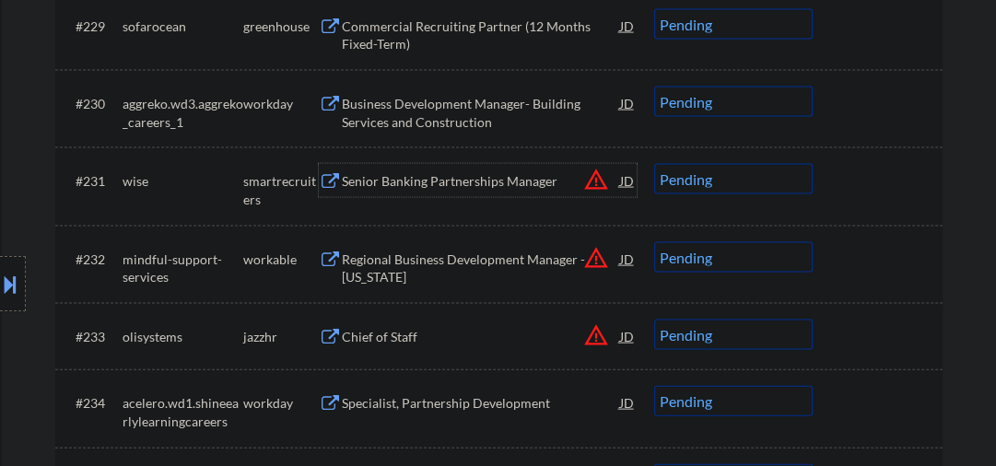
click at [378, 183] on div "Senior Banking Partnerships Manager" at bounding box center [481, 181] width 278 height 18
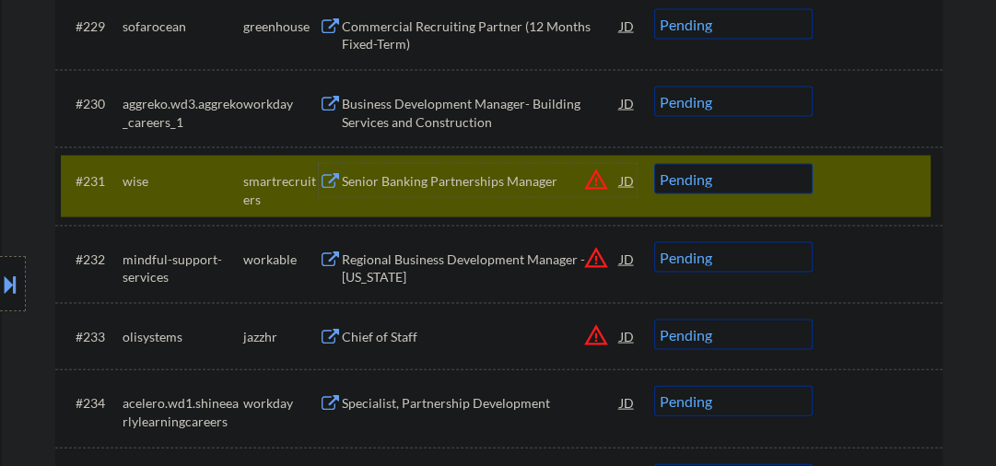
click at [698, 172] on select "Choose an option... Pending Applied Excluded (Questions) Excluded (Expired) Exc…" at bounding box center [733, 179] width 159 height 30
click at [737, 187] on select "Choose an option... Pending Applied Excluded (Questions) Excluded (Expired) Exc…" at bounding box center [733, 179] width 159 height 30
click at [654, 164] on select "Choose an option... Pending Applied Excluded (Questions) Excluded (Expired) Exc…" at bounding box center [733, 179] width 159 height 30
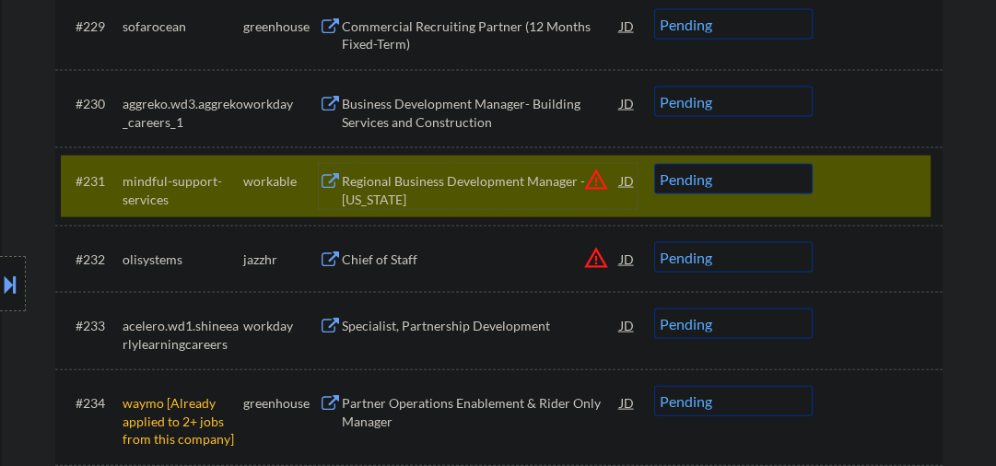
click at [361, 182] on div "Regional Business Development Manager - Colorado" at bounding box center [481, 190] width 278 height 36
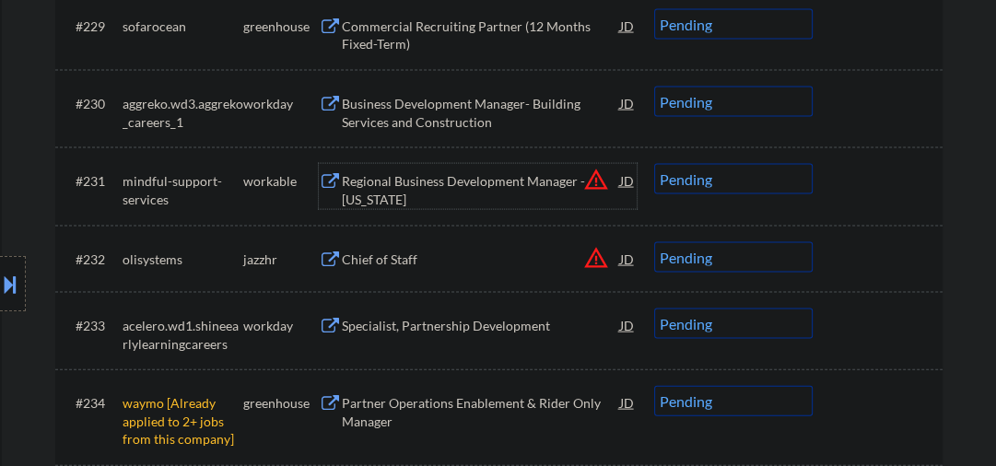
click at [685, 182] on select "Choose an option... Pending Applied Excluded (Questions) Excluded (Expired) Exc…" at bounding box center [733, 179] width 159 height 30
click at [654, 164] on select "Choose an option... Pending Applied Excluded (Questions) Excluded (Expired) Exc…" at bounding box center [733, 179] width 159 height 30
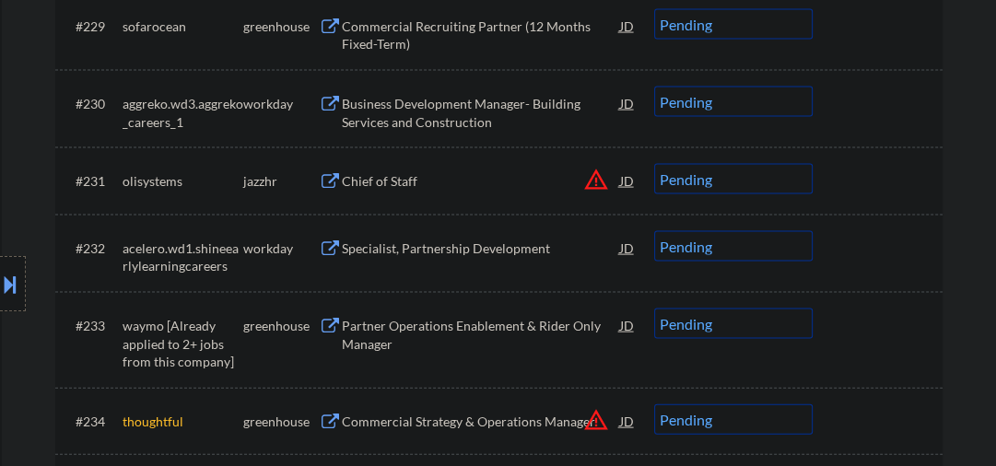
click at [361, 181] on div "Chief of Staff" at bounding box center [481, 181] width 278 height 18
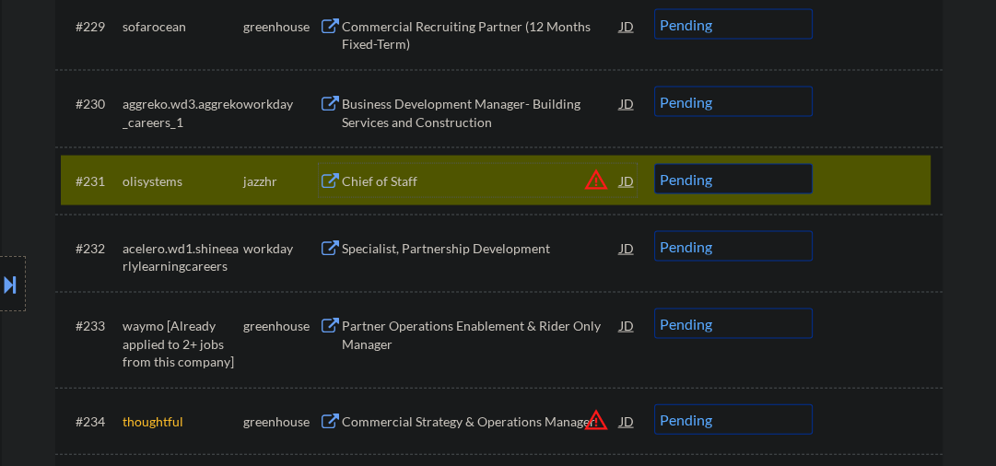
click at [709, 186] on select "Choose an option... Pending Applied Excluded (Questions) Excluded (Expired) Exc…" at bounding box center [733, 179] width 159 height 30
click at [654, 164] on select "Choose an option... Pending Applied Excluded (Questions) Excluded (Expired) Exc…" at bounding box center [733, 179] width 159 height 30
select select ""pending""
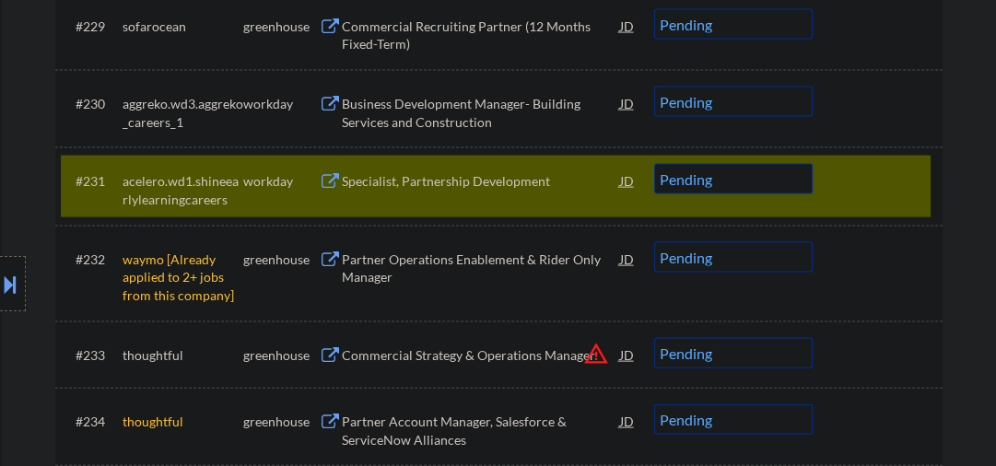
scroll to position [2950, 0]
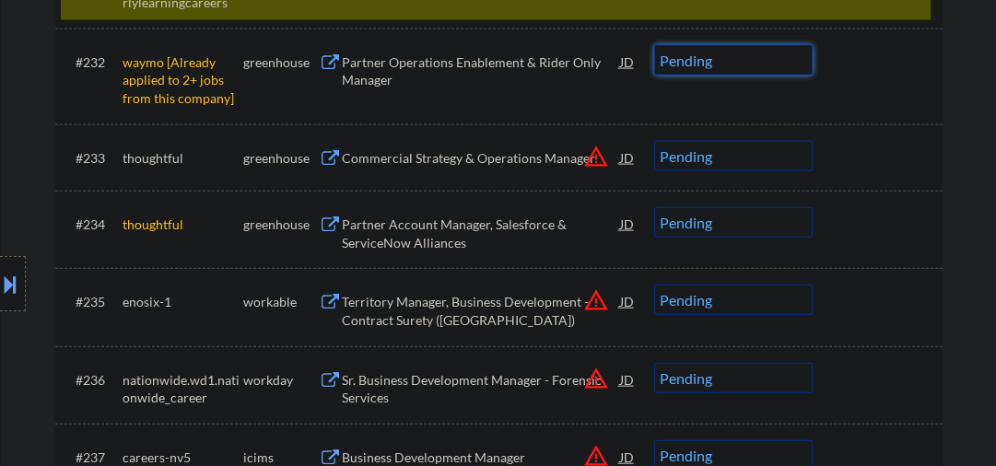
click at [689, 70] on select "Choose an option... Pending Applied Excluded (Questions) Excluded (Expired) Exc…" at bounding box center [733, 60] width 159 height 30
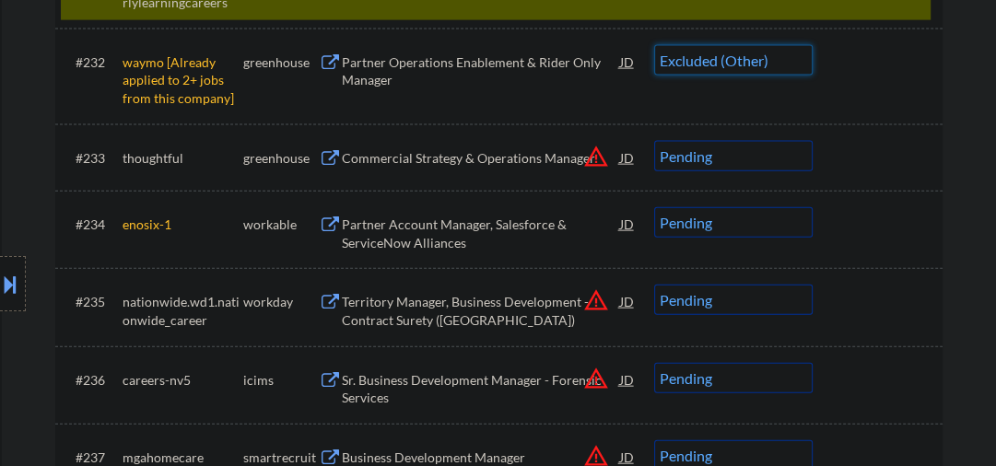
click at [654, 45] on select "Choose an option... Pending Applied Excluded (Questions) Excluded (Expired) Exc…" at bounding box center [733, 60] width 159 height 30
select select ""pending""
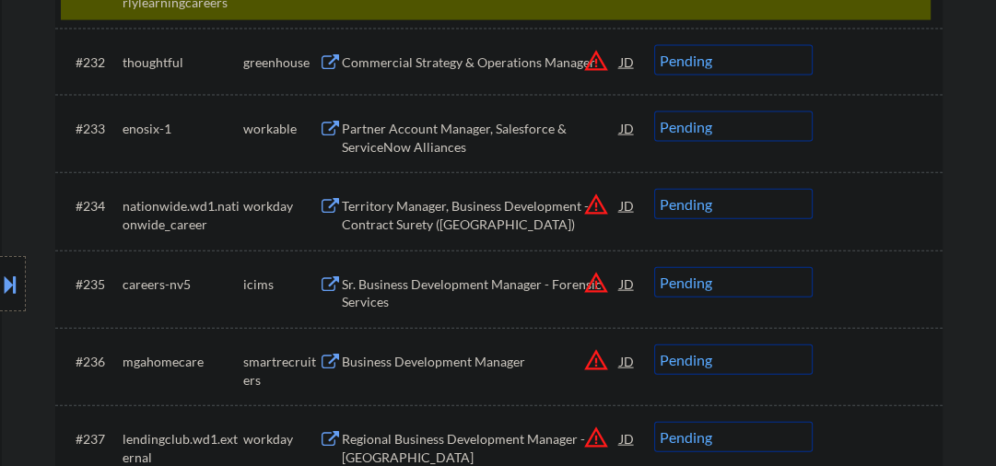
click at [384, 141] on div "Partner Account Manager, Salesforce & ServiceNow Alliances" at bounding box center [481, 138] width 278 height 36
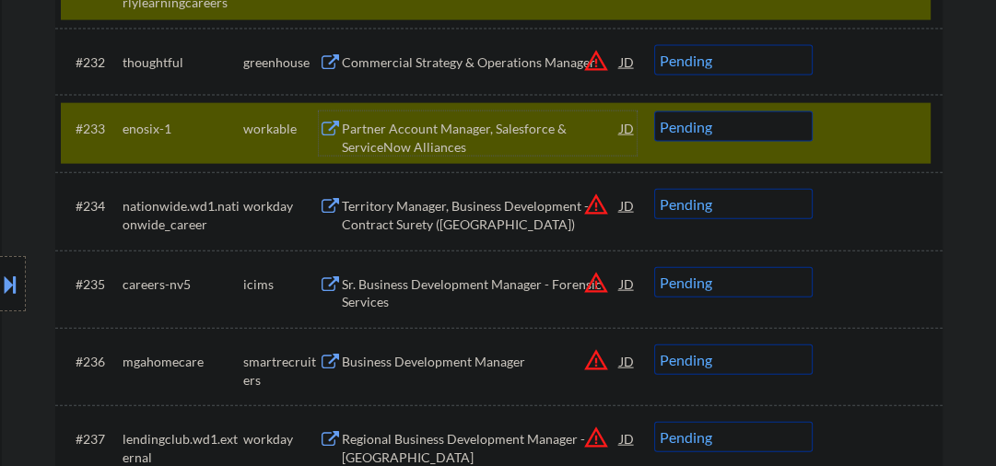
click at [410, 127] on div "Partner Account Manager, Salesforce & ServiceNow Alliances" at bounding box center [481, 138] width 278 height 36
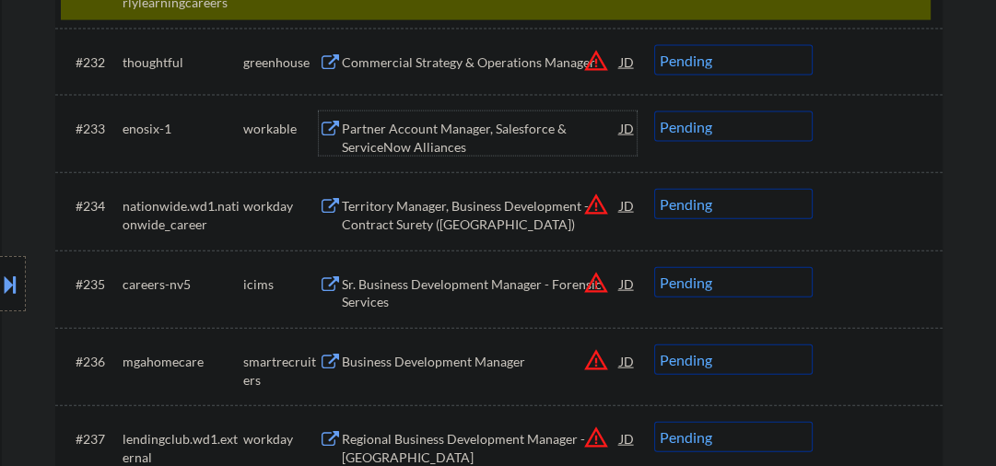
drag, startPoint x: 692, startPoint y: 129, endPoint x: 697, endPoint y: 139, distance: 11.1
click at [692, 129] on select "Choose an option... Pending Applied Excluded (Questions) Excluded (Expired) Exc…" at bounding box center [733, 127] width 159 height 30
click at [654, 112] on select "Choose an option... Pending Applied Excluded (Questions) Excluded (Expired) Exc…" at bounding box center [733, 127] width 159 height 30
select select ""pending""
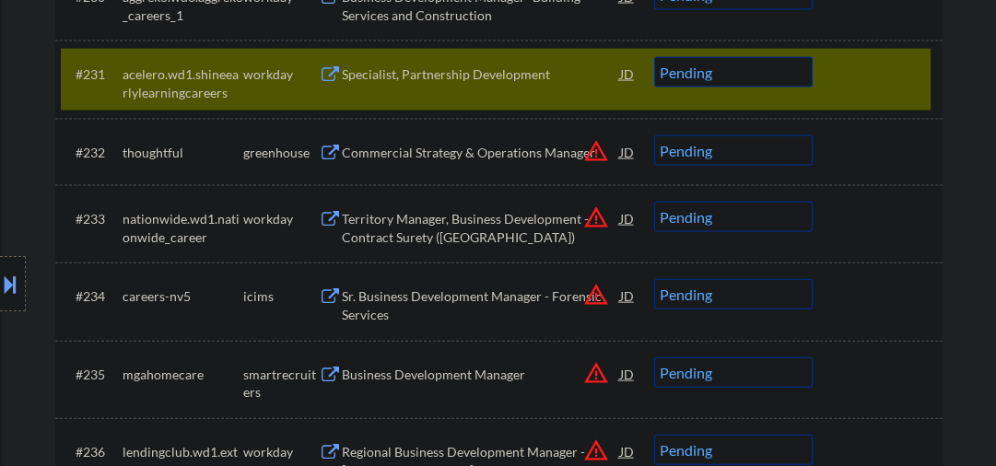
scroll to position [2851, 0]
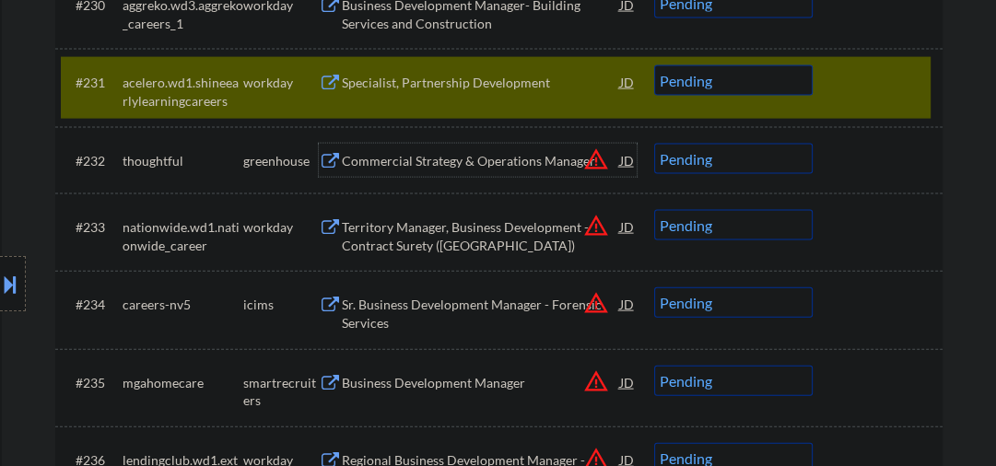
click at [377, 161] on div "Commercial Strategy & Operations Manager" at bounding box center [481, 161] width 278 height 18
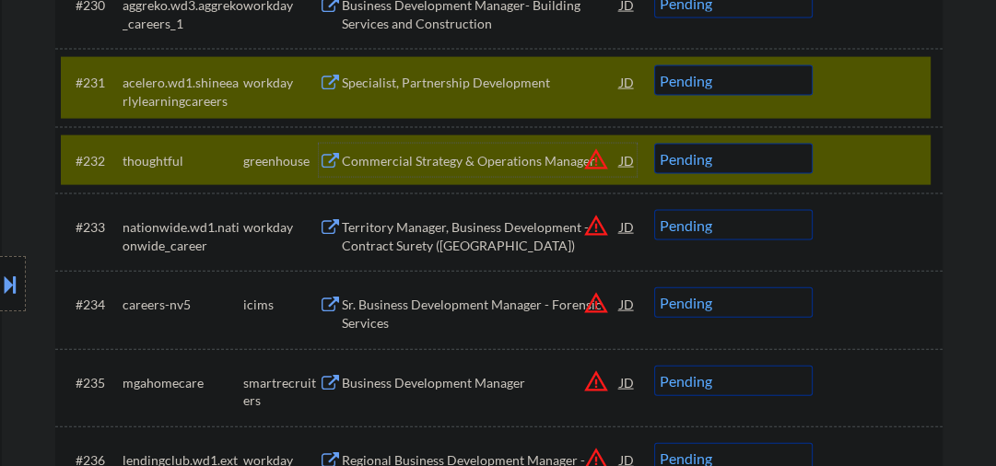
click at [841, 85] on div at bounding box center [880, 81] width 81 height 33
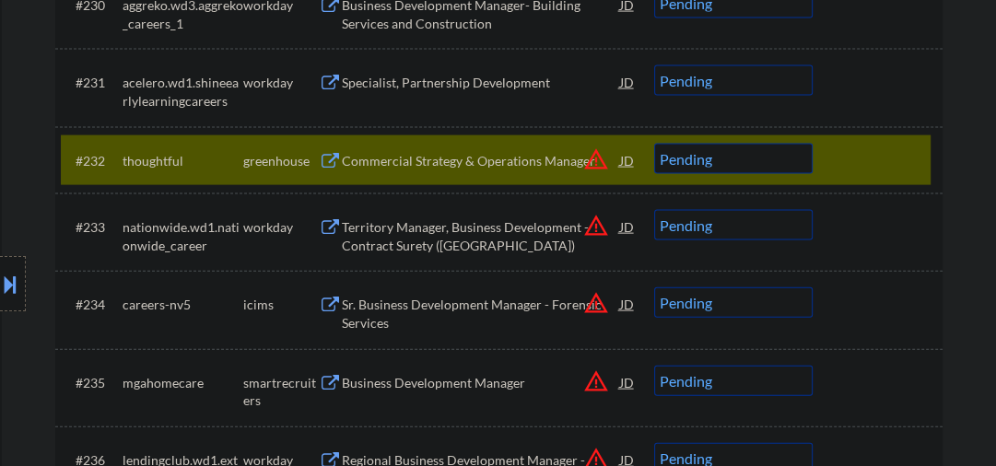
click at [862, 159] on div at bounding box center [880, 160] width 81 height 33
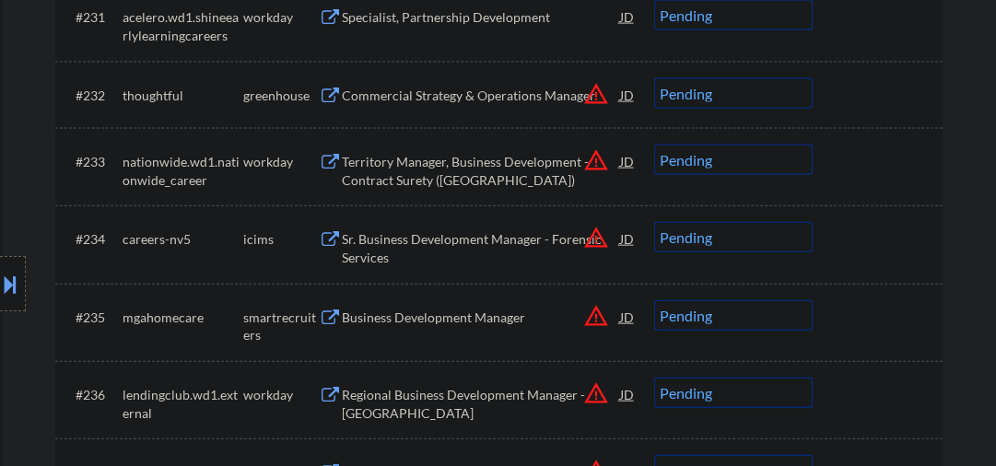
scroll to position [2950, 0]
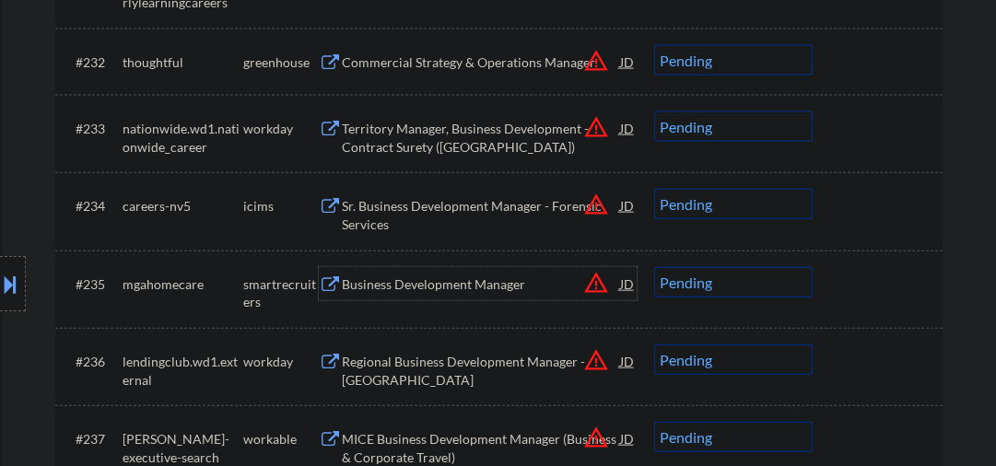
click at [395, 298] on div "Business Development Manager" at bounding box center [481, 283] width 278 height 33
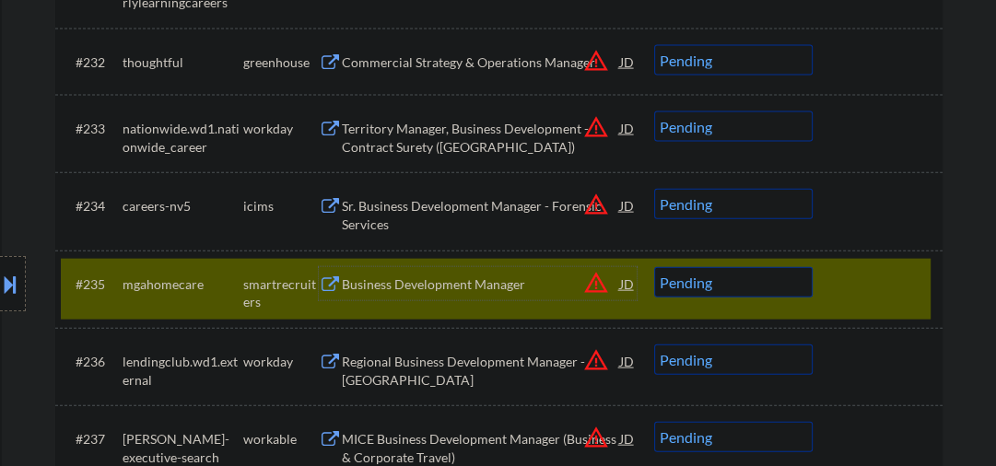
click at [511, 277] on div "Business Development Manager" at bounding box center [481, 285] width 278 height 18
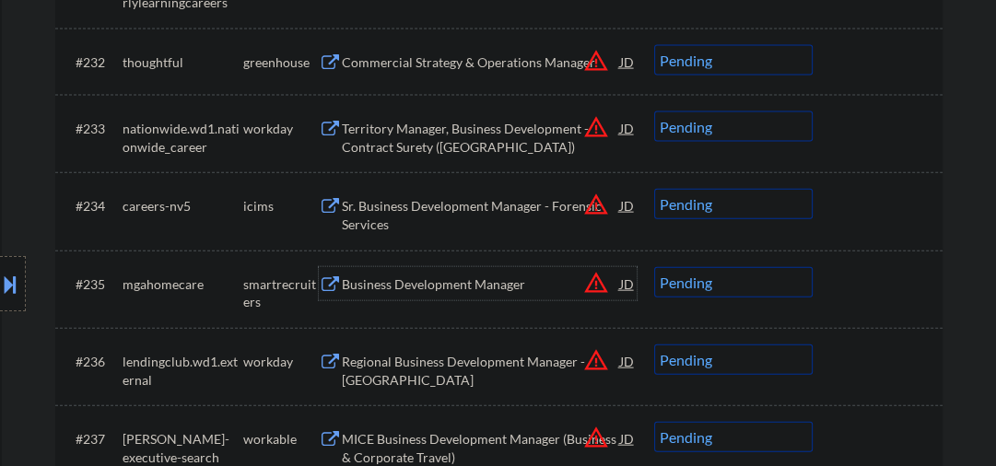
click at [680, 290] on select "Choose an option... Pending Applied Excluded (Questions) Excluded (Expired) Exc…" at bounding box center [733, 282] width 159 height 30
click at [654, 267] on select "Choose an option... Pending Applied Excluded (Questions) Excluded (Expired) Exc…" at bounding box center [733, 282] width 159 height 30
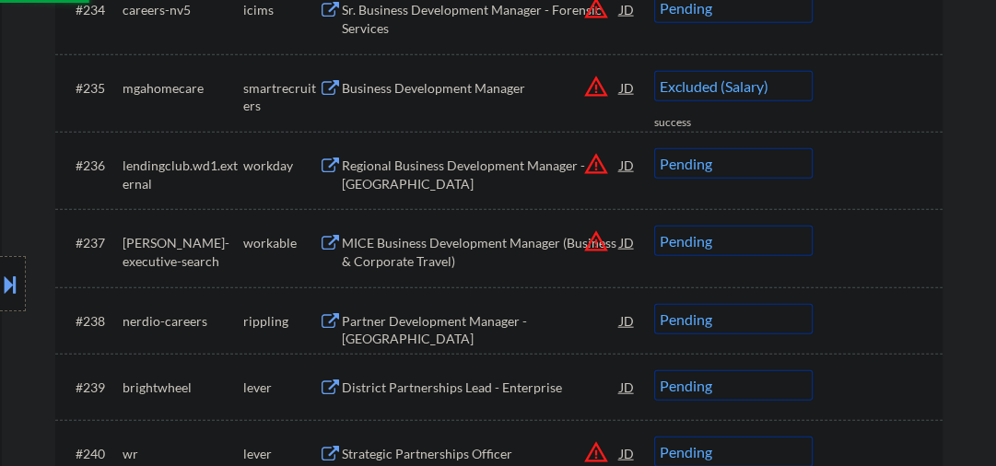
select select ""pending""
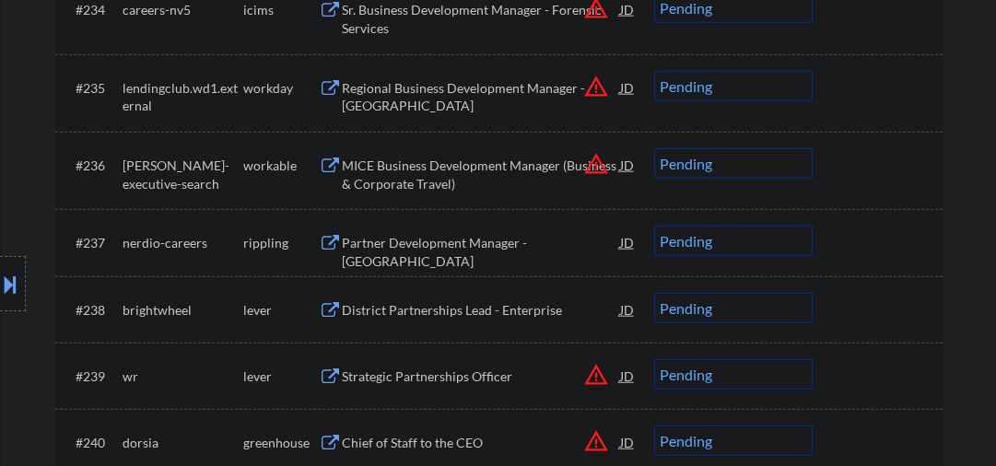
click at [420, 168] on div "MICE Business Development Manager (Business & Corporate Travel)" at bounding box center [481, 175] width 278 height 36
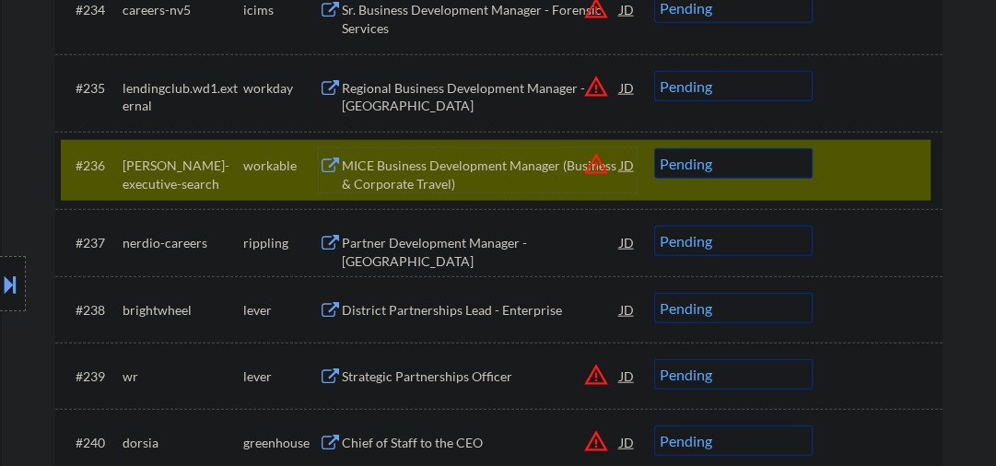
click at [736, 168] on select "Choose an option... Pending Applied Excluded (Questions) Excluded (Expired) Exc…" at bounding box center [733, 163] width 159 height 30
click at [654, 148] on select "Choose an option... Pending Applied Excluded (Questions) Excluded (Expired) Exc…" at bounding box center [733, 163] width 159 height 30
select select ""pending""
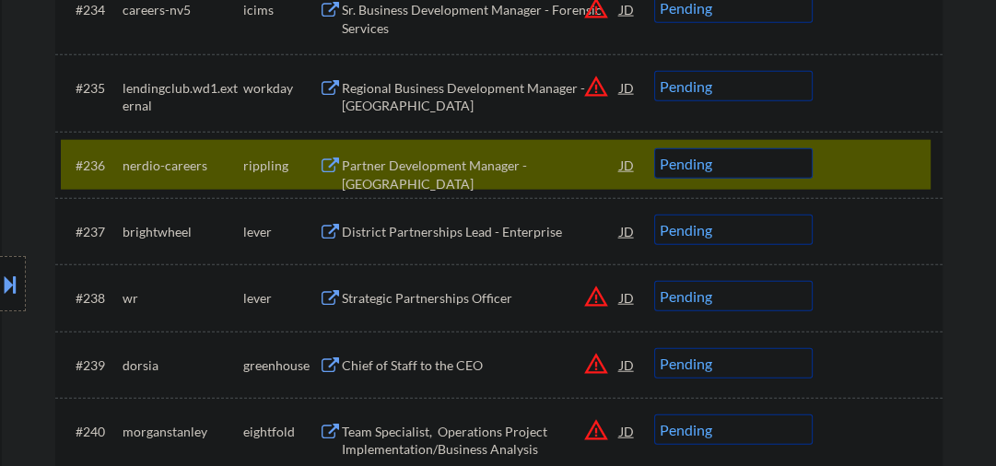
click at [374, 166] on div "Partner Development Manager - Central" at bounding box center [481, 175] width 278 height 36
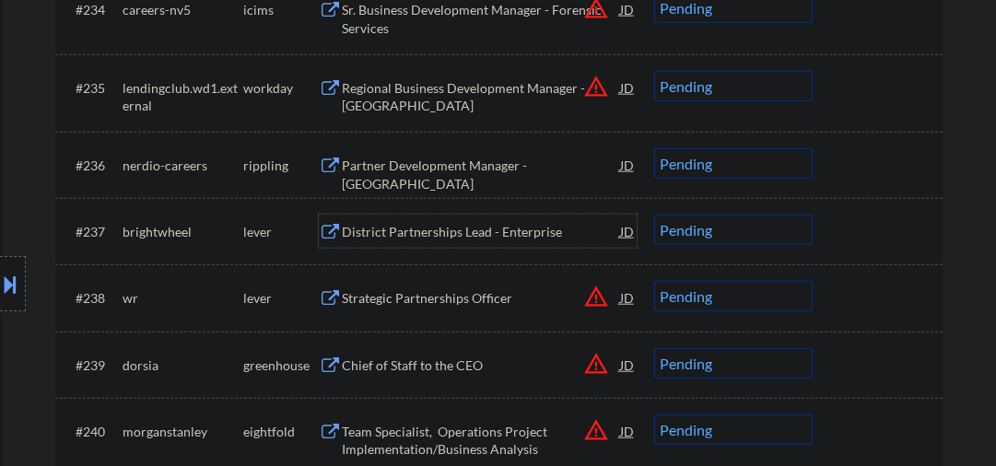
click at [413, 242] on div "District Partnerships Lead - Enterprise" at bounding box center [481, 231] width 278 height 33
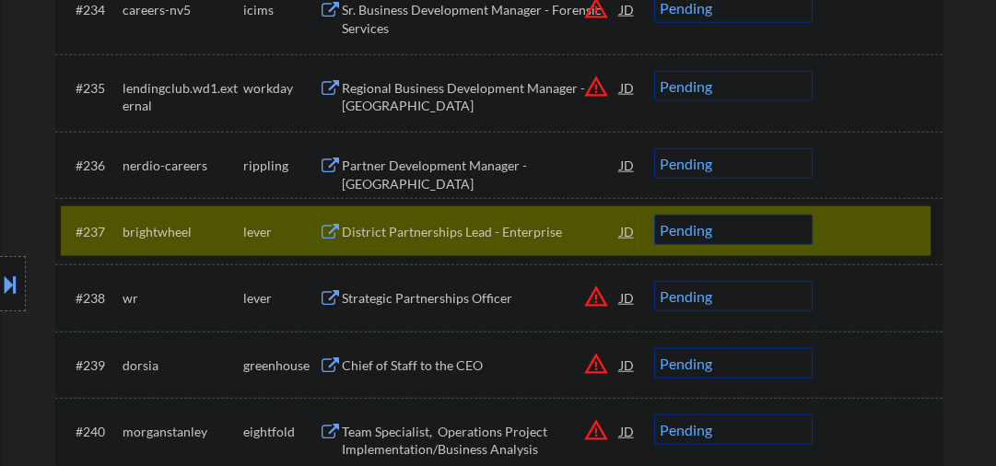
click at [715, 232] on select "Choose an option... Pending Applied Excluded (Questions) Excluded (Expired) Exc…" at bounding box center [733, 230] width 159 height 30
click at [701, 230] on select "Choose an option... Pending Applied Excluded (Questions) Excluded (Expired) Exc…" at bounding box center [733, 230] width 159 height 30
click at [654, 215] on select "Choose an option... Pending Applied Excluded (Questions) Excluded (Expired) Exc…" at bounding box center [733, 230] width 159 height 30
click at [380, 296] on div "Strategic Partnerships Officer" at bounding box center [481, 298] width 278 height 18
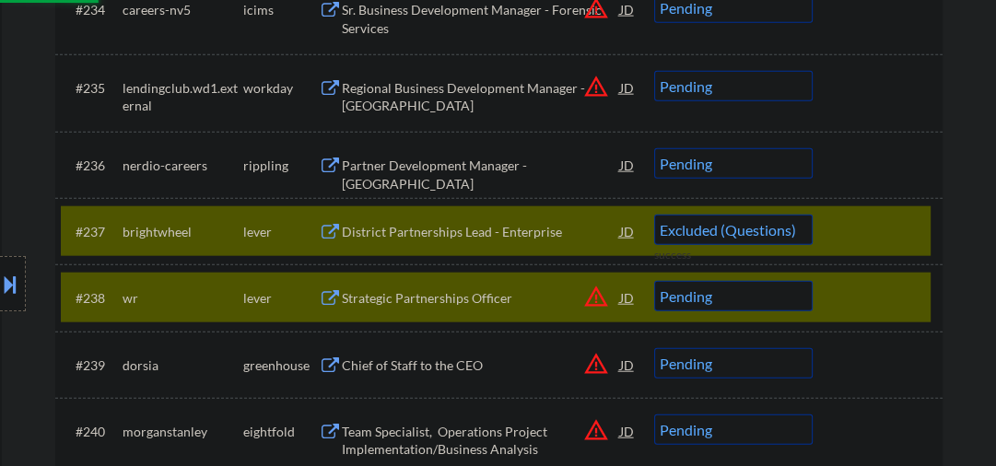
select select ""pending""
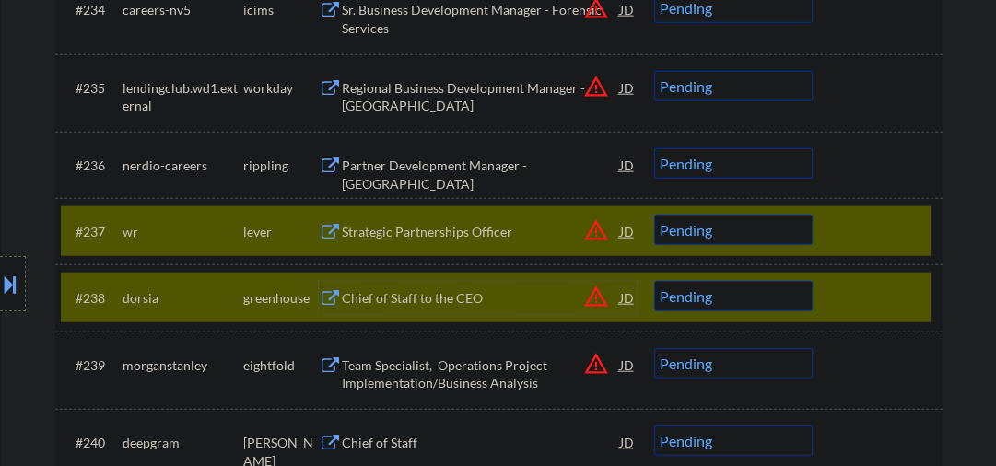
click at [830, 295] on div "#238 dorsia greenhouse Chief of Staff to the CEO JD warning_amber Choose an opt…" at bounding box center [496, 298] width 870 height 50
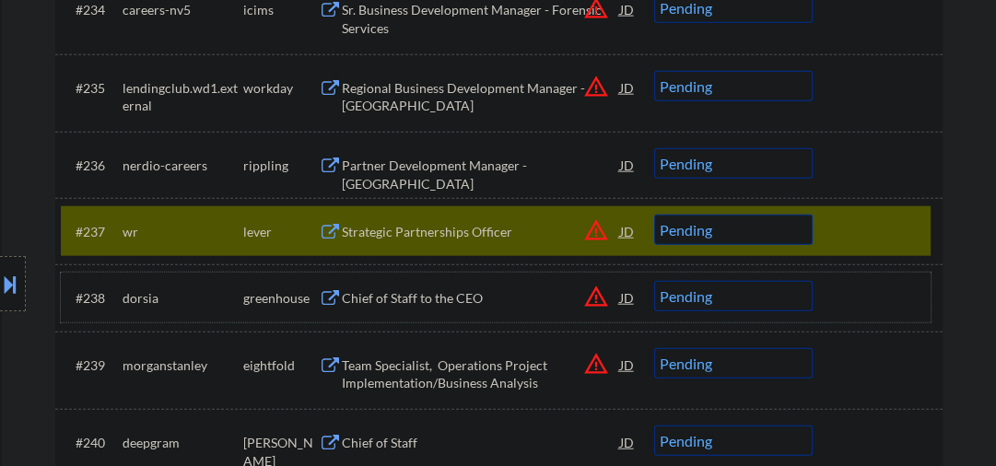
click at [827, 214] on div "#237 wr lever Strategic Partnerships Officer JD warning_amber Choose an option.…" at bounding box center [496, 231] width 870 height 50
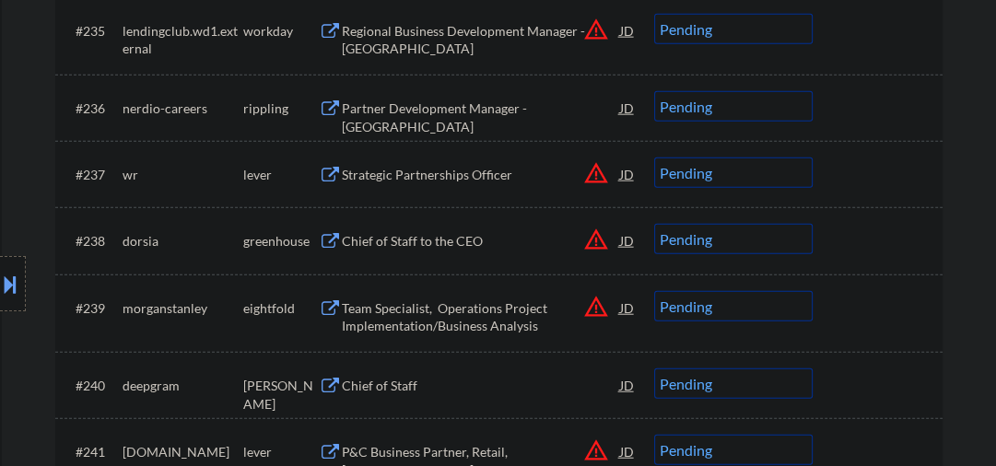
scroll to position [3342, 0]
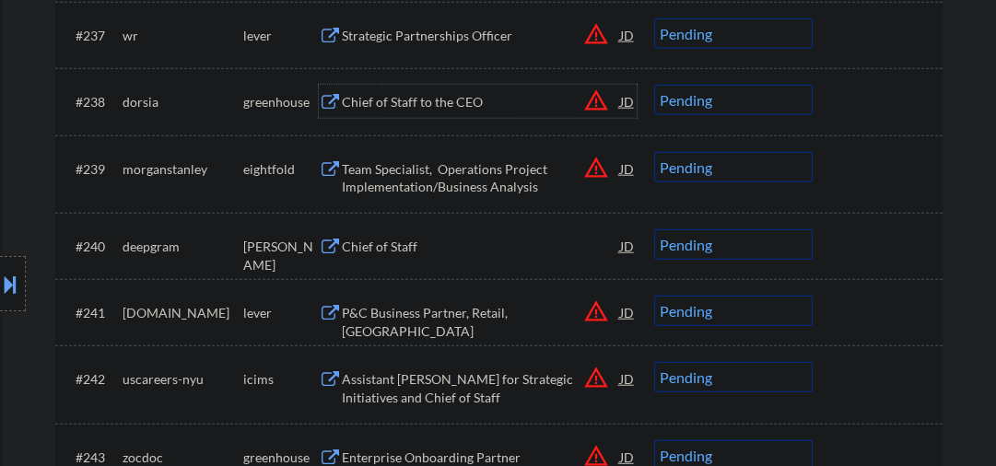
click at [376, 98] on div "Chief of Staff to the CEO" at bounding box center [481, 102] width 278 height 18
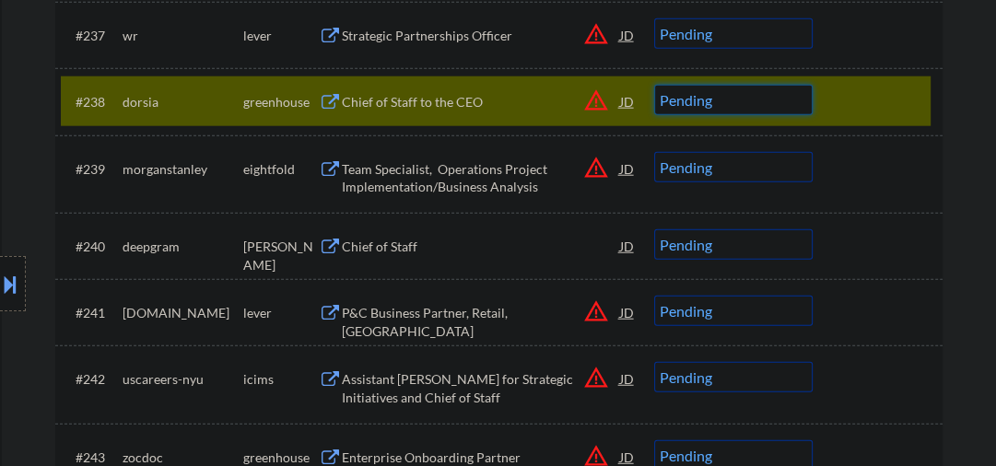
click at [673, 103] on select "Choose an option... Pending Applied Excluded (Questions) Excluded (Expired) Exc…" at bounding box center [733, 100] width 159 height 30
click at [654, 85] on select "Choose an option... Pending Applied Excluded (Questions) Excluded (Expired) Exc…" at bounding box center [733, 100] width 159 height 30
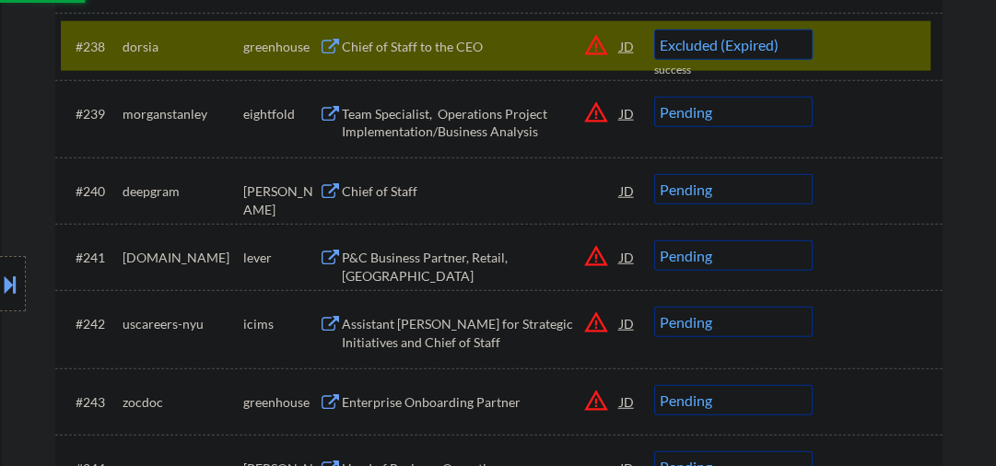
scroll to position [3441, 0]
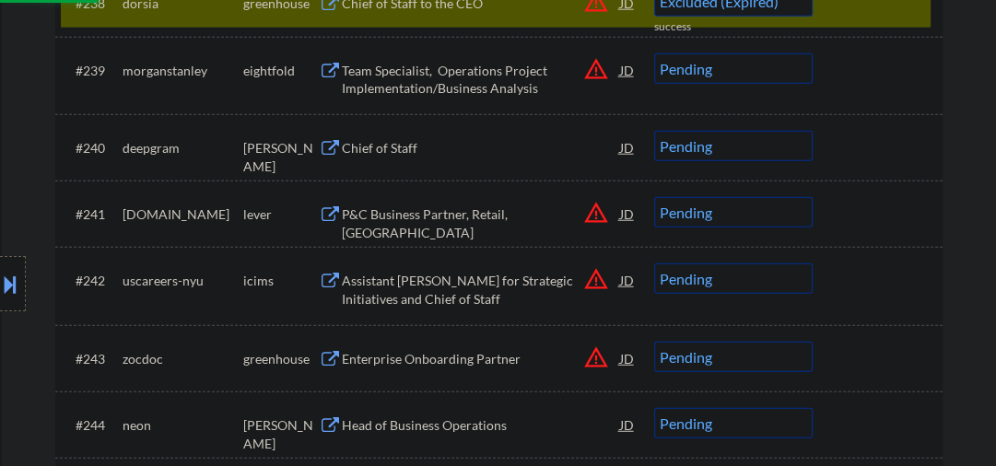
select select ""pending""
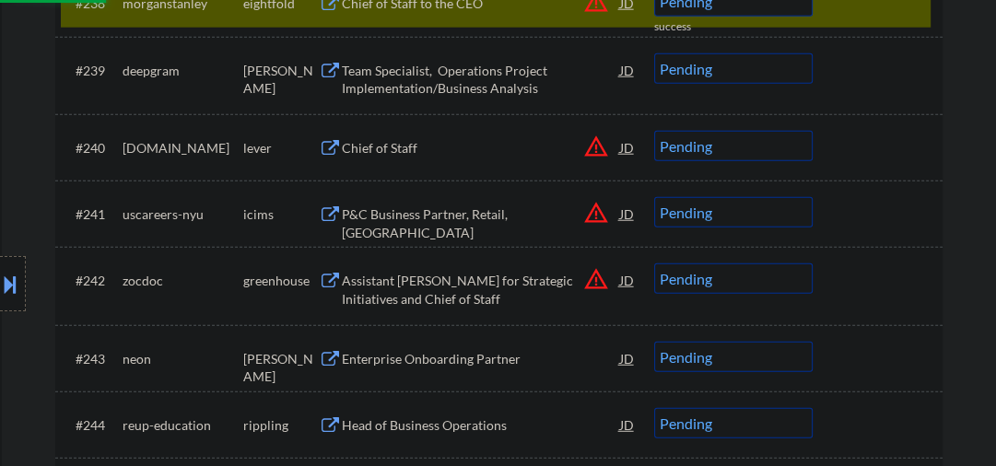
click at [377, 63] on div "Team Specialist, Operations Project Implementation/Business Analysis" at bounding box center [481, 80] width 278 height 36
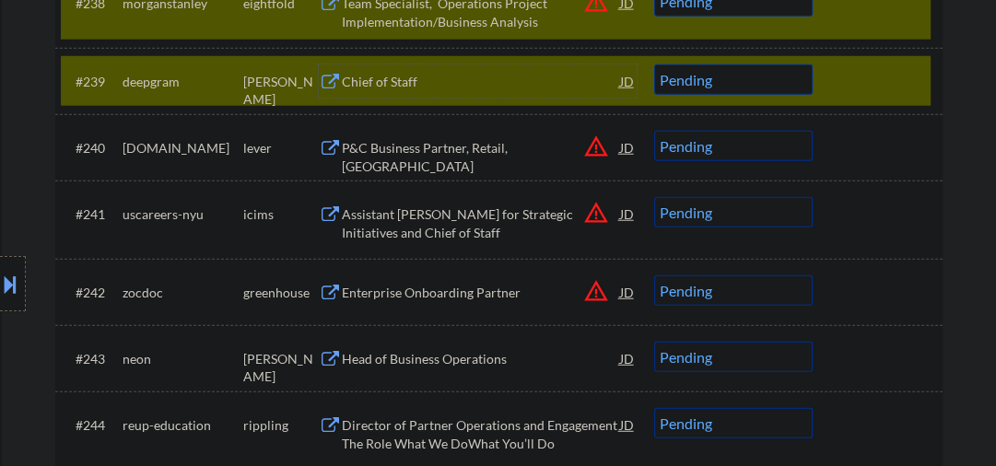
scroll to position [3342, 0]
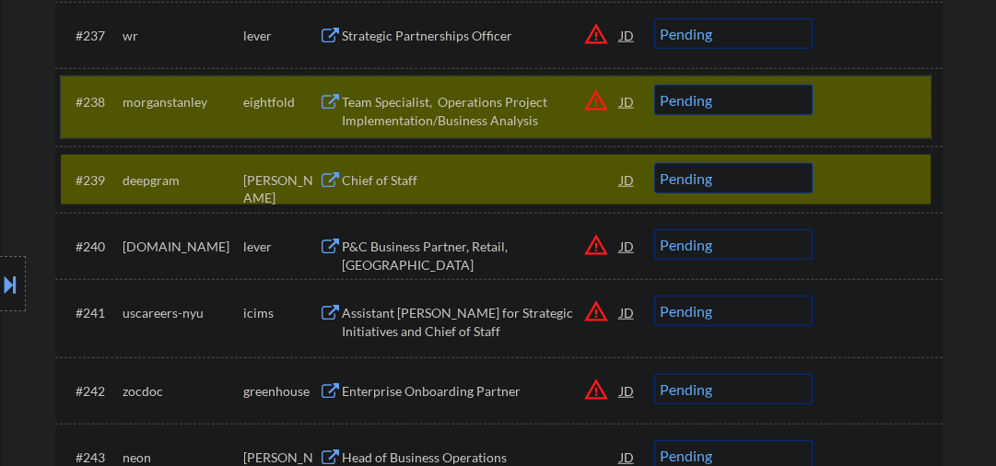
click at [854, 126] on div "#238 morganstanley eightfold Team Specialist, Operations Project Implementation…" at bounding box center [496, 107] width 870 height 61
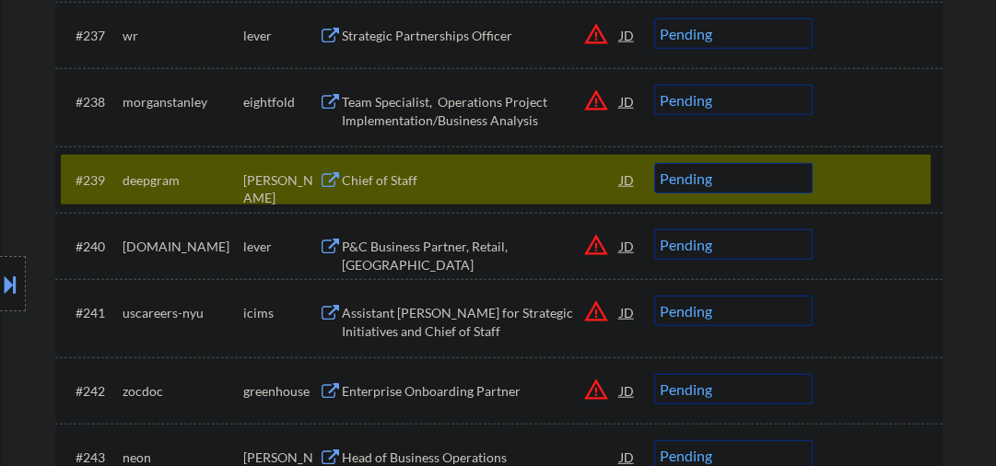
click at [743, 194] on div "#239 deepgram ashby Chief of Staff JD warning_amber Choose an option... Pending…" at bounding box center [496, 180] width 870 height 50
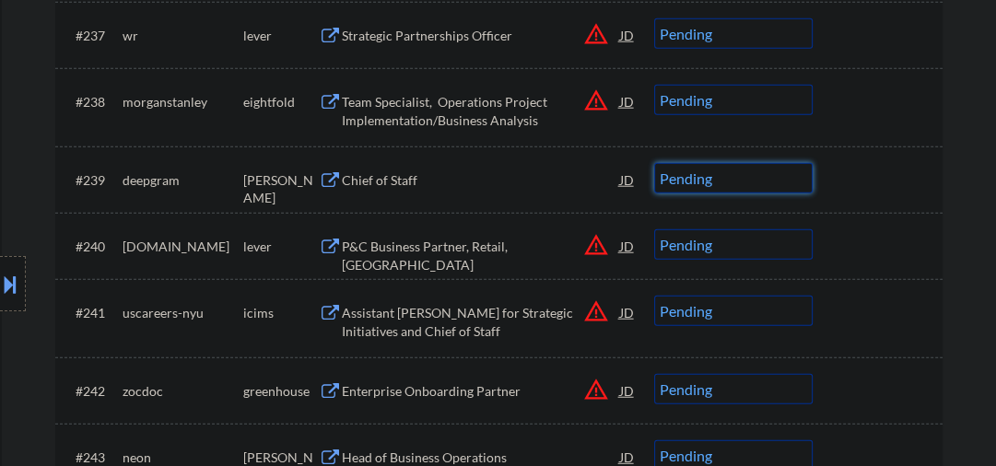
click at [748, 184] on select "Choose an option... Pending Applied Excluded (Questions) Excluded (Expired) Exc…" at bounding box center [733, 178] width 159 height 30
click at [654, 163] on select "Choose an option... Pending Applied Excluded (Questions) Excluded (Expired) Exc…" at bounding box center [733, 178] width 159 height 30
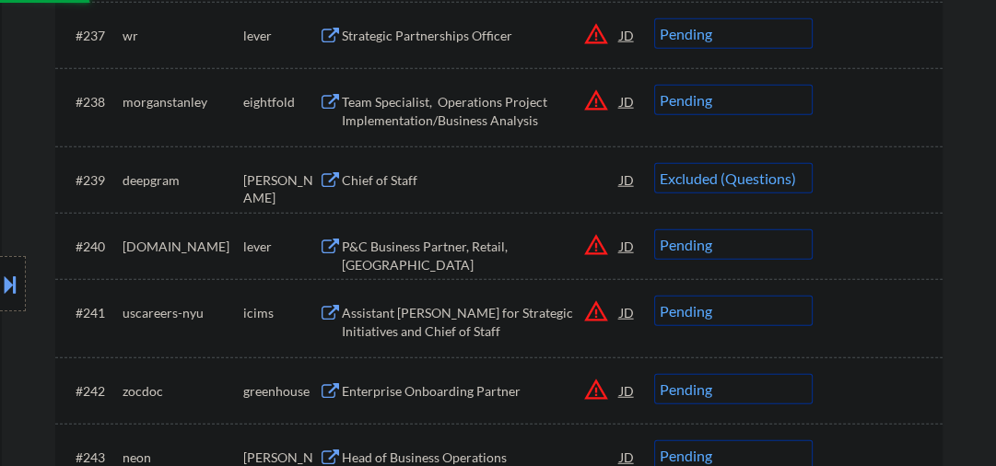
click at [398, 247] on div "P&C Business Partner, Retail, US" at bounding box center [481, 256] width 278 height 36
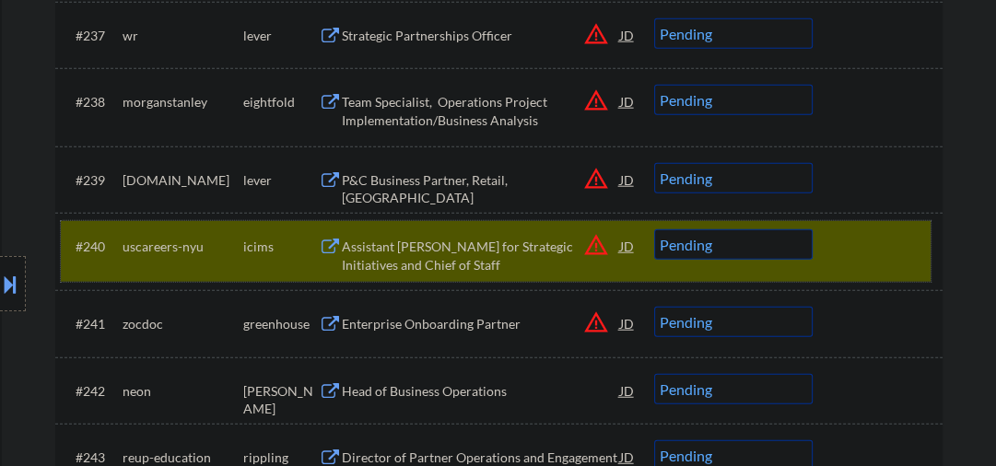
drag, startPoint x: 903, startPoint y: 250, endPoint x: 763, endPoint y: 179, distance: 157.1
click at [903, 250] on div at bounding box center [880, 246] width 81 height 33
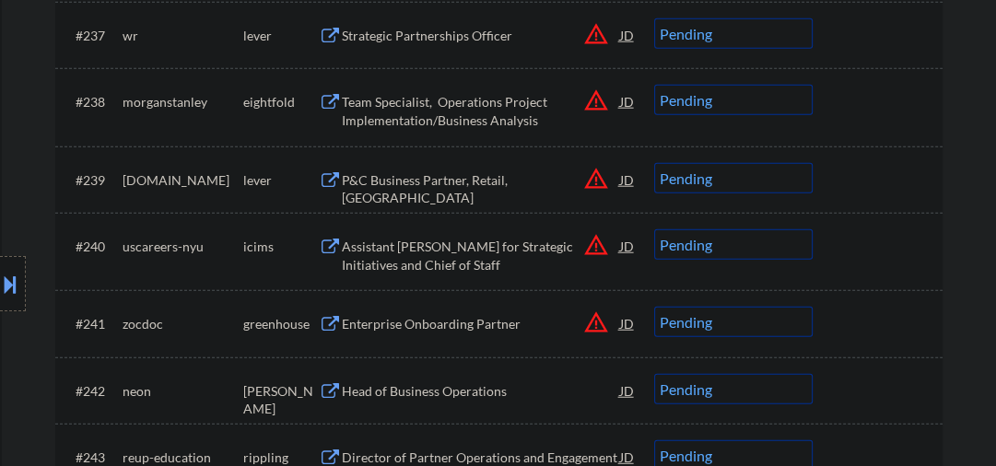
click at [714, 177] on select "Choose an option... Pending Applied Excluded (Questions) Excluded (Expired) Exc…" at bounding box center [733, 178] width 159 height 30
click at [654, 163] on select "Choose an option... Pending Applied Excluded (Questions) Excluded (Expired) Exc…" at bounding box center [733, 178] width 159 height 30
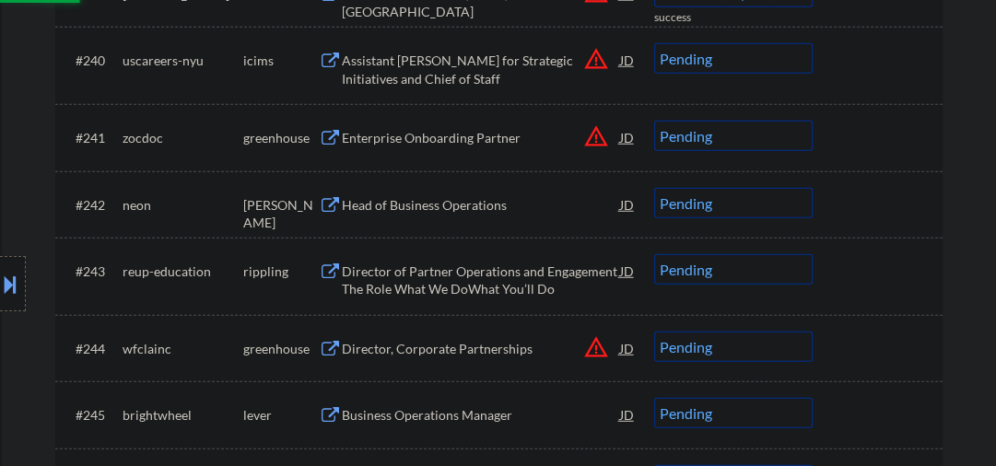
scroll to position [3540, 0]
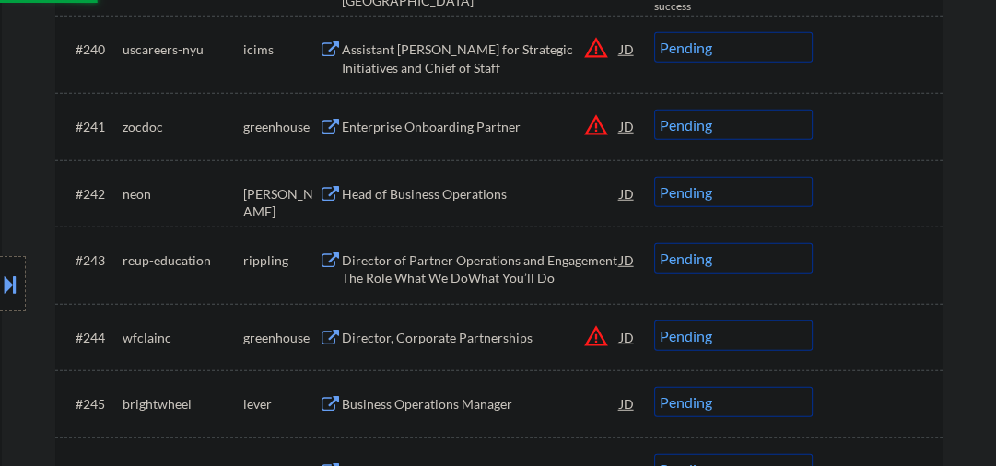
select select ""pending""
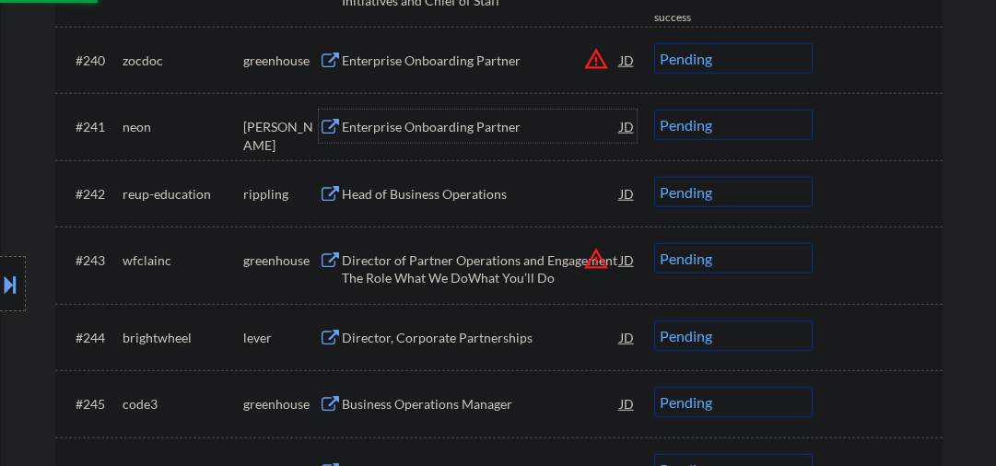
click at [377, 129] on div "Enterprise Onboarding Partner" at bounding box center [481, 127] width 278 height 18
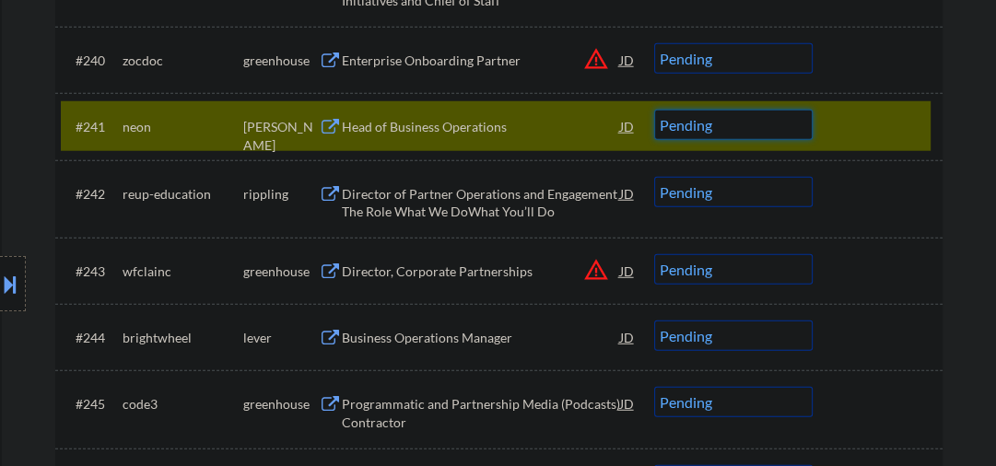
click at [751, 125] on select "Choose an option... Pending Applied Excluded (Questions) Excluded (Expired) Exc…" at bounding box center [733, 125] width 159 height 30
click at [654, 110] on select "Choose an option... Pending Applied Excluded (Questions) Excluded (Expired) Exc…" at bounding box center [733, 125] width 159 height 30
click at [388, 192] on div "Director of Partner Operations and Engagement The Role What We DoWhat You’ll Do" at bounding box center [481, 203] width 278 height 36
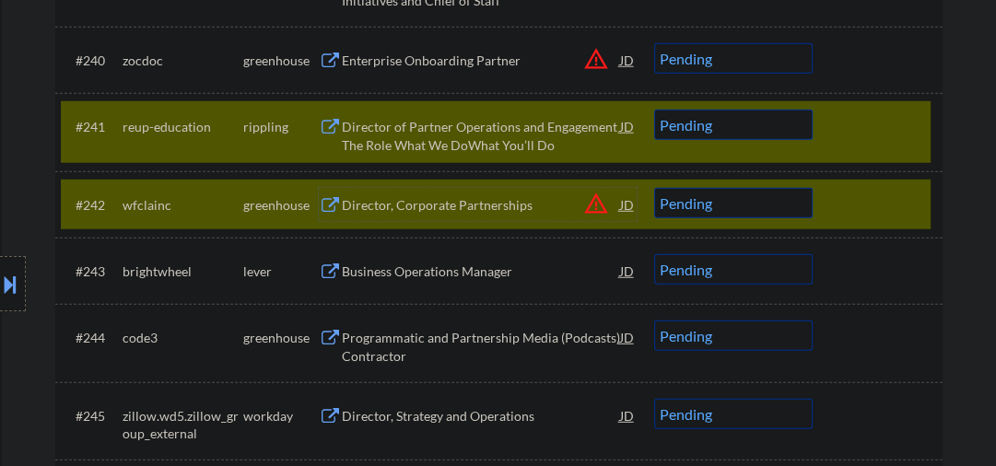
click at [877, 206] on div at bounding box center [880, 204] width 81 height 33
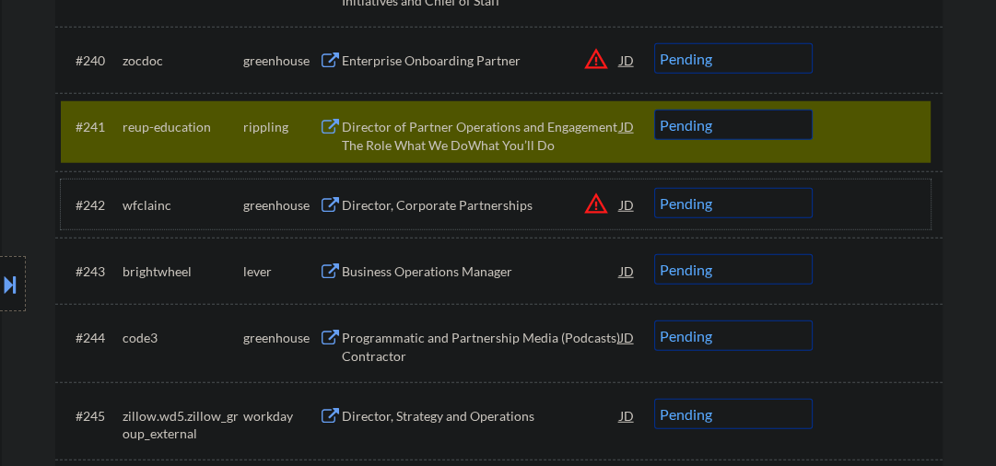
click at [734, 122] on select "Choose an option... Pending Applied Excluded (Questions) Excluded (Expired) Exc…" at bounding box center [733, 125] width 159 height 30
click at [654, 110] on select "Choose an option... Pending Applied Excluded (Questions) Excluded (Expired) Exc…" at bounding box center [733, 125] width 159 height 30
select select ""pending""
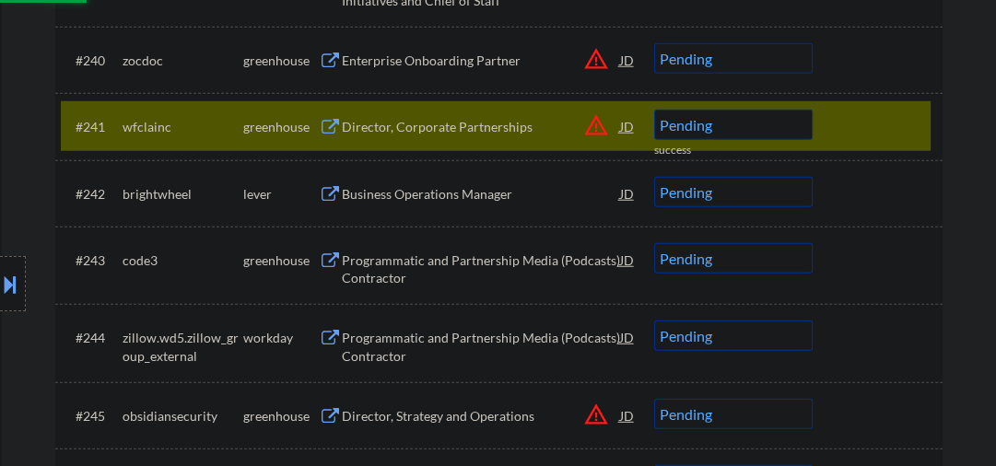
click at [380, 54] on div "Enterprise Onboarding Partner" at bounding box center [481, 61] width 278 height 18
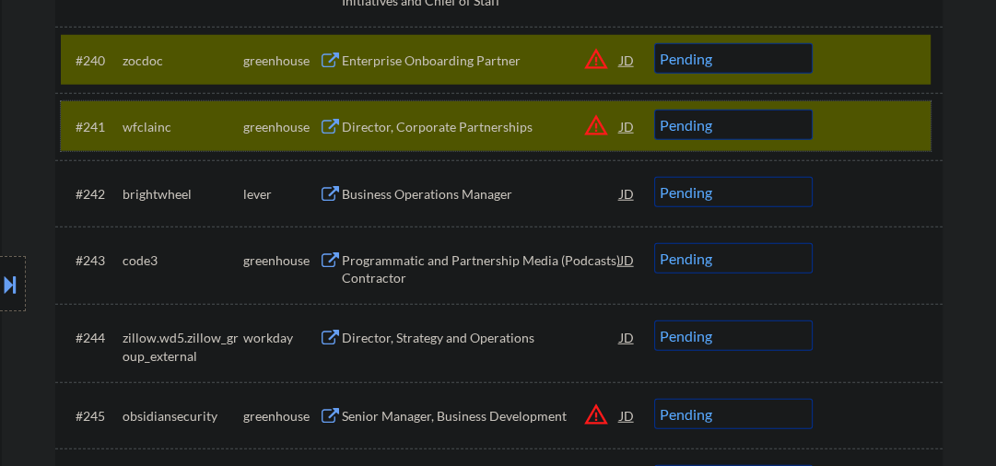
drag, startPoint x: 821, startPoint y: 132, endPoint x: 812, endPoint y: 95, distance: 38.0
click at [822, 132] on div "#241 wfclainc greenhouse Director, Corporate Partnerships JD warning_amber Choo…" at bounding box center [496, 126] width 870 height 50
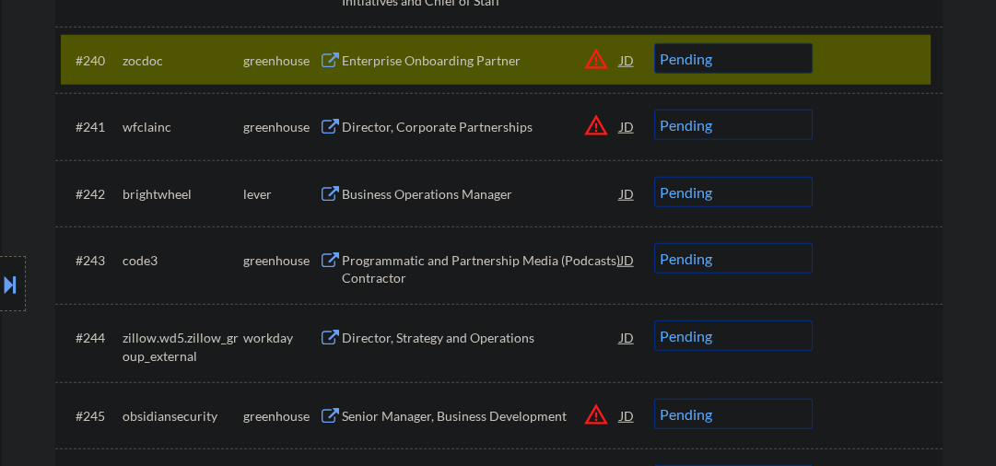
click at [745, 52] on select "Choose an option... Pending Applied Excluded (Questions) Excluded (Expired) Exc…" at bounding box center [733, 58] width 159 height 30
click at [654, 43] on select "Choose an option... Pending Applied Excluded (Questions) Excluded (Expired) Exc…" at bounding box center [733, 58] width 159 height 30
click at [435, 131] on div "Director, Corporate Partnerships" at bounding box center [481, 127] width 278 height 18
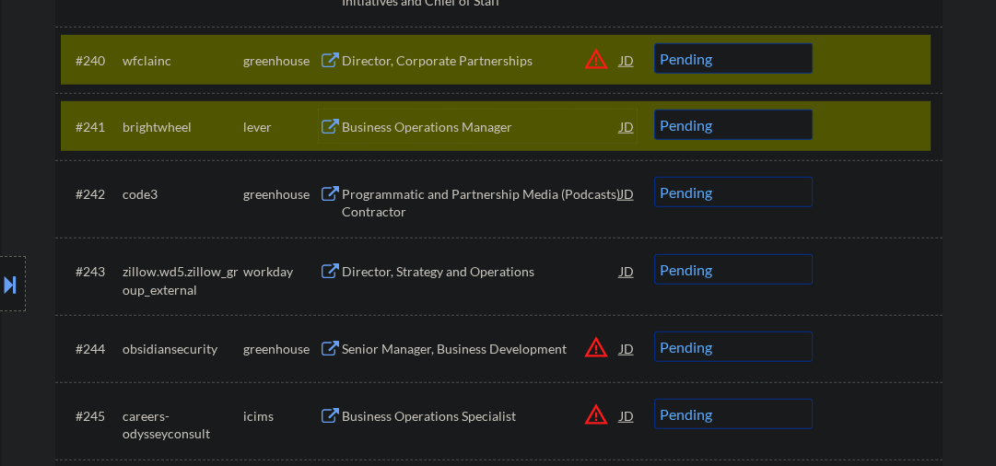
click at [849, 132] on div at bounding box center [880, 126] width 81 height 33
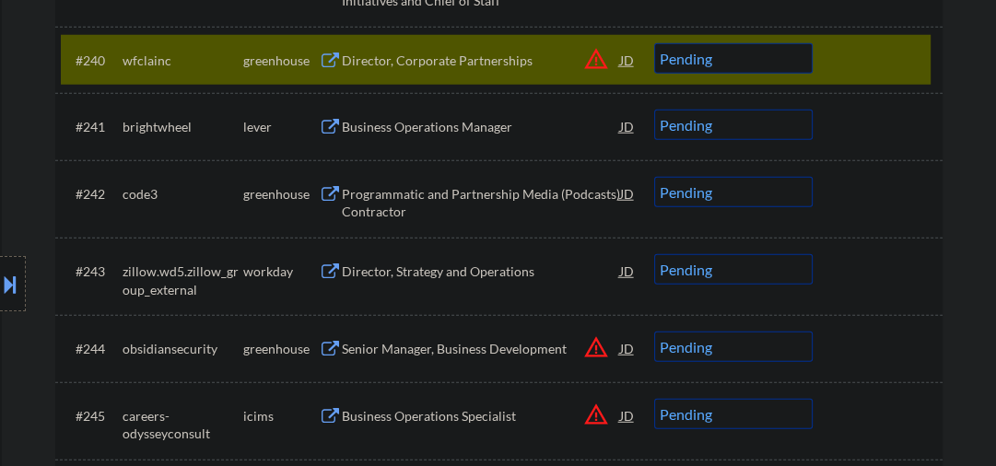
click at [759, 59] on select "Choose an option... Pending Applied Excluded (Questions) Excluded (Expired) Exc…" at bounding box center [733, 58] width 159 height 30
click at [654, 43] on select "Choose an option... Pending Applied Excluded (Questions) Excluded (Expired) Exc…" at bounding box center [733, 58] width 159 height 30
click at [381, 122] on div "Business Operations Manager" at bounding box center [481, 127] width 278 height 18
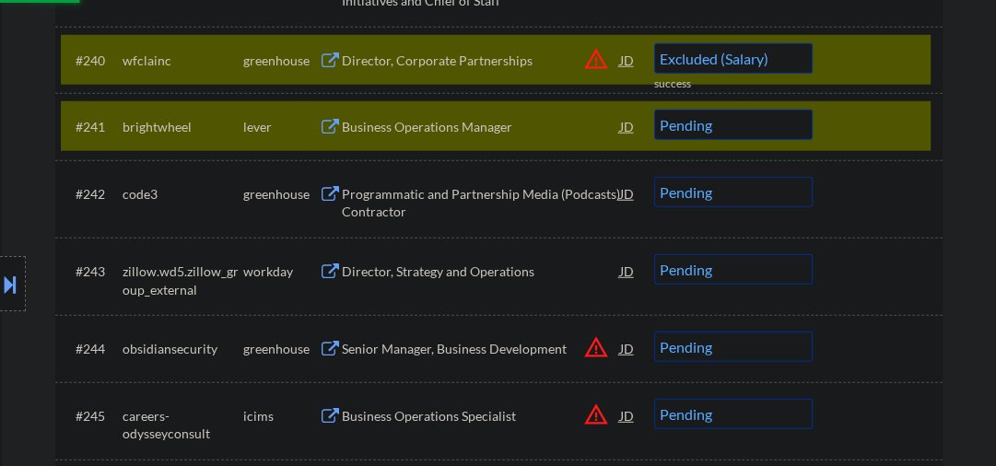
select select ""pending""
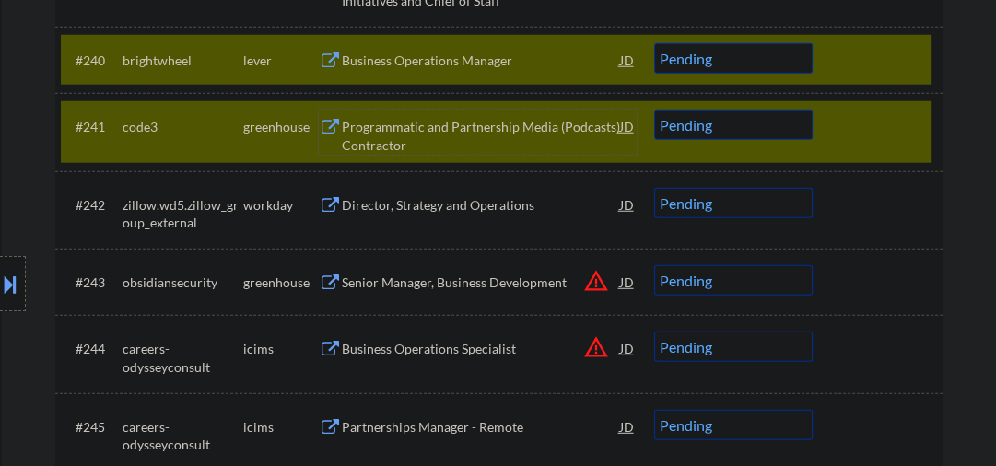
click at [836, 67] on div "#240 brightwheel lever Business Operations Manager JD warning_amber Choose an o…" at bounding box center [496, 60] width 870 height 50
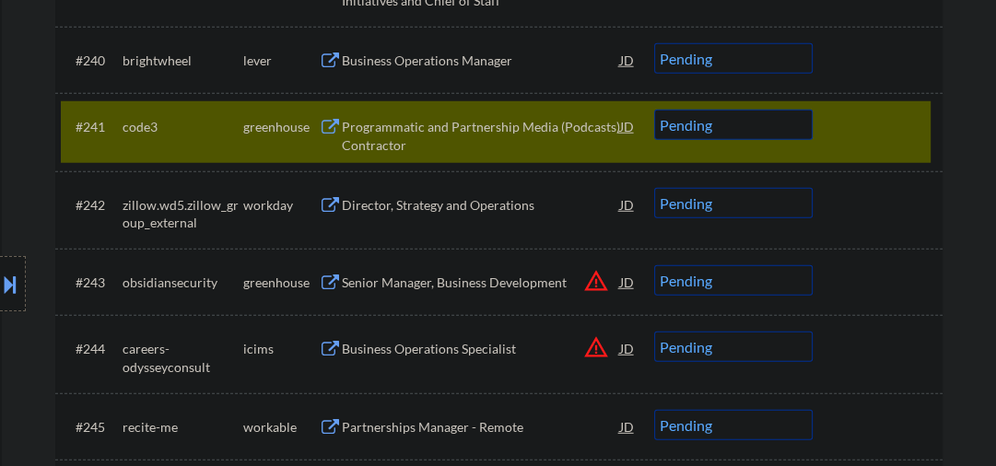
click at [481, 125] on div "Programmatic and Partnership Media (Podcasts) Contractor" at bounding box center [481, 136] width 278 height 36
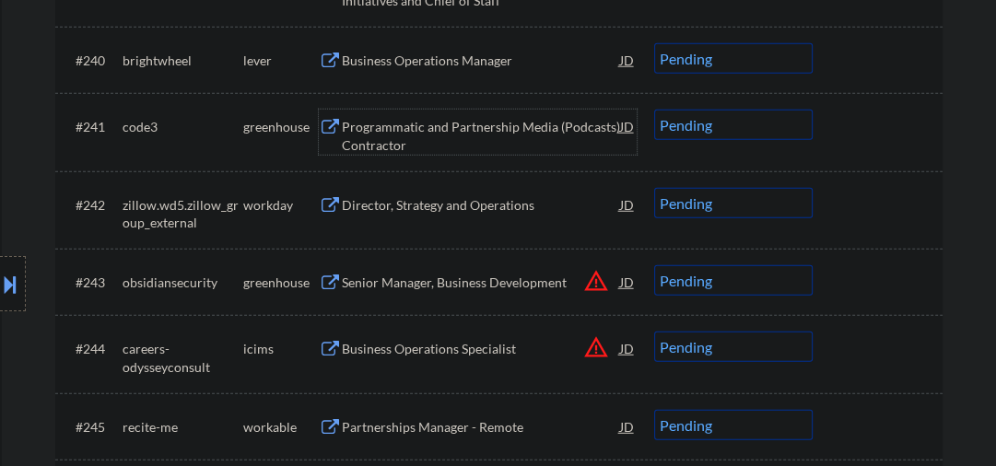
click at [712, 124] on select "Choose an option... Pending Applied Excluded (Questions) Excluded (Expired) Exc…" at bounding box center [733, 125] width 159 height 30
click at [654, 110] on select "Choose an option... Pending Applied Excluded (Questions) Excluded (Expired) Exc…" at bounding box center [733, 125] width 159 height 30
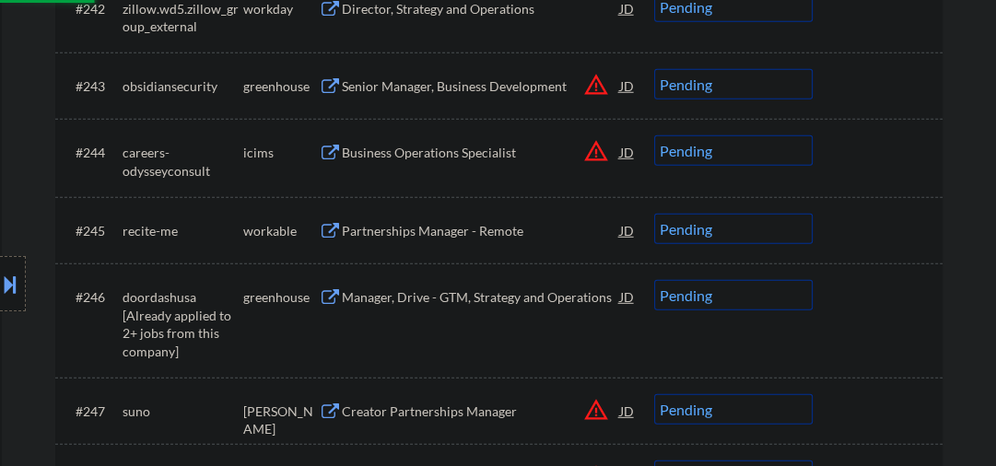
scroll to position [3637, 0]
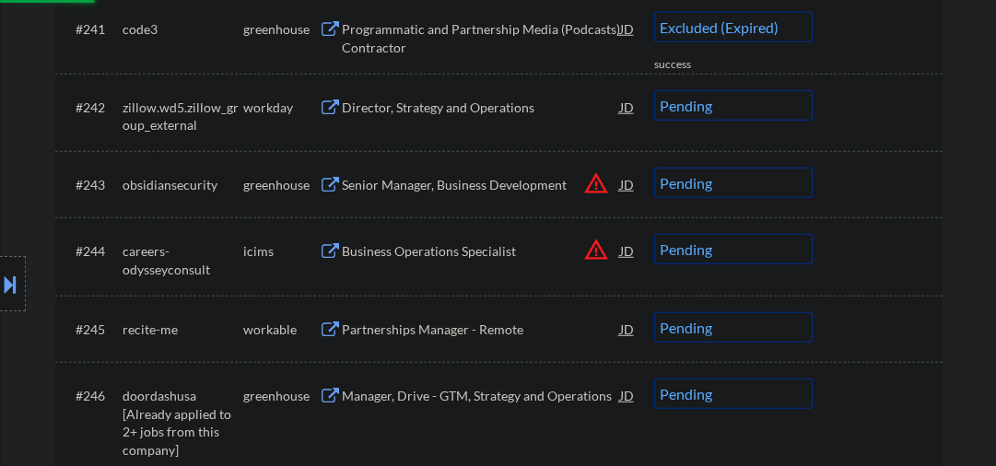
select select ""pending""
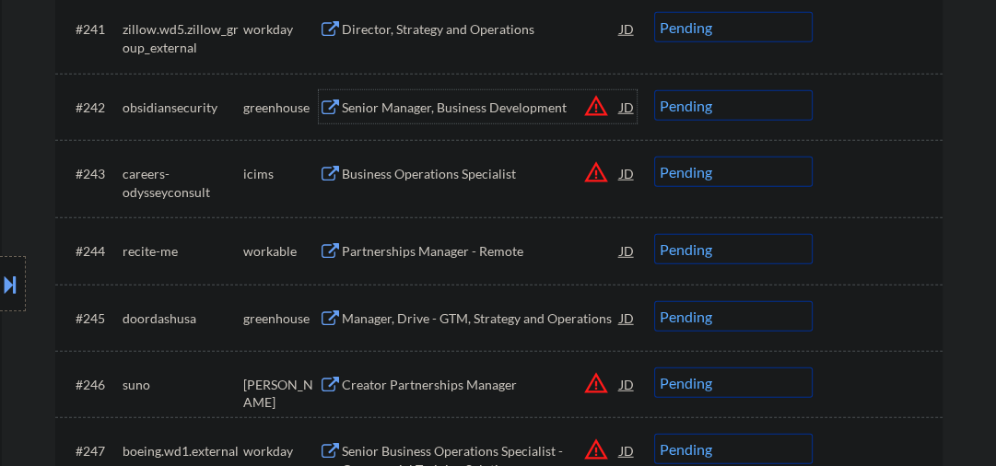
click at [406, 101] on div "Senior Manager, Business Development" at bounding box center [481, 108] width 278 height 18
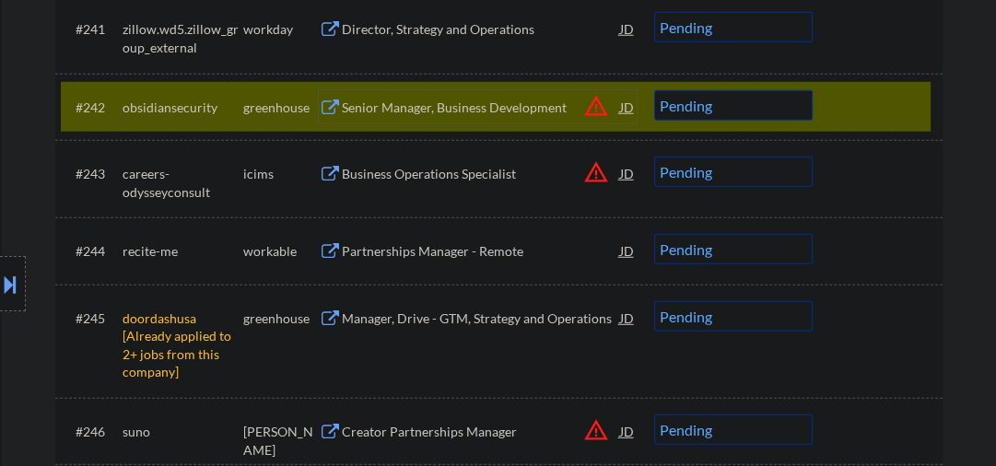
click at [400, 114] on div "Senior Manager, Business Development" at bounding box center [481, 108] width 278 height 18
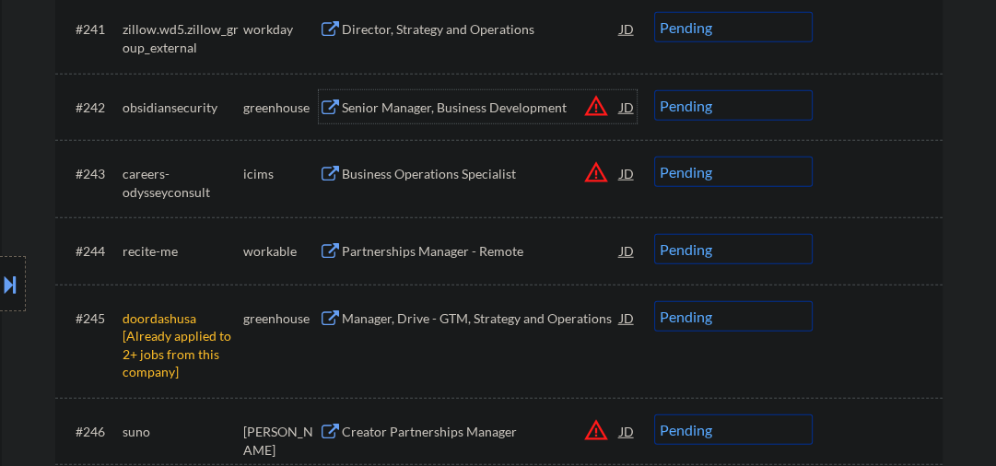
drag, startPoint x: 676, startPoint y: 110, endPoint x: 682, endPoint y: 117, distance: 9.8
click at [676, 109] on select "Choose an option... Pending Applied Excluded (Questions) Excluded (Expired) Exc…" at bounding box center [733, 105] width 159 height 30
click at [654, 90] on select "Choose an option... Pending Applied Excluded (Questions) Excluded (Expired) Exc…" at bounding box center [733, 105] width 159 height 30
select select ""pending""
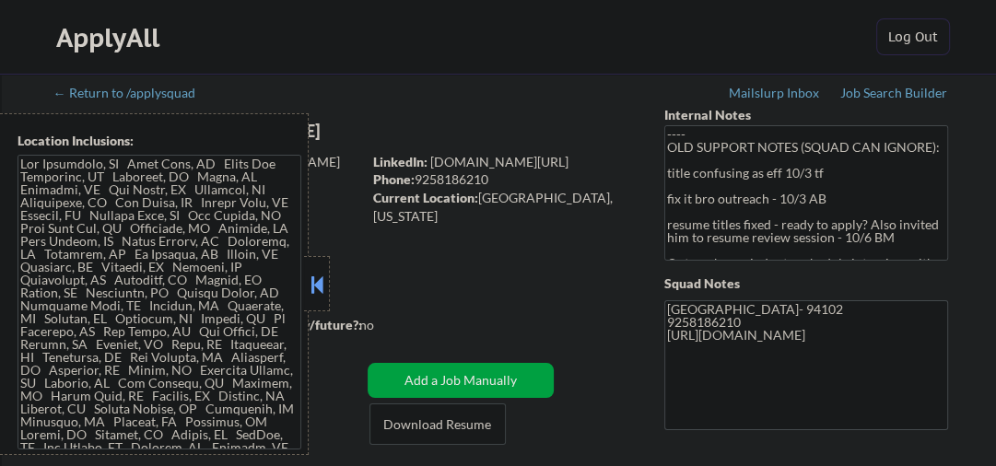
click at [324, 279] on button at bounding box center [317, 285] width 20 height 28
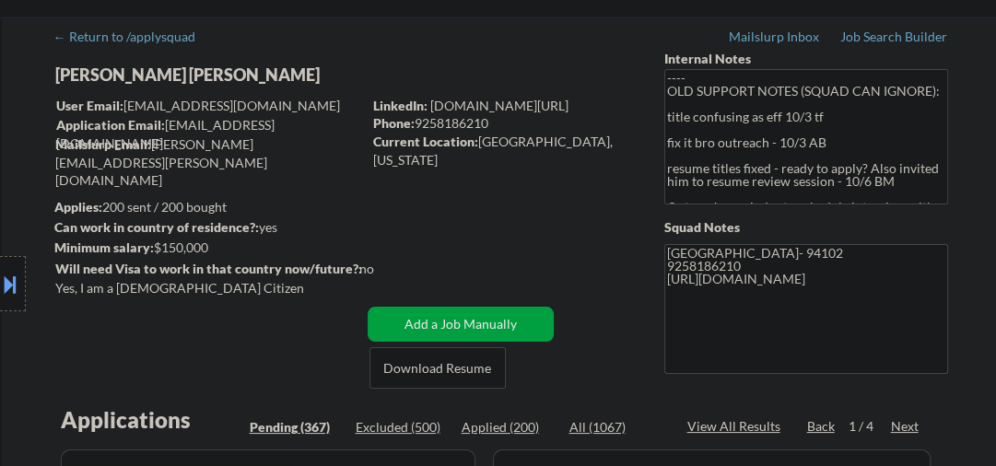
scroll to position [196, 0]
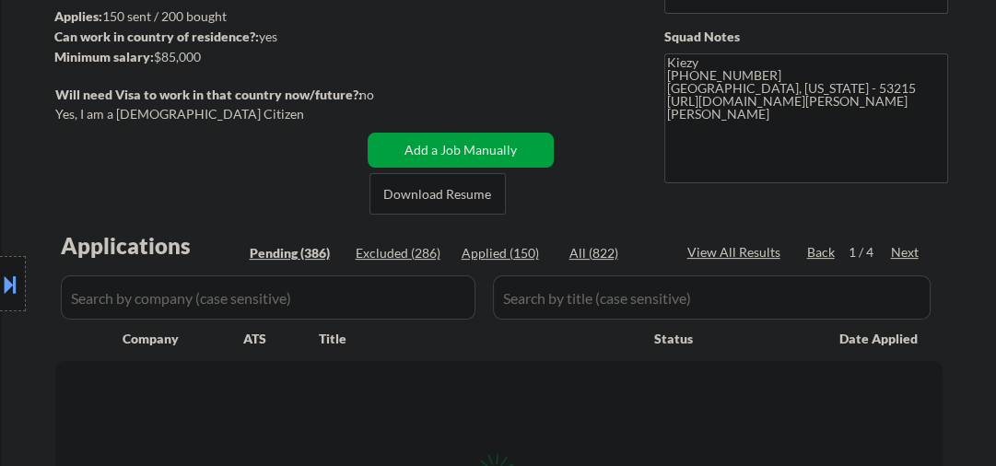
scroll to position [98, 0]
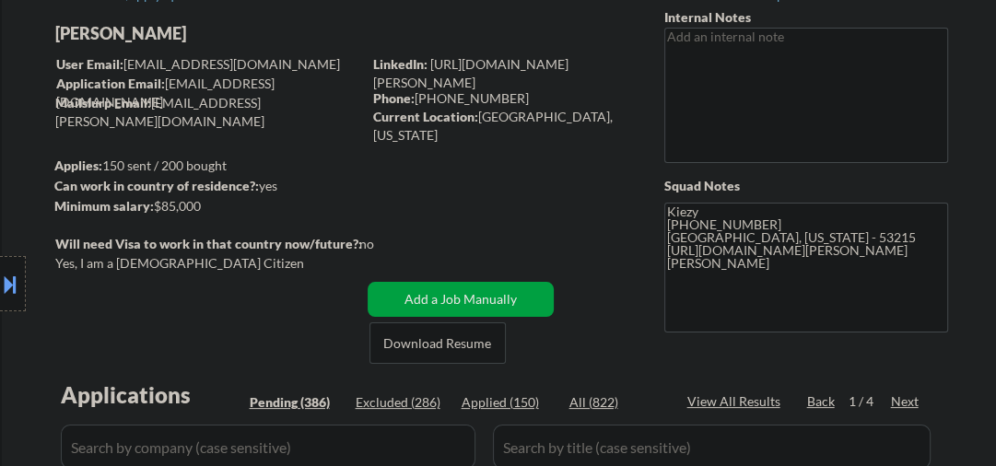
select select ""pending""
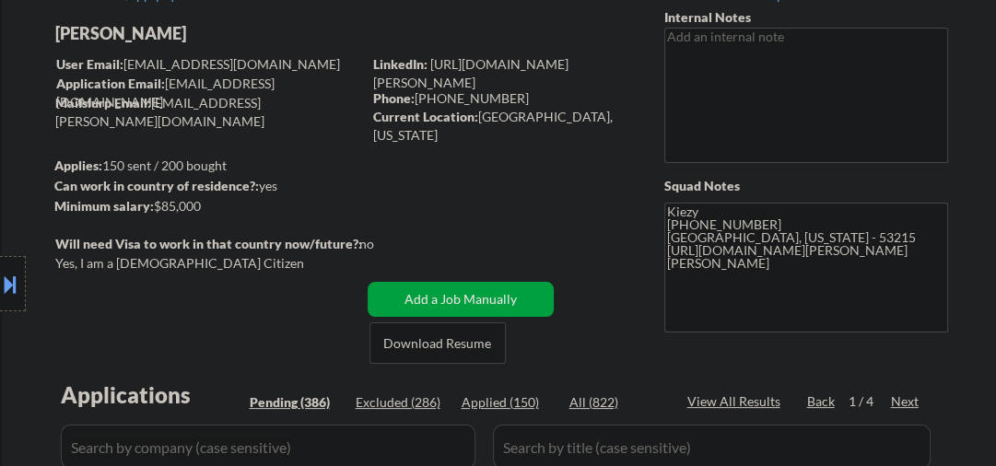
select select ""pending""
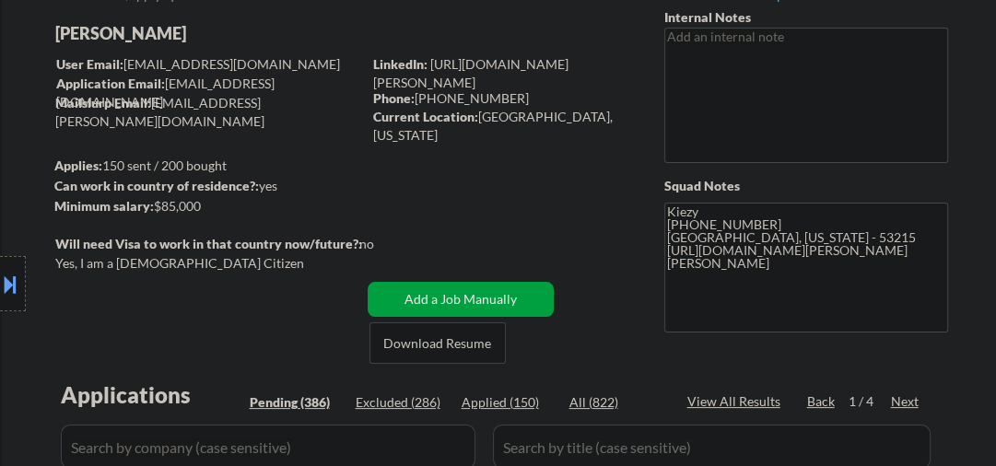
select select ""pending""
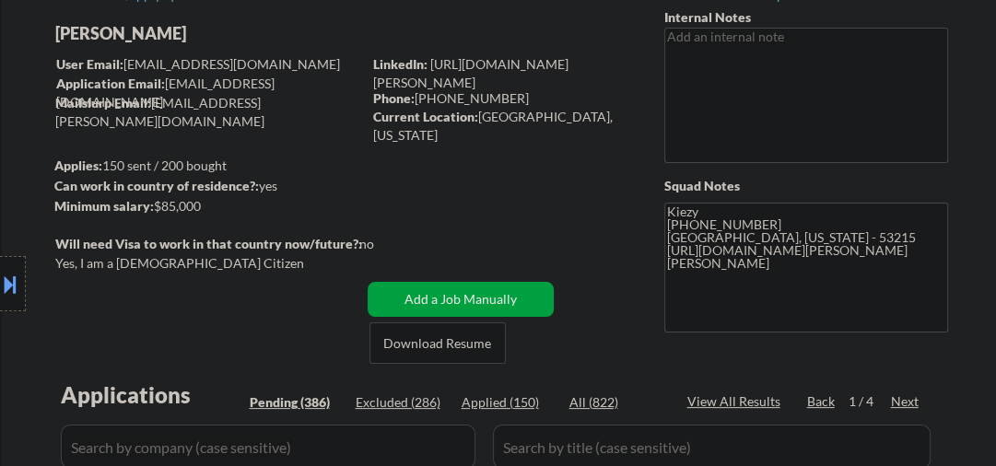
select select ""pending""
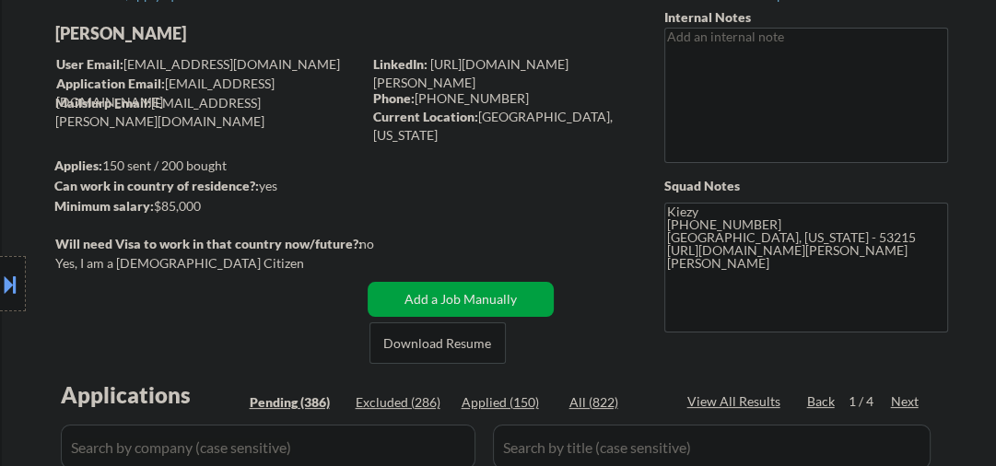
select select ""pending""
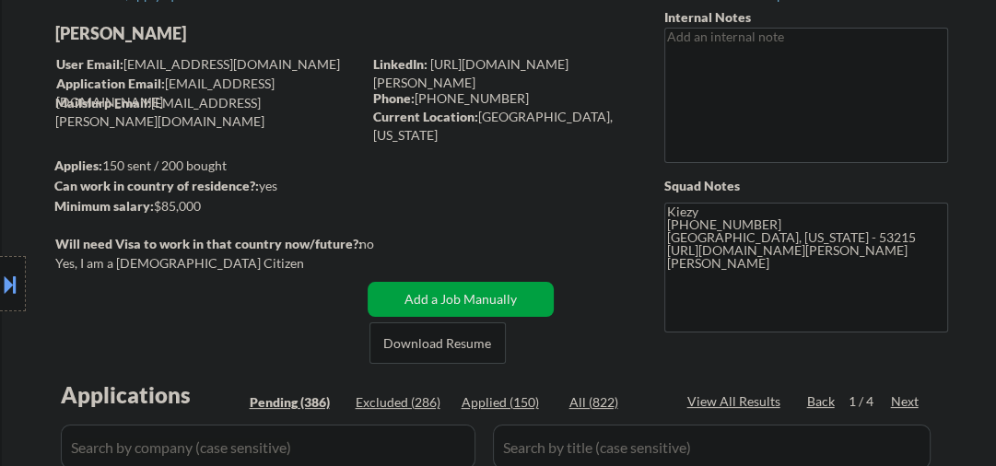
select select ""pending""
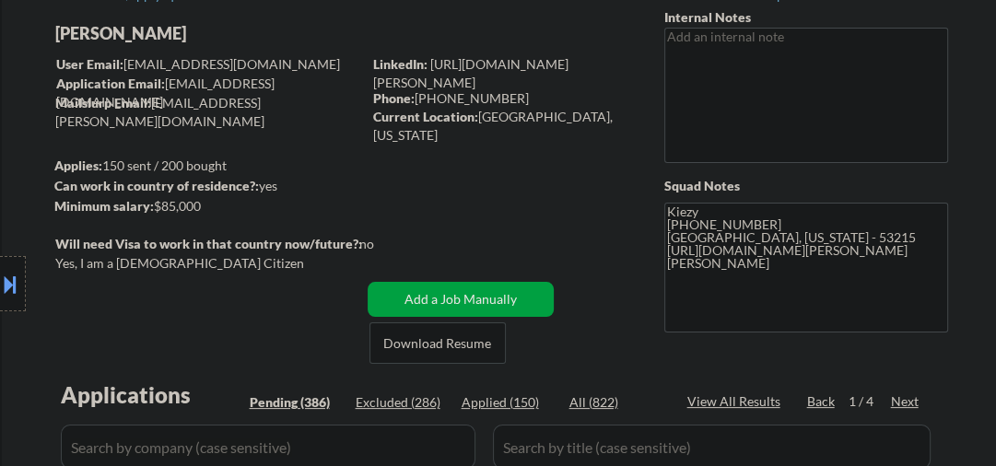
select select ""pending""
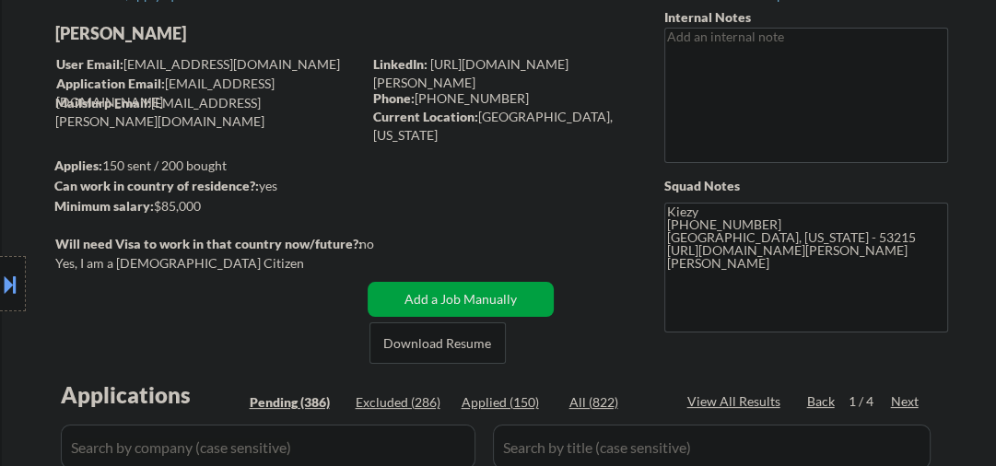
select select ""pending""
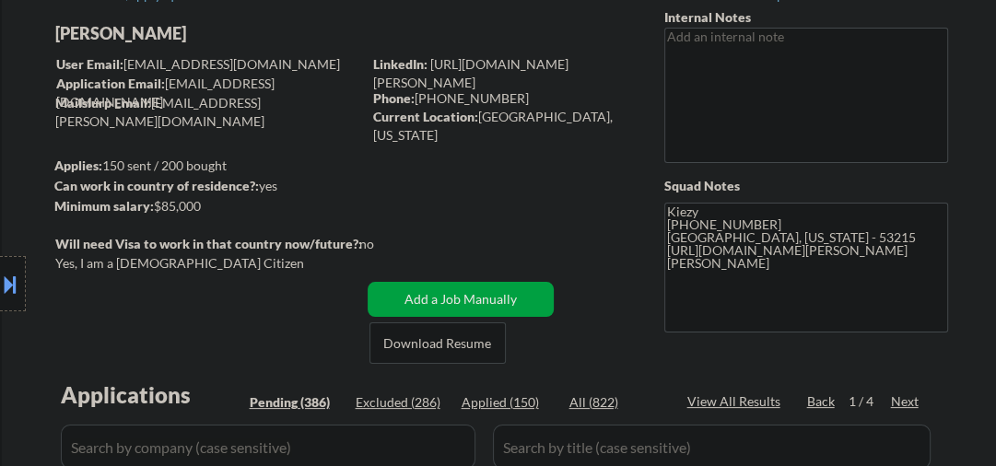
select select ""pending""
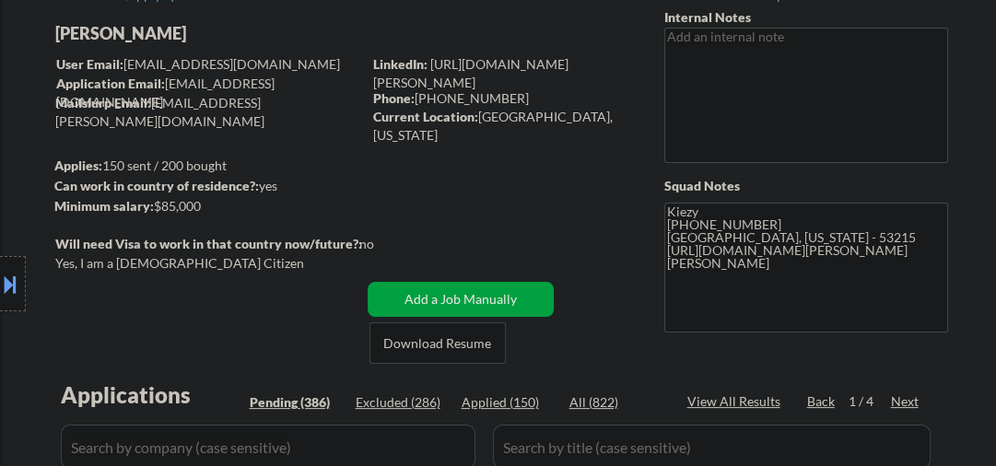
select select ""pending""
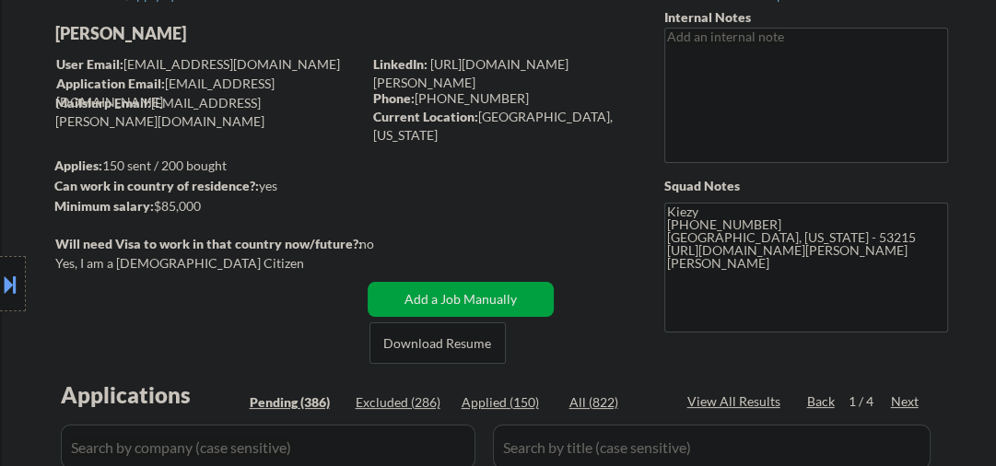
select select ""pending""
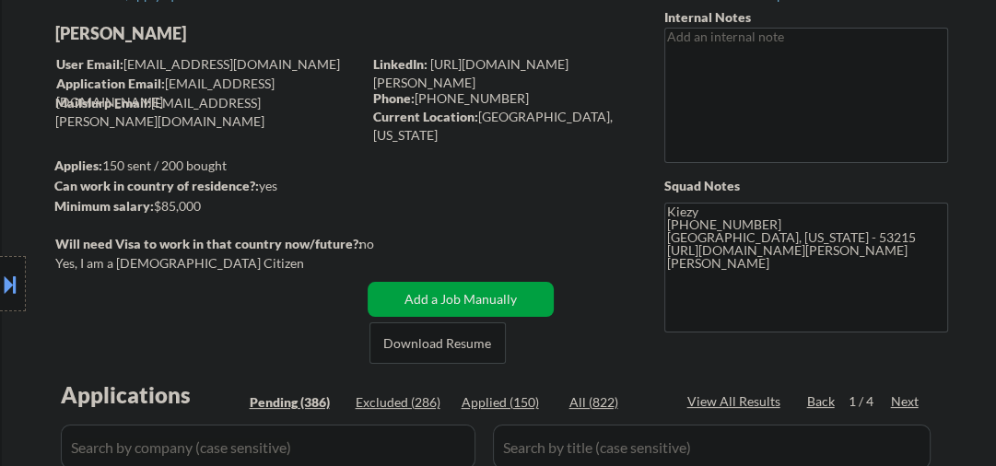
select select ""pending""
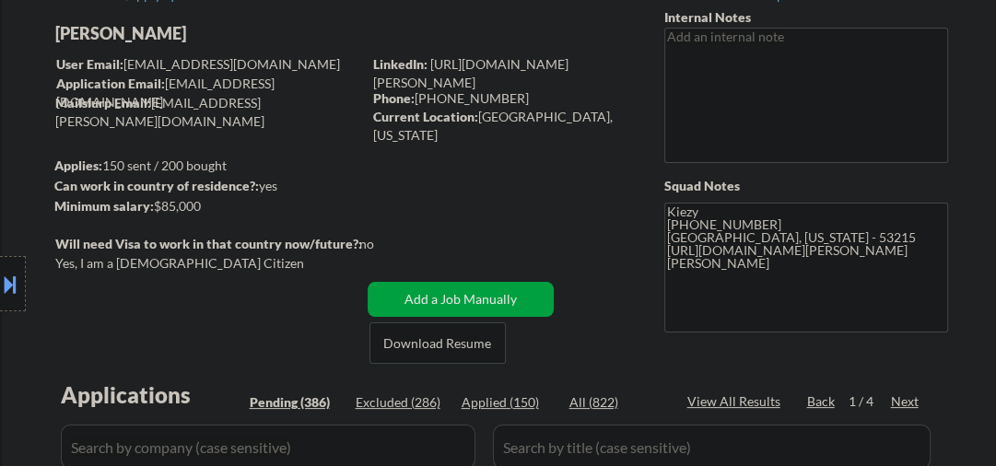
select select ""pending""
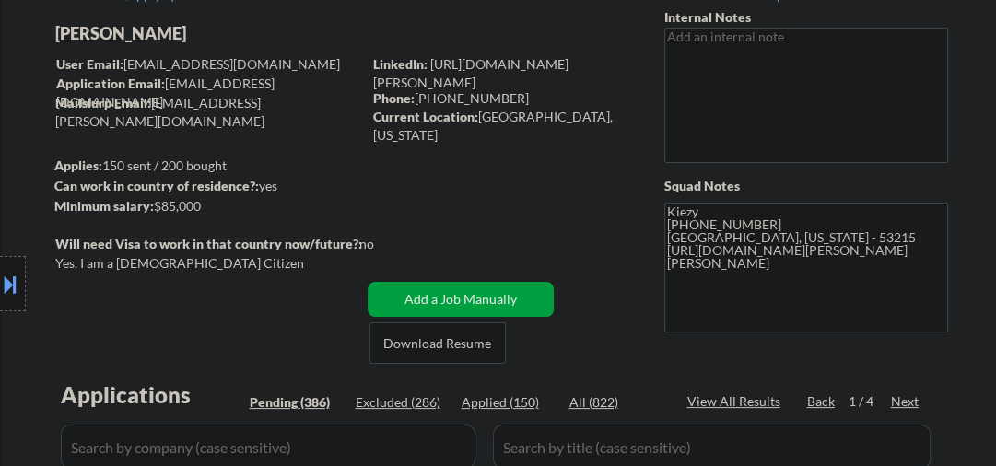
select select ""pending""
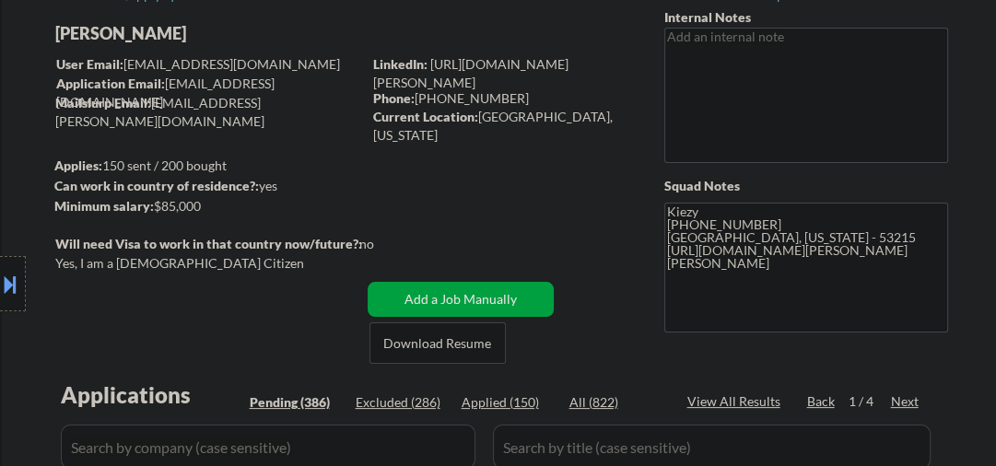
select select ""pending""
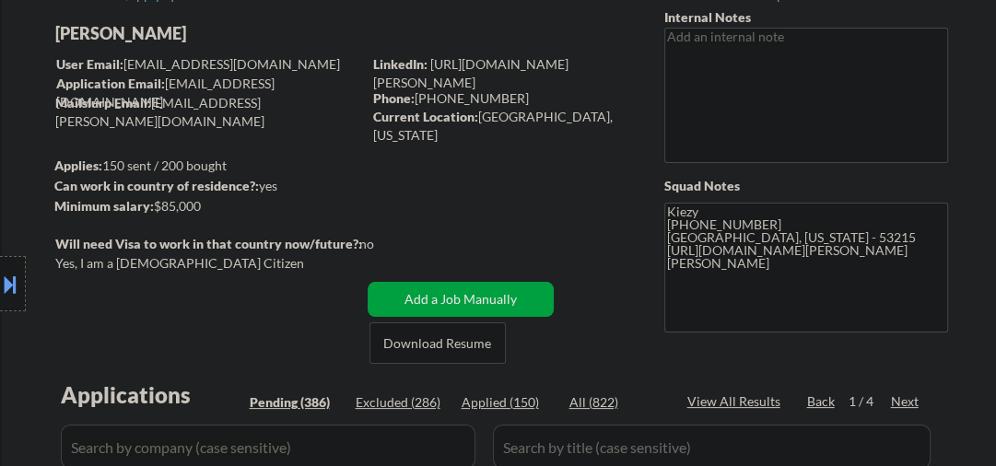
select select ""pending""
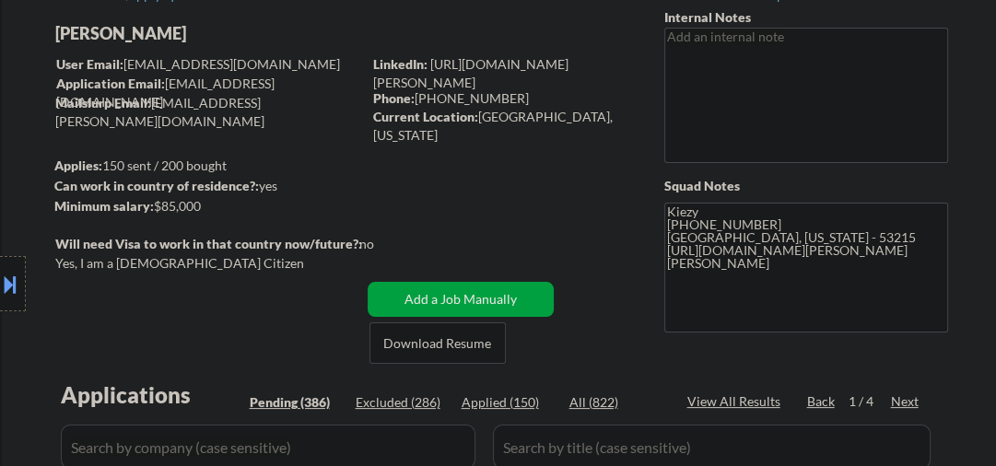
select select ""pending""
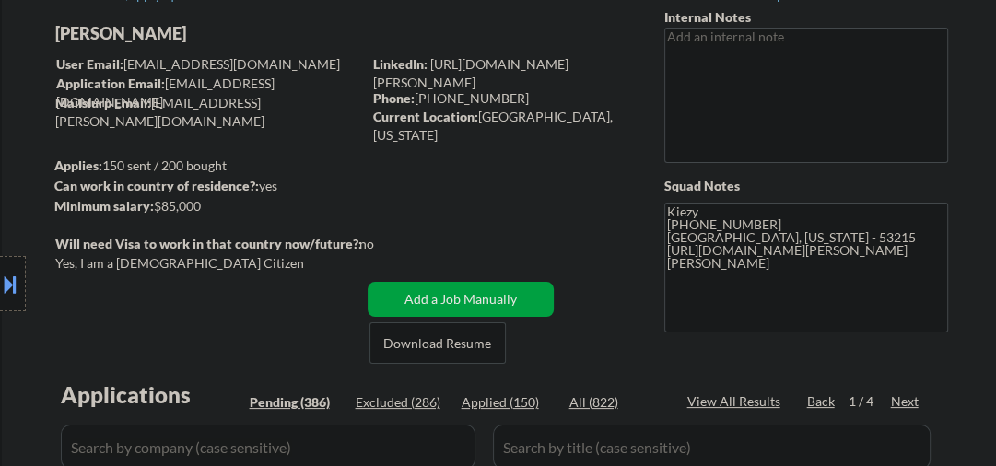
select select ""pending""
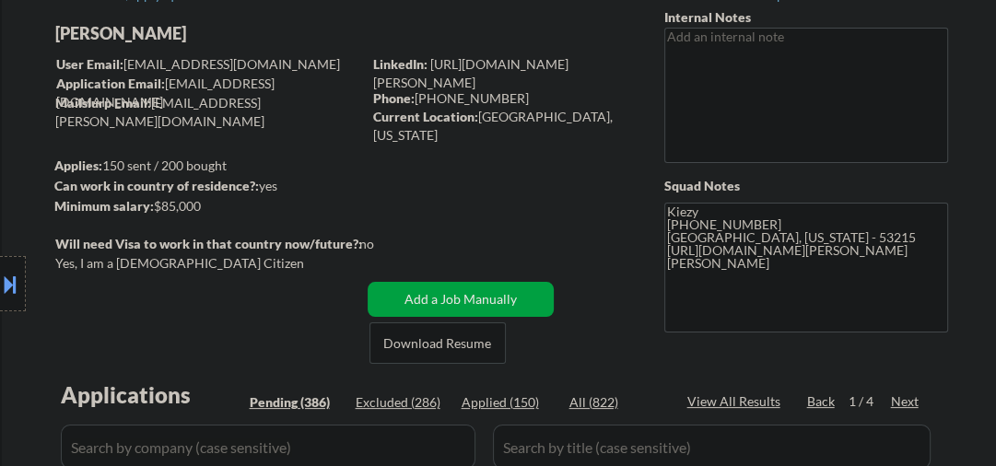
select select ""pending""
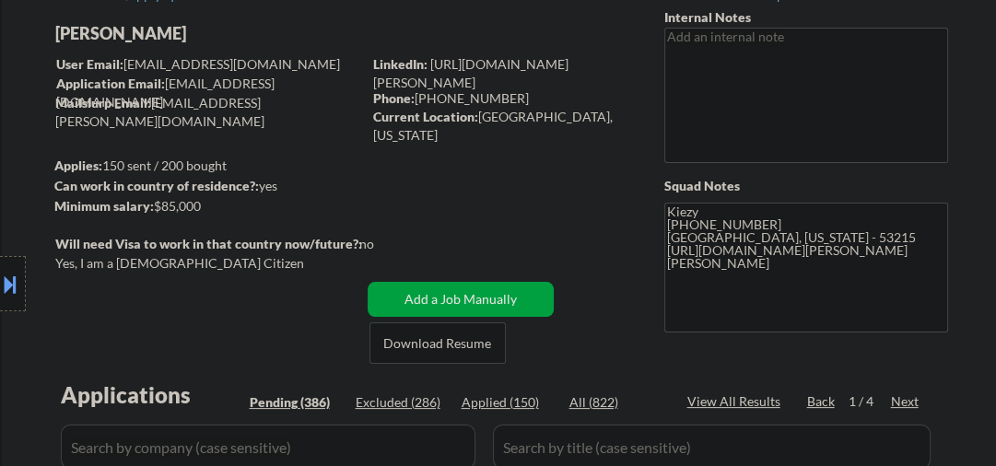
select select ""pending""
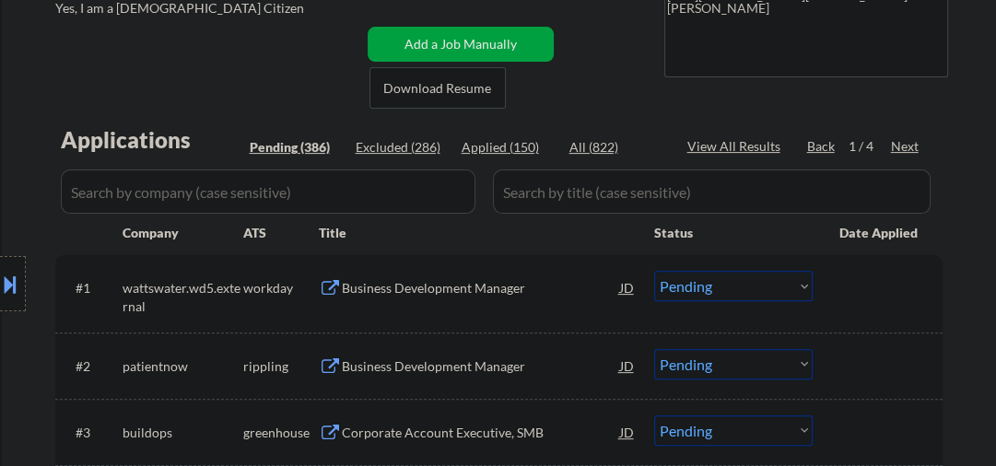
scroll to position [491, 0]
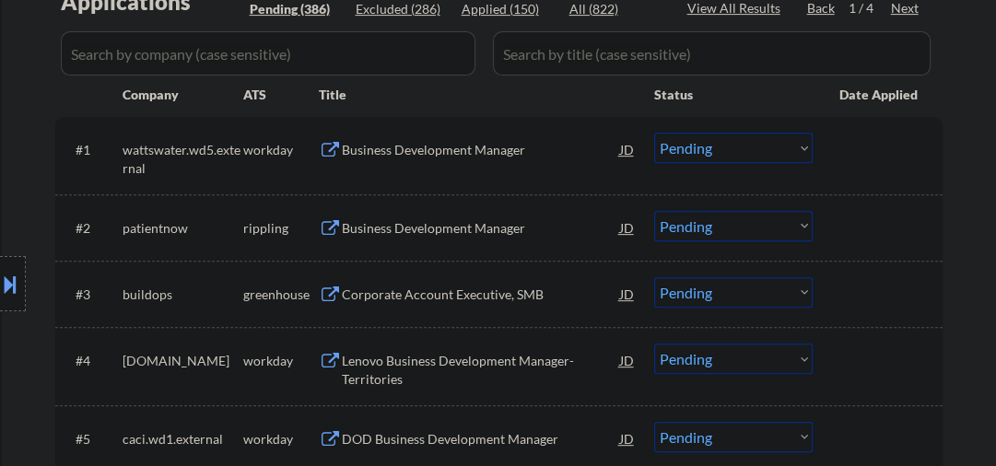
click at [361, 229] on div "Business Development Manager" at bounding box center [481, 228] width 278 height 18
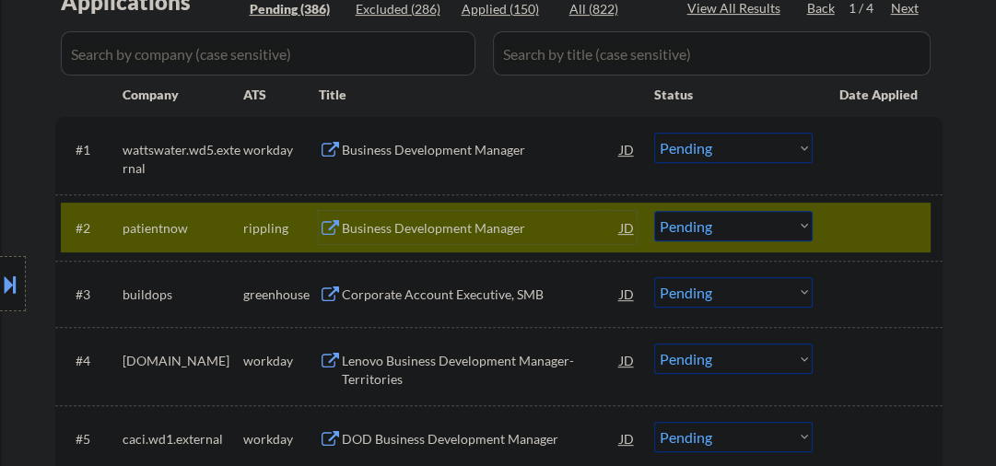
click at [704, 228] on select "Choose an option... Pending Applied Excluded (Questions) Excluded (Expired) Exc…" at bounding box center [733, 226] width 159 height 30
click at [654, 211] on select "Choose an option... Pending Applied Excluded (Questions) Excluded (Expired) Exc…" at bounding box center [733, 226] width 159 height 30
select select ""pending""
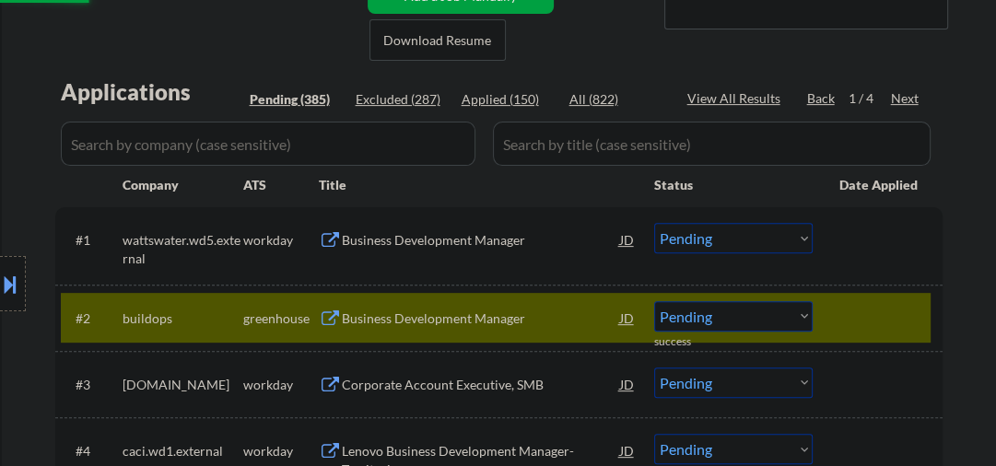
scroll to position [393, 0]
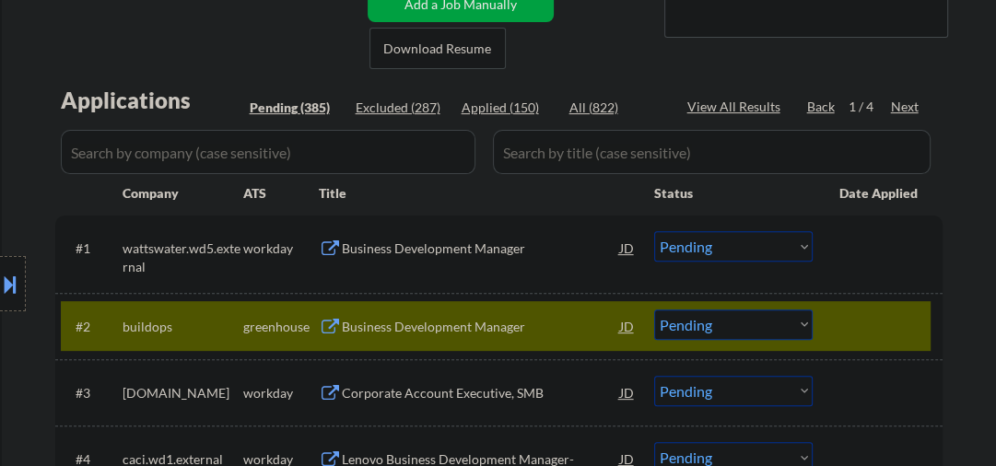
click at [903, 109] on div "Next" at bounding box center [905, 107] width 29 height 18
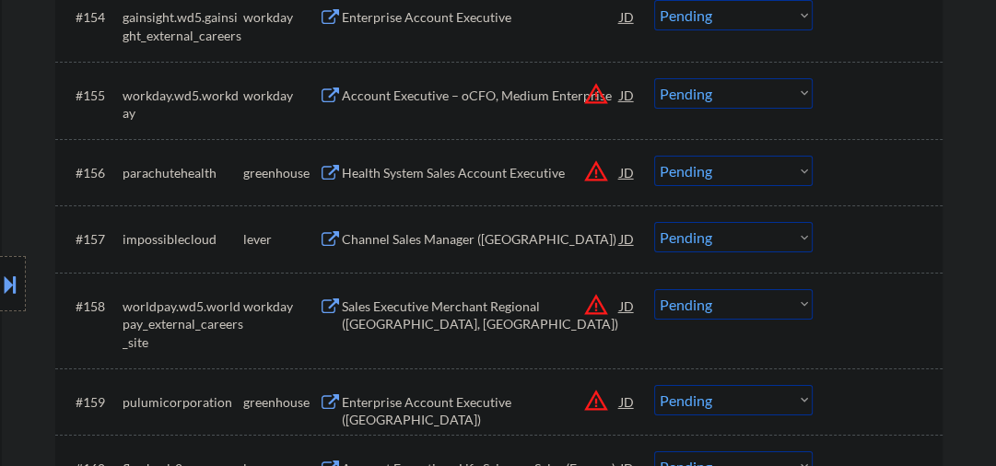
scroll to position [4425, 0]
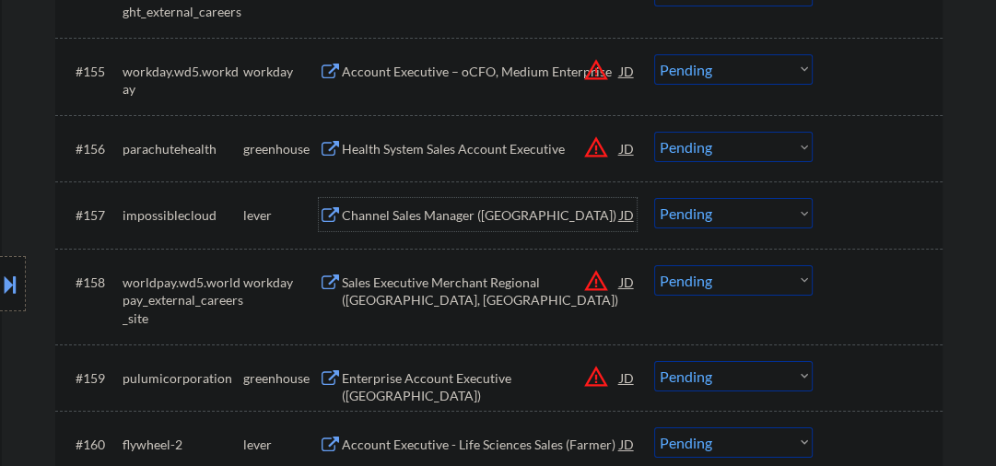
click at [369, 214] on div "Channel Sales Manager ([GEOGRAPHIC_DATA])" at bounding box center [481, 215] width 278 height 18
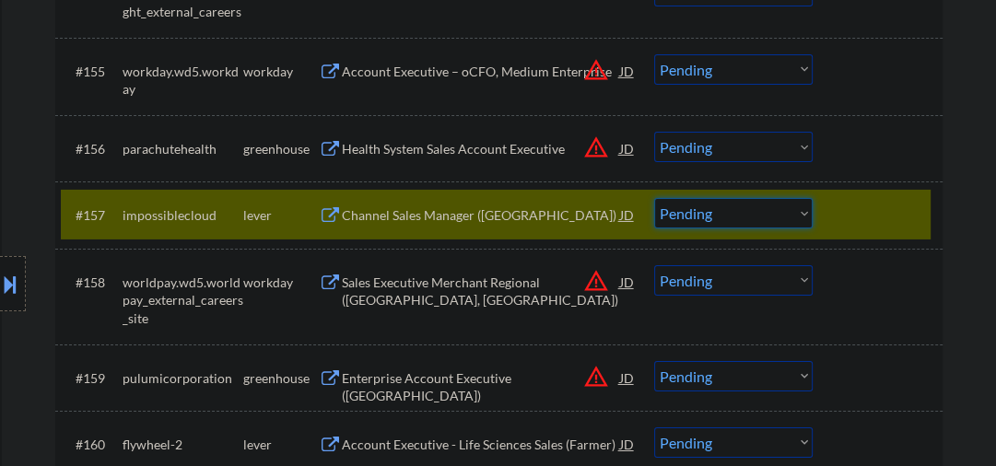
click at [689, 216] on select "Choose an option... Pending Applied Excluded (Questions) Excluded (Expired) Exc…" at bounding box center [733, 213] width 159 height 30
click at [654, 198] on select "Choose an option... Pending Applied Excluded (Questions) Excluded (Expired) Exc…" at bounding box center [733, 213] width 159 height 30
click at [418, 155] on div "Health System Sales Account Executive" at bounding box center [481, 149] width 278 height 18
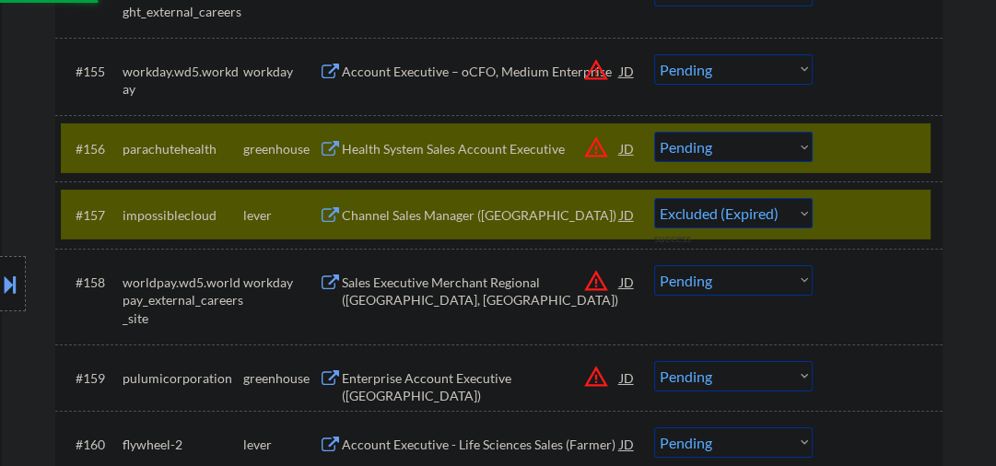
select select ""pending""
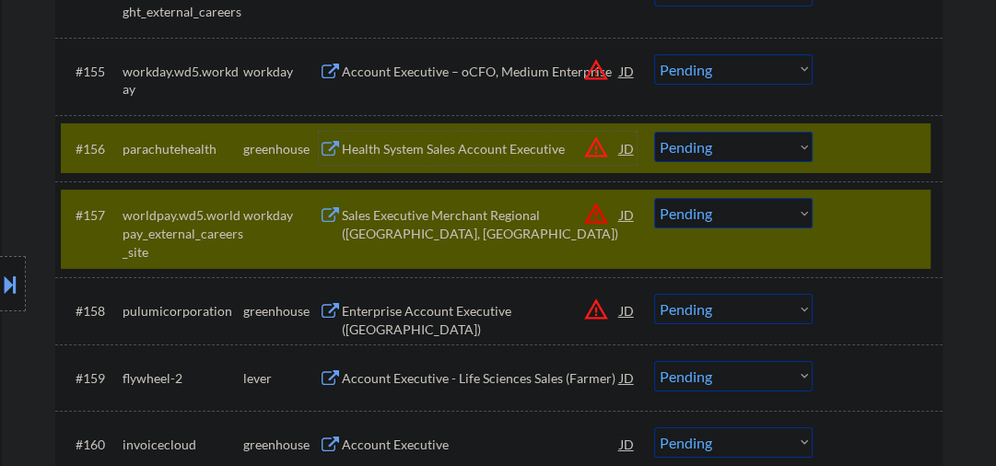
click at [855, 157] on div at bounding box center [880, 148] width 81 height 33
click at [848, 226] on div at bounding box center [880, 214] width 81 height 33
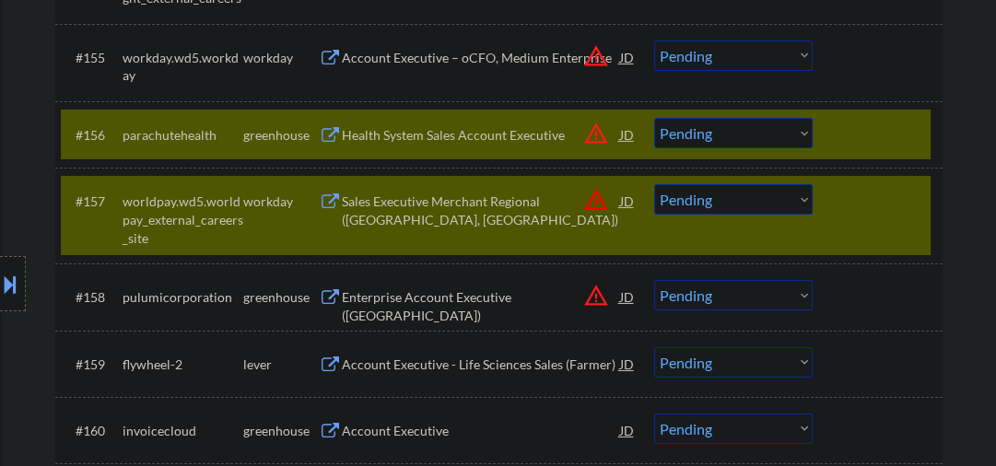
scroll to position [4522, 0]
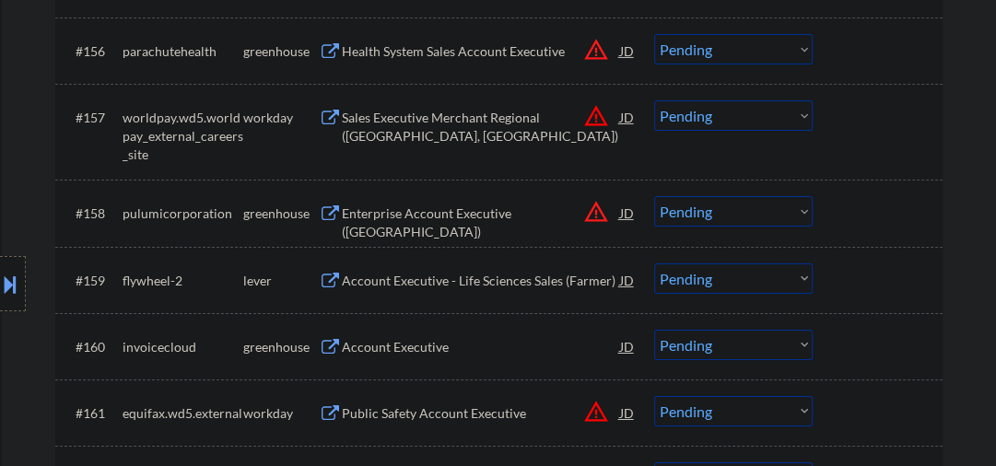
click at [362, 282] on div "Account Executive - Life Sciences Sales (Farmer)" at bounding box center [481, 281] width 278 height 18
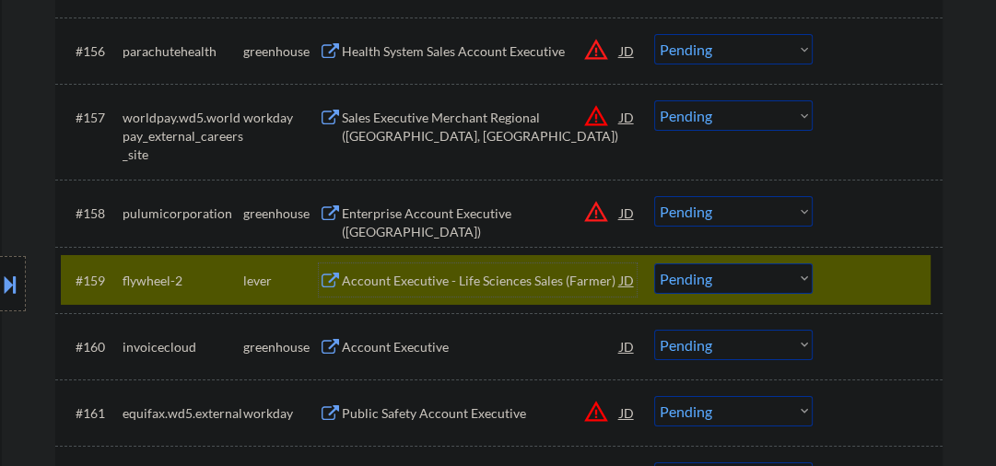
click at [428, 286] on div "Account Executive - Life Sciences Sales (Farmer)" at bounding box center [481, 281] width 278 height 18
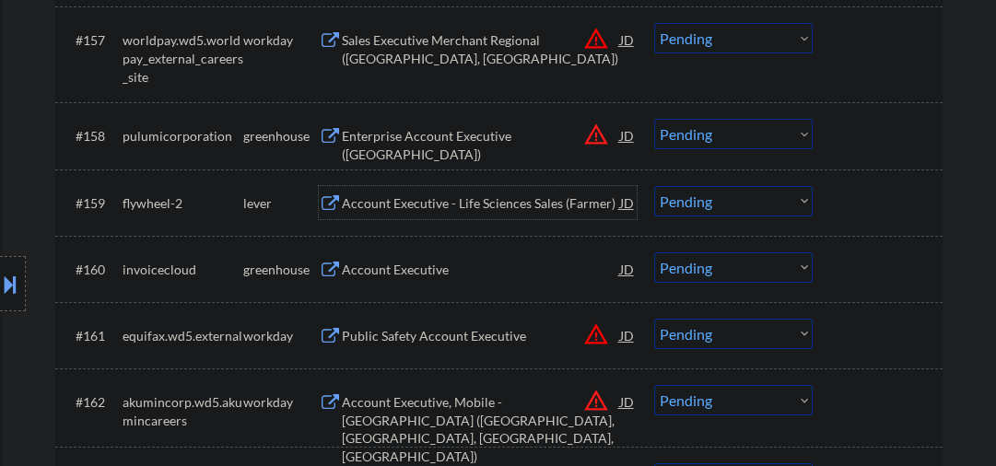
scroll to position [4621, 0]
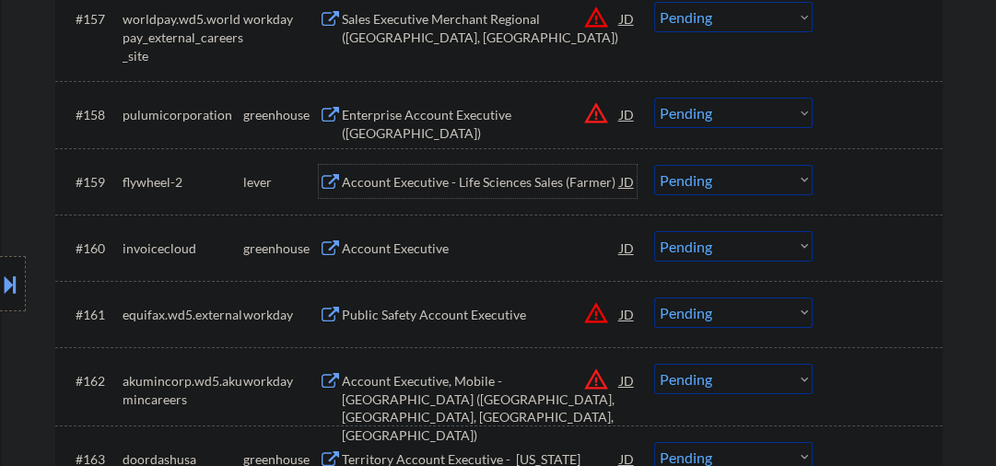
click at [692, 175] on select "Choose an option... Pending Applied Excluded (Questions) Excluded (Expired) Exc…" at bounding box center [733, 180] width 159 height 30
click at [654, 165] on select "Choose an option... Pending Applied Excluded (Questions) Excluded (Expired) Exc…" at bounding box center [733, 180] width 159 height 30
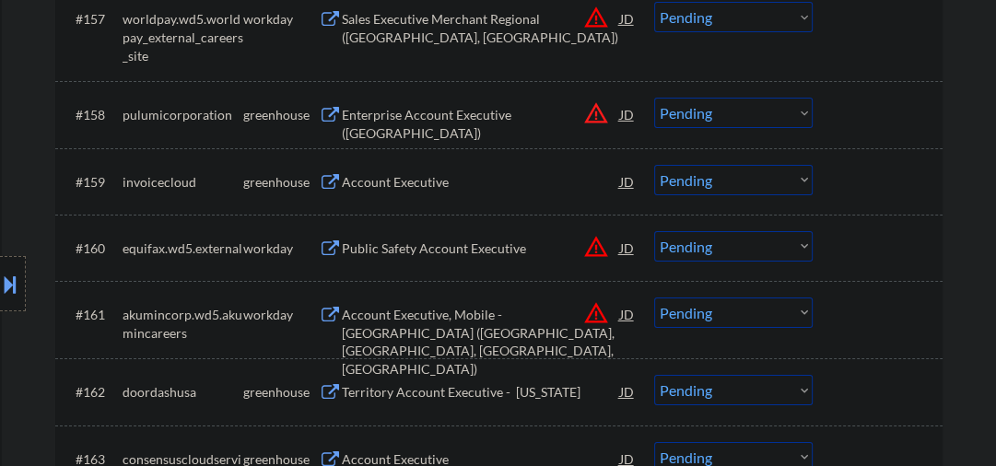
click at [399, 182] on div "Account Executive" at bounding box center [481, 182] width 278 height 18
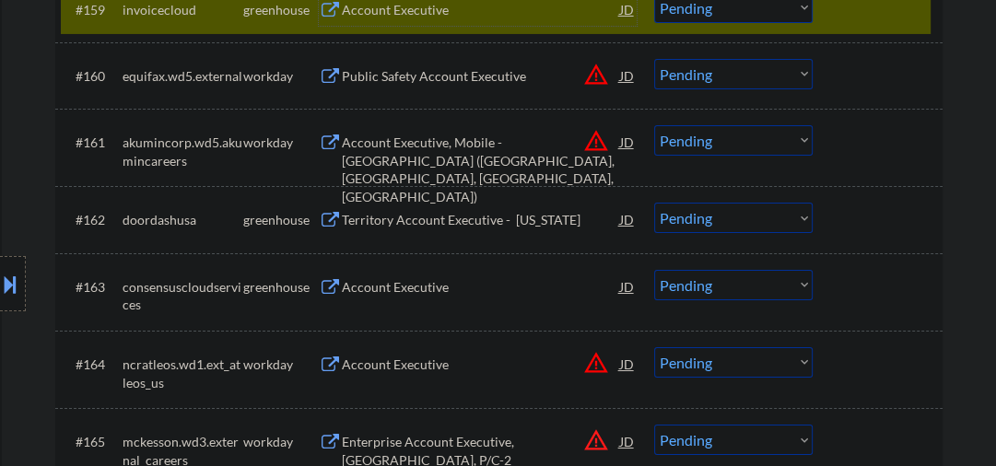
scroll to position [4817, 0]
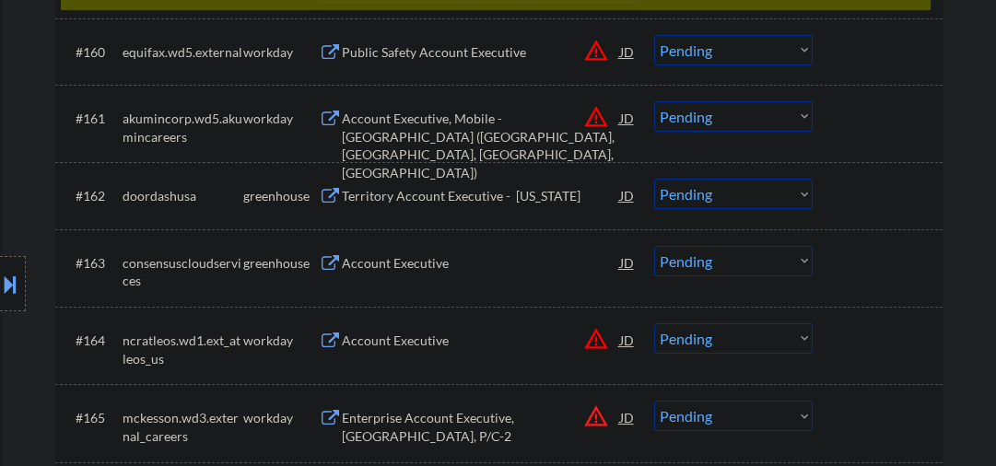
click at [383, 169] on div "#162 doordashusa greenhouse Territory Account Executive - [US_STATE] JD warning…" at bounding box center [499, 195] width 888 height 66
click at [374, 164] on div "#162 doordashusa greenhouse Territory Account Executive - [US_STATE] JD warning…" at bounding box center [499, 195] width 888 height 66
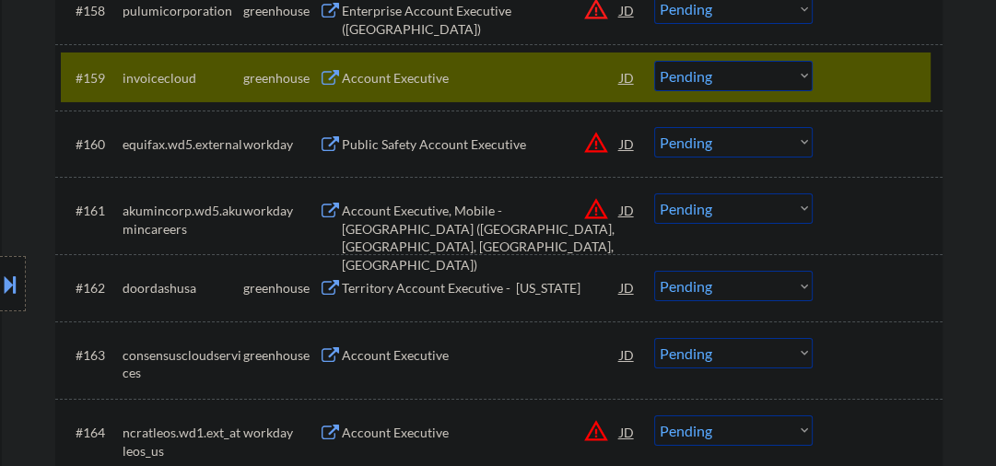
scroll to position [4621, 0]
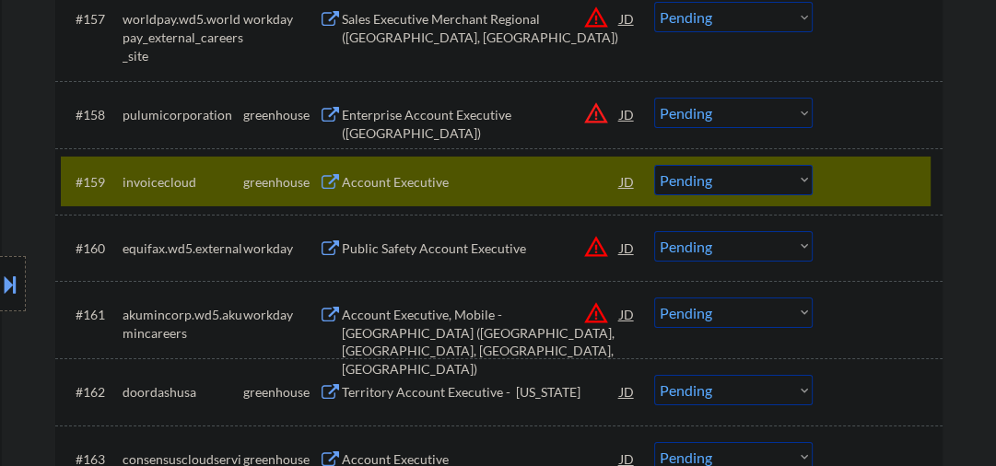
click at [728, 181] on select "Choose an option... Pending Applied Excluded (Questions) Excluded (Expired) Exc…" at bounding box center [733, 180] width 159 height 30
click at [654, 165] on select "Choose an option... Pending Applied Excluded (Questions) Excluded (Expired) Exc…" at bounding box center [733, 180] width 159 height 30
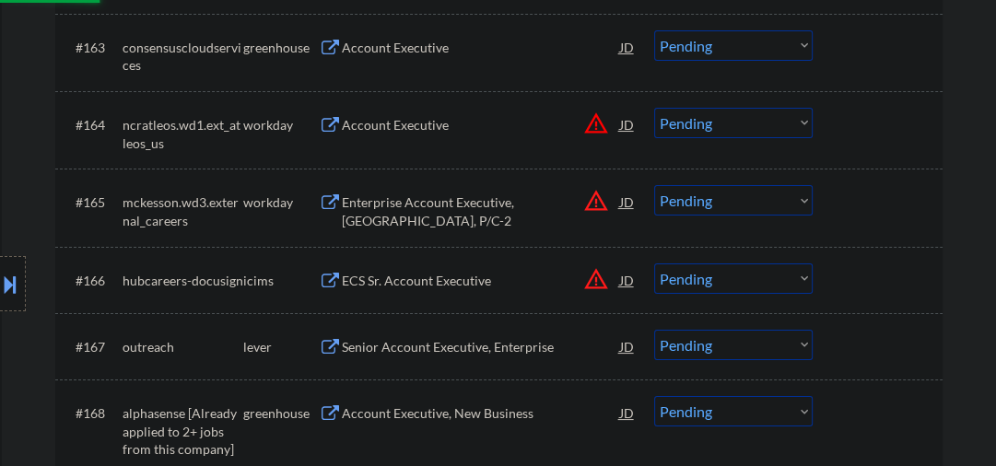
scroll to position [5112, 0]
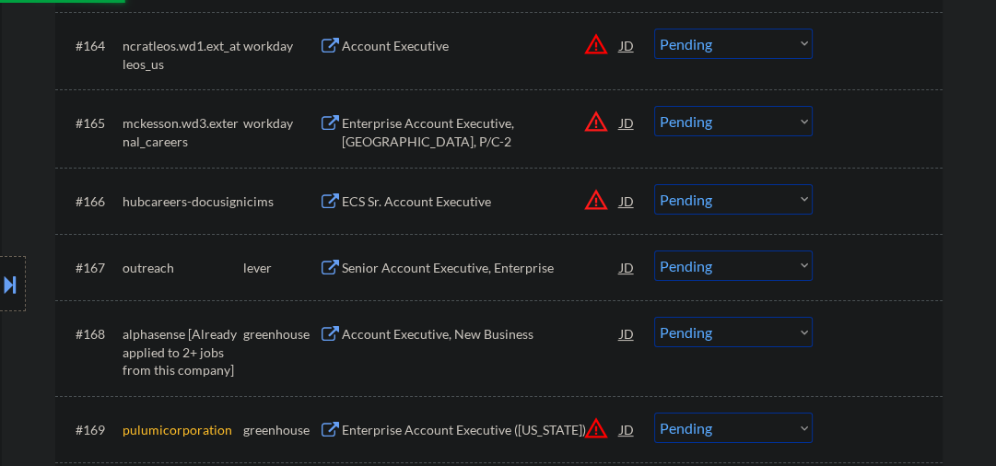
select select ""pending""
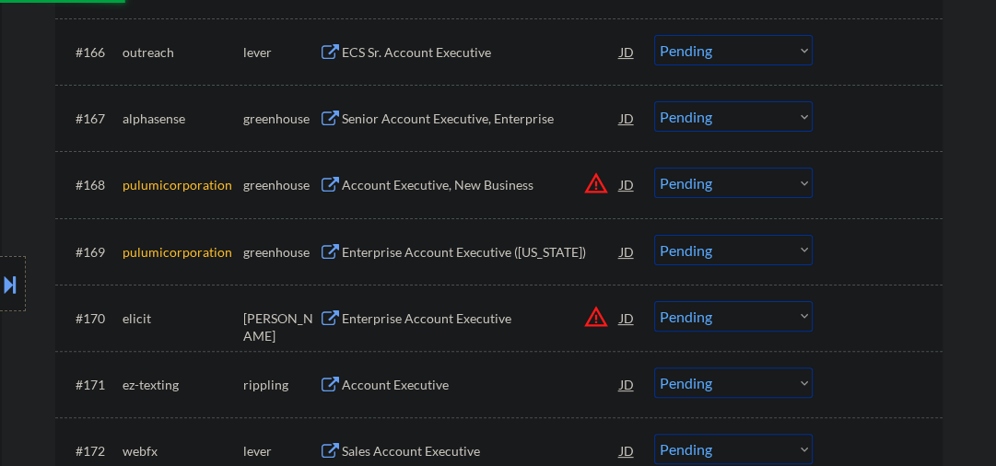
scroll to position [5309, 0]
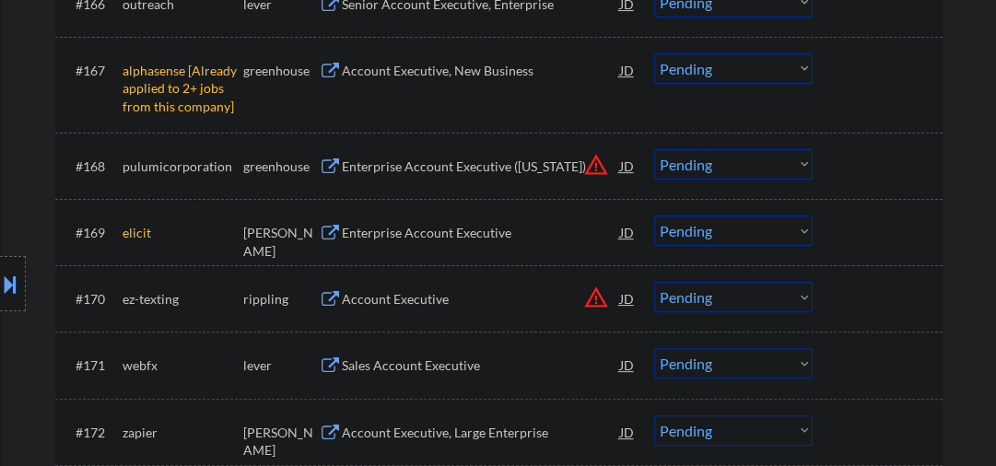
click at [733, 77] on select "Choose an option... Pending Applied Excluded (Questions) Excluded (Expired) Exc…" at bounding box center [733, 68] width 159 height 30
click at [654, 53] on select "Choose an option... Pending Applied Excluded (Questions) Excluded (Expired) Exc…" at bounding box center [733, 68] width 159 height 30
select select ""pending""
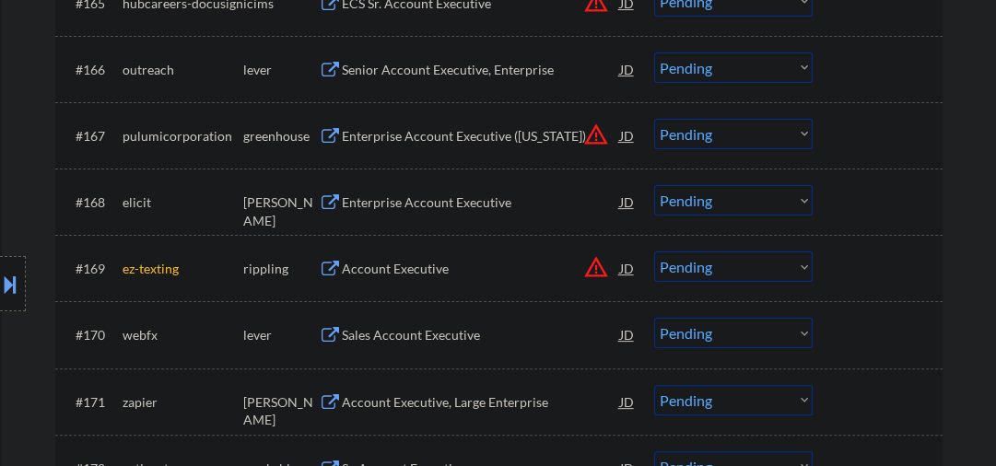
scroll to position [5211, 0]
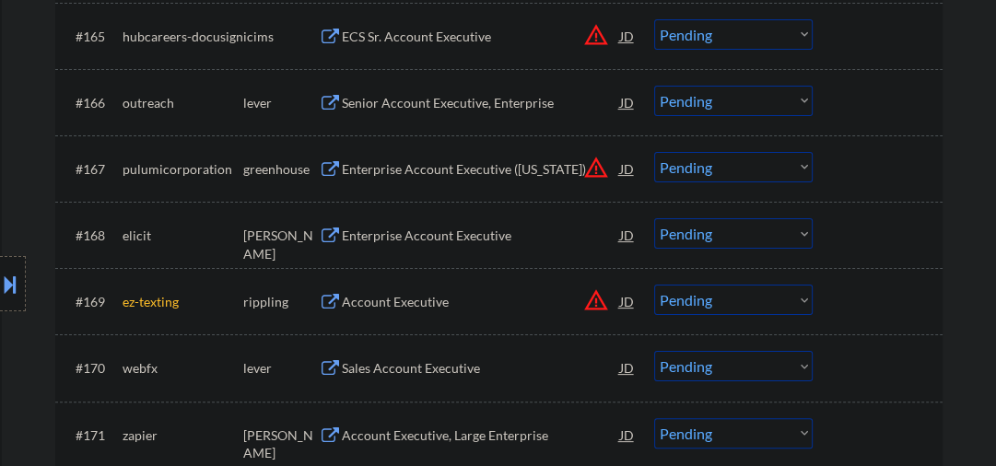
click at [407, 100] on div "Senior Account Executive, Enterprise" at bounding box center [481, 103] width 278 height 18
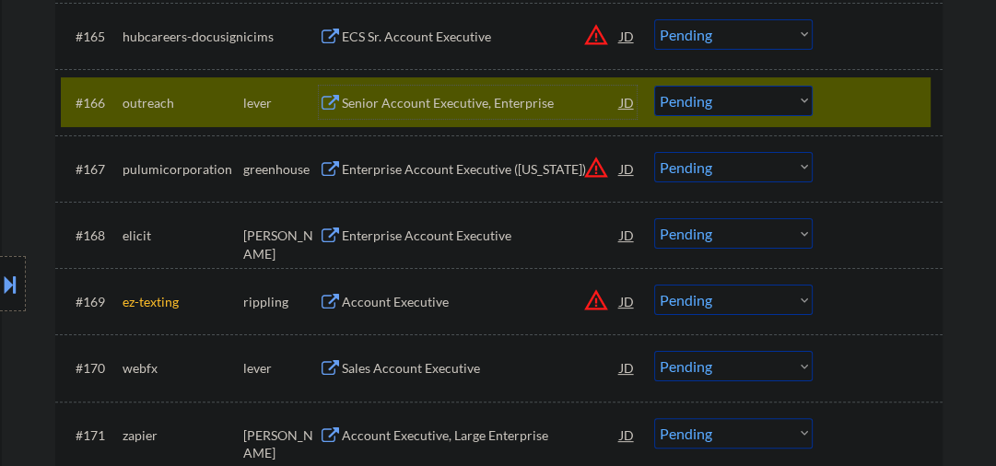
click at [396, 99] on div "Senior Account Executive, Enterprise" at bounding box center [481, 103] width 278 height 18
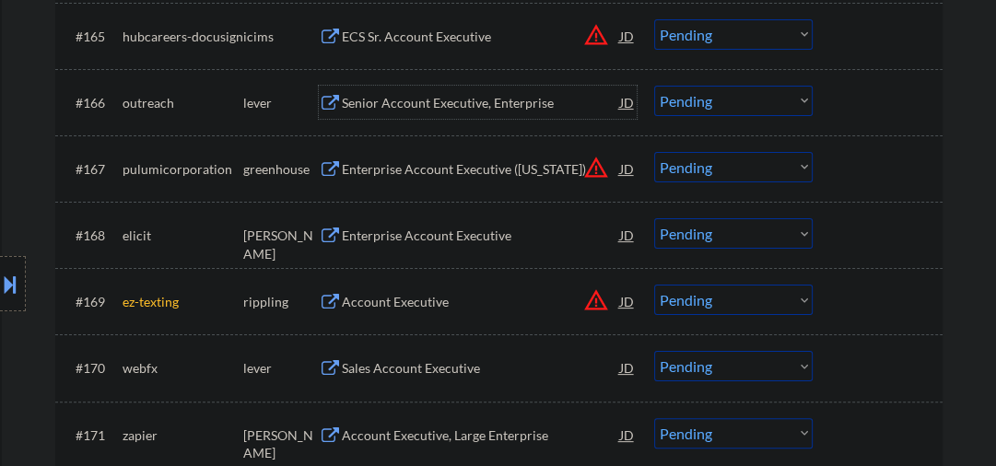
click at [677, 100] on select "Choose an option... Pending Applied Excluded (Questions) Excluded (Expired) Exc…" at bounding box center [733, 101] width 159 height 30
click at [654, 86] on select "Choose an option... Pending Applied Excluded (Questions) Excluded (Expired) Exc…" at bounding box center [733, 101] width 159 height 30
select select ""pending""
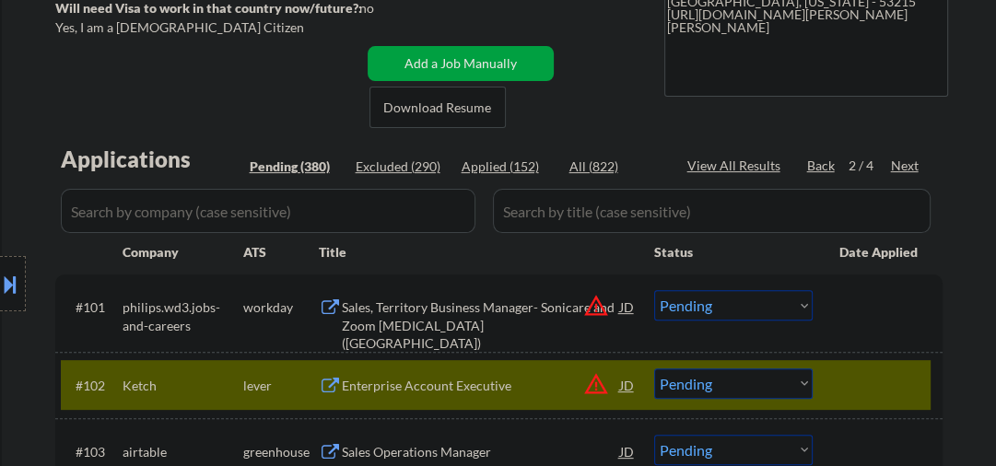
scroll to position [393, 0]
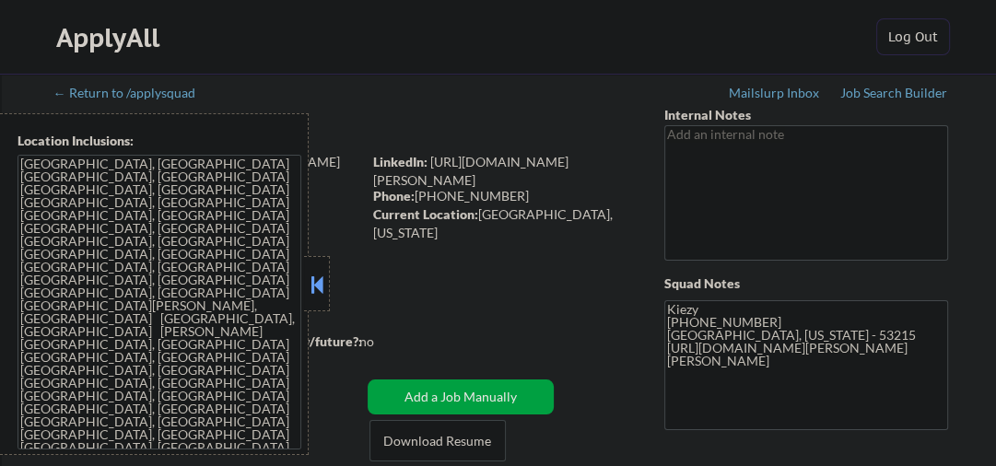
drag, startPoint x: 324, startPoint y: 289, endPoint x: 336, endPoint y: 285, distance: 12.5
click at [324, 288] on button at bounding box center [317, 285] width 20 height 28
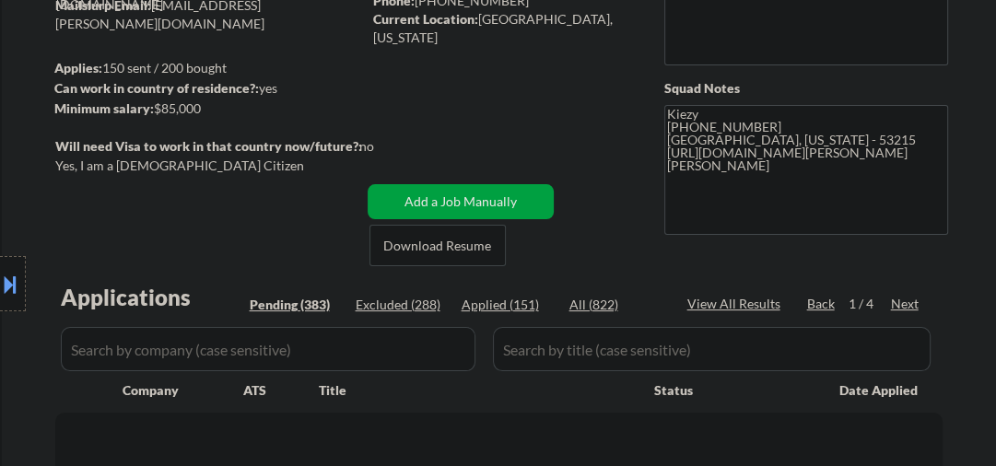
scroll to position [196, 0]
select select ""pending""
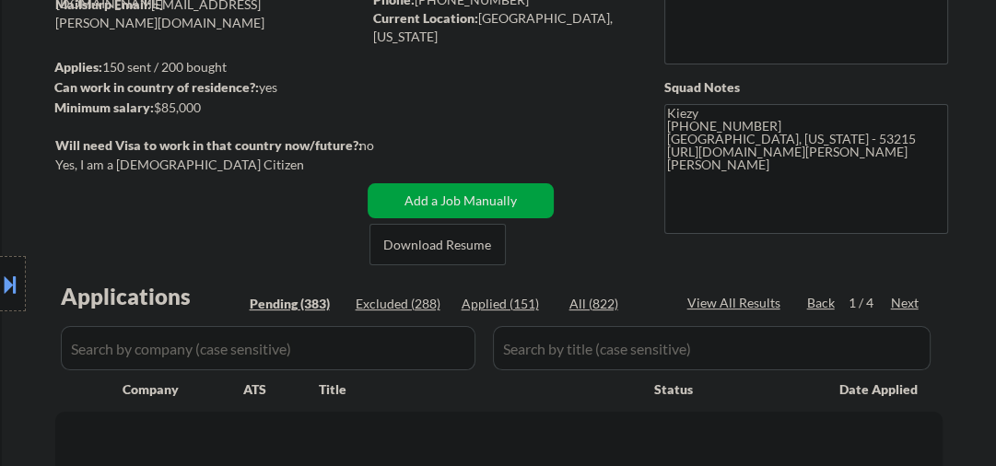
select select ""pending""
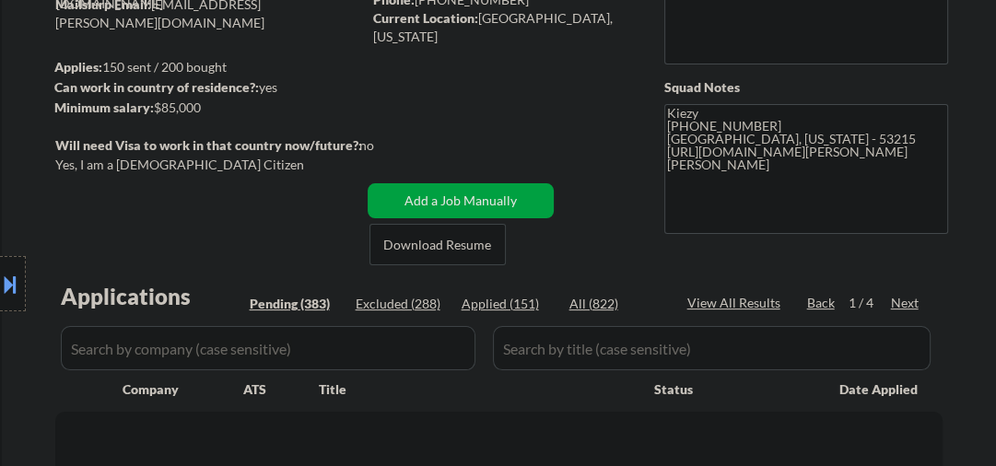
select select ""pending""
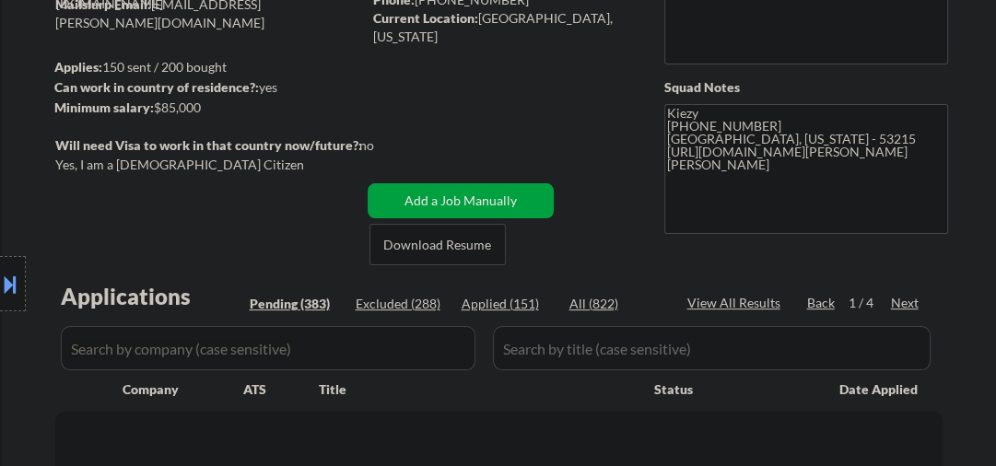
select select ""pending""
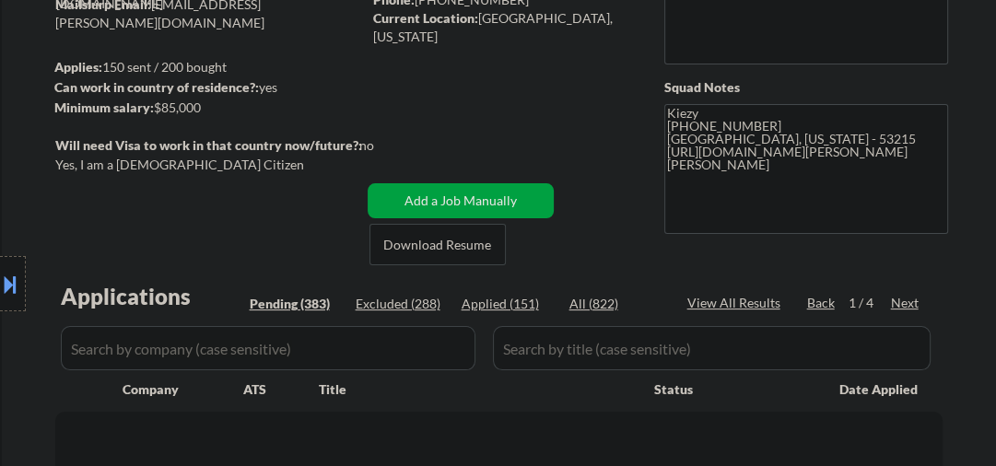
select select ""pending""
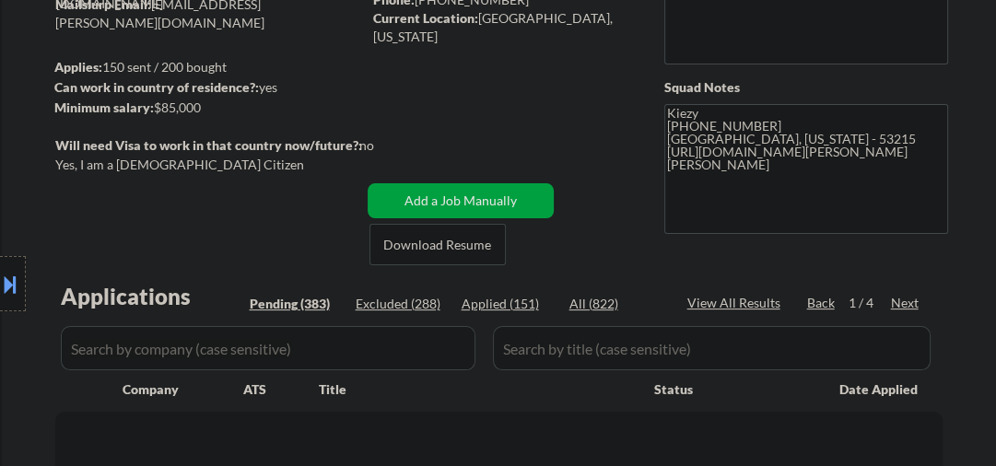
select select ""pending""
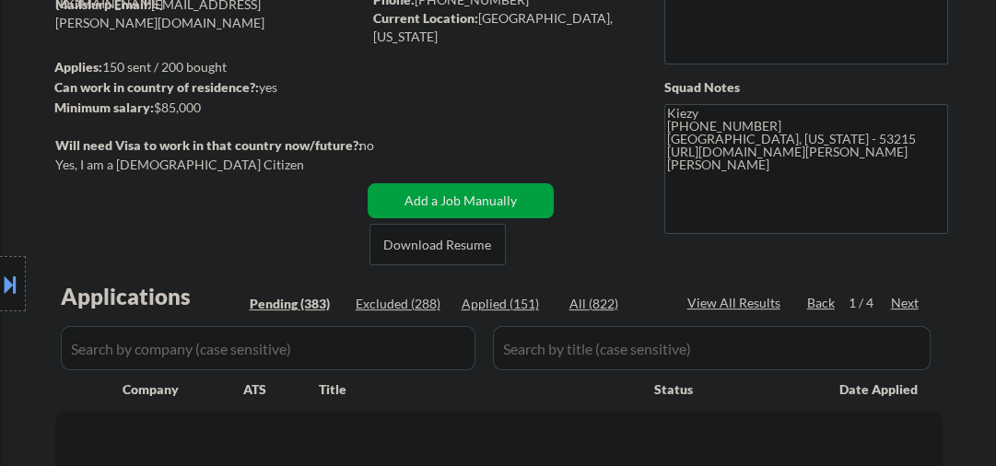
select select ""pending""
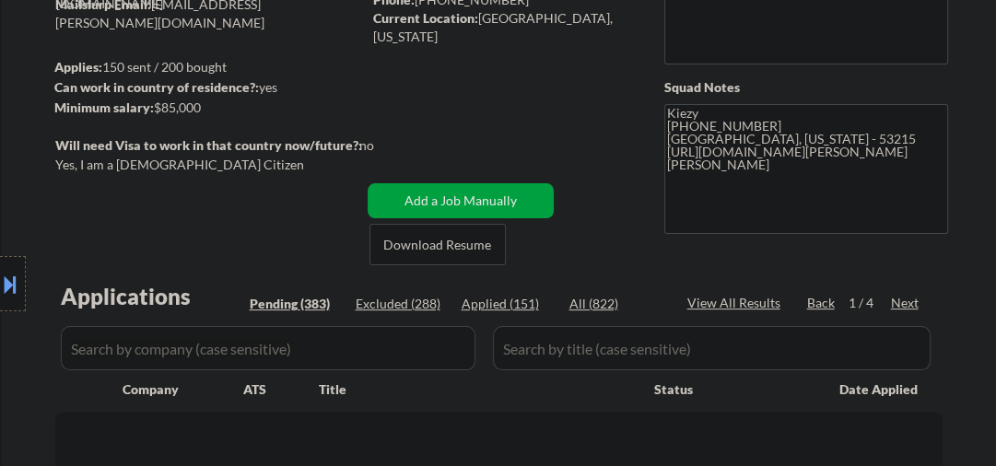
select select ""pending""
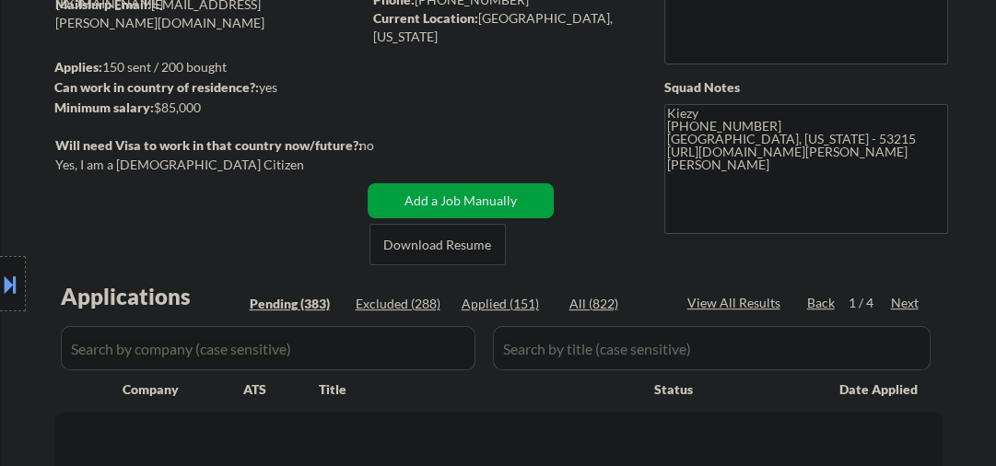
select select ""pending""
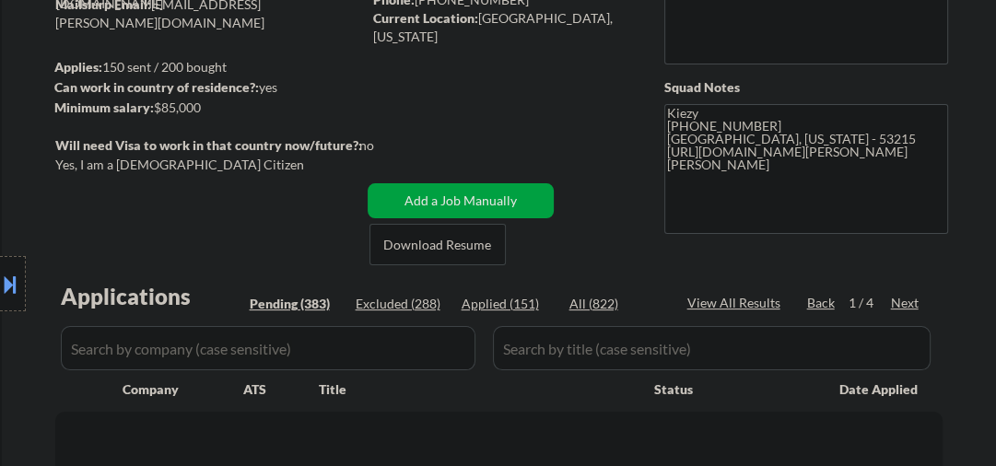
select select ""pending""
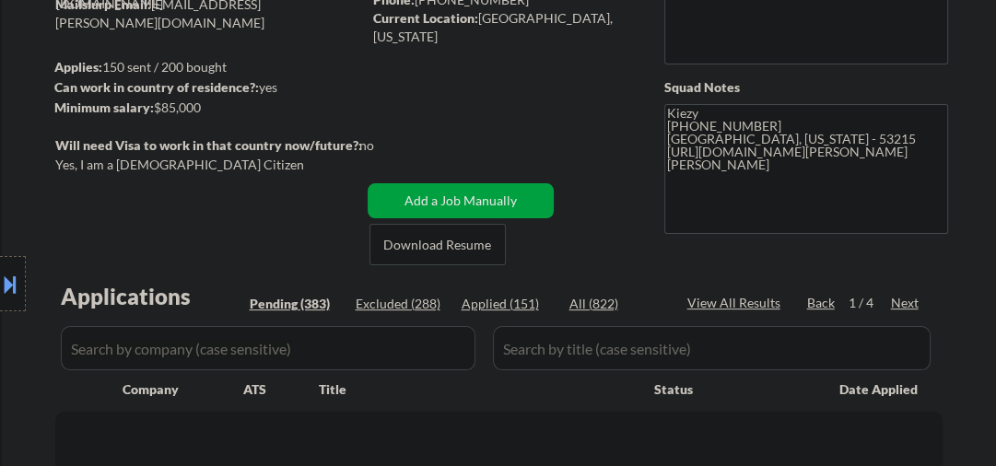
select select ""pending""
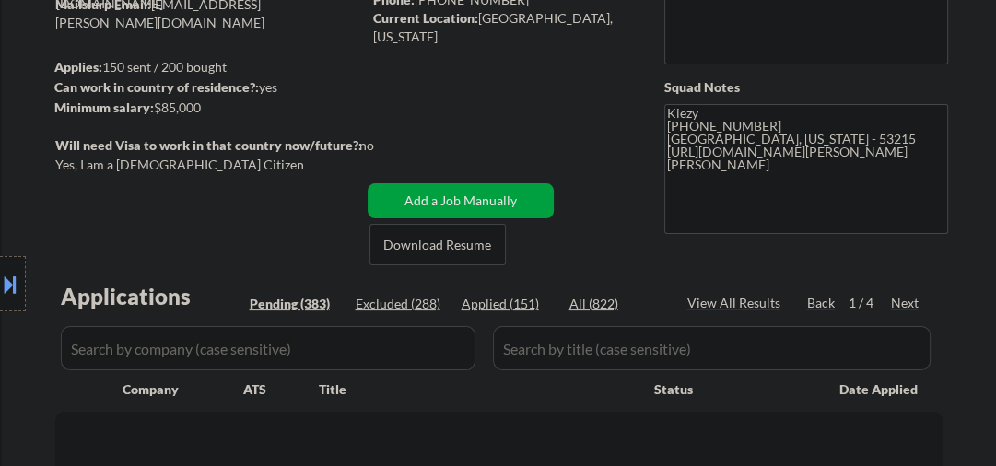
select select ""pending""
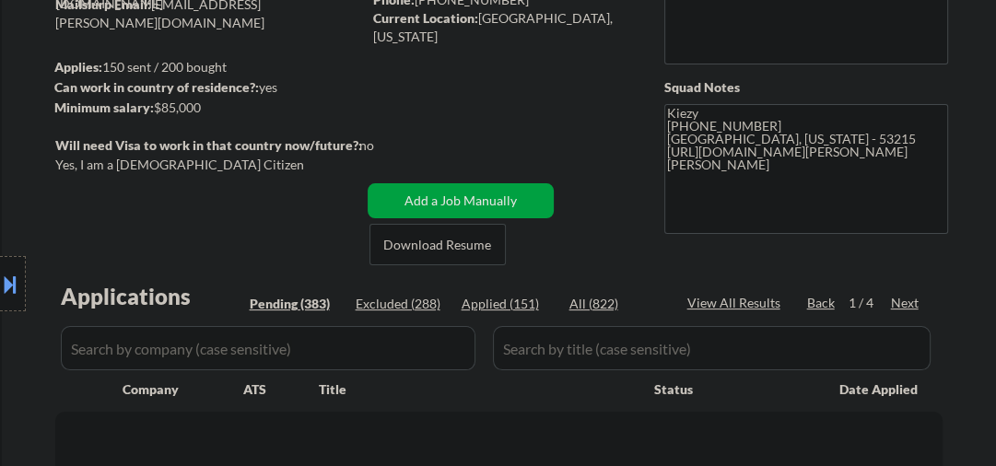
select select ""pending""
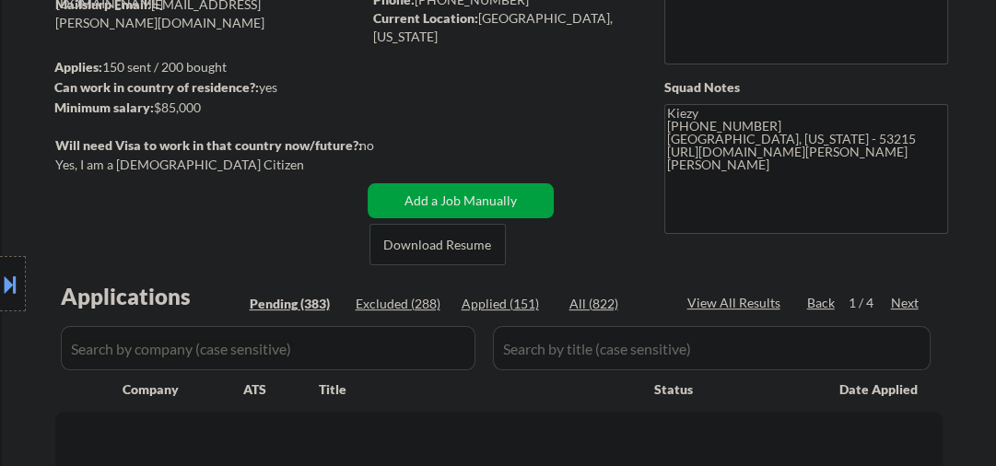
select select ""pending""
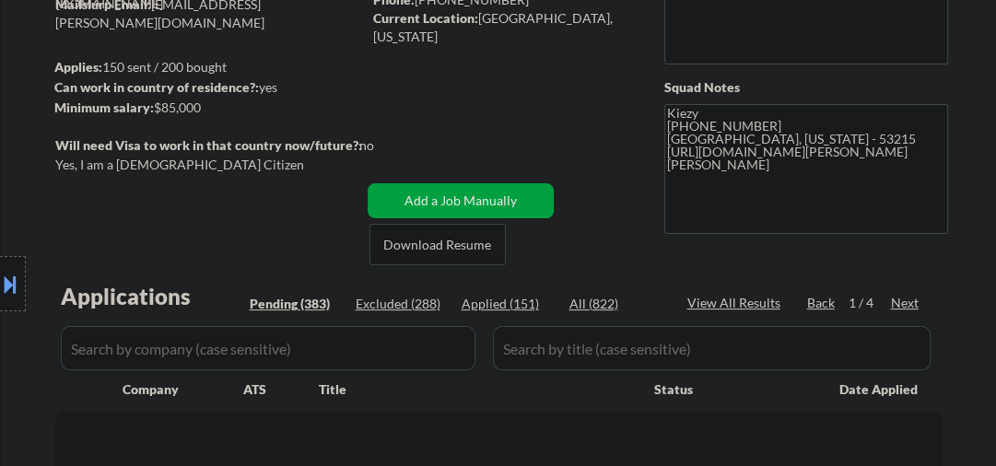
select select ""pending""
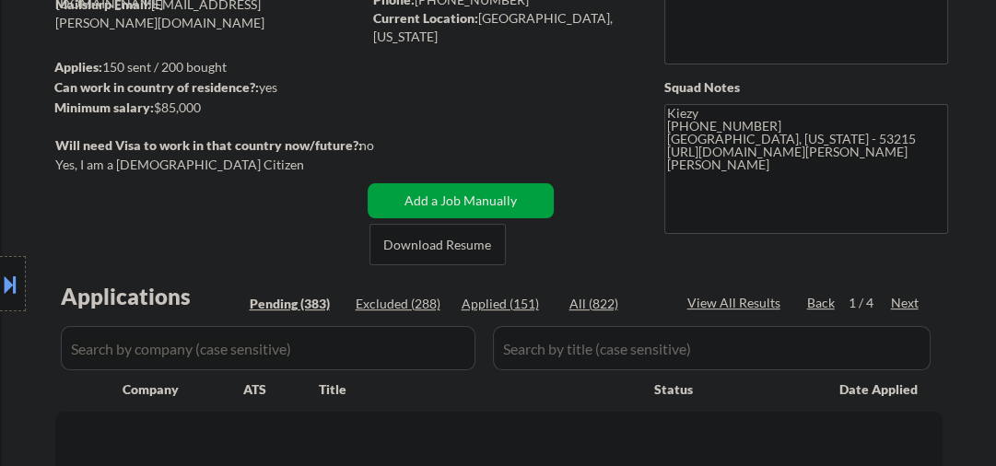
select select ""pending""
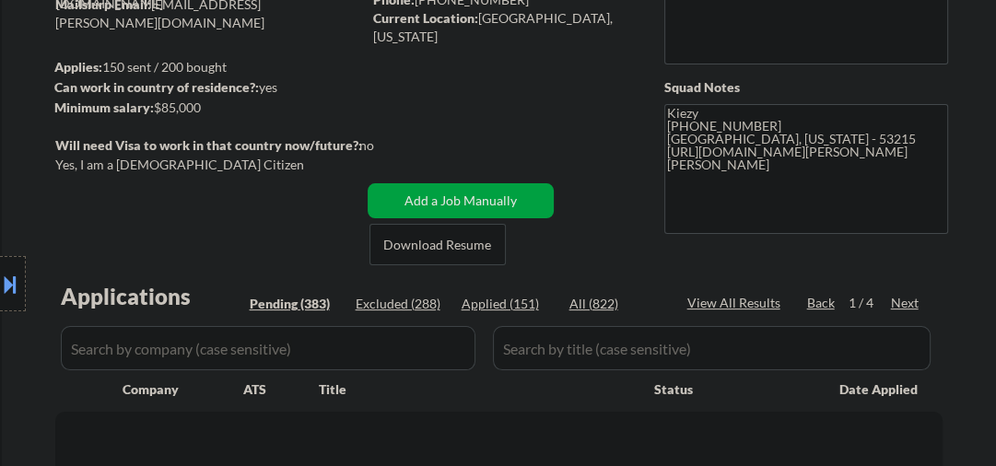
select select ""pending""
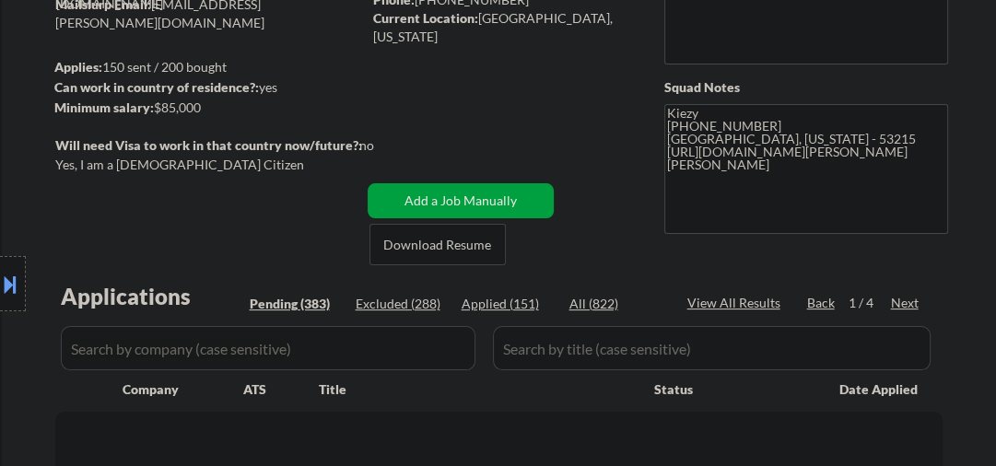
select select ""pending""
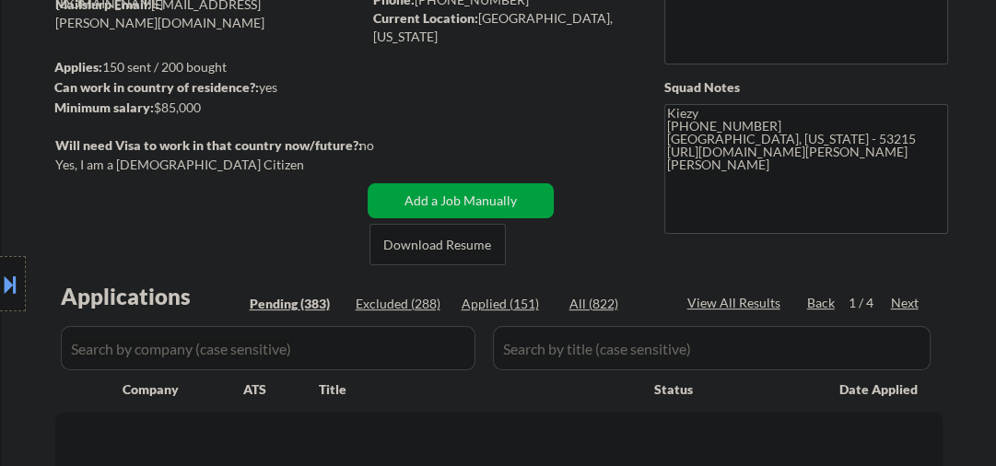
select select ""pending""
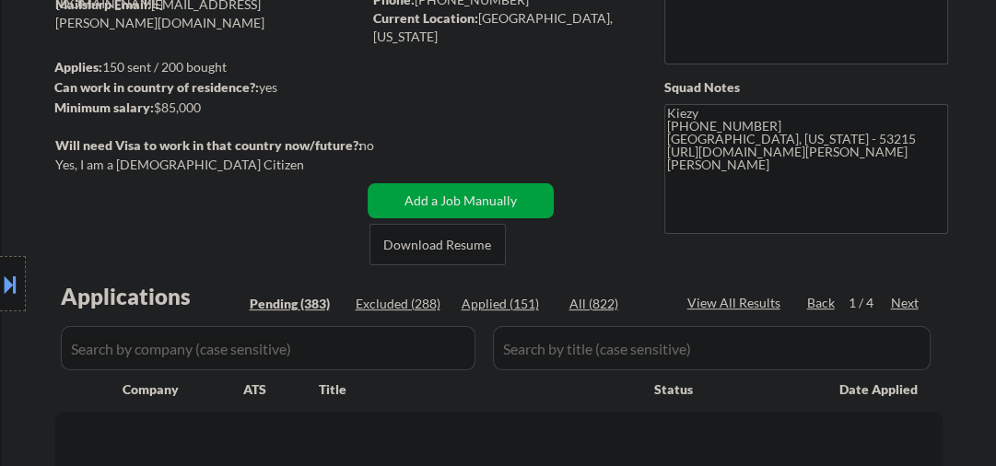
select select ""pending""
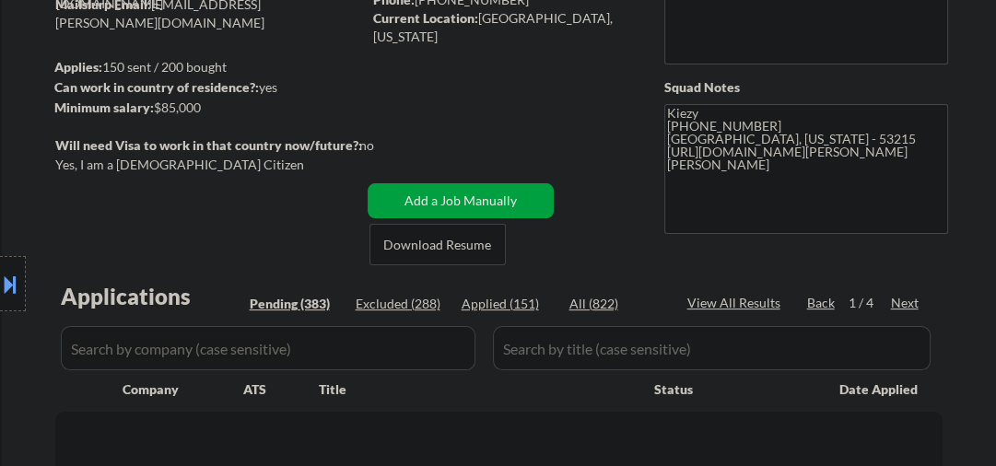
select select ""pending""
